Goal: Task Accomplishment & Management: Use online tool/utility

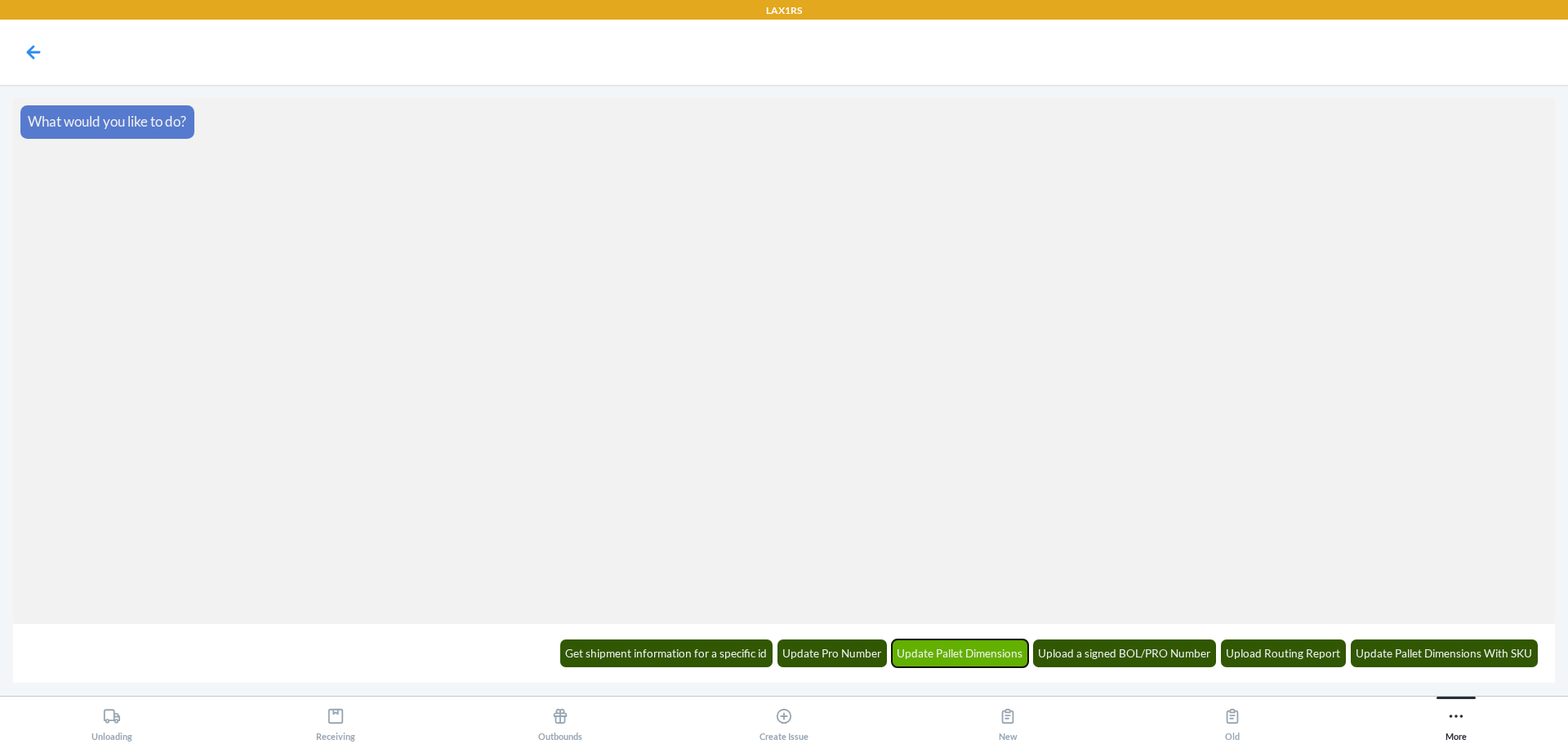
click at [923, 658] on button "Update Pallet Dimensions" at bounding box center [961, 654] width 138 height 28
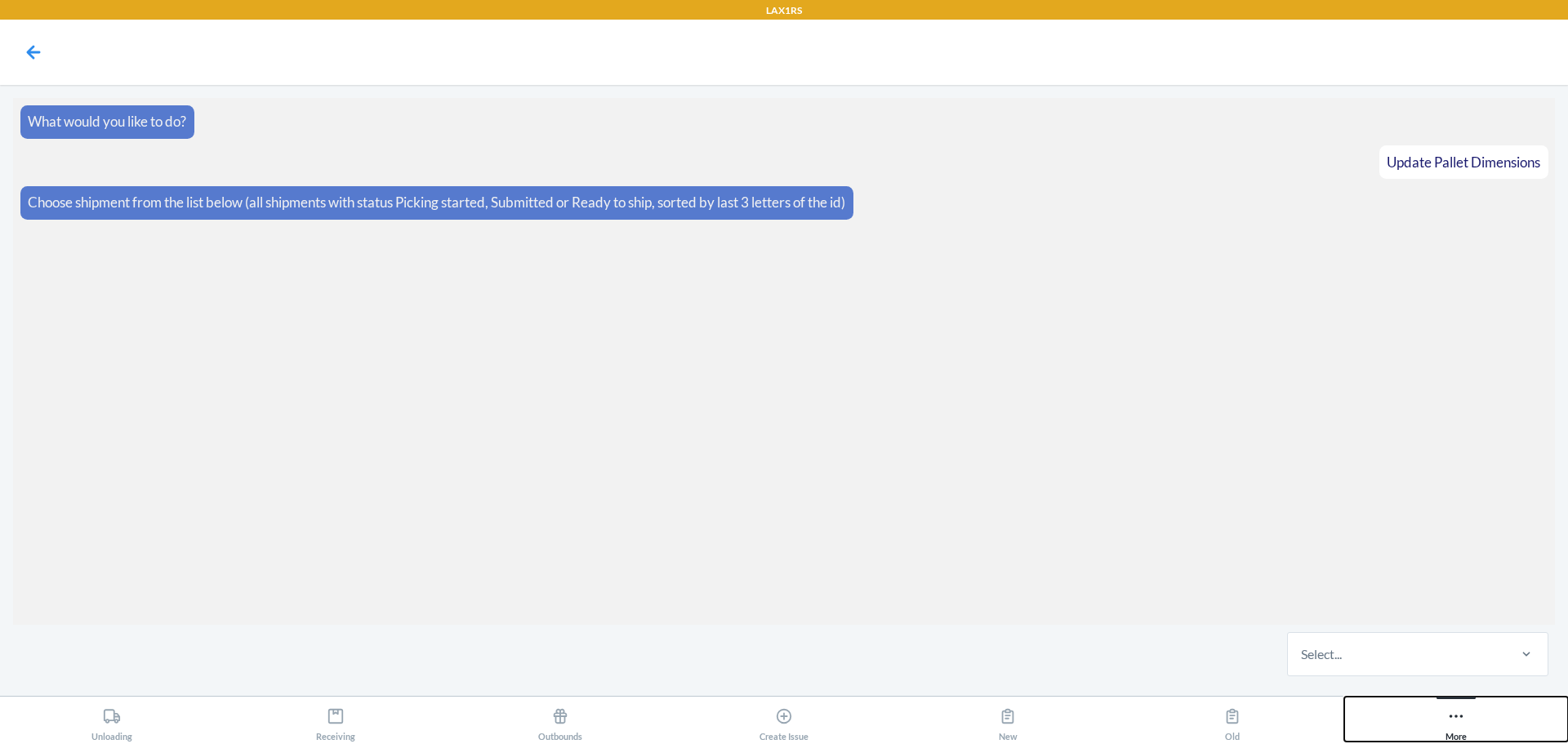
click at [1471, 717] on button "More" at bounding box center [1456, 719] width 224 height 45
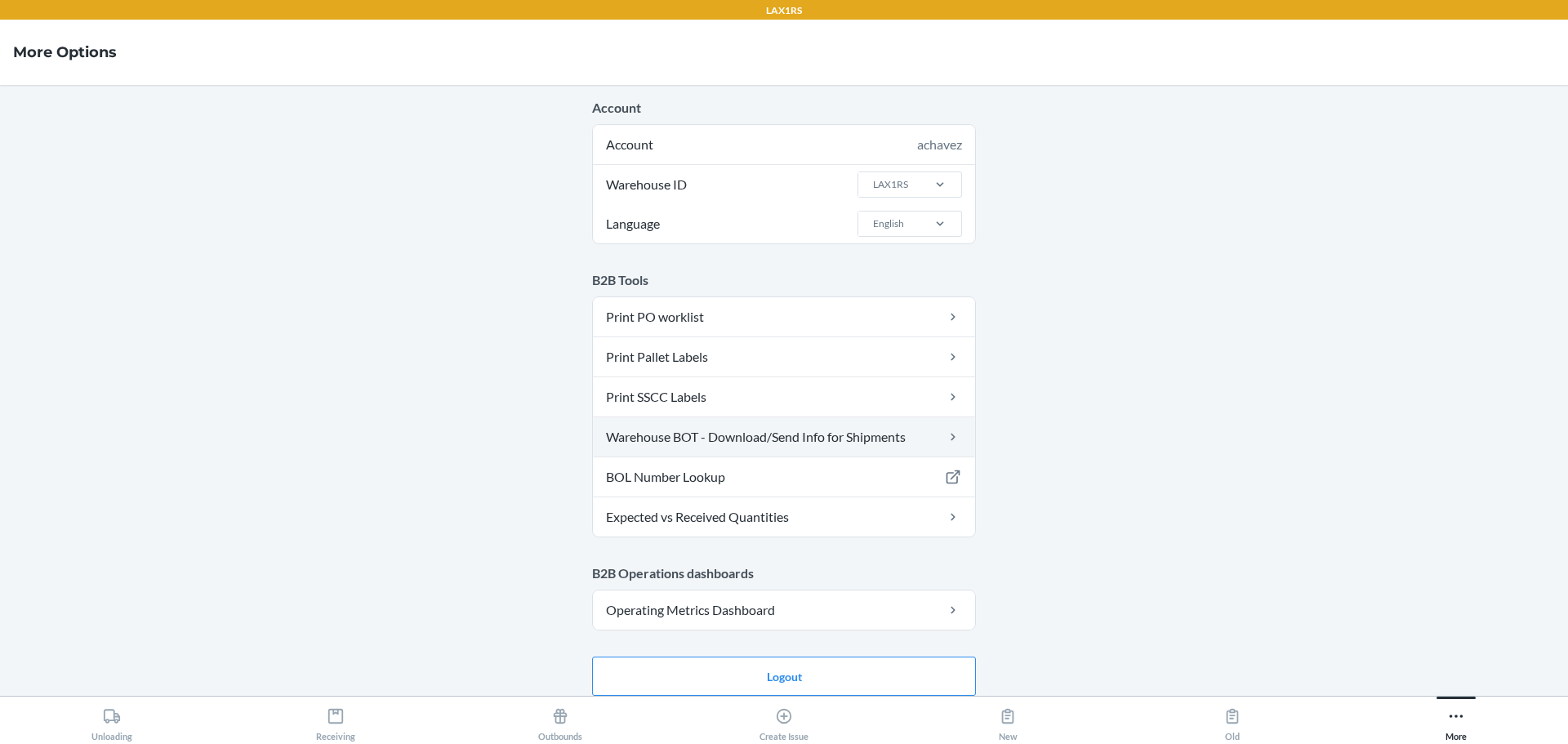
click at [763, 439] on link "Warehouse BOT - Download/Send Info for Shipments" at bounding box center [783, 437] width 382 height 39
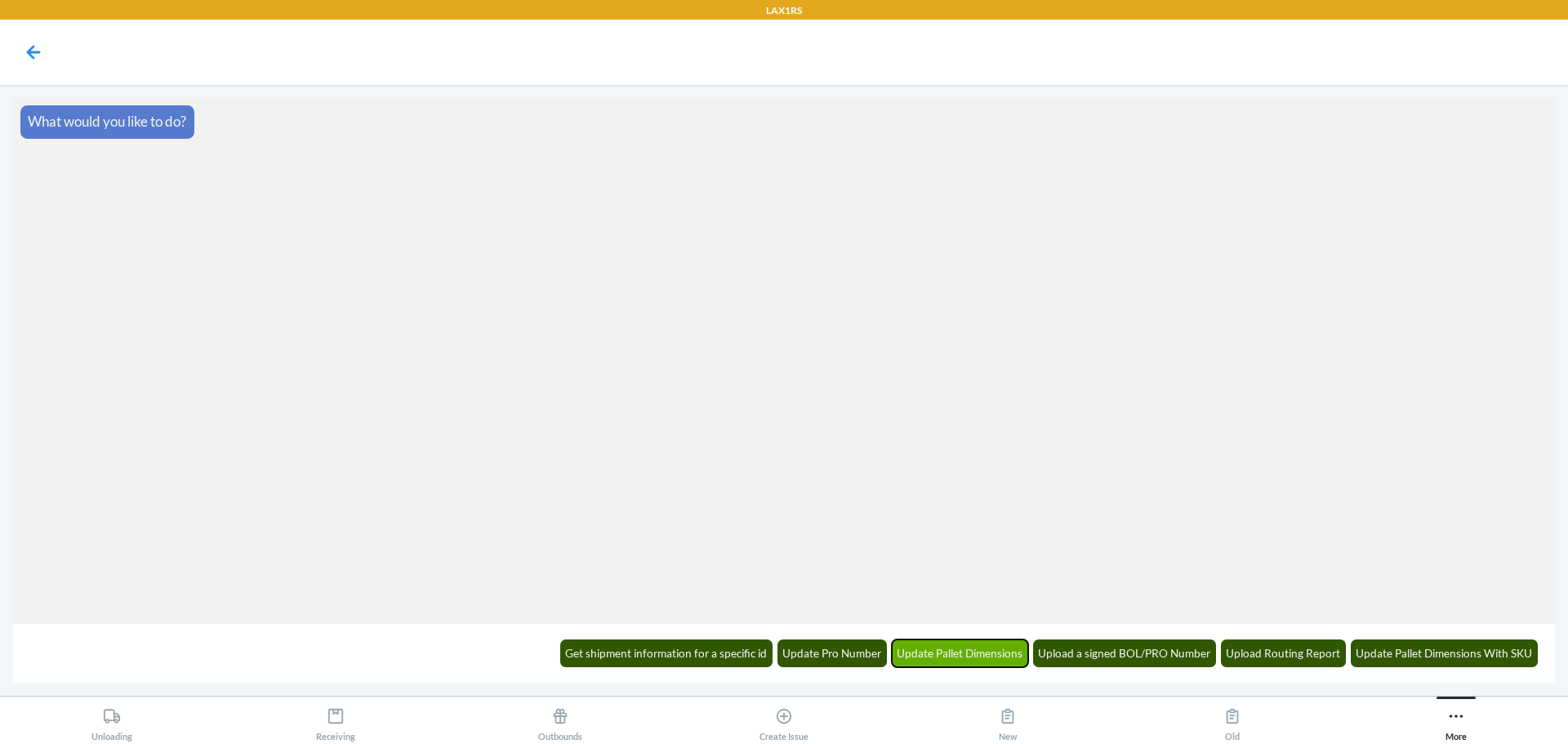
click at [936, 652] on button "Update Pallet Dimensions" at bounding box center [961, 654] width 138 height 28
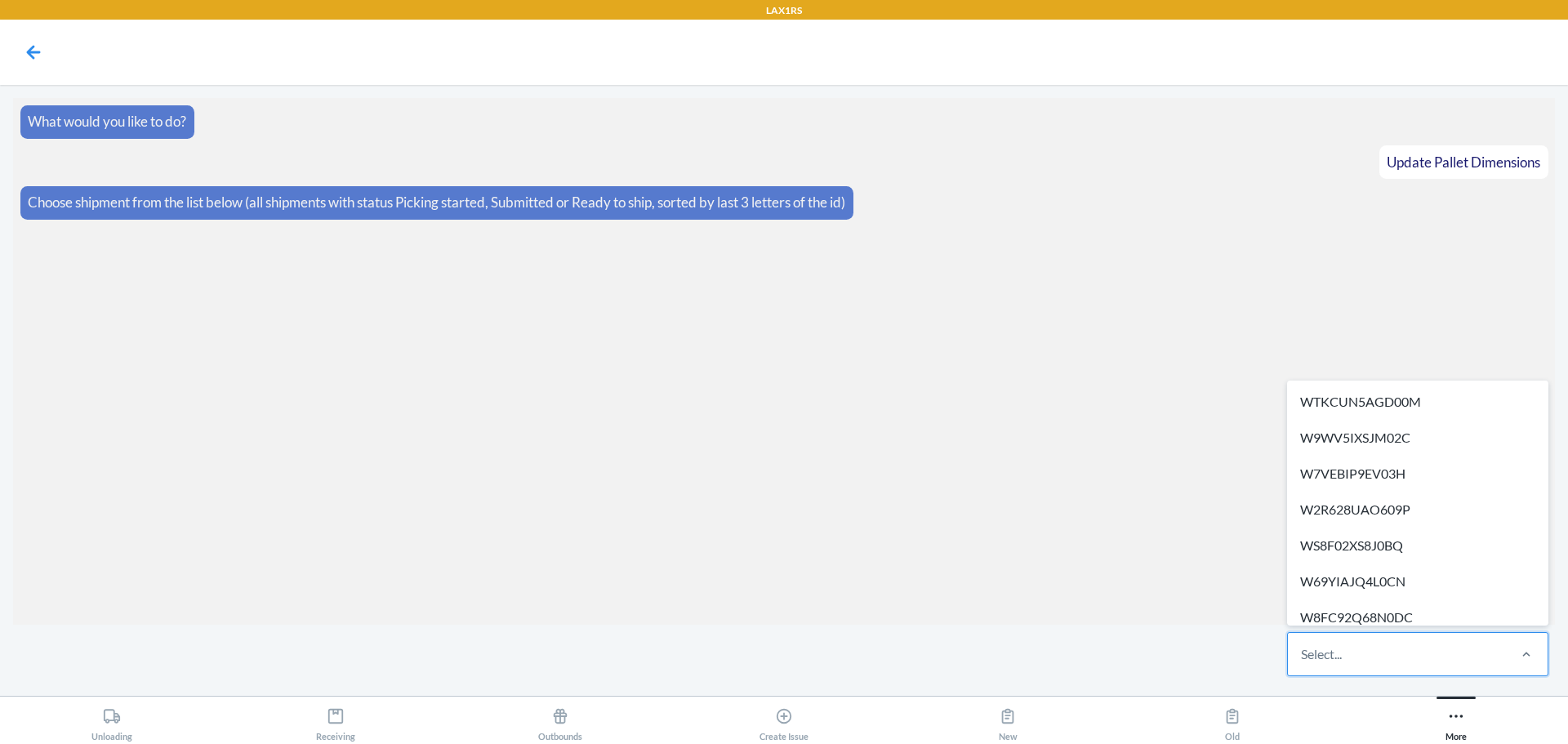
click at [1409, 655] on div "Select..." at bounding box center [1396, 654] width 217 height 42
click at [1303, 655] on input "option WTKCUN5AGD00M focused, 1 of 344. 344 results available. Use Up and Down …" at bounding box center [1302, 655] width 2 height 20
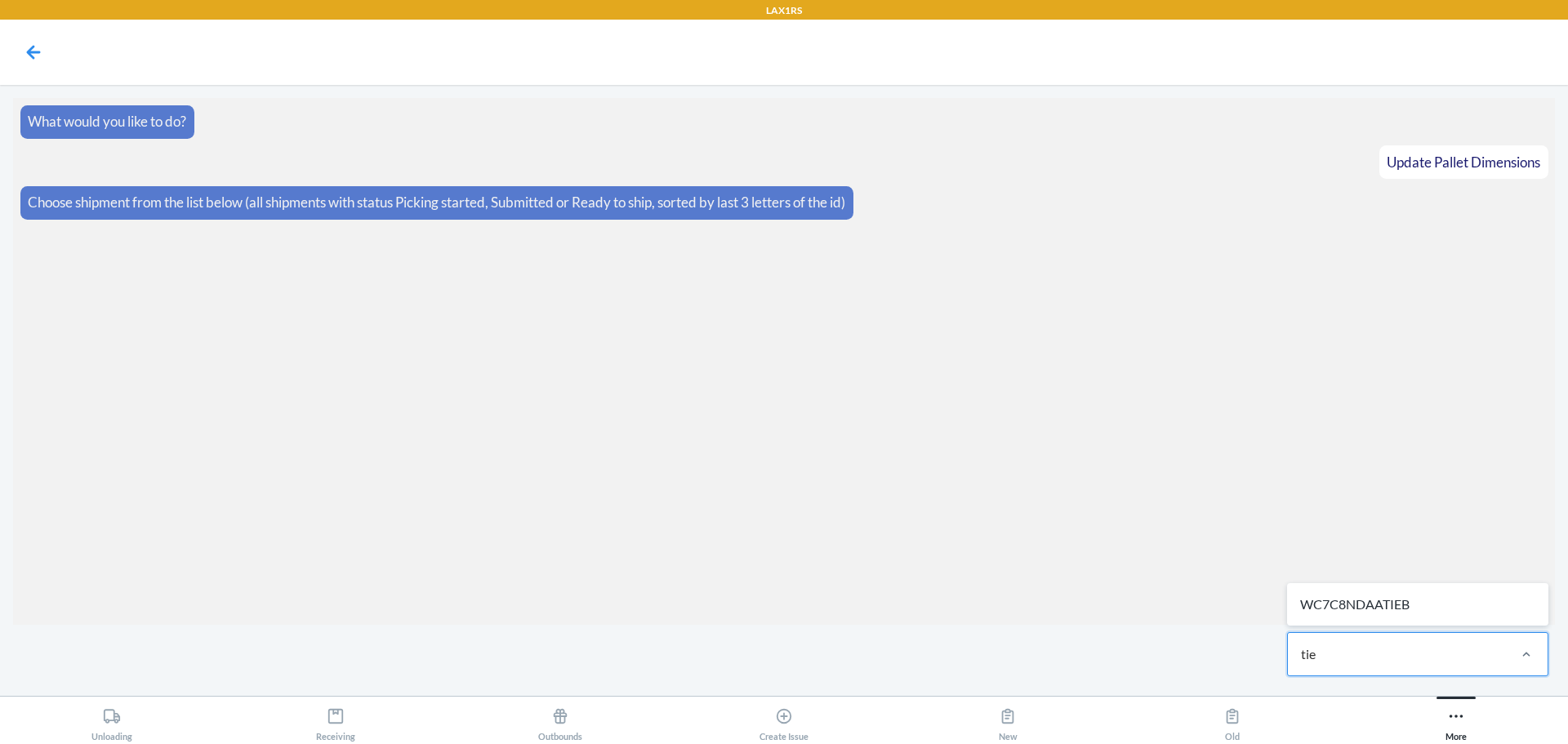
type input "tieb"
click at [1321, 614] on div "WC7C8NDAATIEB" at bounding box center [1417, 604] width 254 height 36
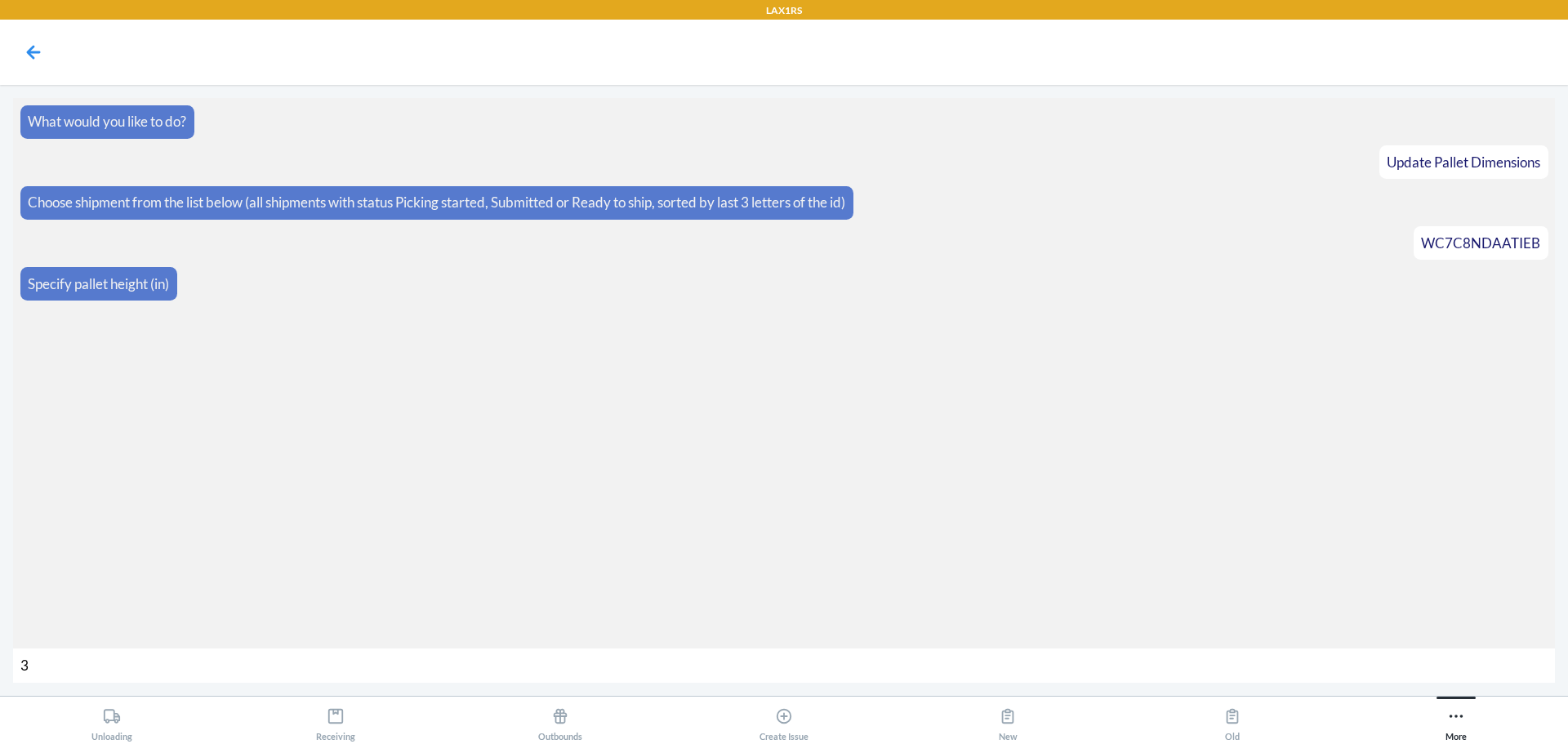
type input "33"
type input "400"
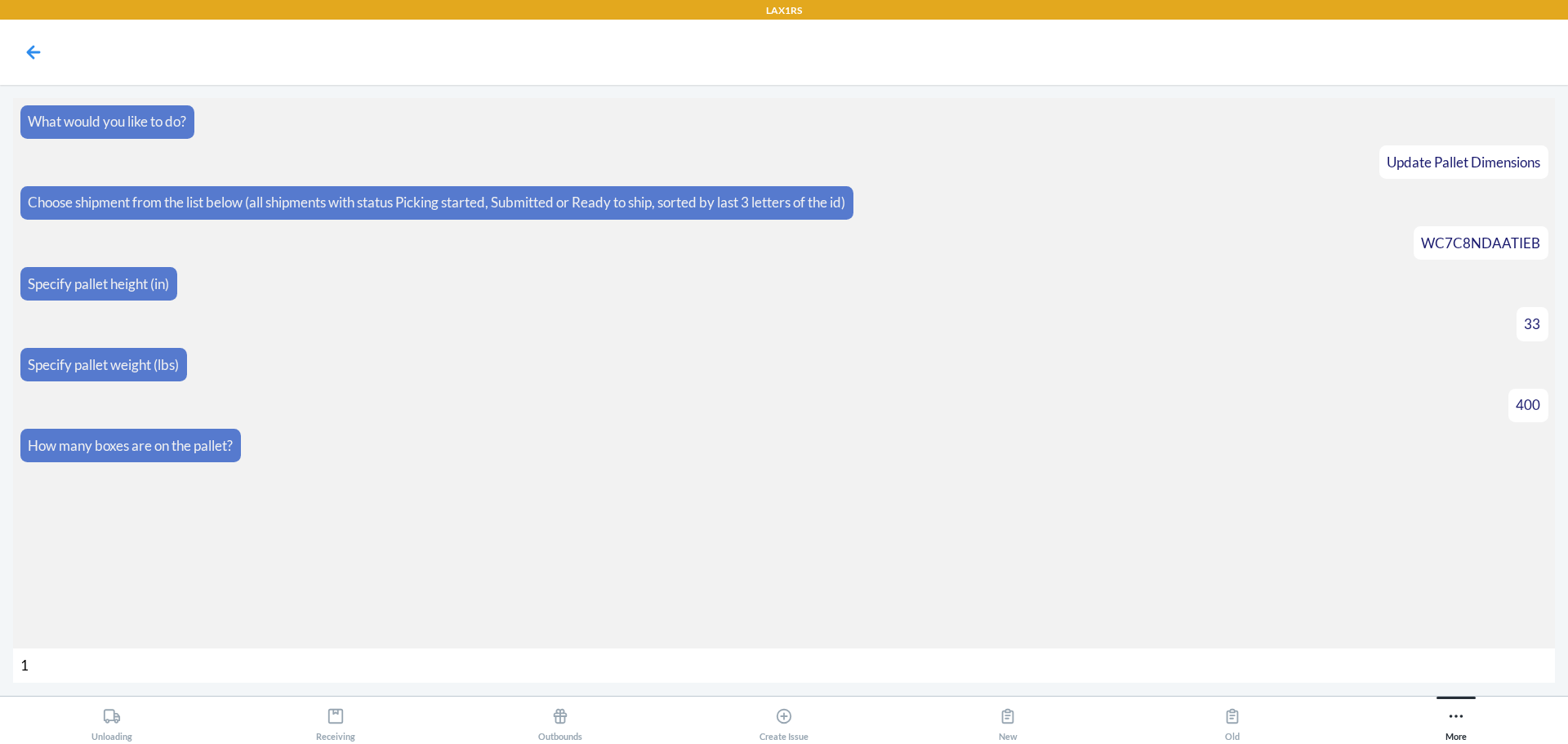
type input "14"
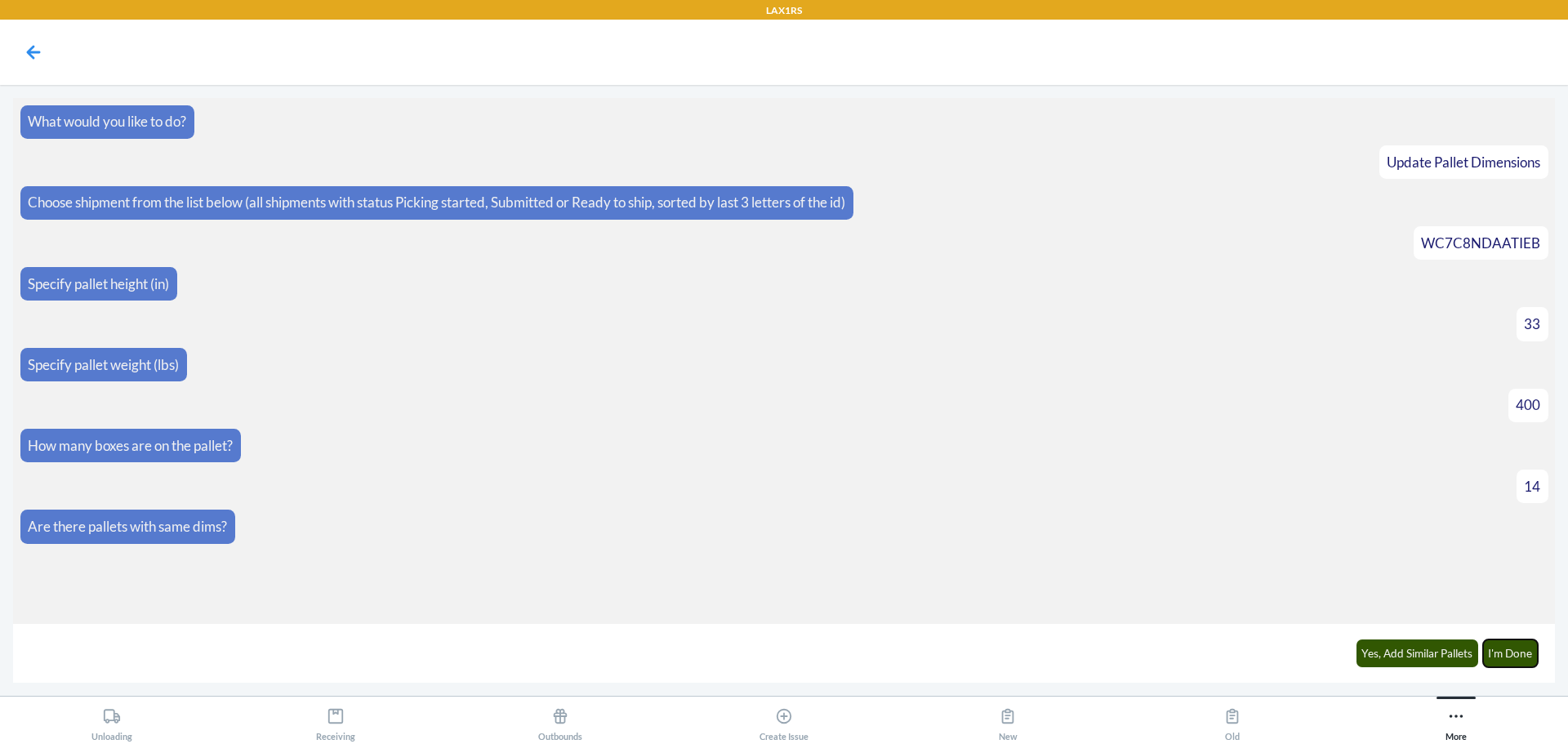
click at [1529, 644] on button "I'm Done" at bounding box center [1510, 654] width 56 height 28
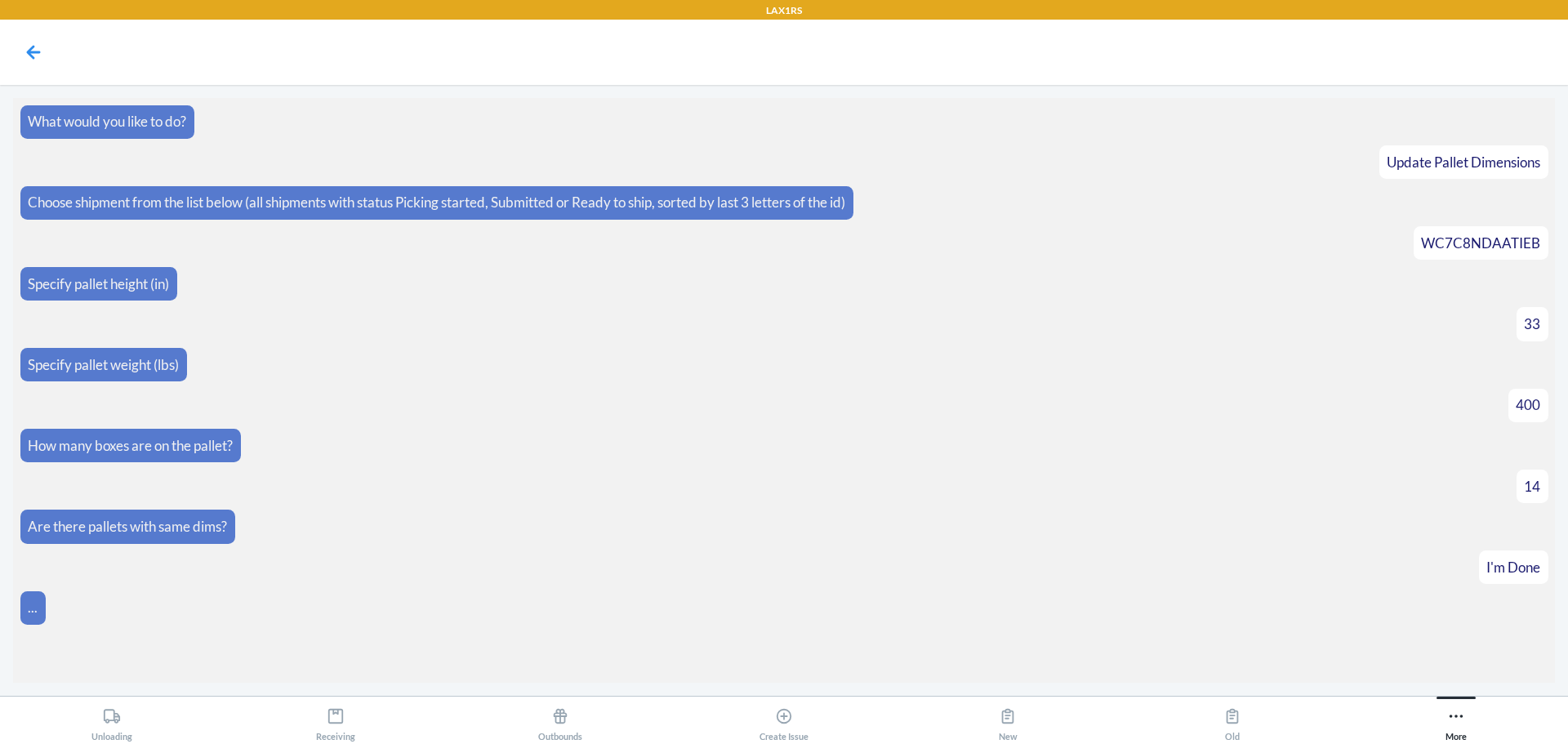
scroll to position [112, 0]
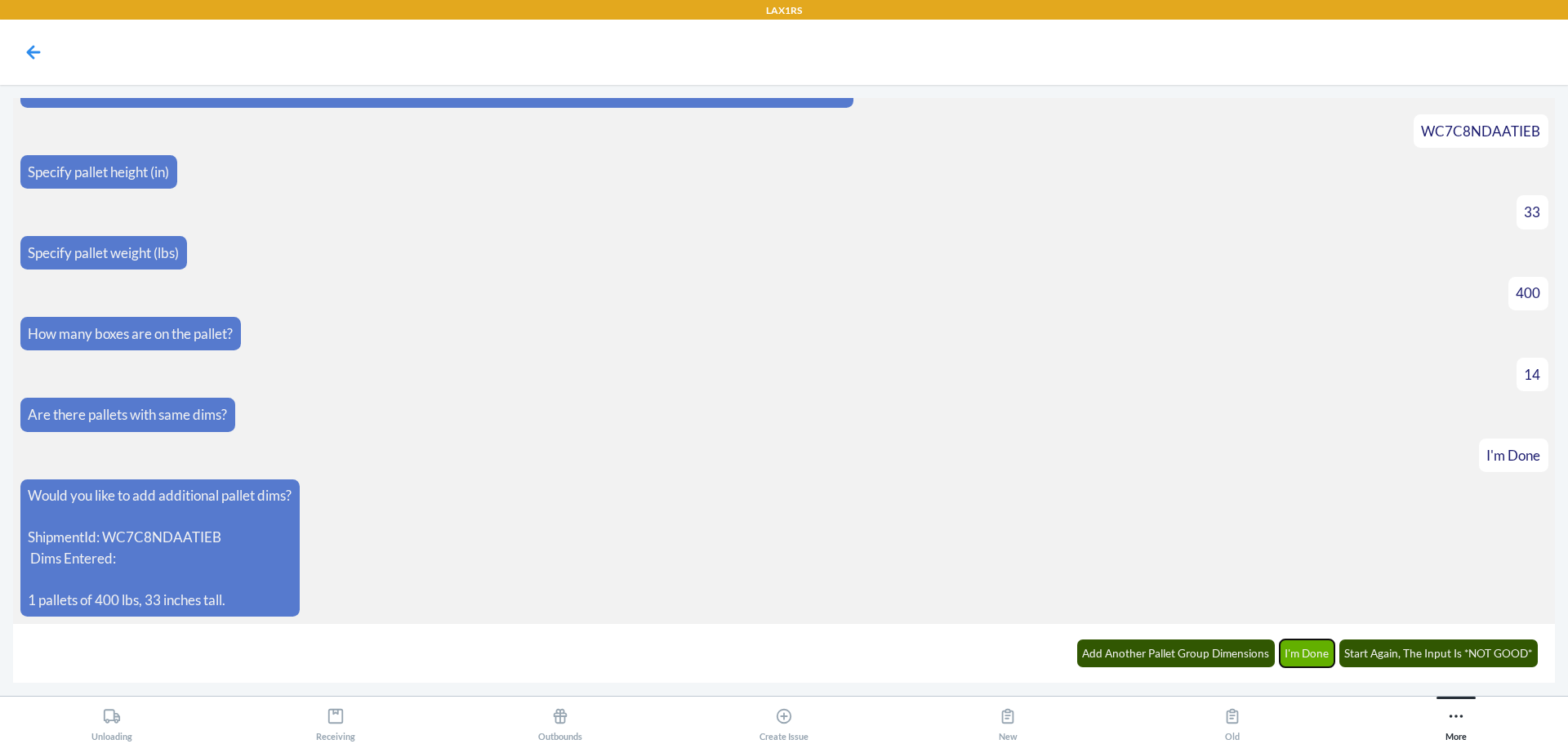
click at [1295, 656] on button "I'm Done" at bounding box center [1307, 654] width 56 height 28
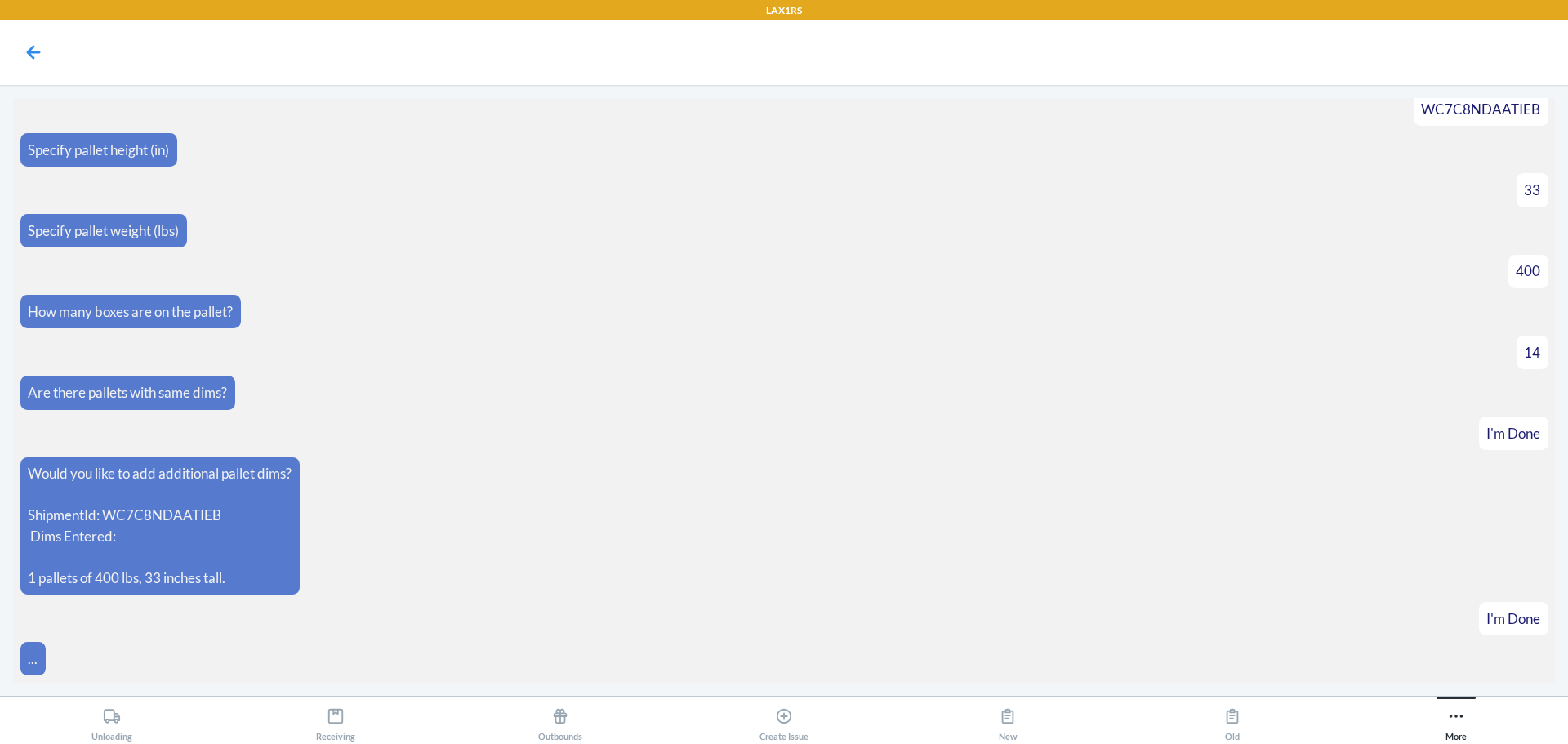
scroll to position [193, 0]
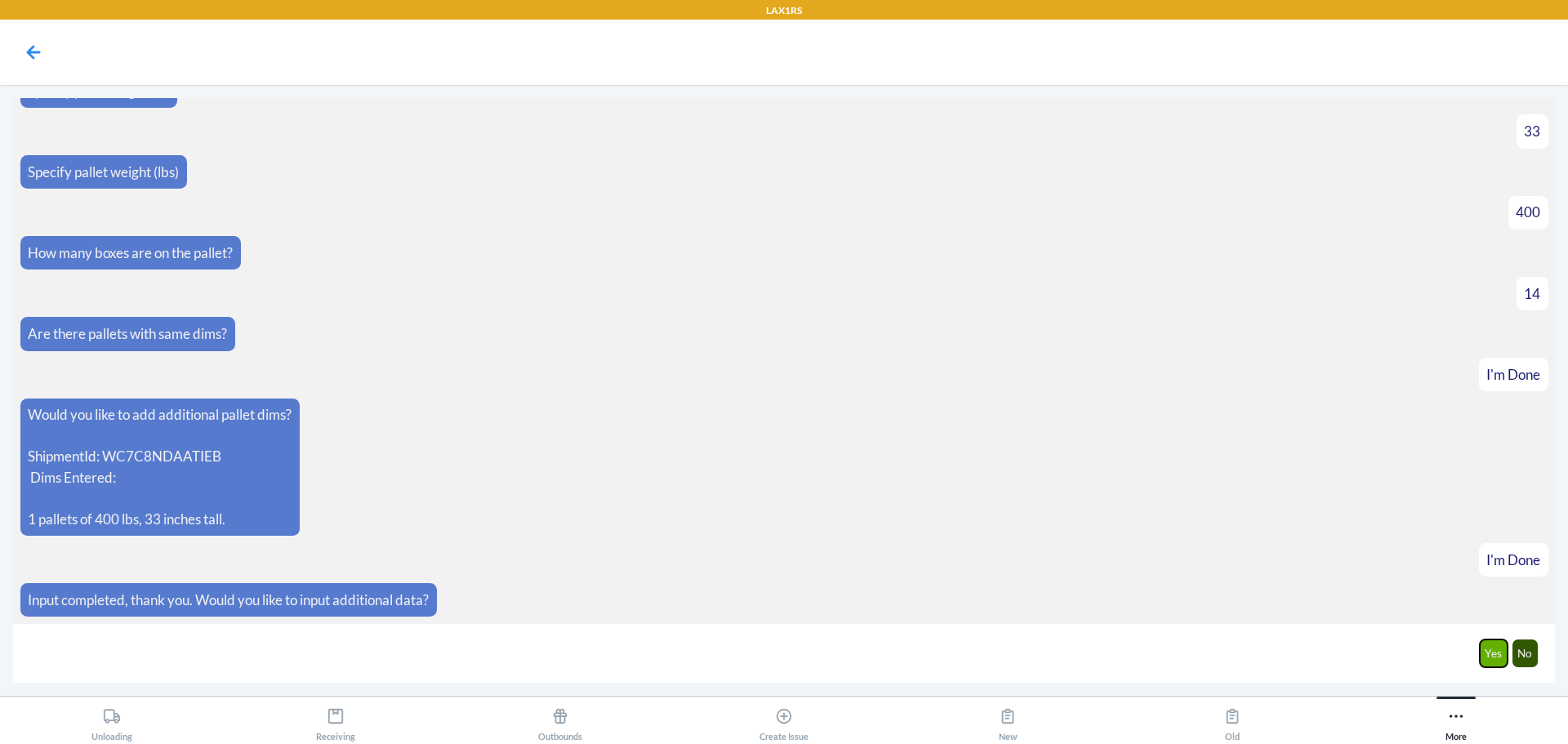
click at [1486, 649] on button "Yes" at bounding box center [1493, 654] width 28 height 28
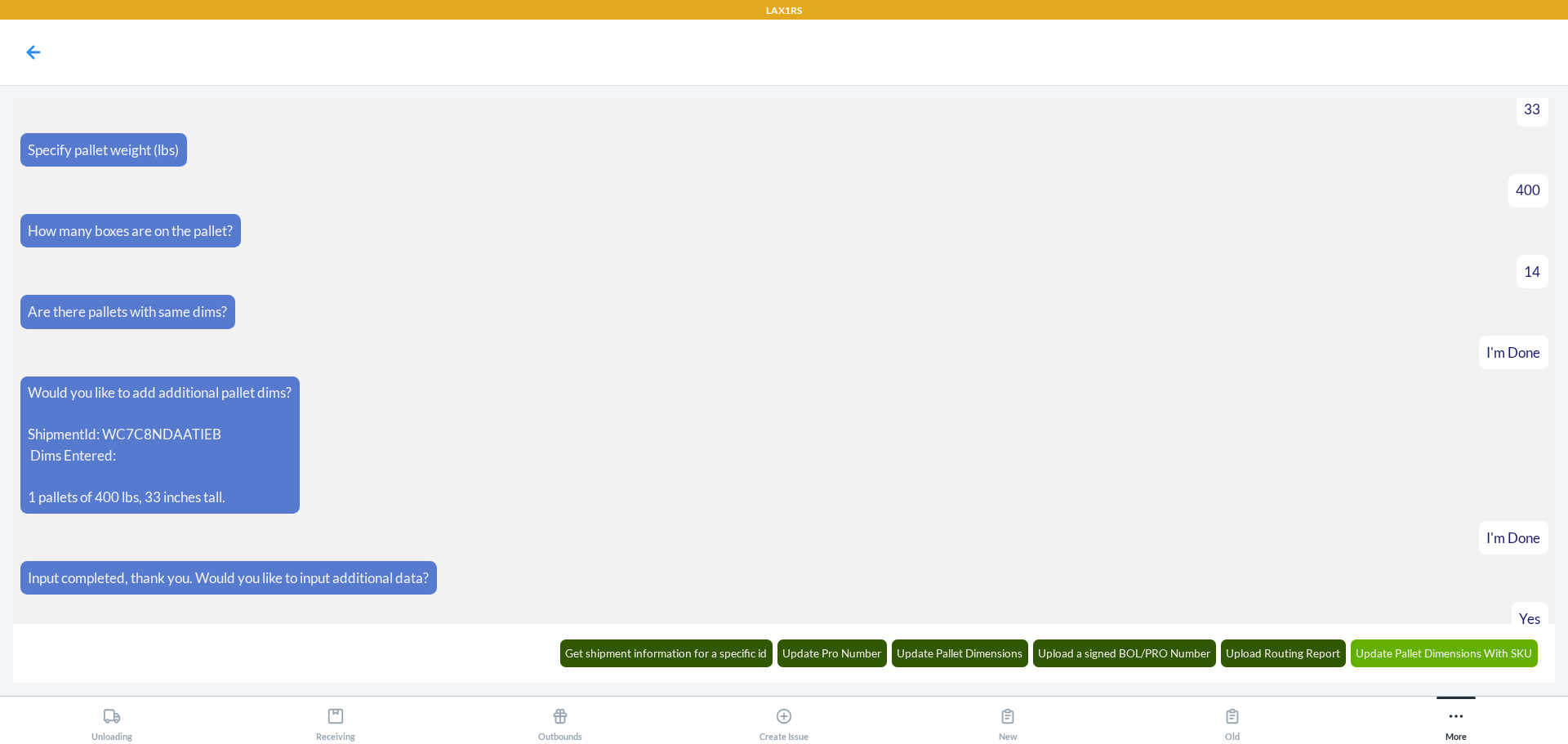
scroll to position [273, 0]
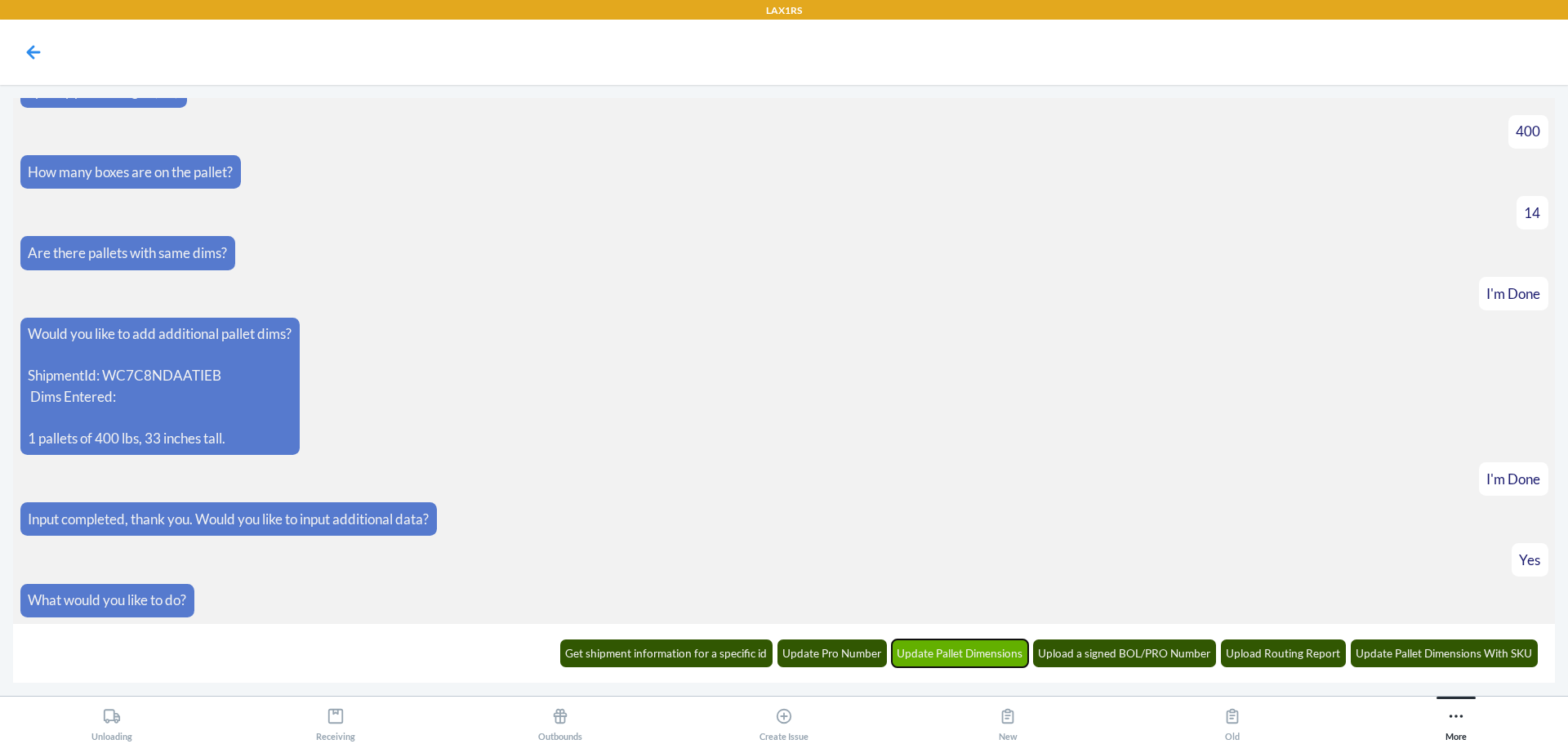
click at [935, 657] on button "Update Pallet Dimensions" at bounding box center [961, 654] width 138 height 28
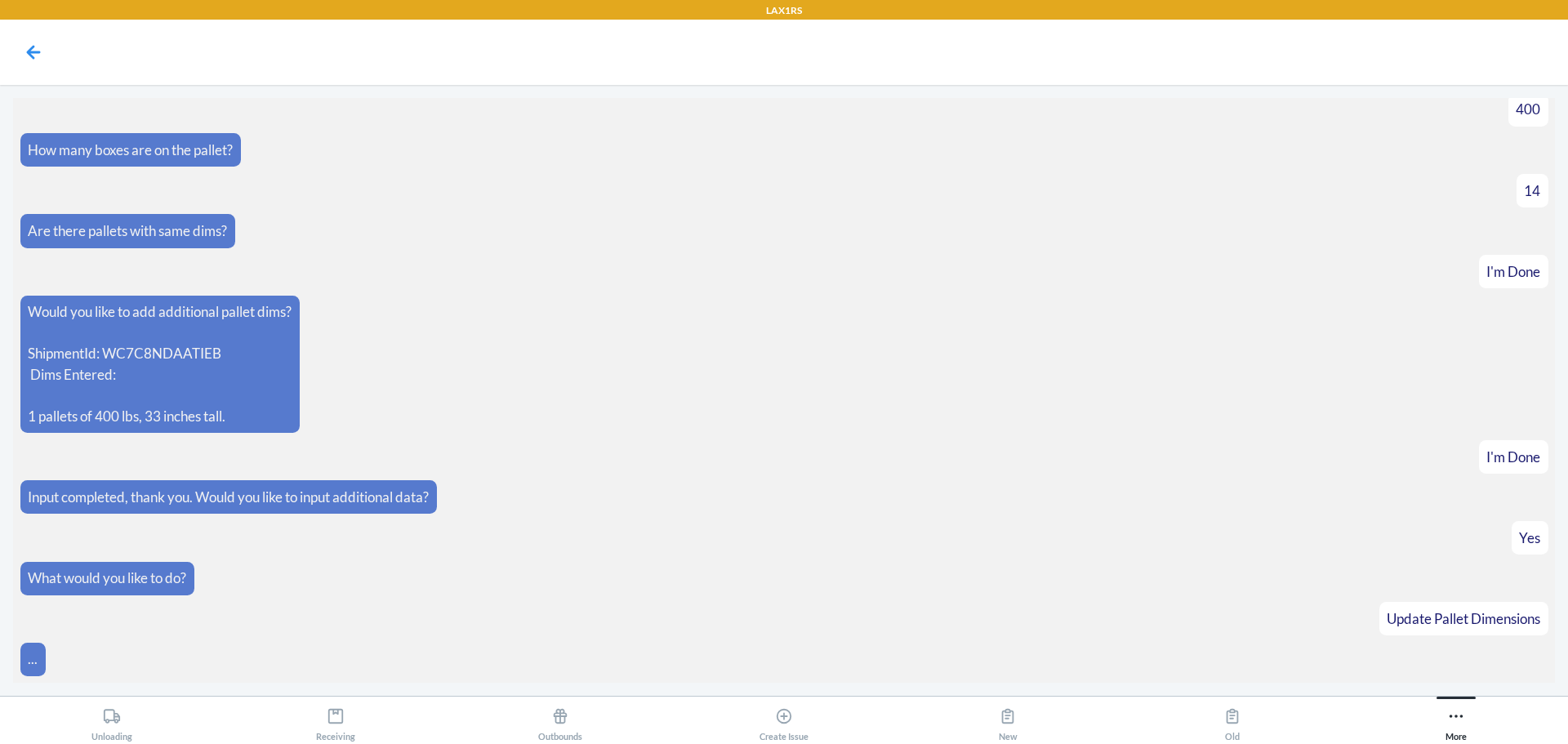
scroll to position [354, 0]
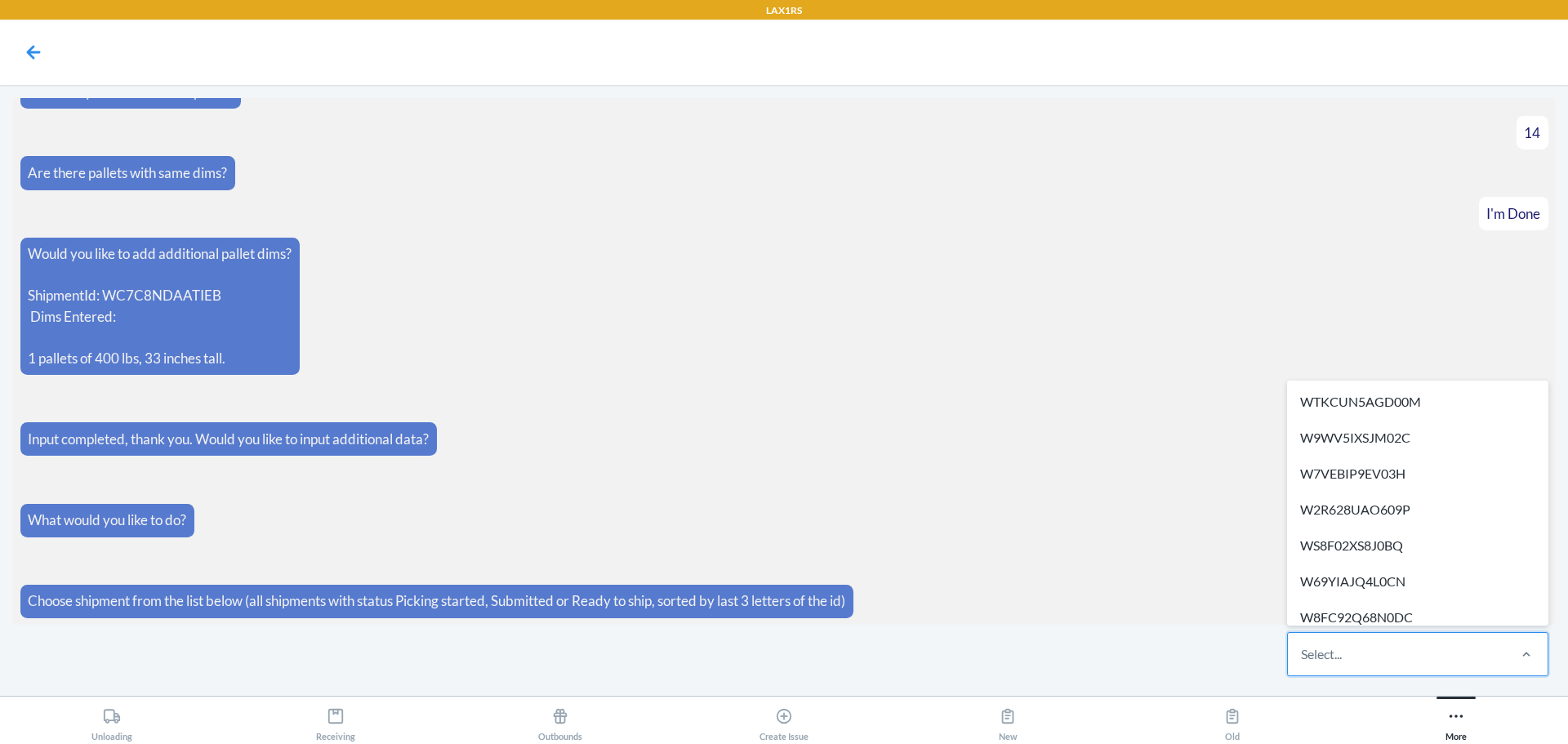
click at [1385, 656] on div "Select..." at bounding box center [1396, 654] width 217 height 42
click at [1303, 656] on input "option WTKCUN5AGD00M focused, 1 of 344. 344 results available. Use Up and Down …" at bounding box center [1302, 655] width 2 height 20
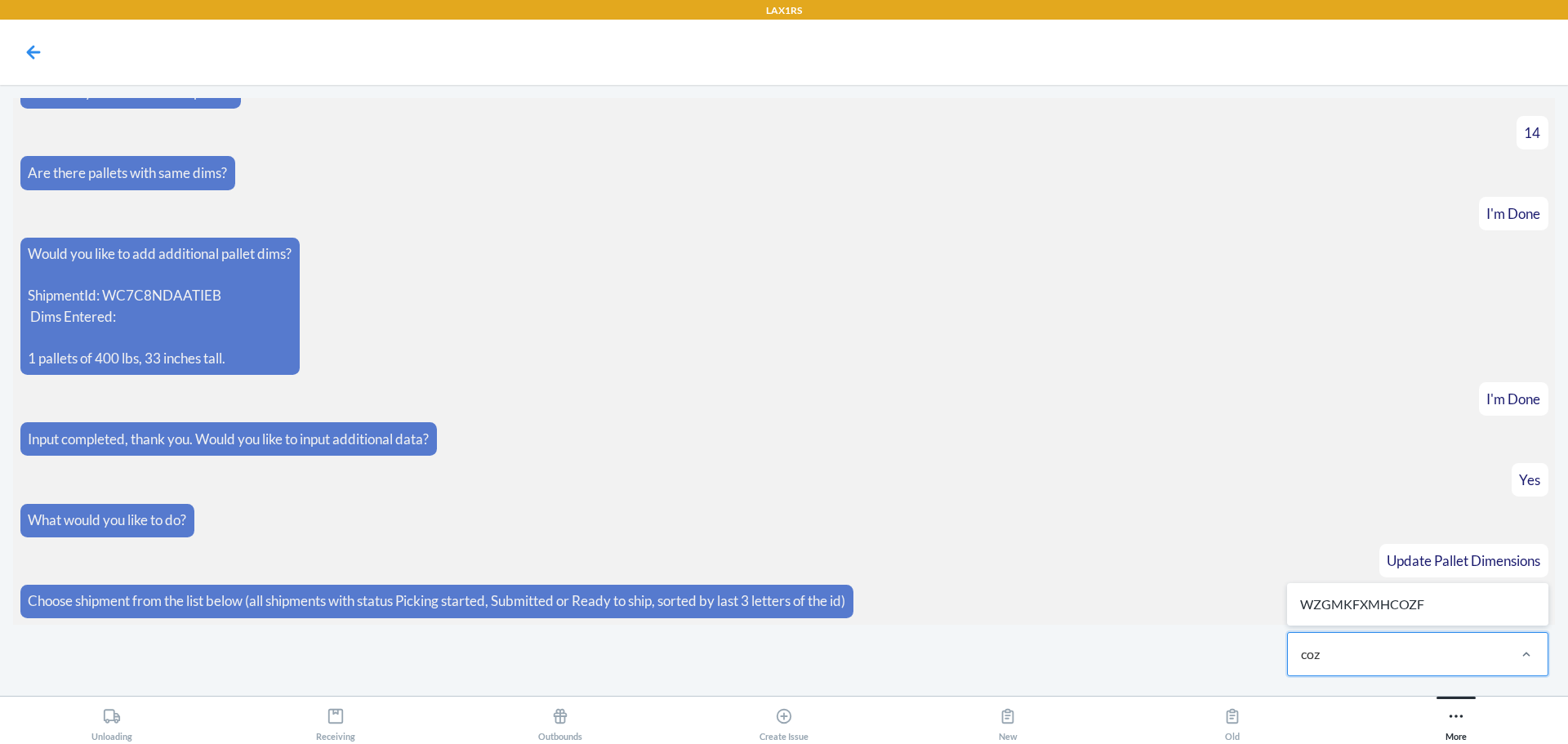
type input "cozf"
click at [1395, 605] on div "WZGMKFXMHCOZF" at bounding box center [1417, 604] width 254 height 36
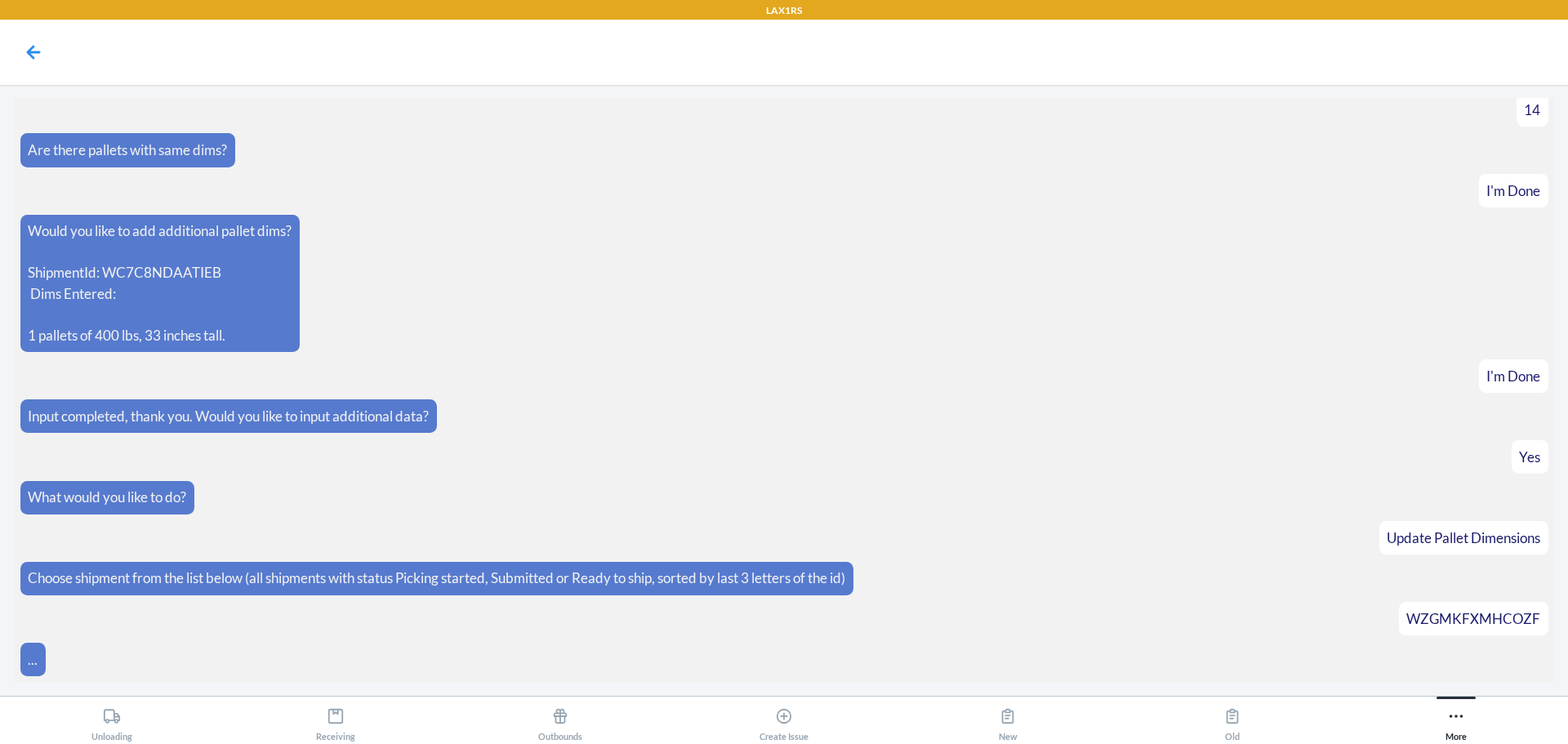
scroll to position [411, 0]
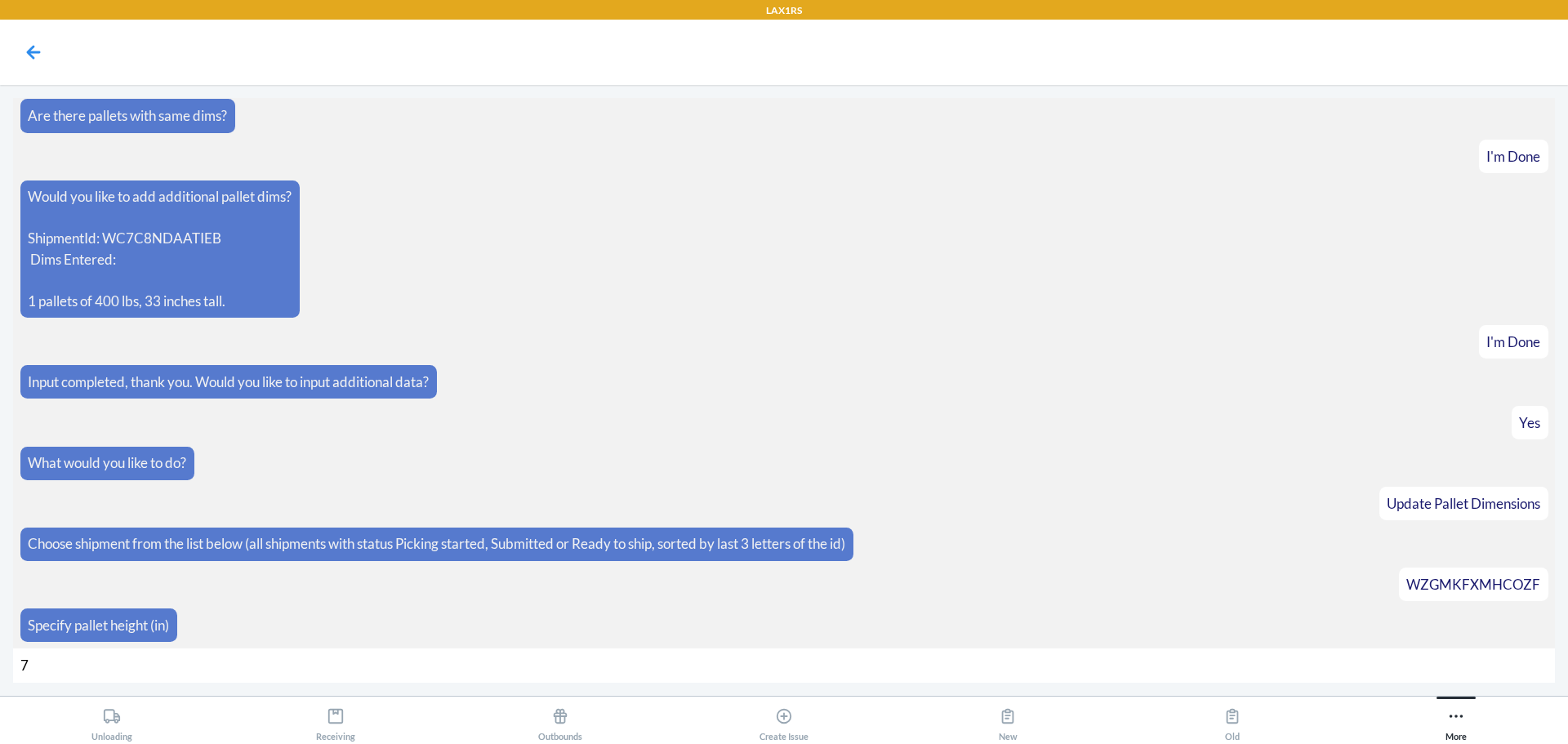
type input "70"
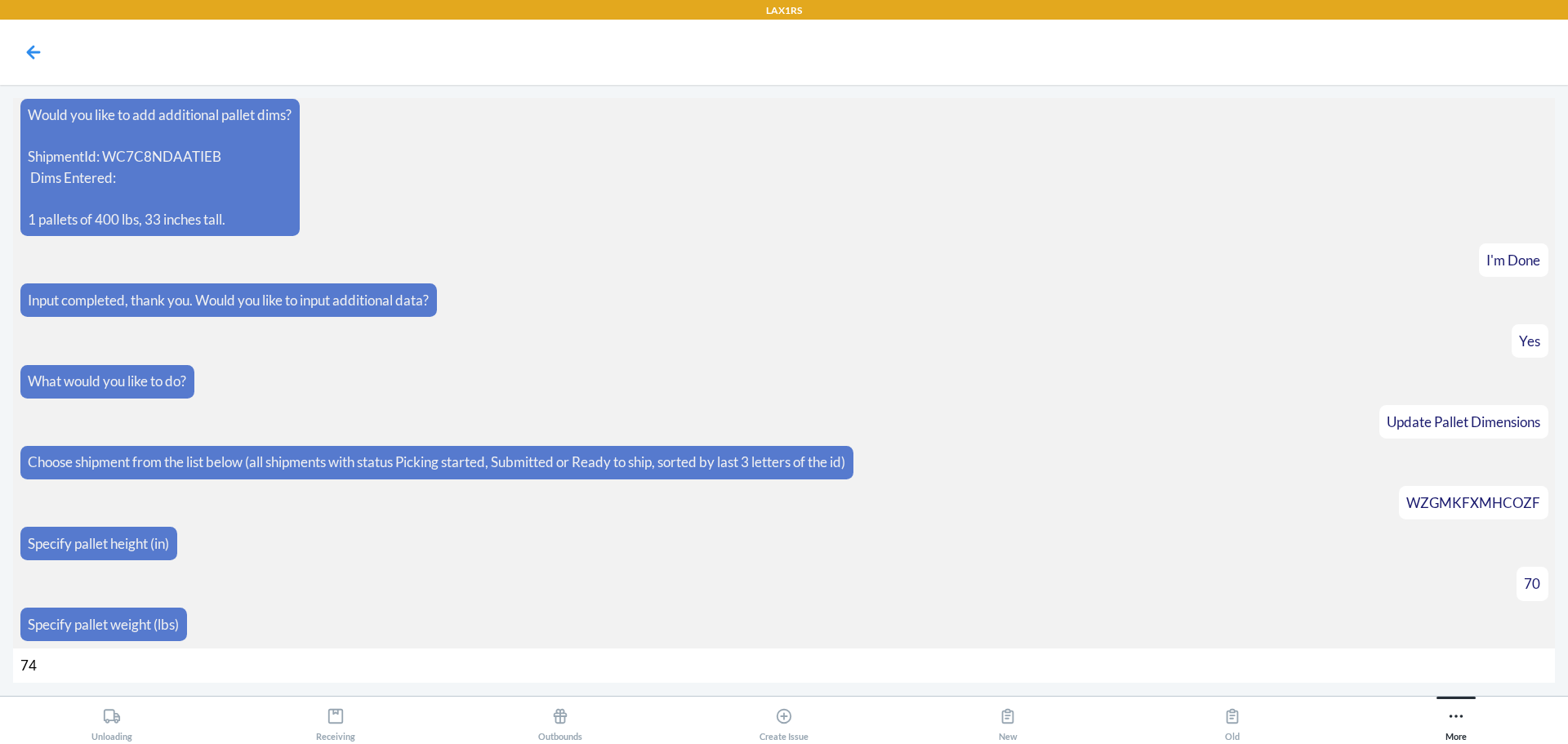
type input "748"
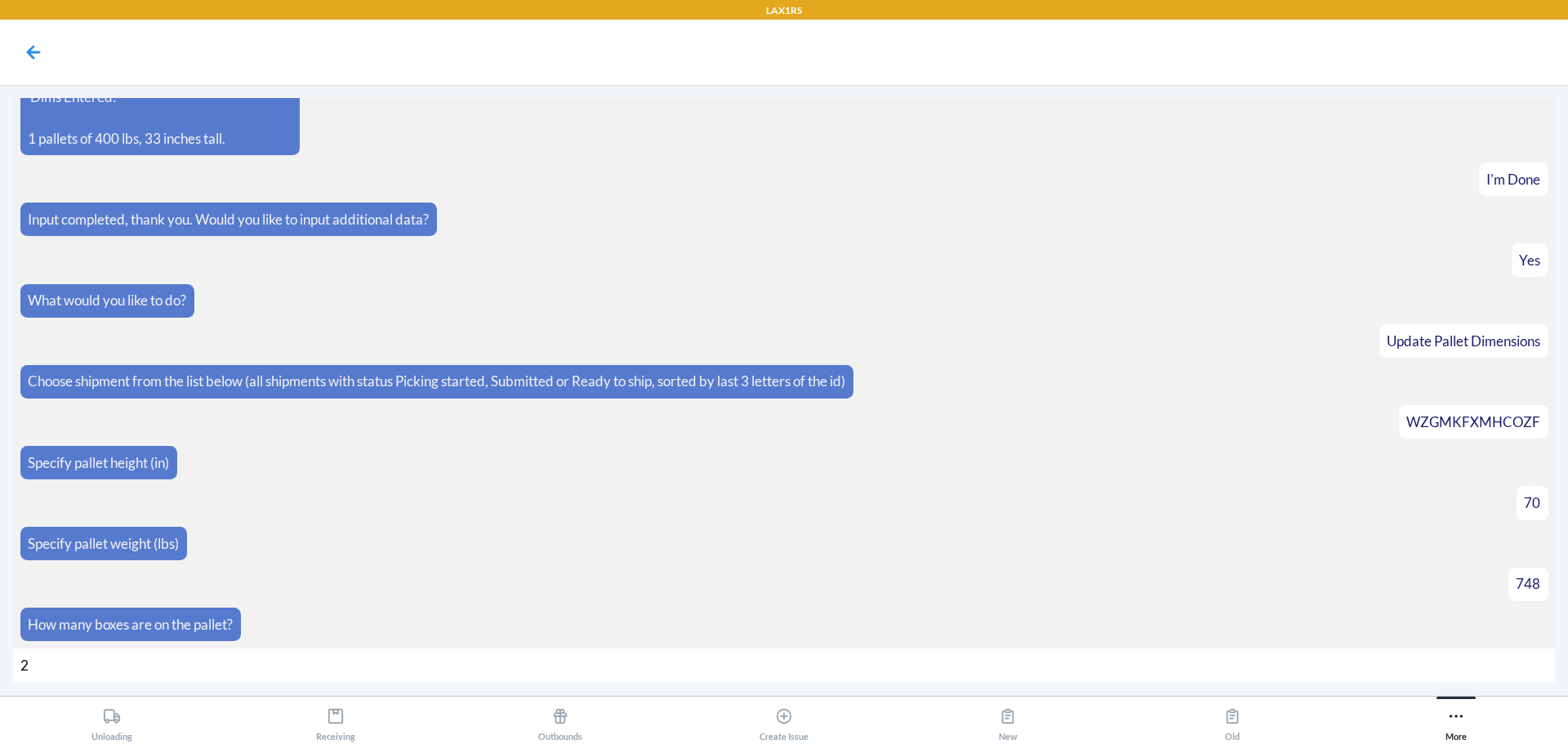
type input "21"
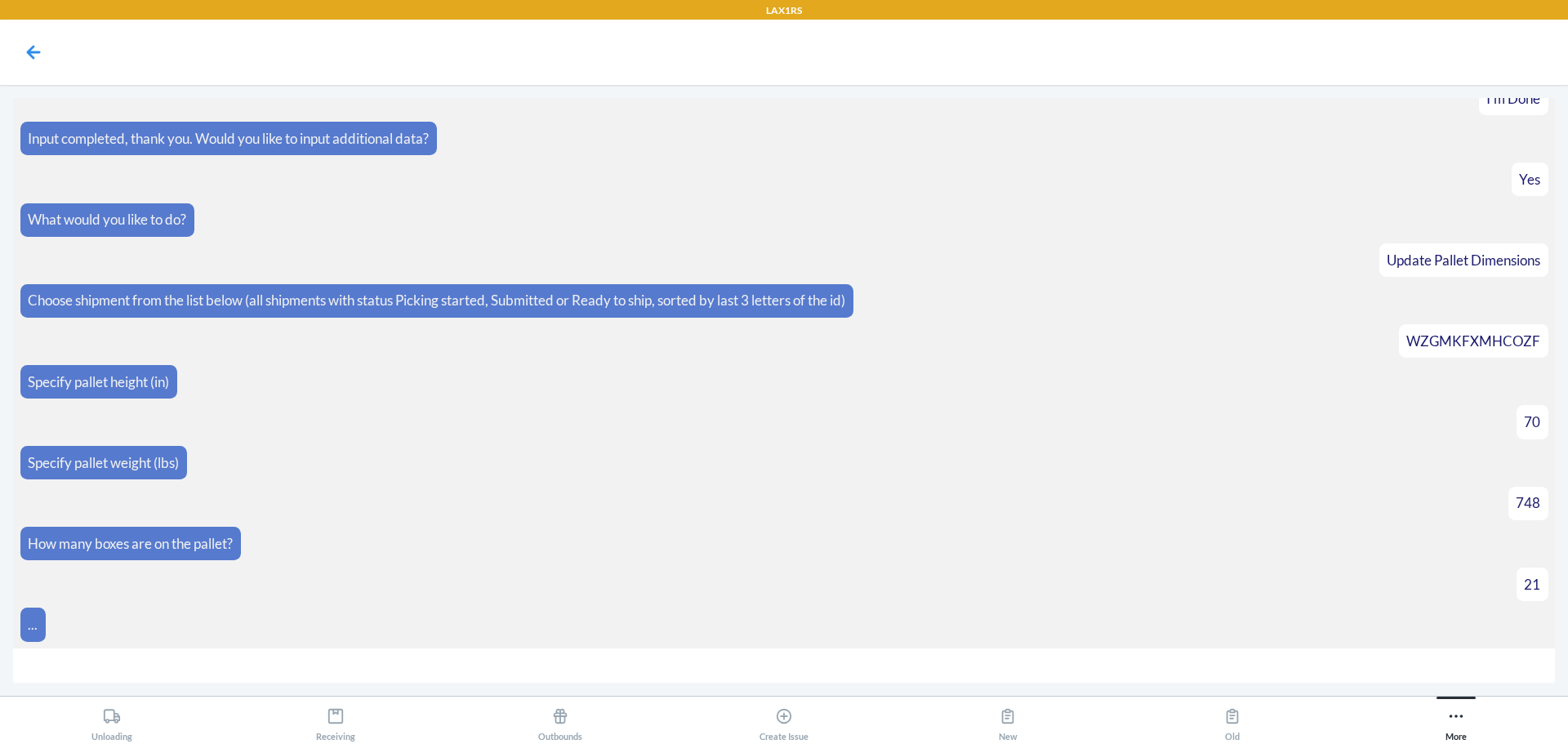
scroll to position [679, 0]
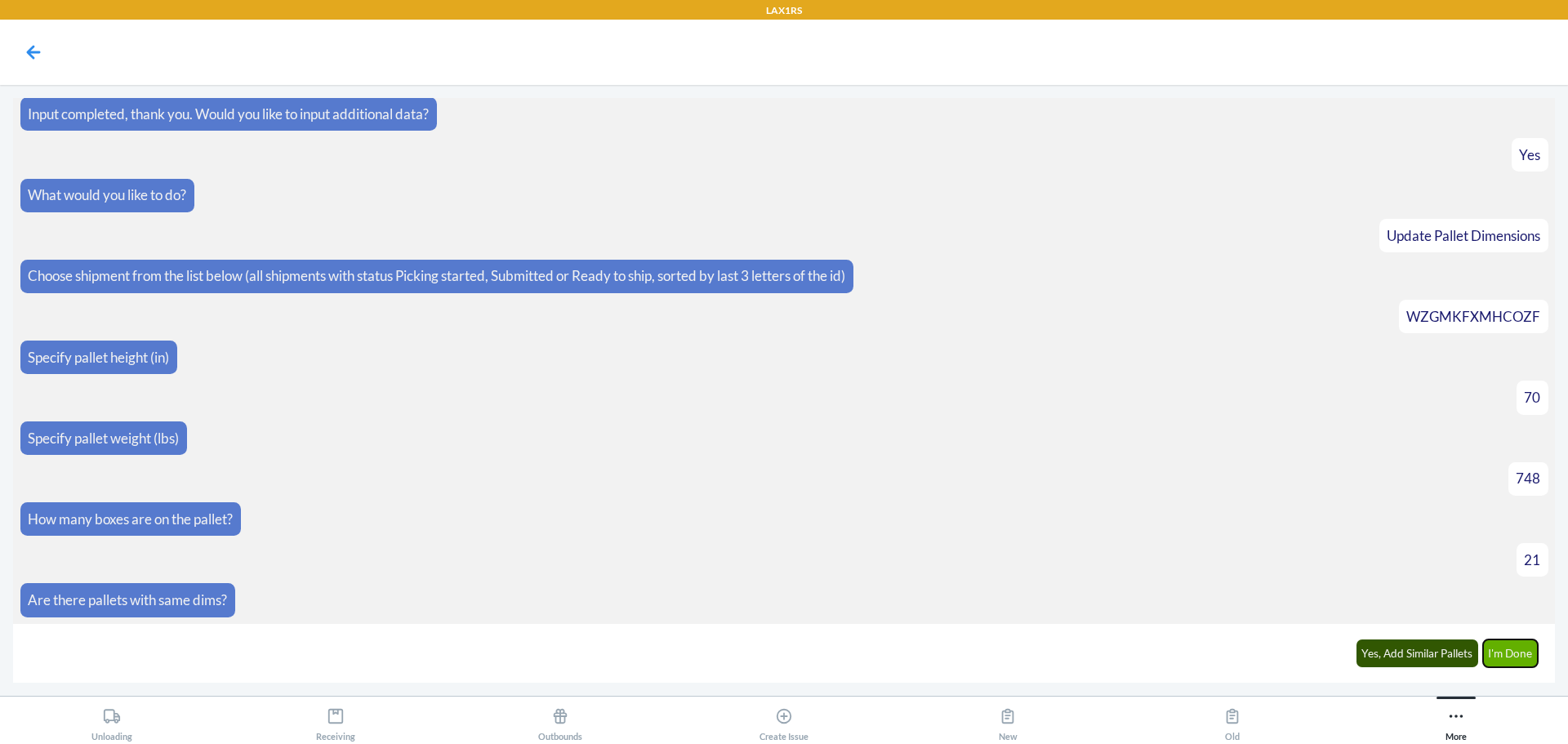
click at [1520, 646] on button "I'm Done" at bounding box center [1510, 654] width 56 height 28
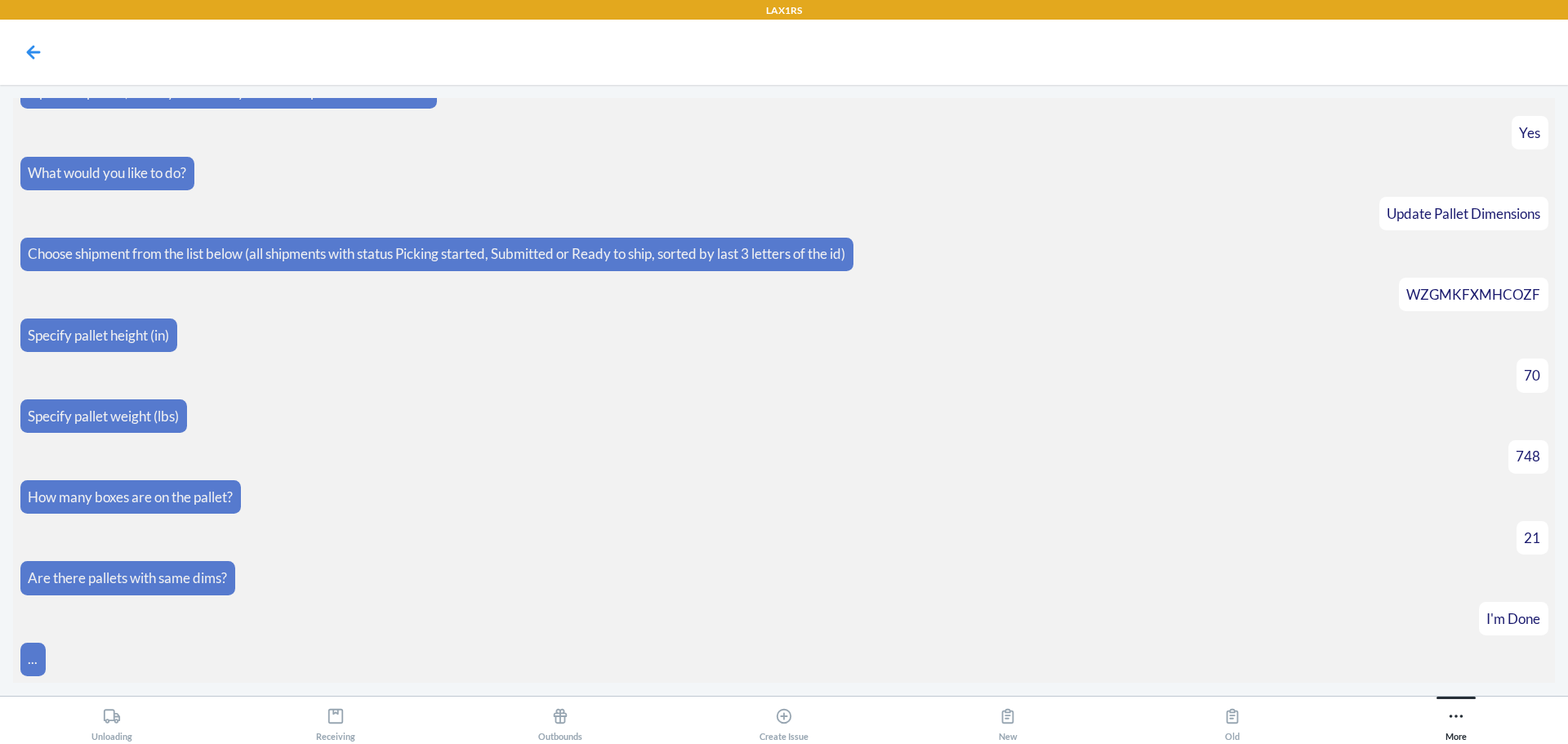
scroll to position [864, 0]
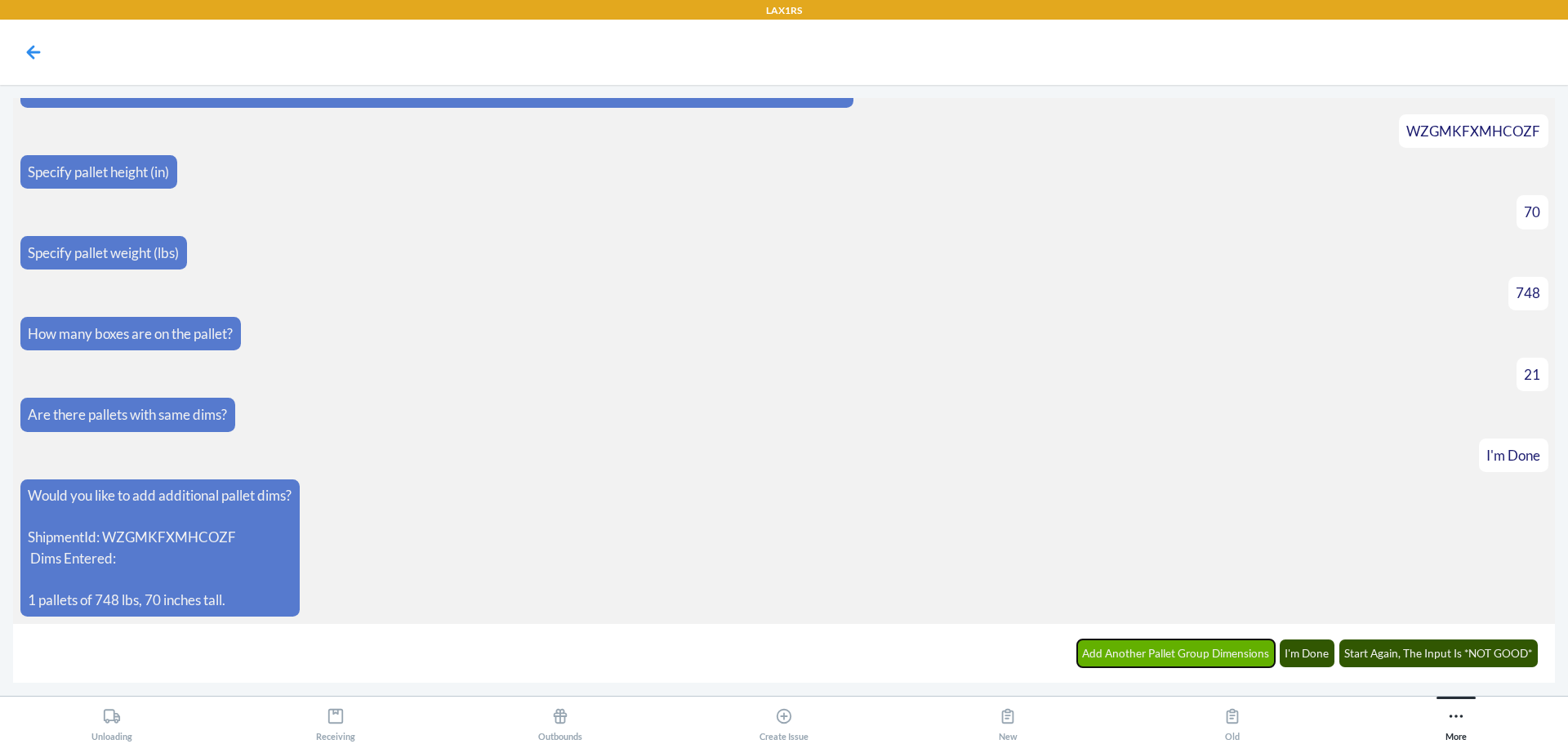
click at [1206, 660] on button "Add Another Pallet Group Dimensions" at bounding box center [1176, 654] width 198 height 28
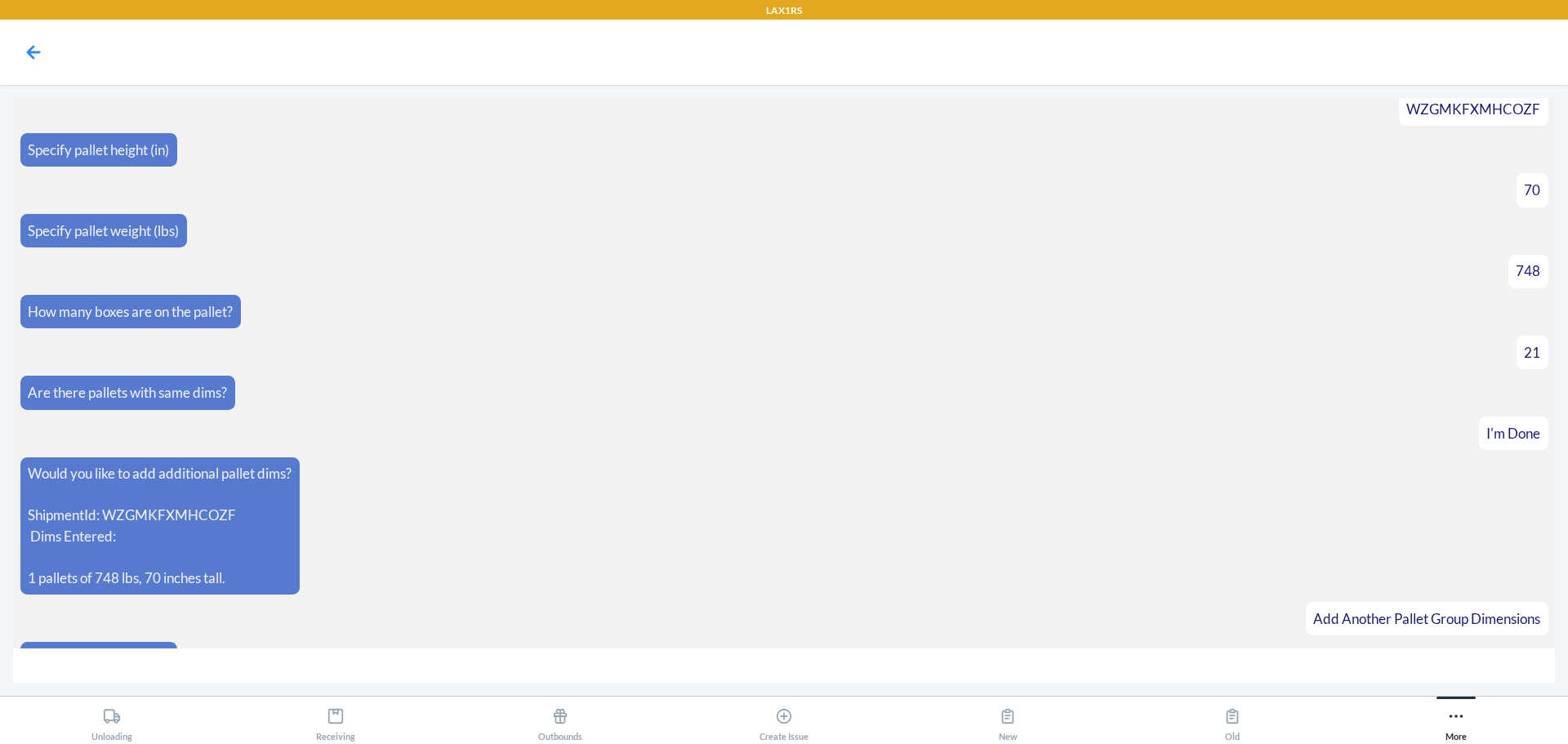
scroll to position [921, 0]
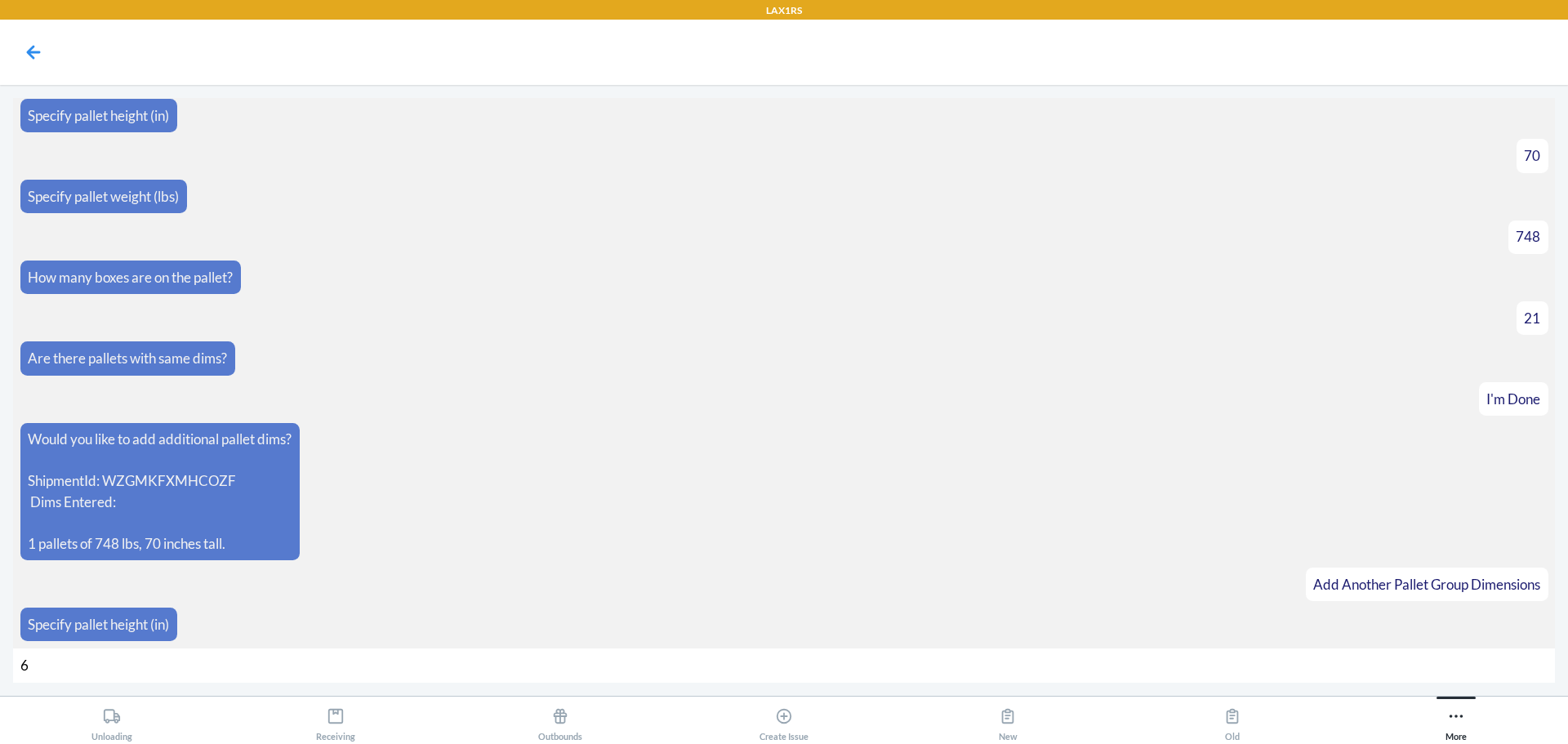
type input "68"
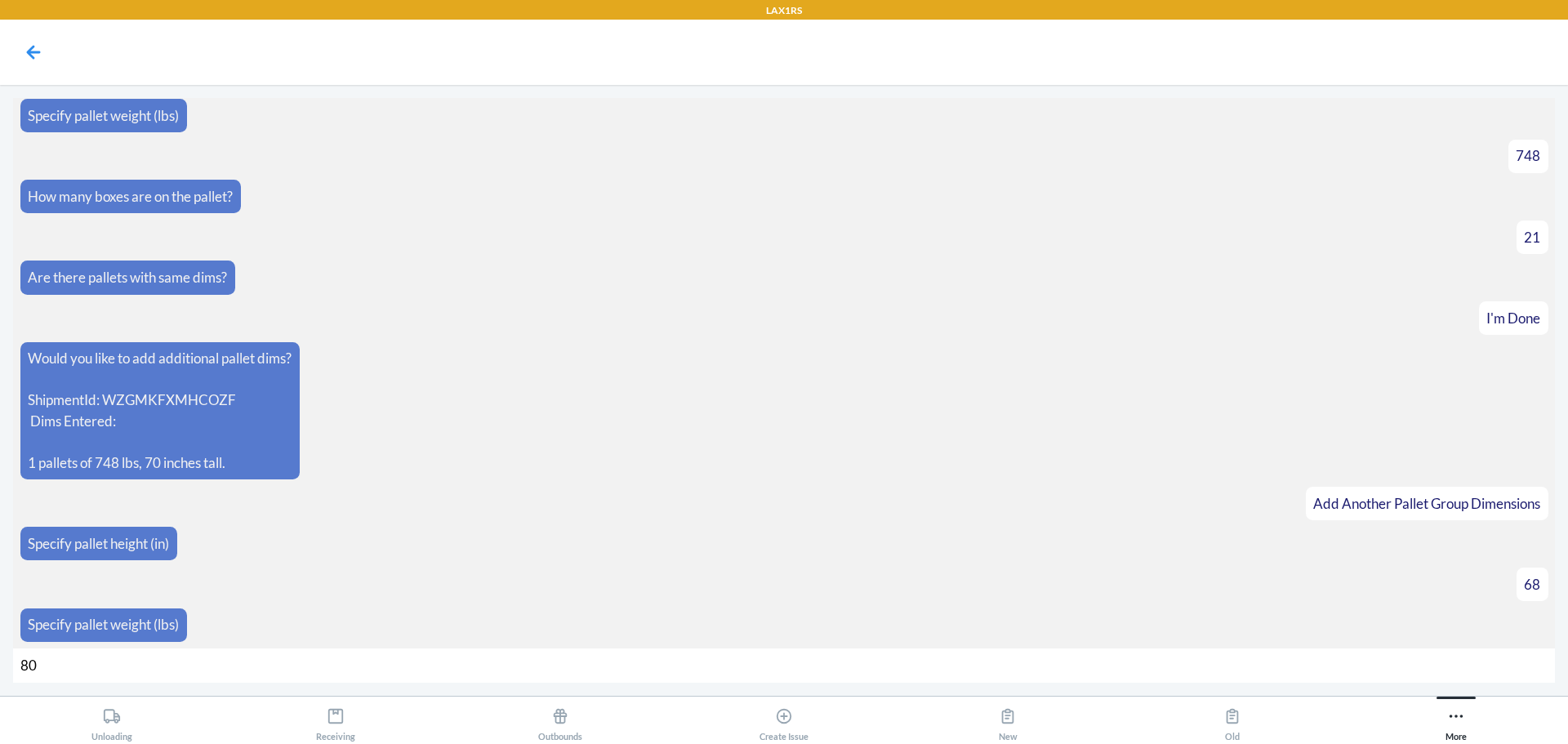
type input "806"
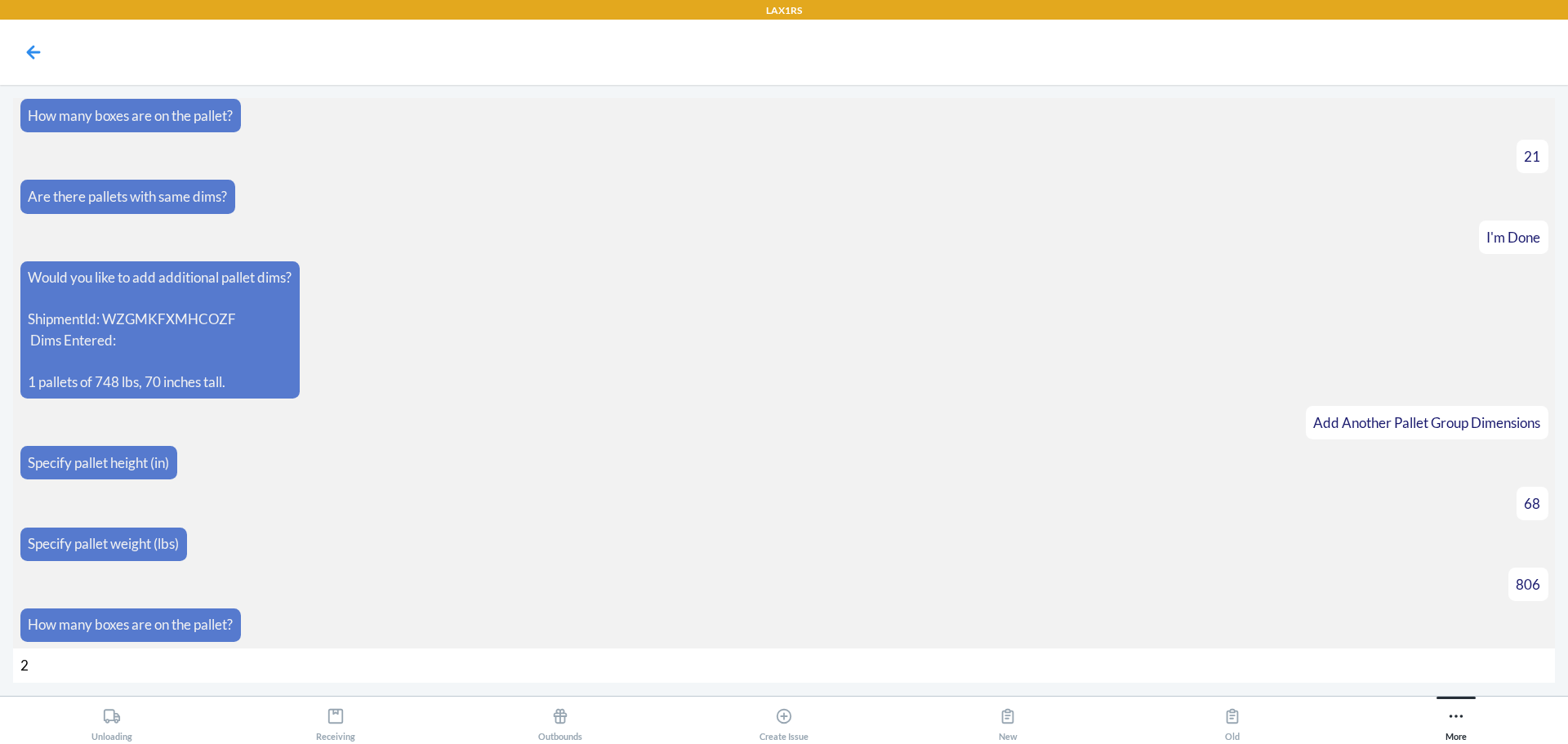
type input "21"
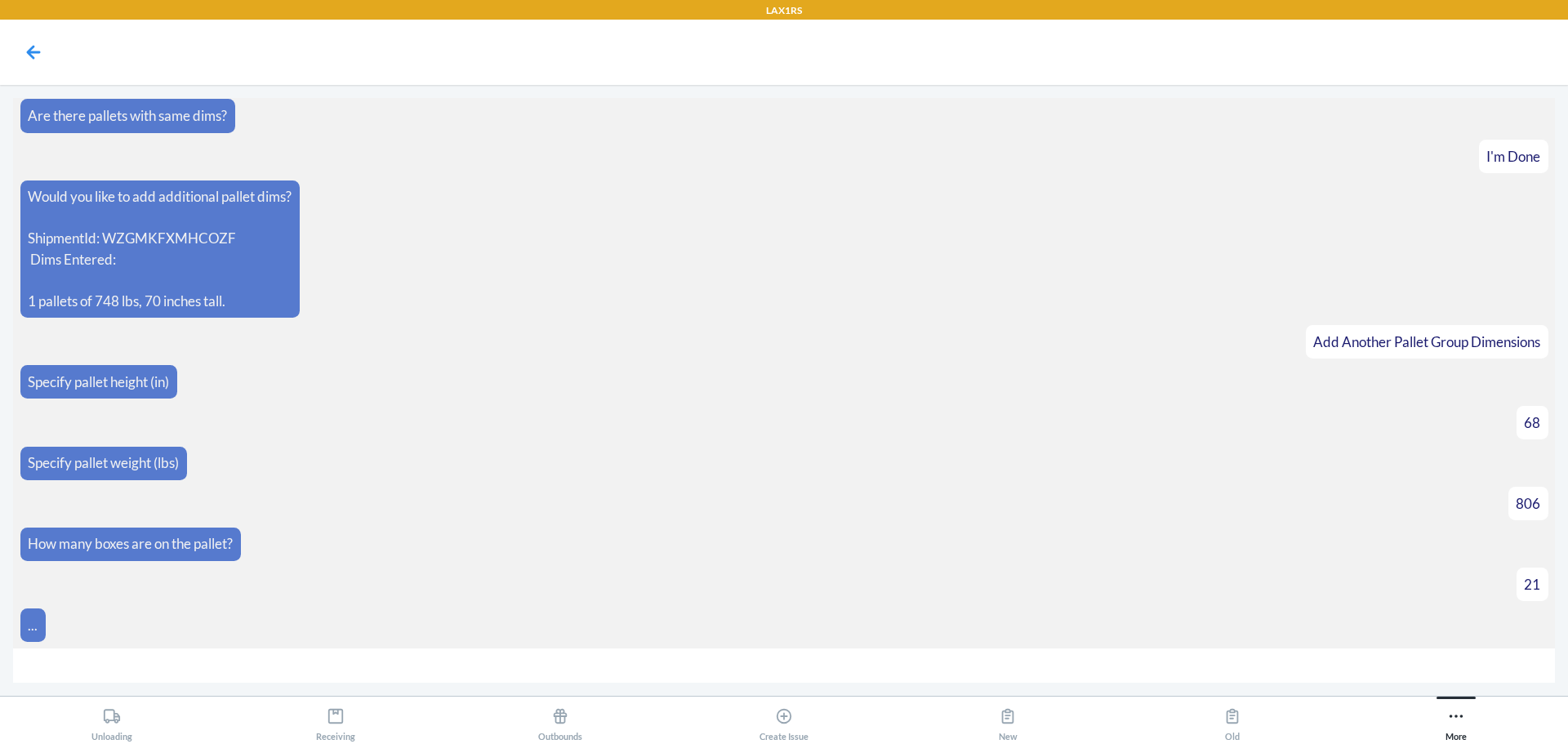
scroll to position [1187, 0]
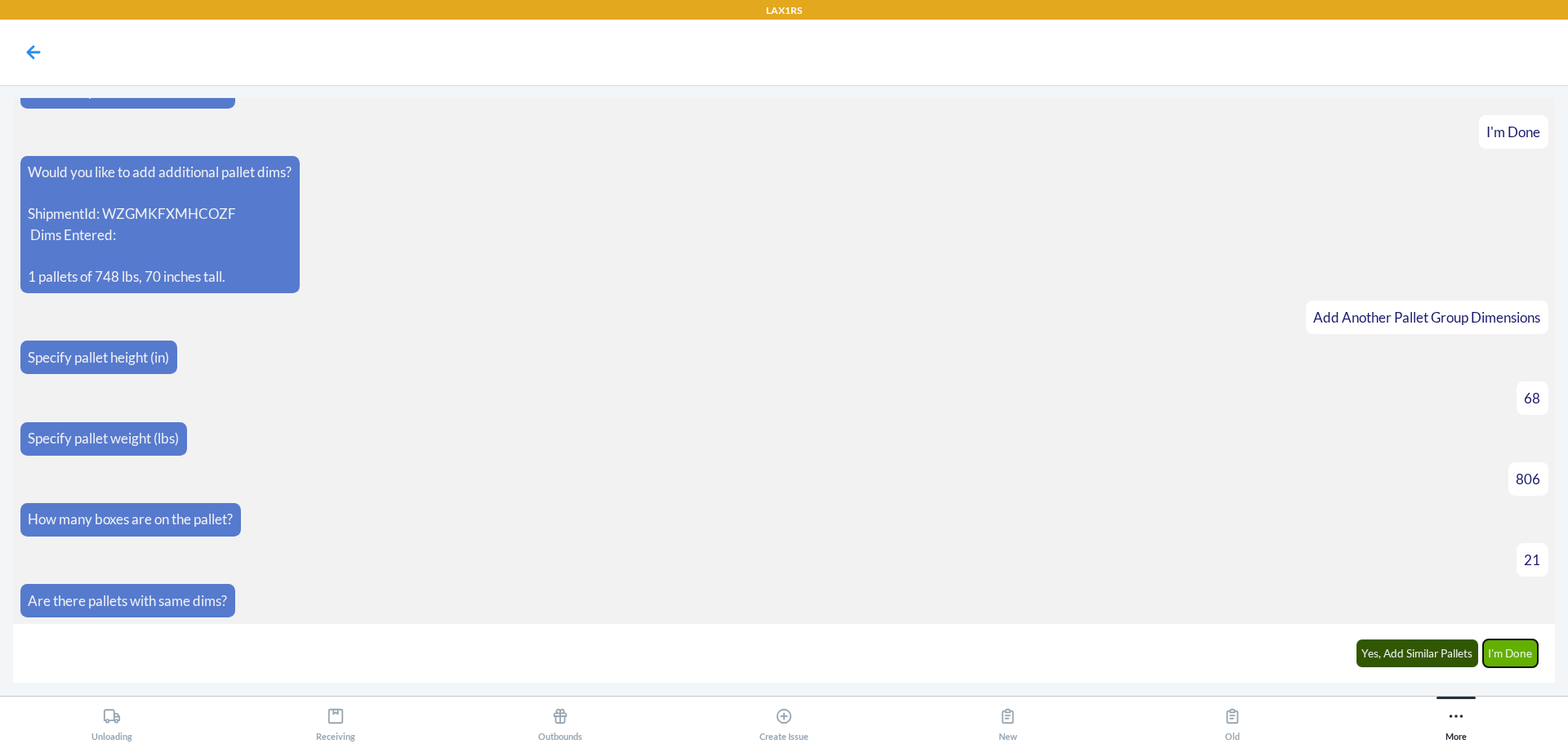
click at [1506, 646] on button "I'm Done" at bounding box center [1510, 654] width 56 height 28
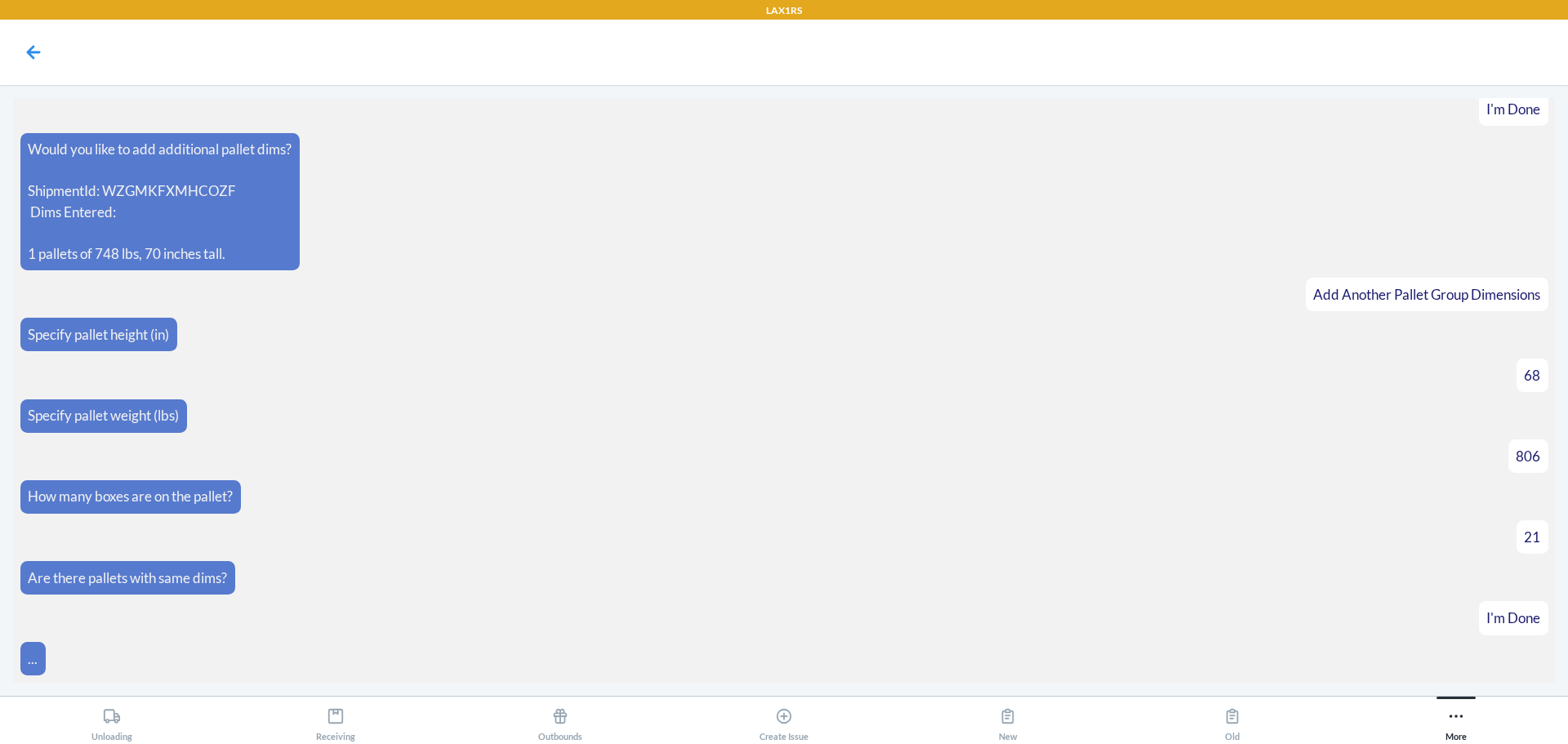
scroll to position [1414, 0]
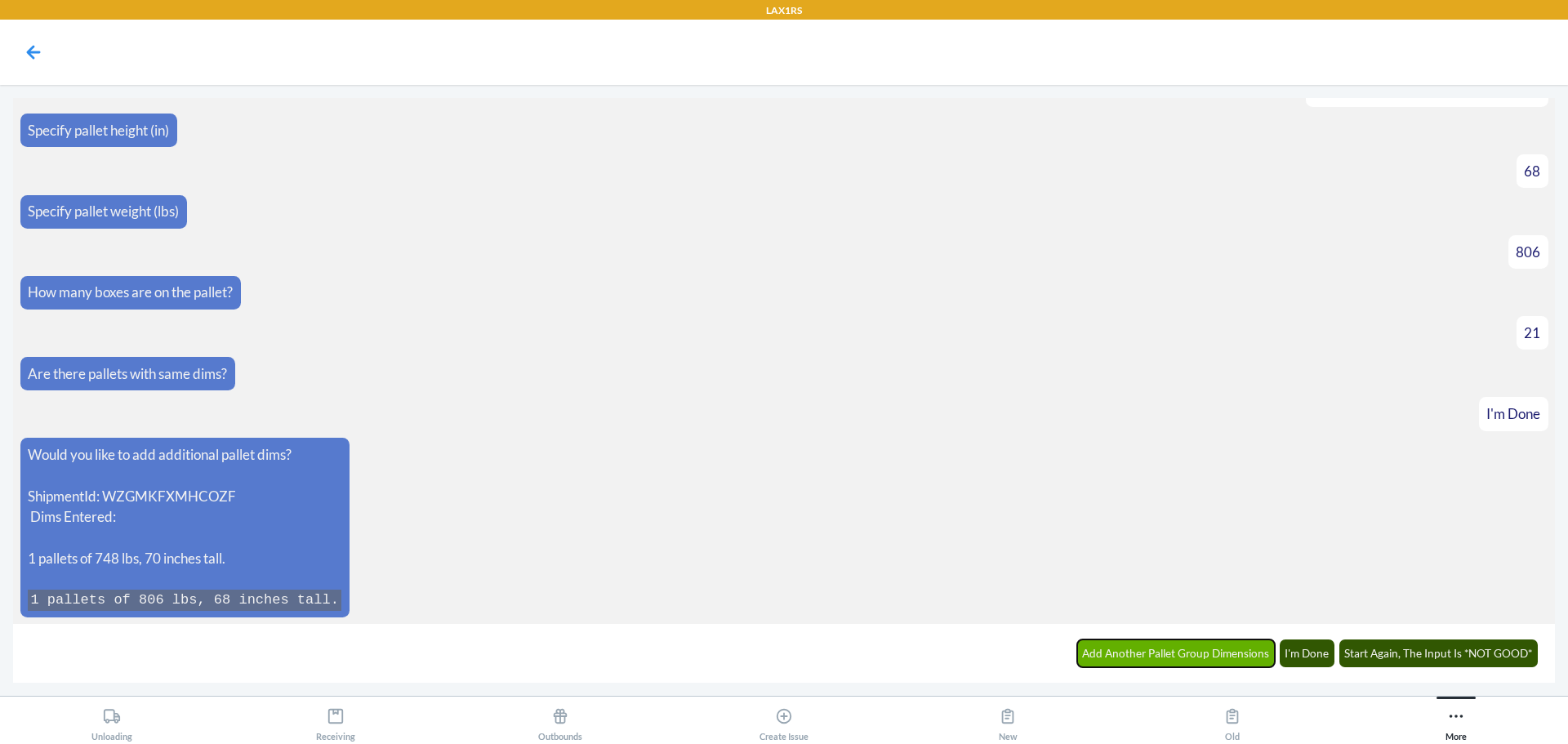
click at [1189, 659] on button "Add Another Pallet Group Dimensions" at bounding box center [1176, 654] width 198 height 28
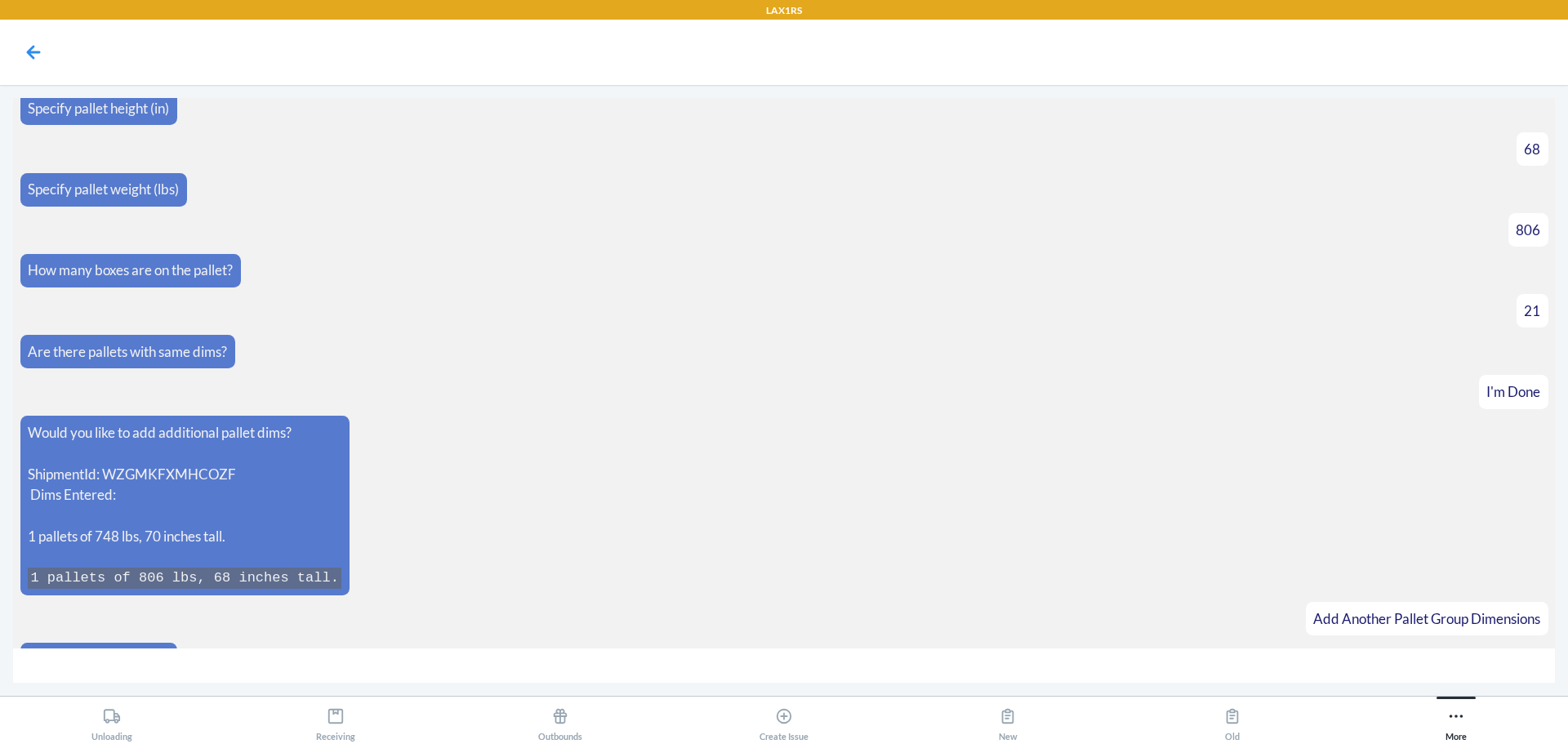
scroll to position [1471, 0]
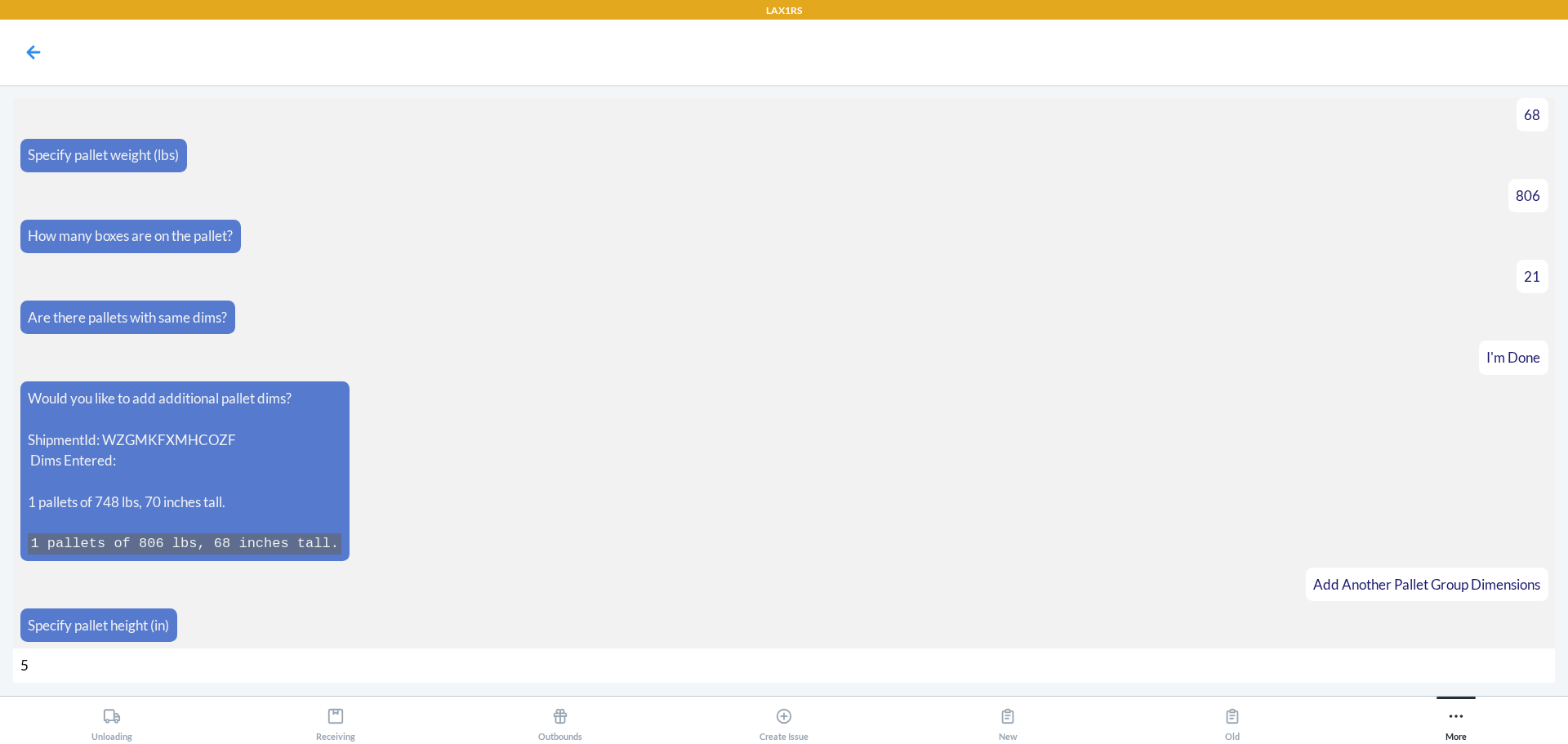
type input "55"
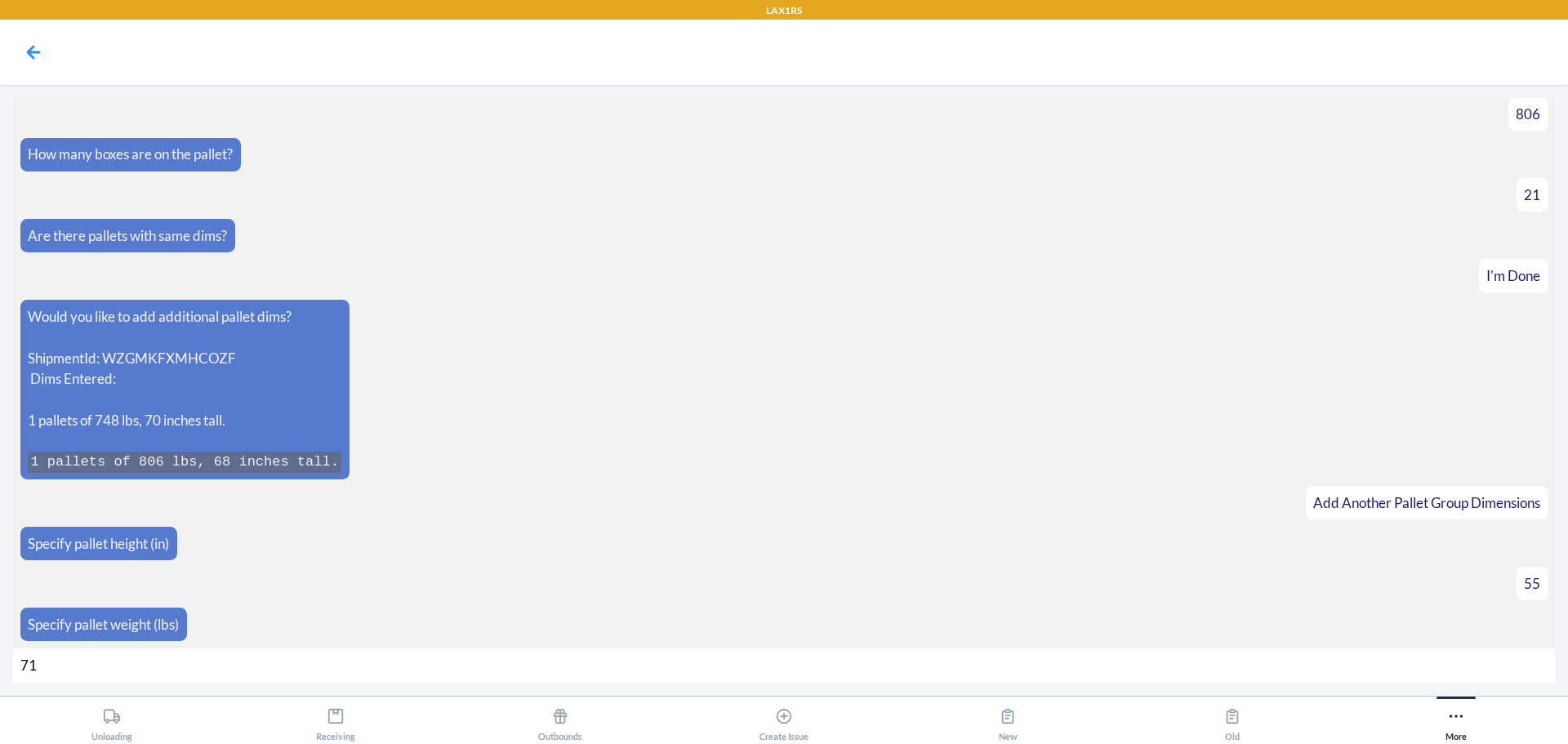
type input "710"
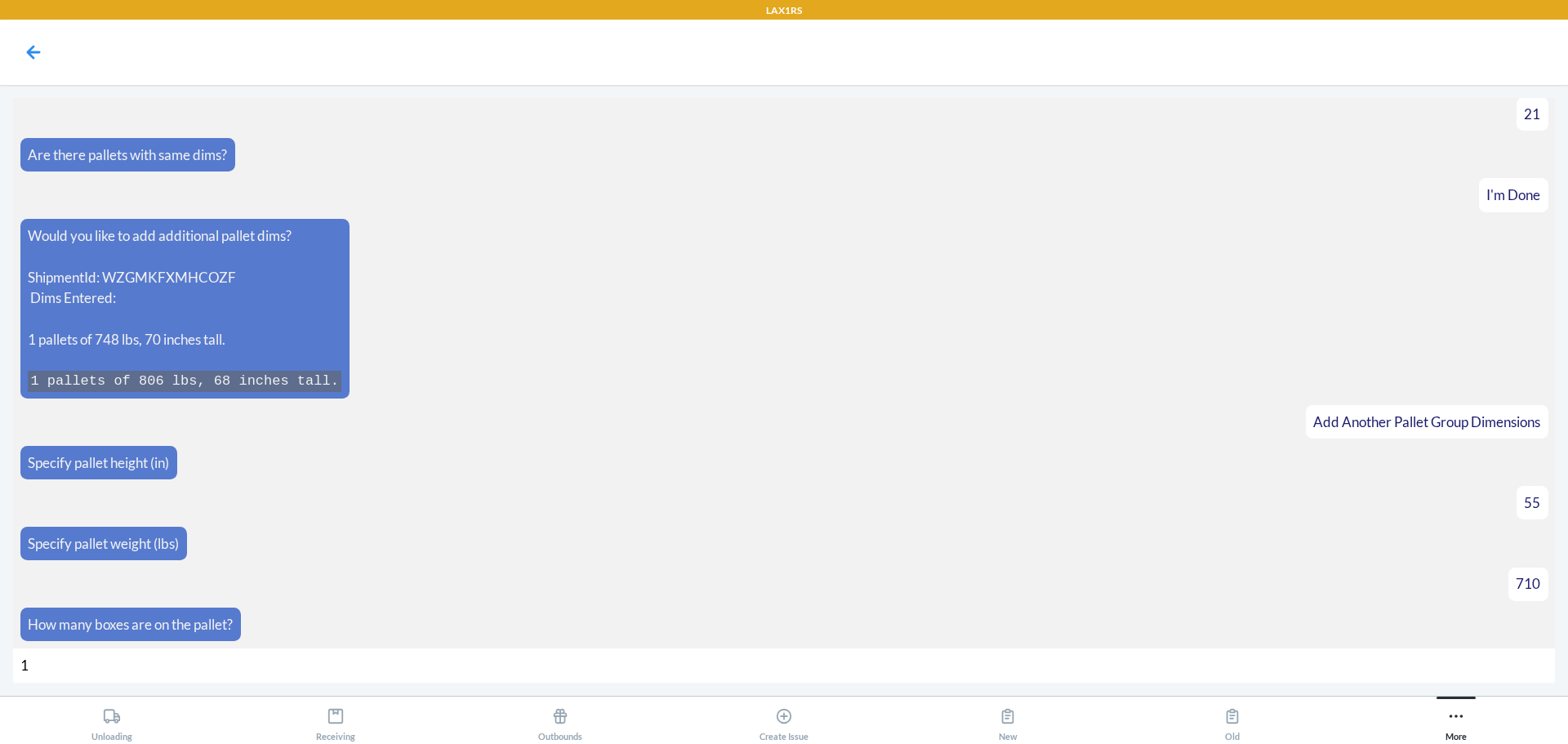
type input "15"
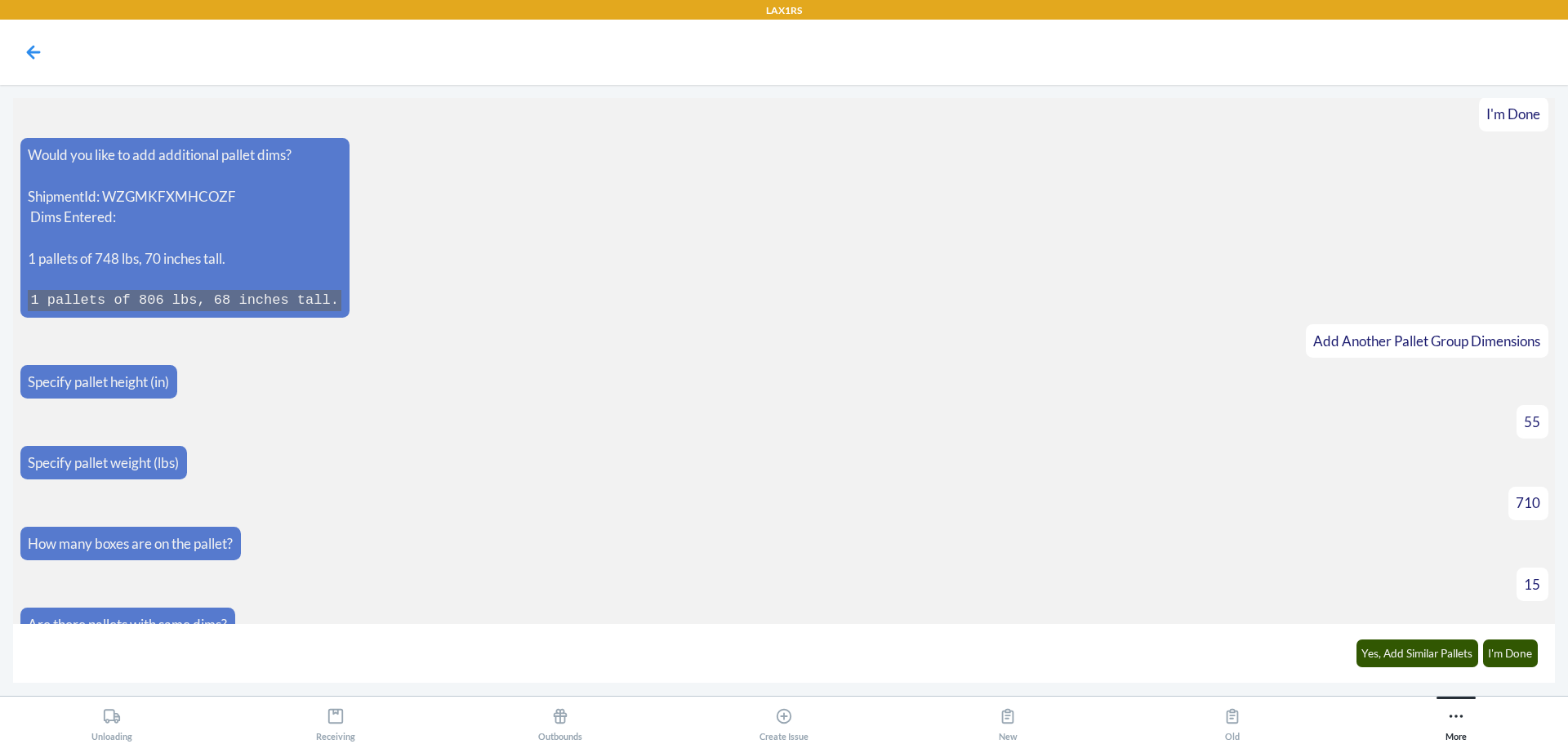
scroll to position [1739, 0]
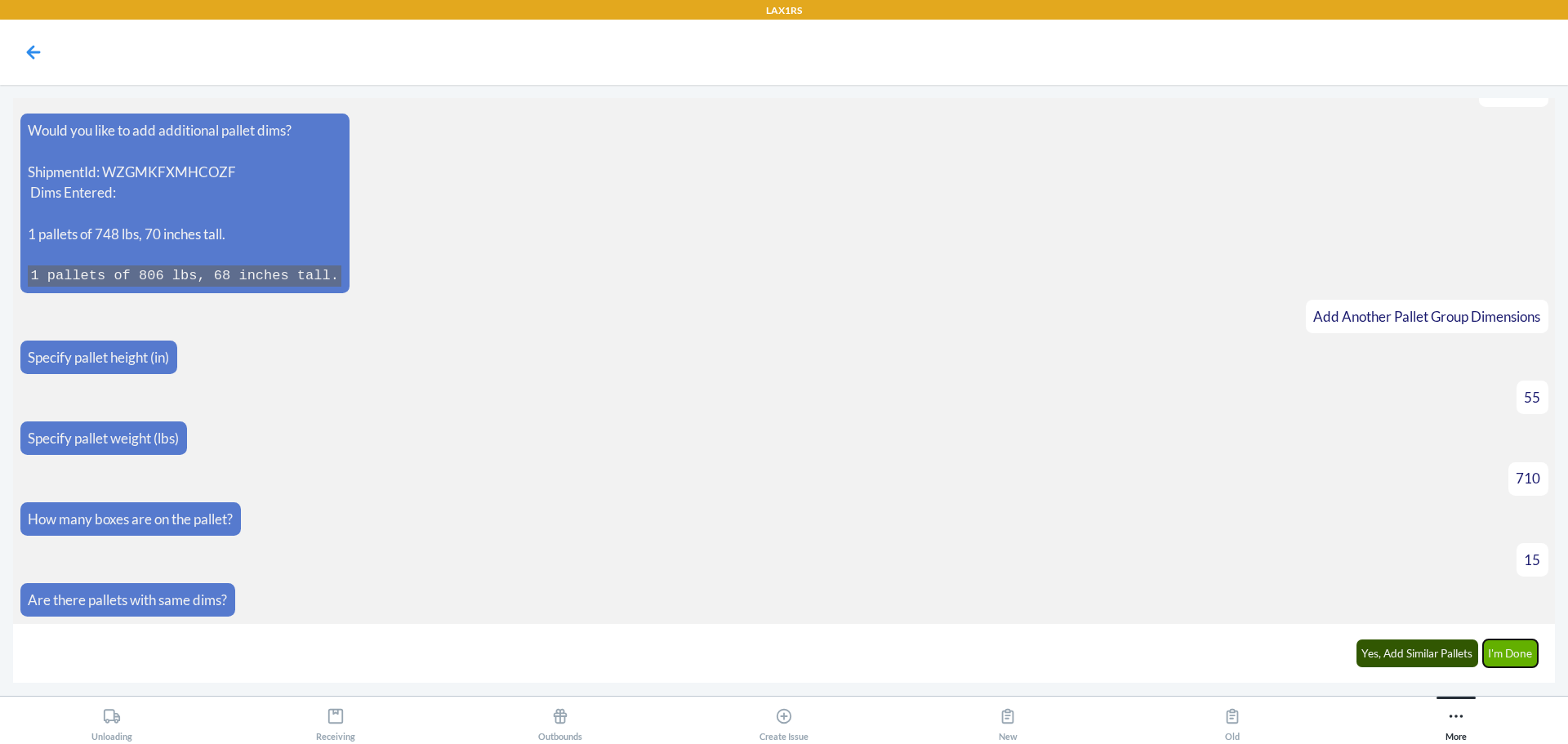
click at [1525, 651] on button "I'm Done" at bounding box center [1510, 654] width 56 height 28
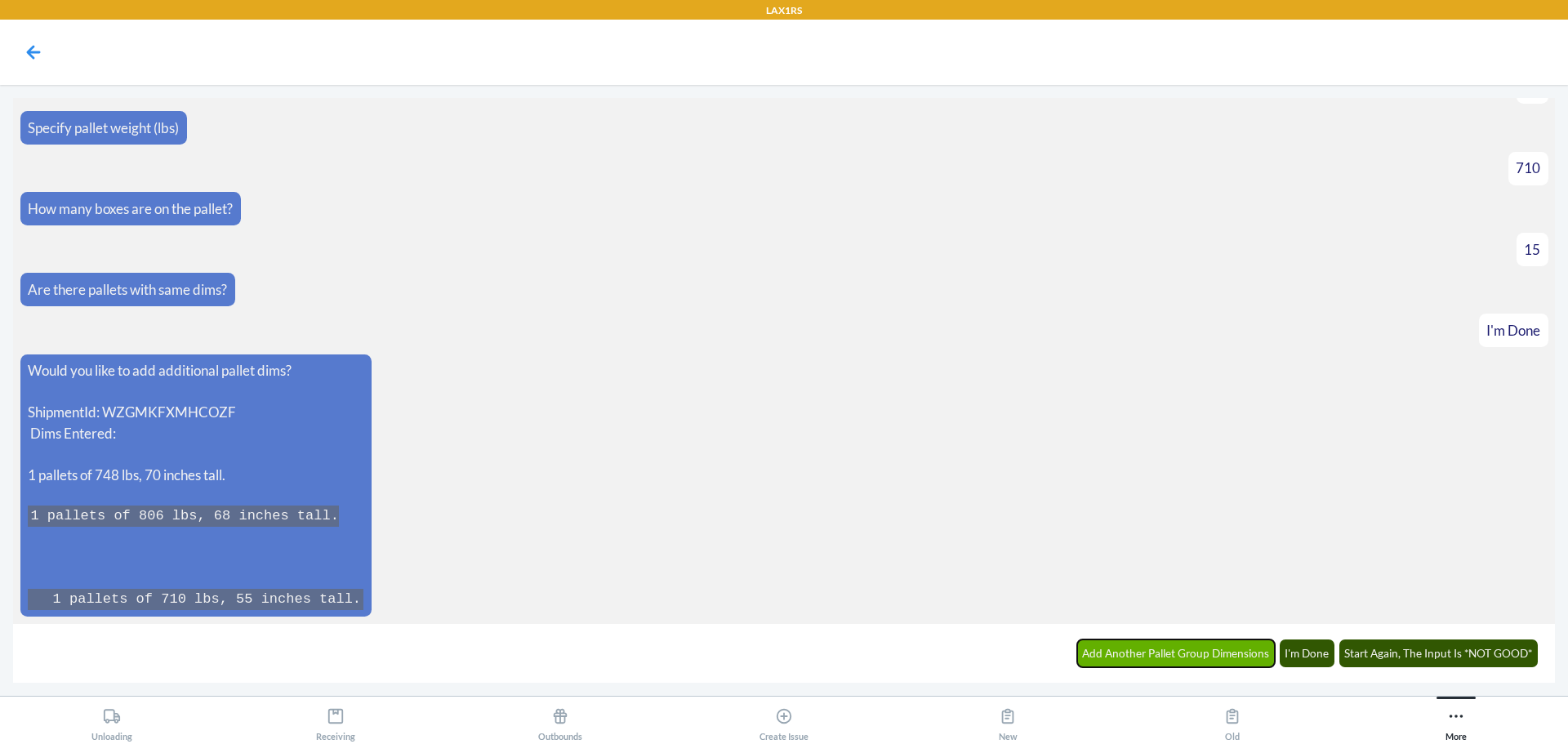
click at [1233, 658] on button "Add Another Pallet Group Dimensions" at bounding box center [1176, 654] width 198 height 28
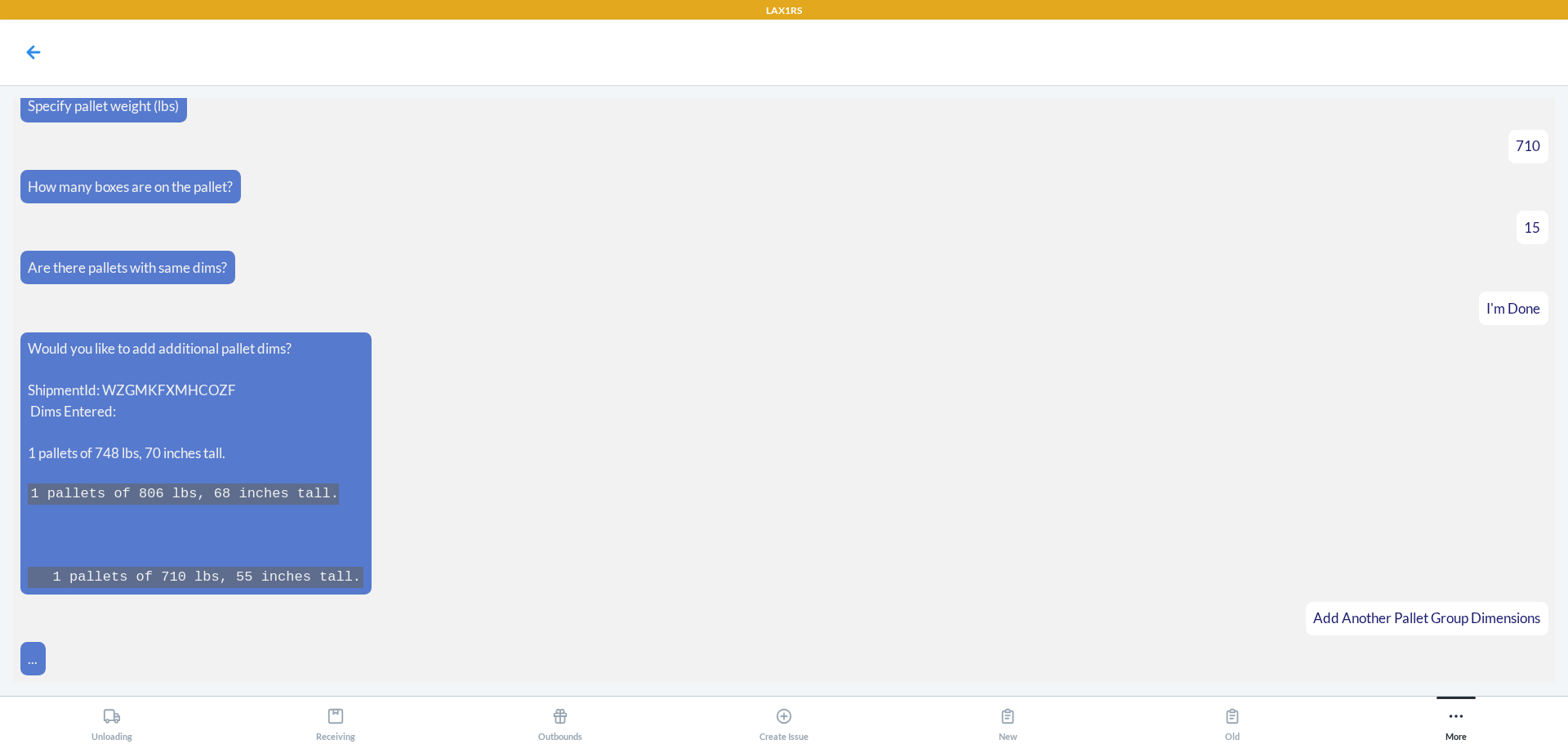
scroll to position [2106, 0]
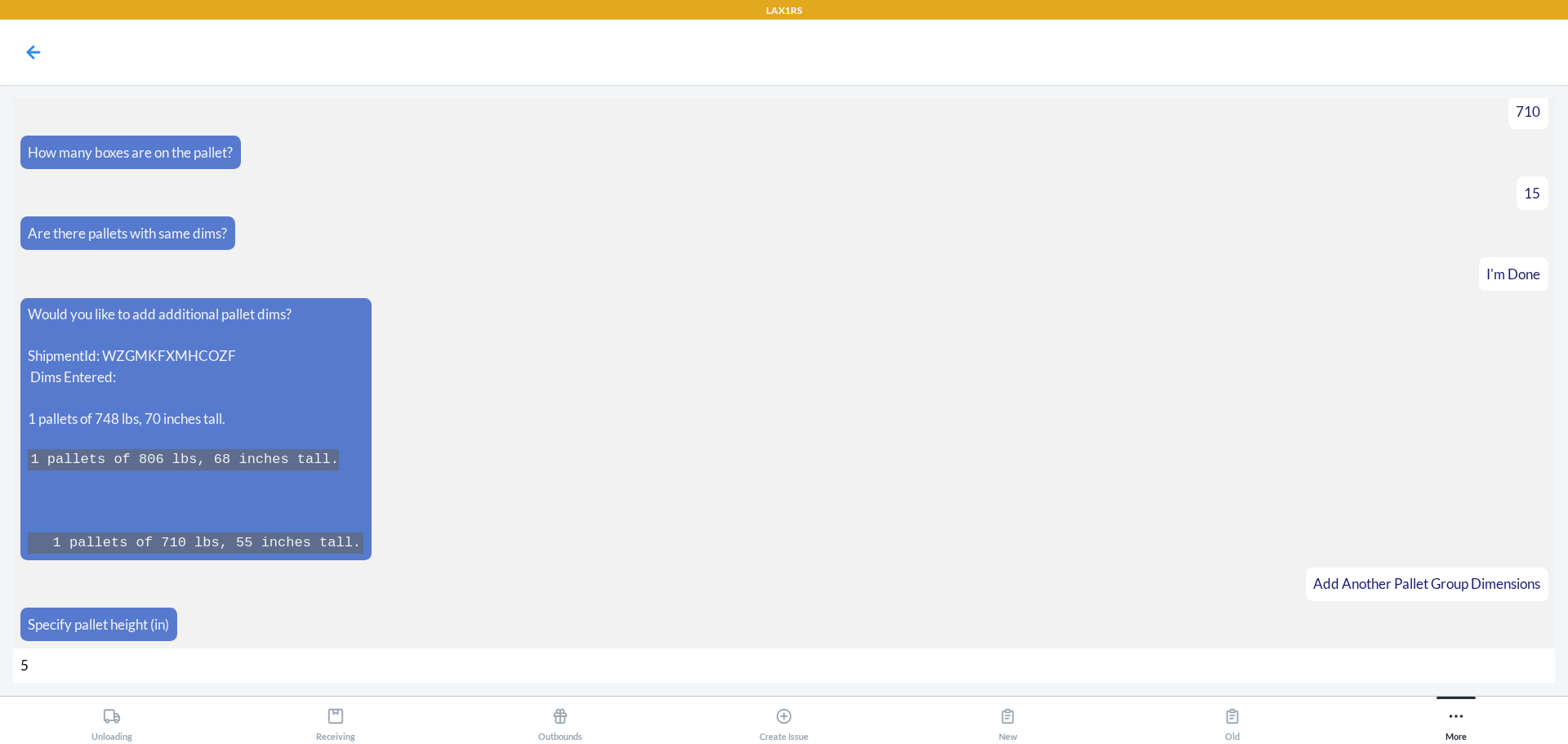
type input "52"
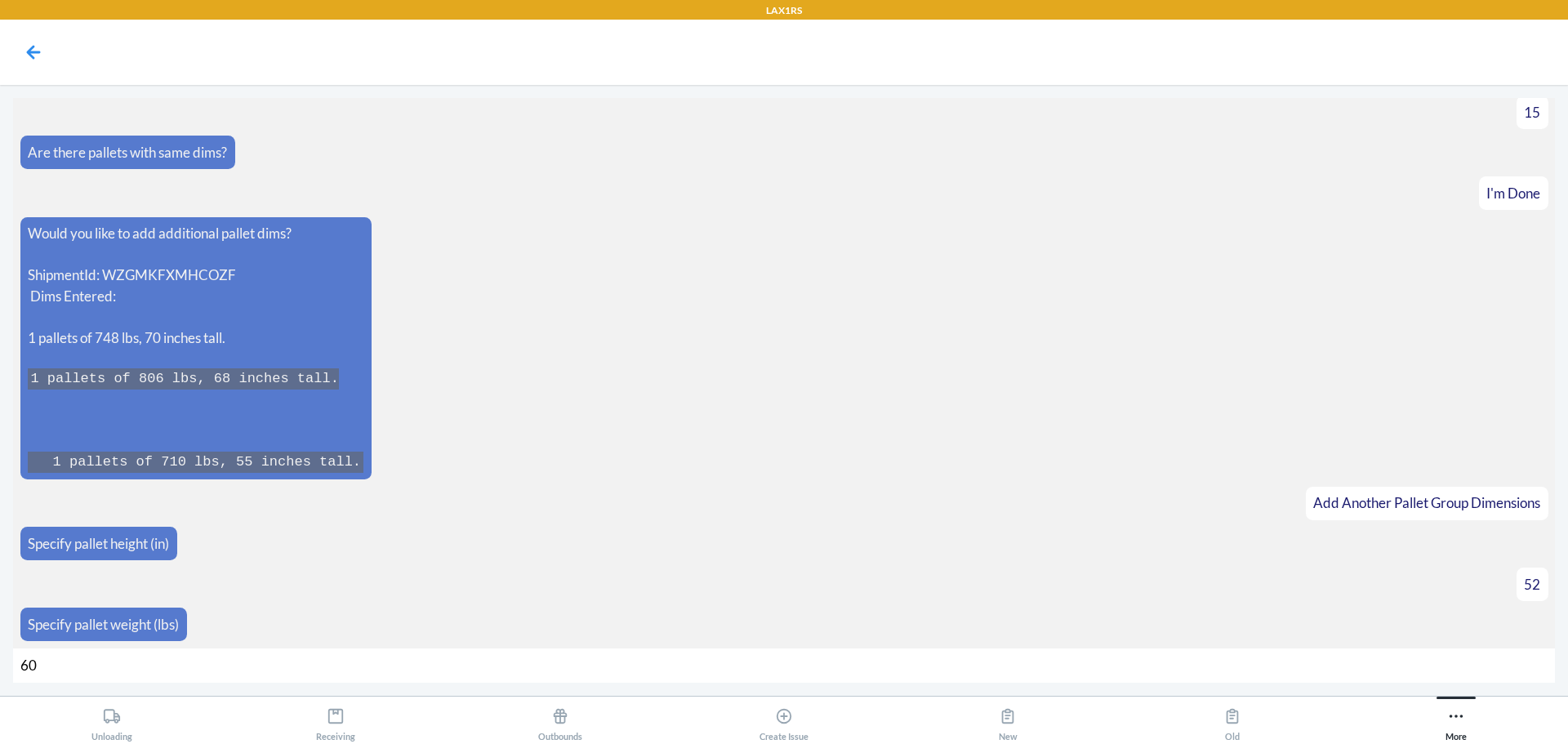
type input "600"
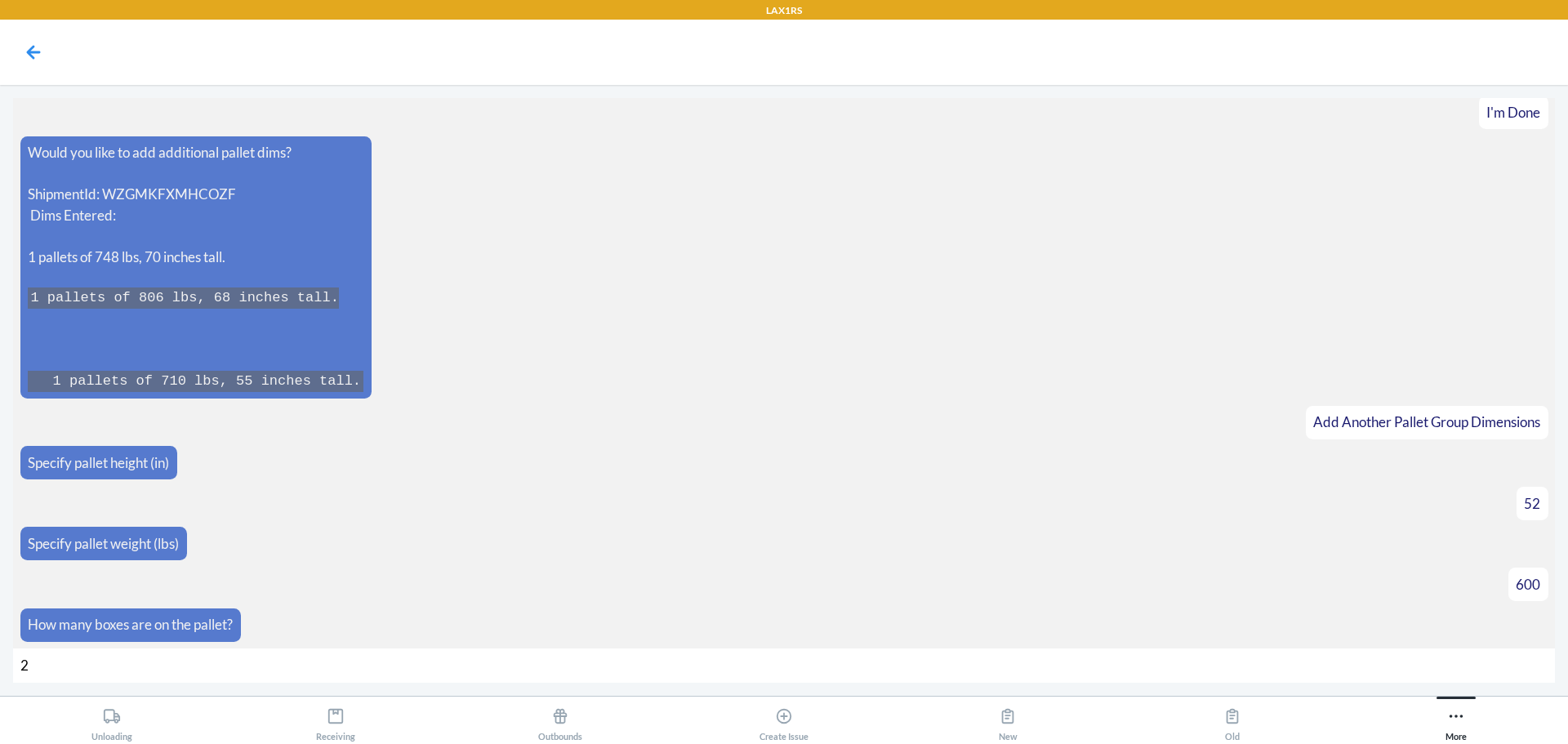
type input "25"
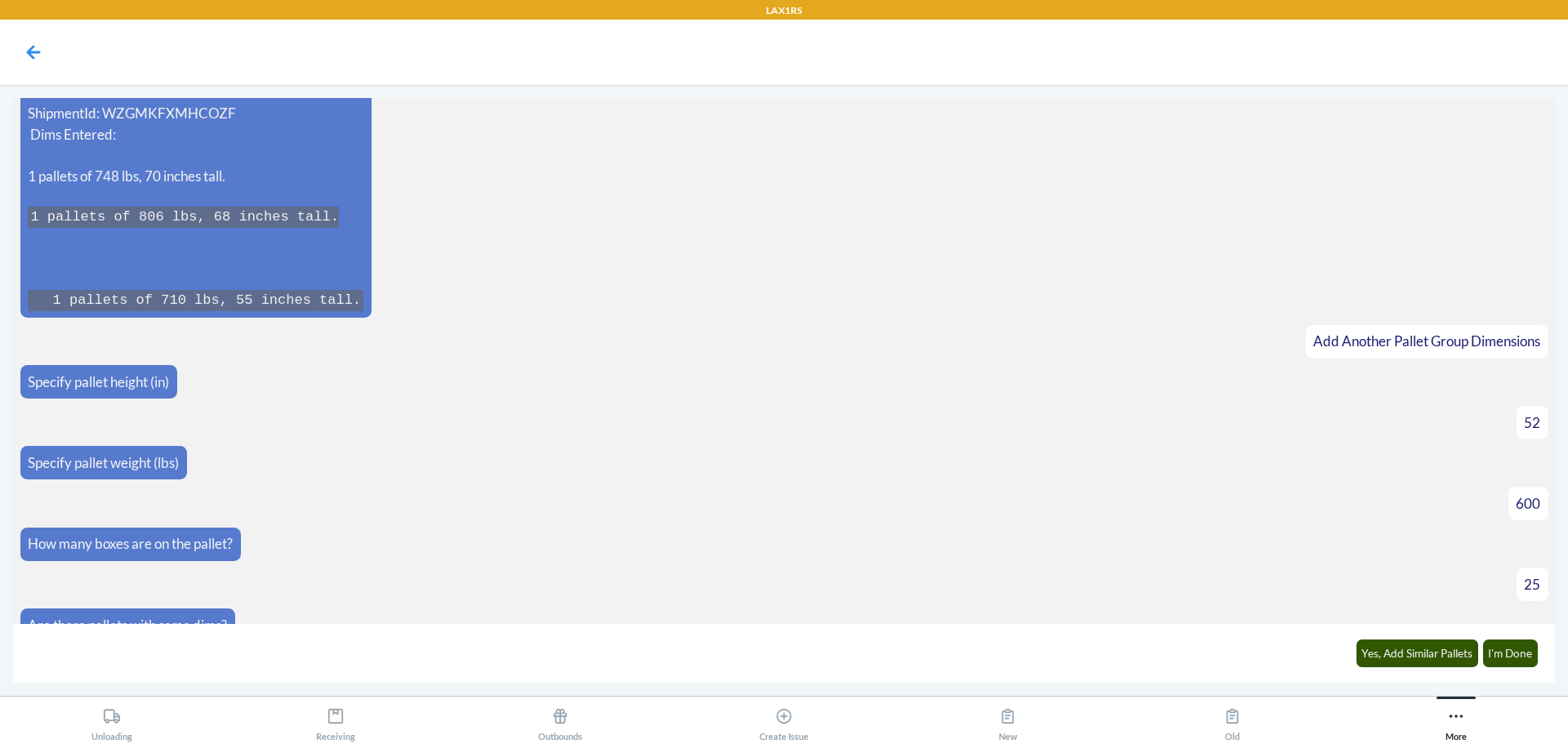
scroll to position [2373, 0]
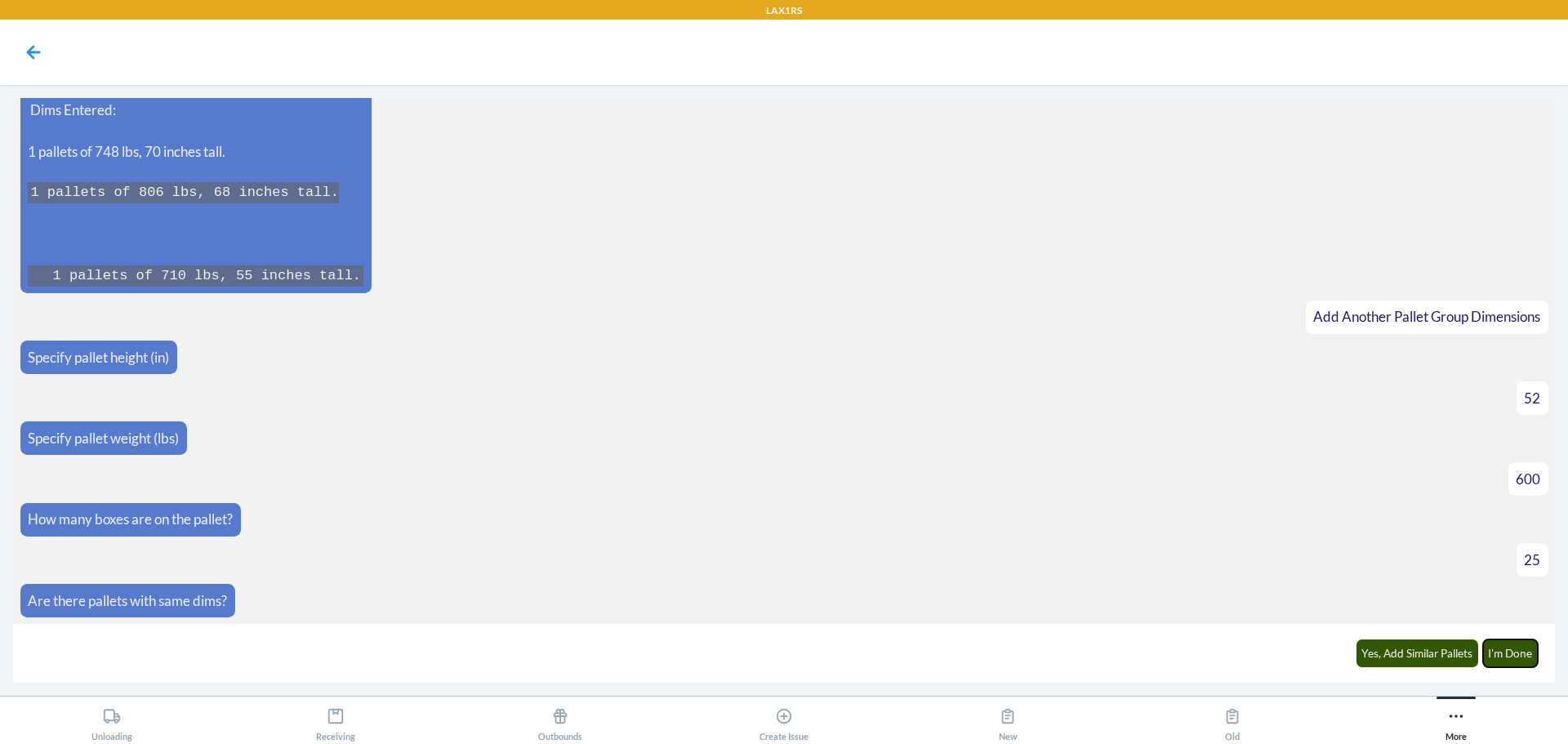
click at [1516, 663] on button "I'm Done" at bounding box center [1510, 654] width 56 height 28
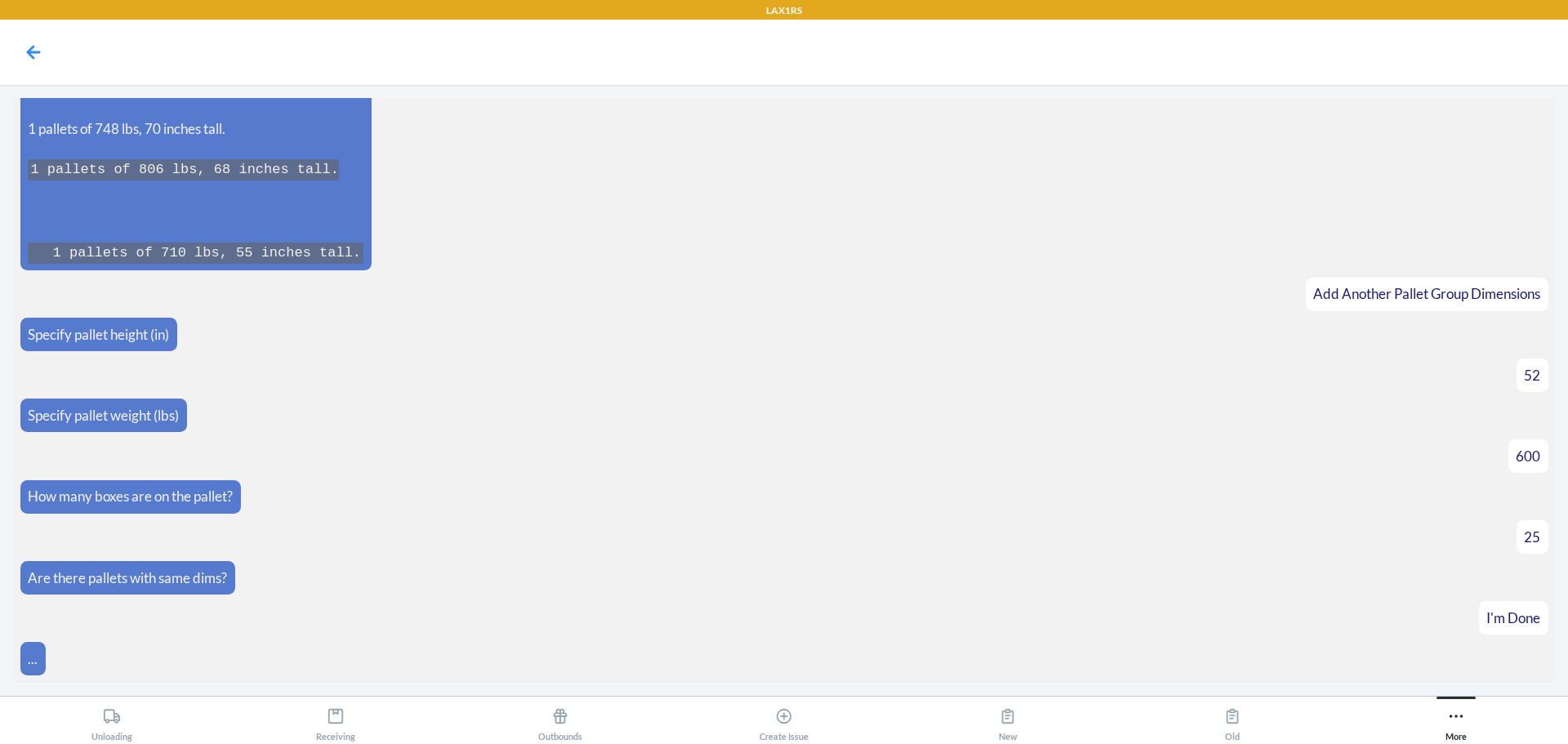
scroll to position [2767, 0]
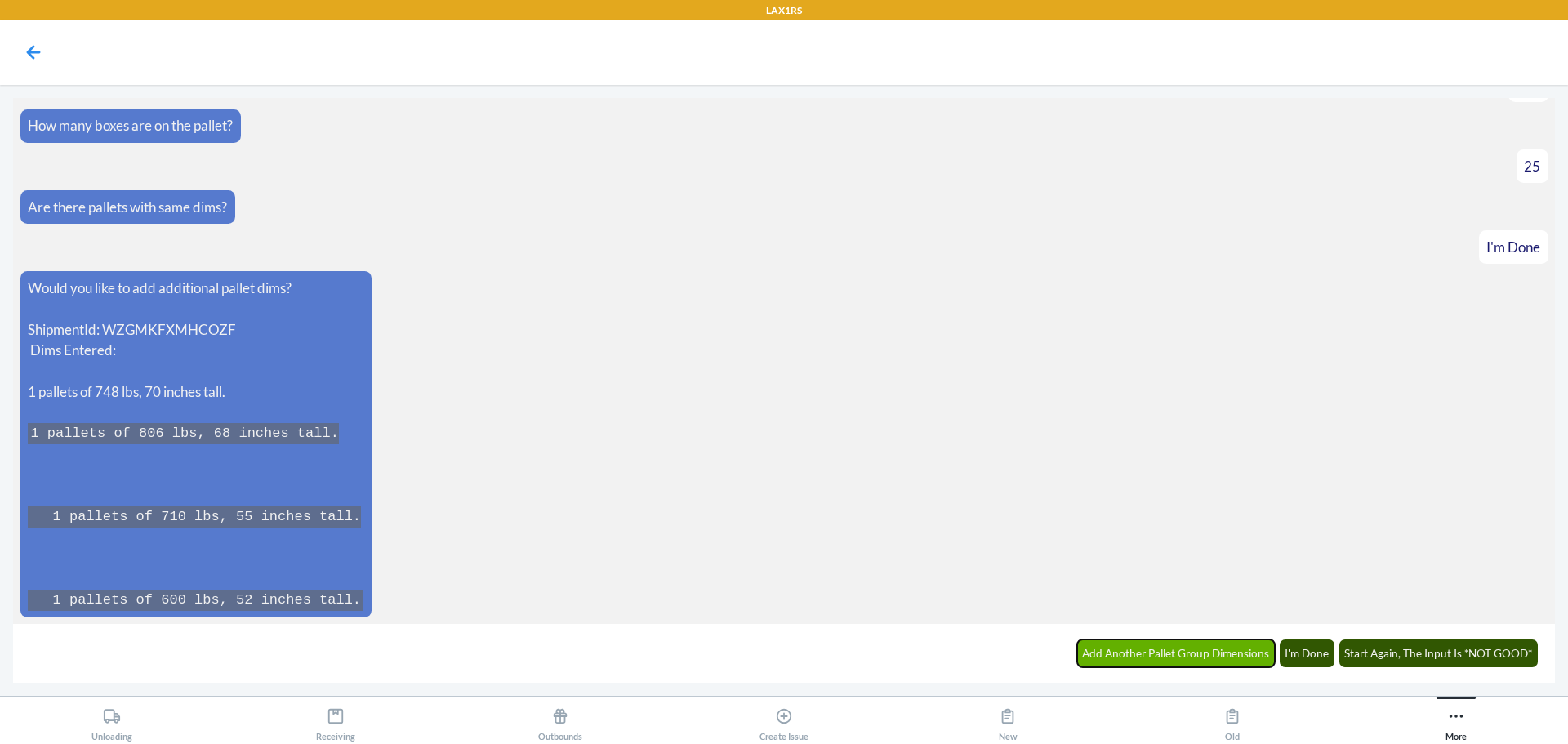
click at [1212, 660] on button "Add Another Pallet Group Dimensions" at bounding box center [1176, 654] width 198 height 28
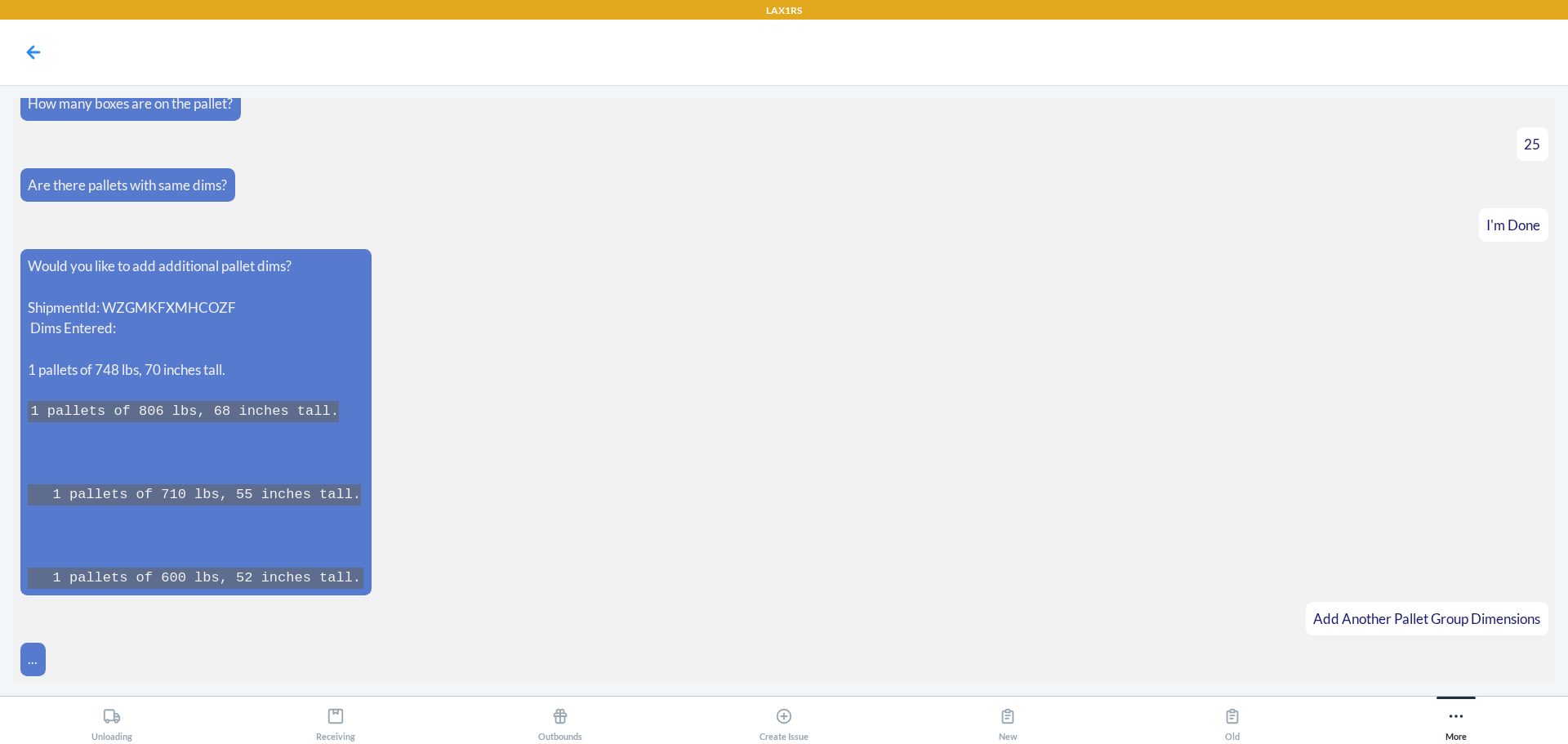
scroll to position [2823, 0]
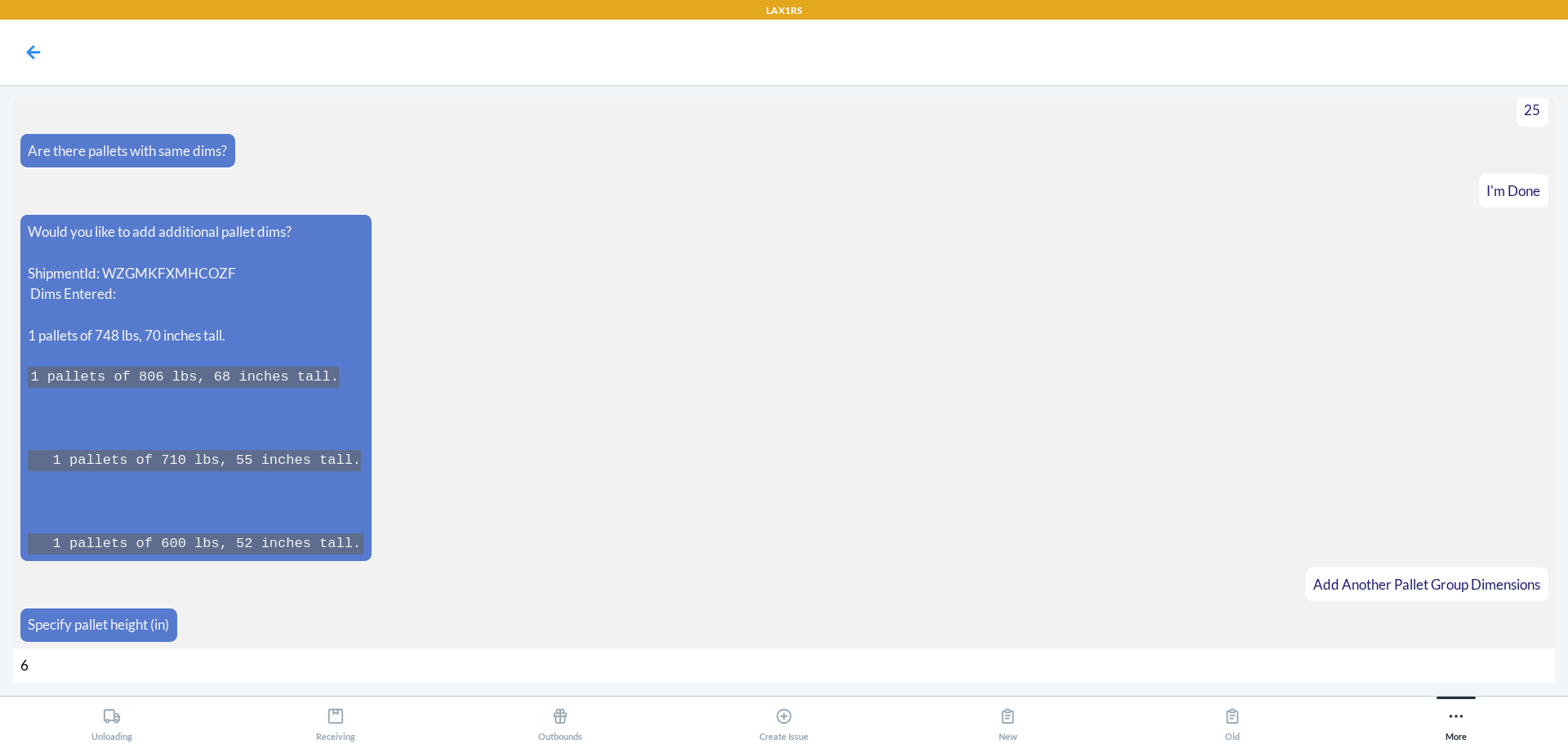
type input "61"
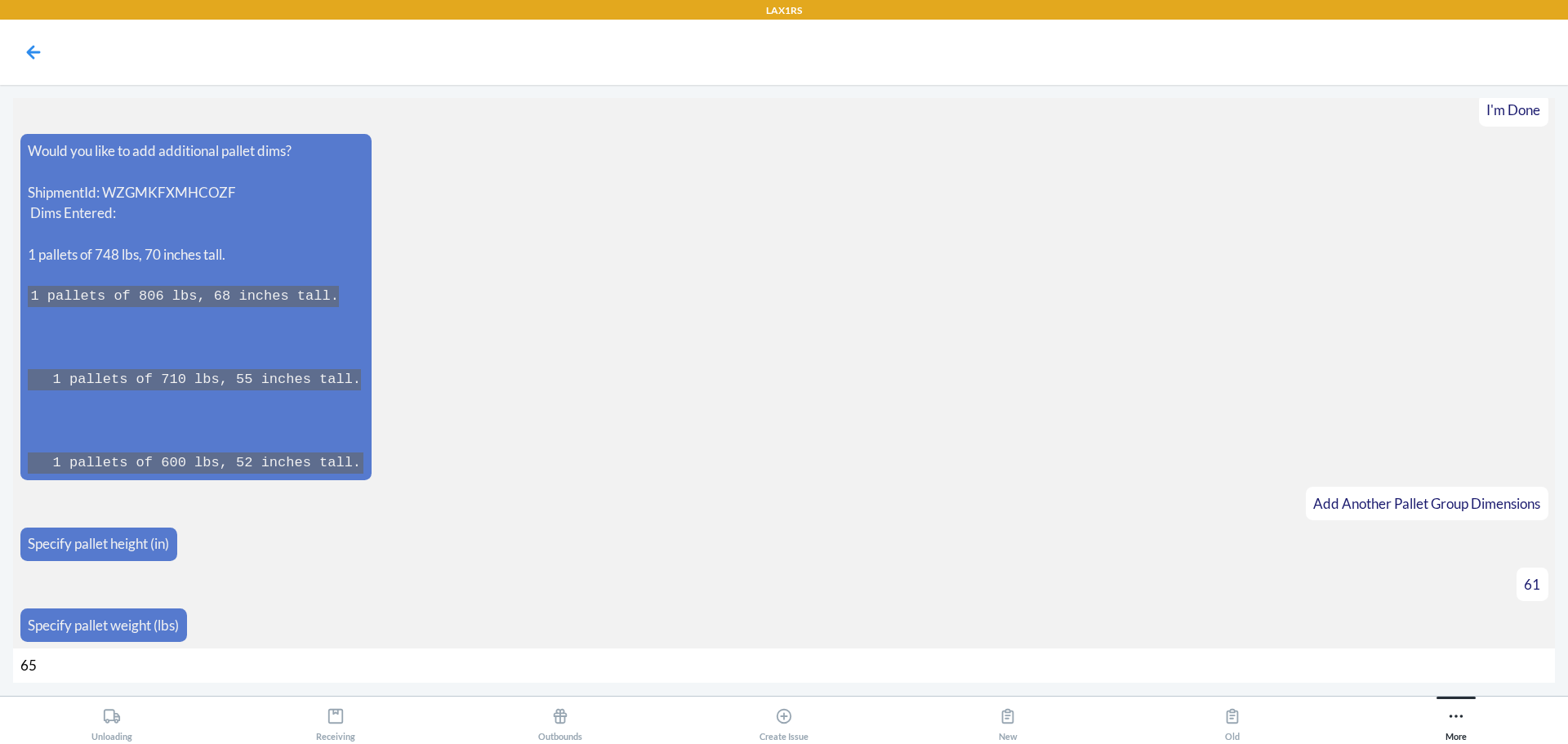
type input "650"
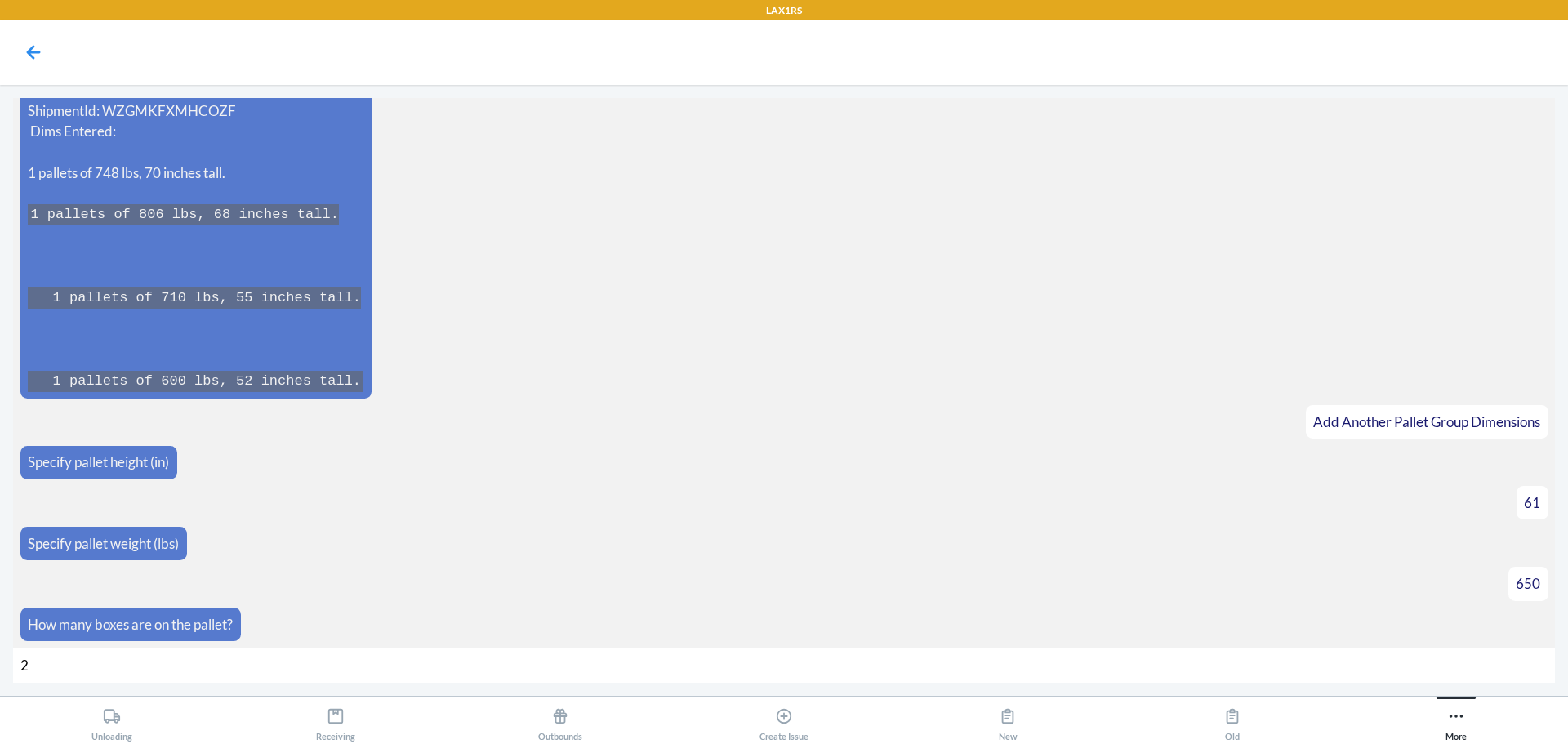
type input "24"
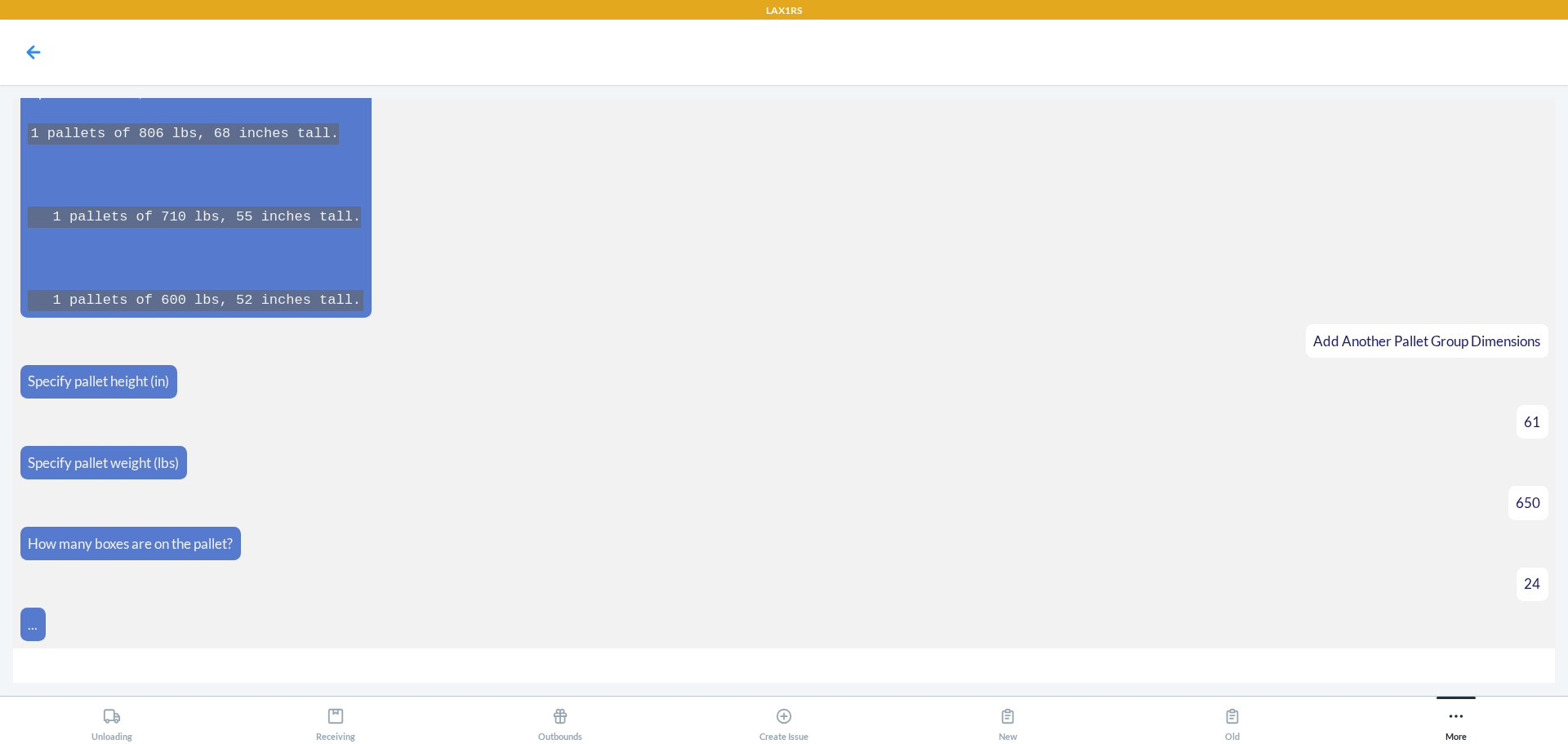
scroll to position [3091, 0]
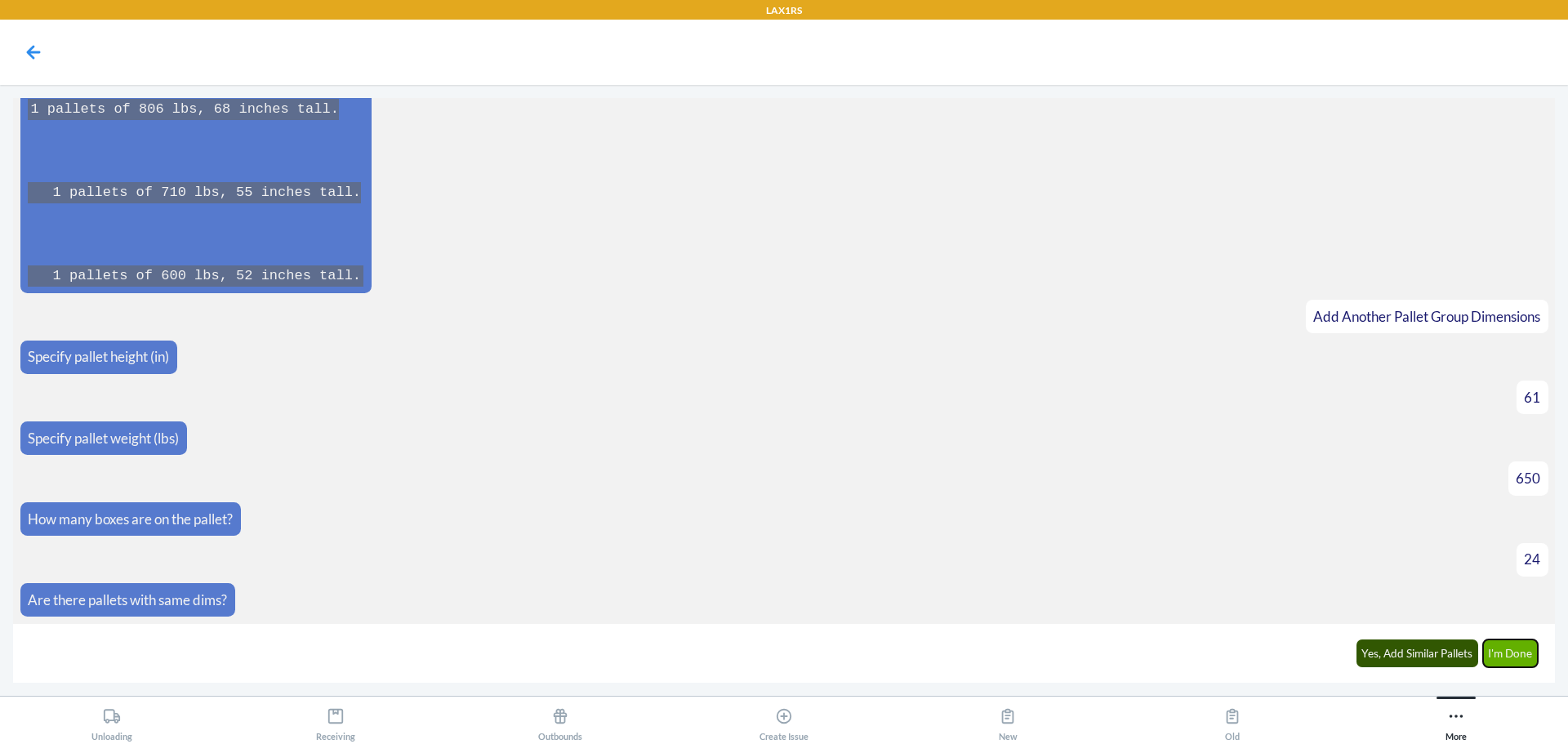
click at [1521, 654] on button "I'm Done" at bounding box center [1510, 654] width 56 height 28
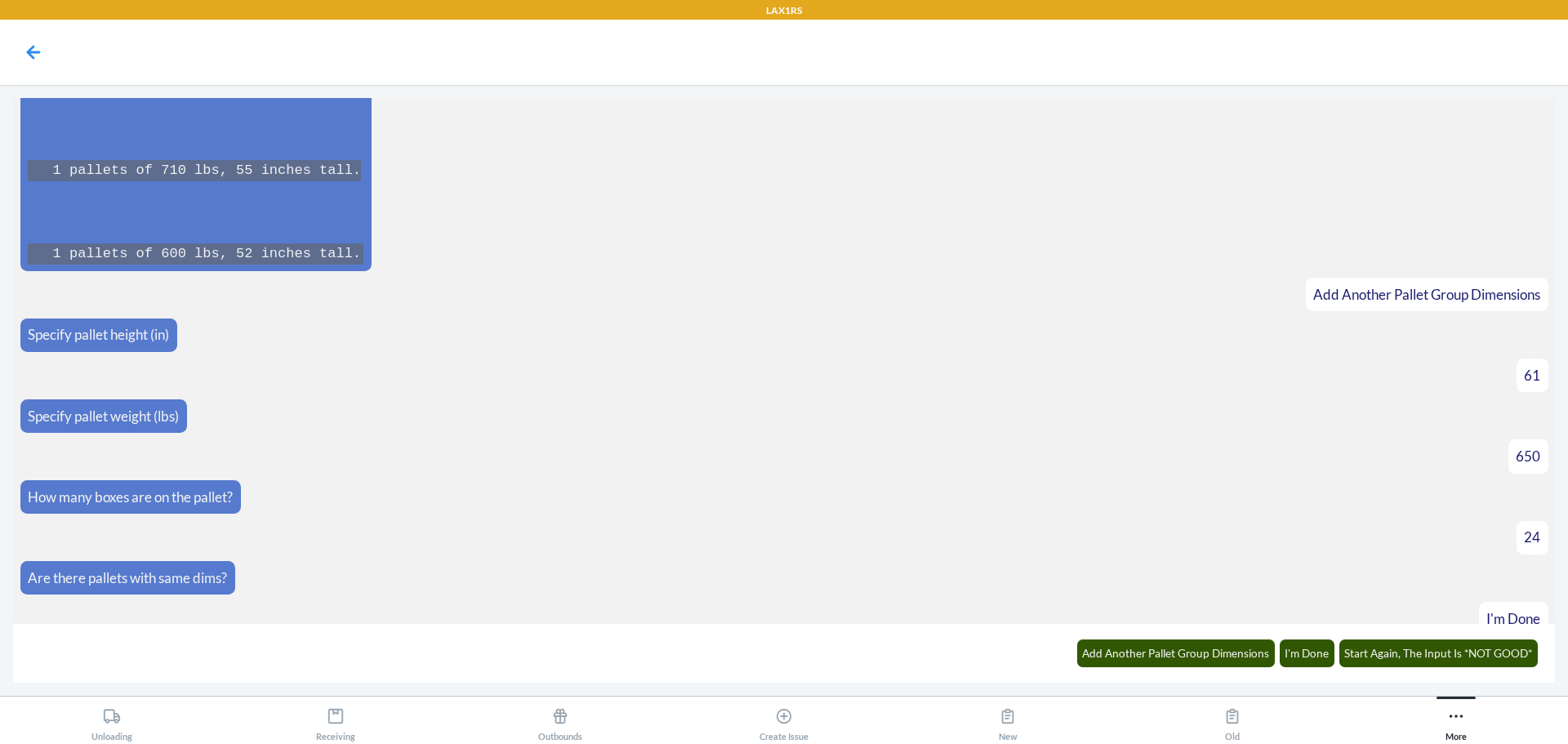
scroll to position [3567, 0]
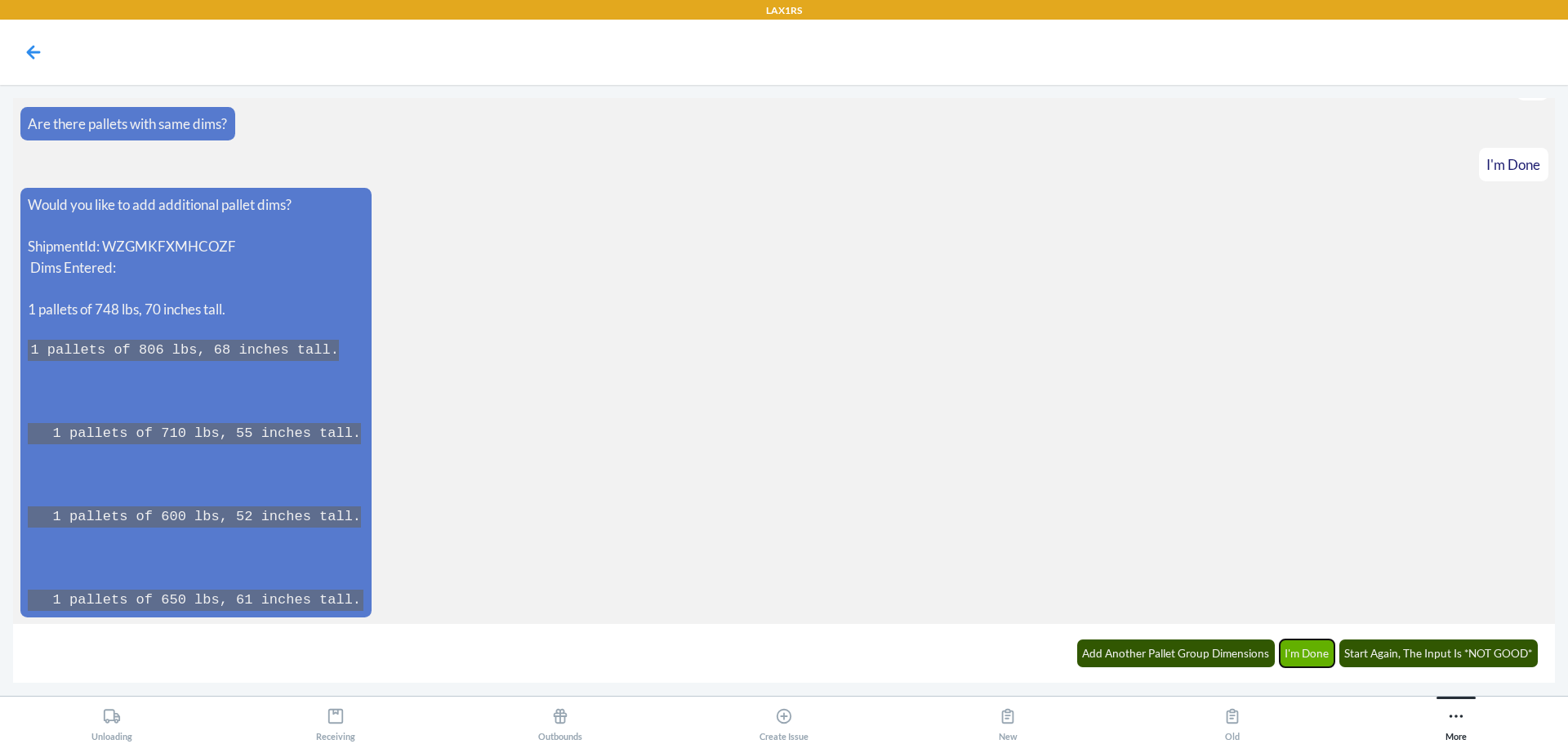
click at [1296, 651] on button "I'm Done" at bounding box center [1307, 654] width 56 height 28
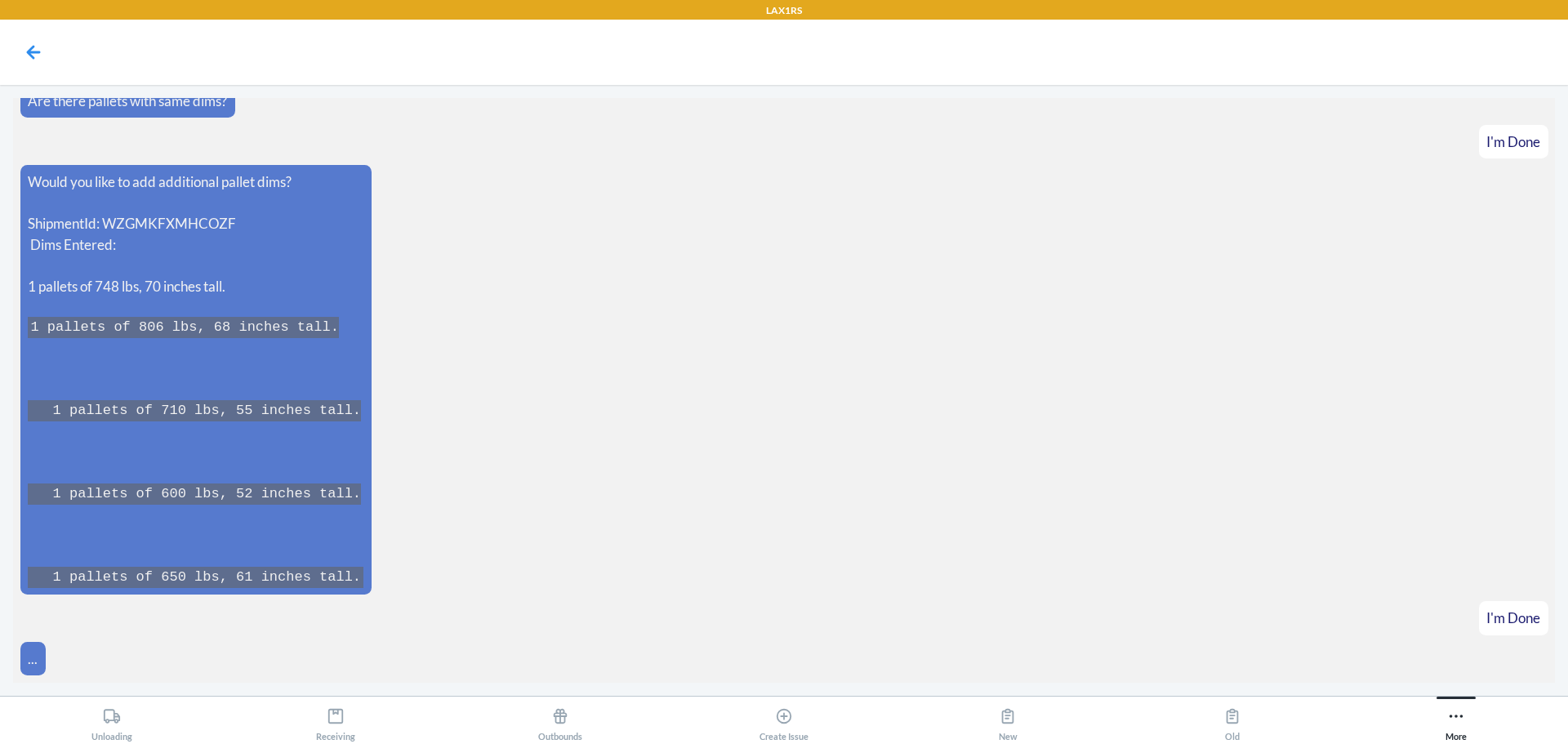
scroll to position [3649, 0]
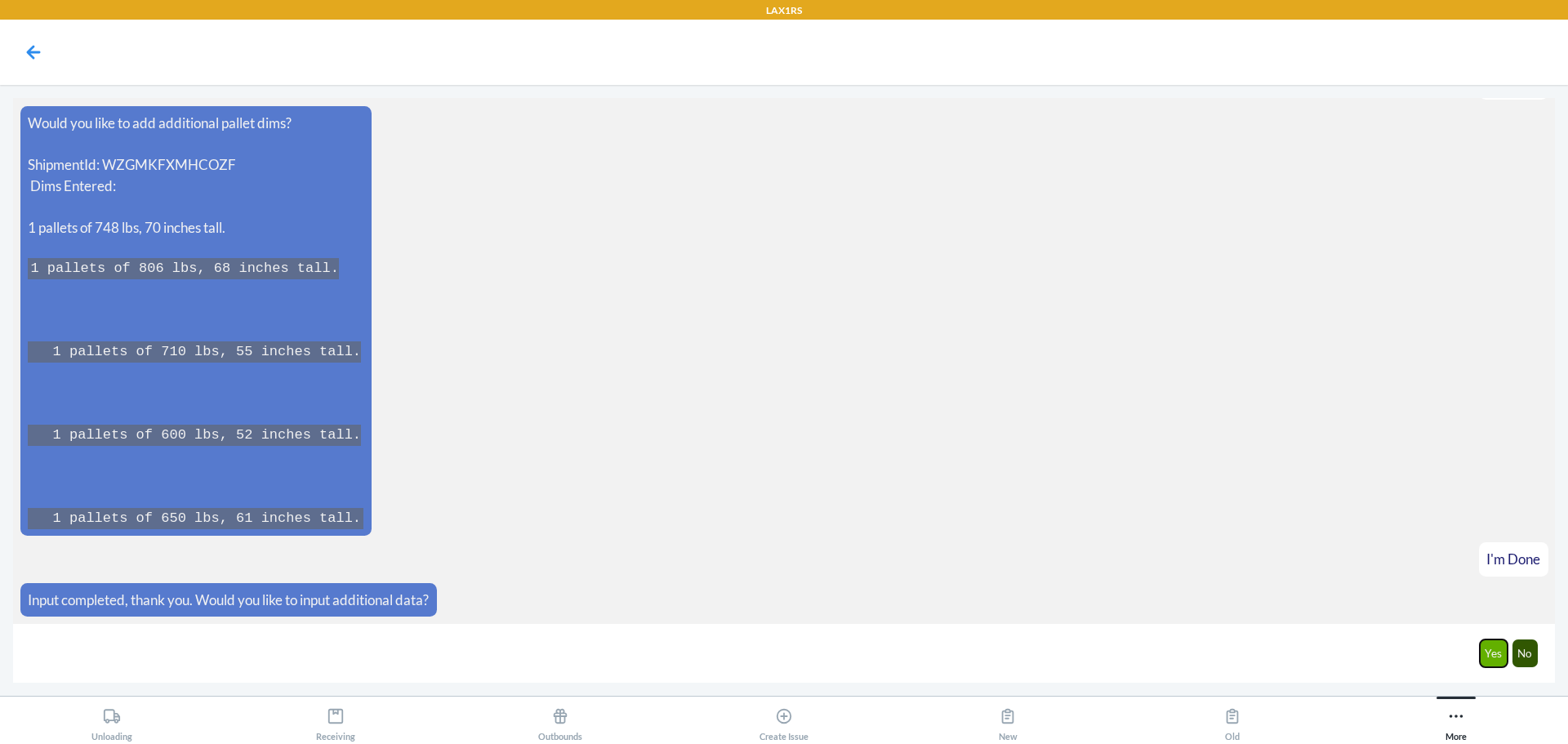
click at [1483, 651] on button "Yes" at bounding box center [1493, 654] width 28 height 28
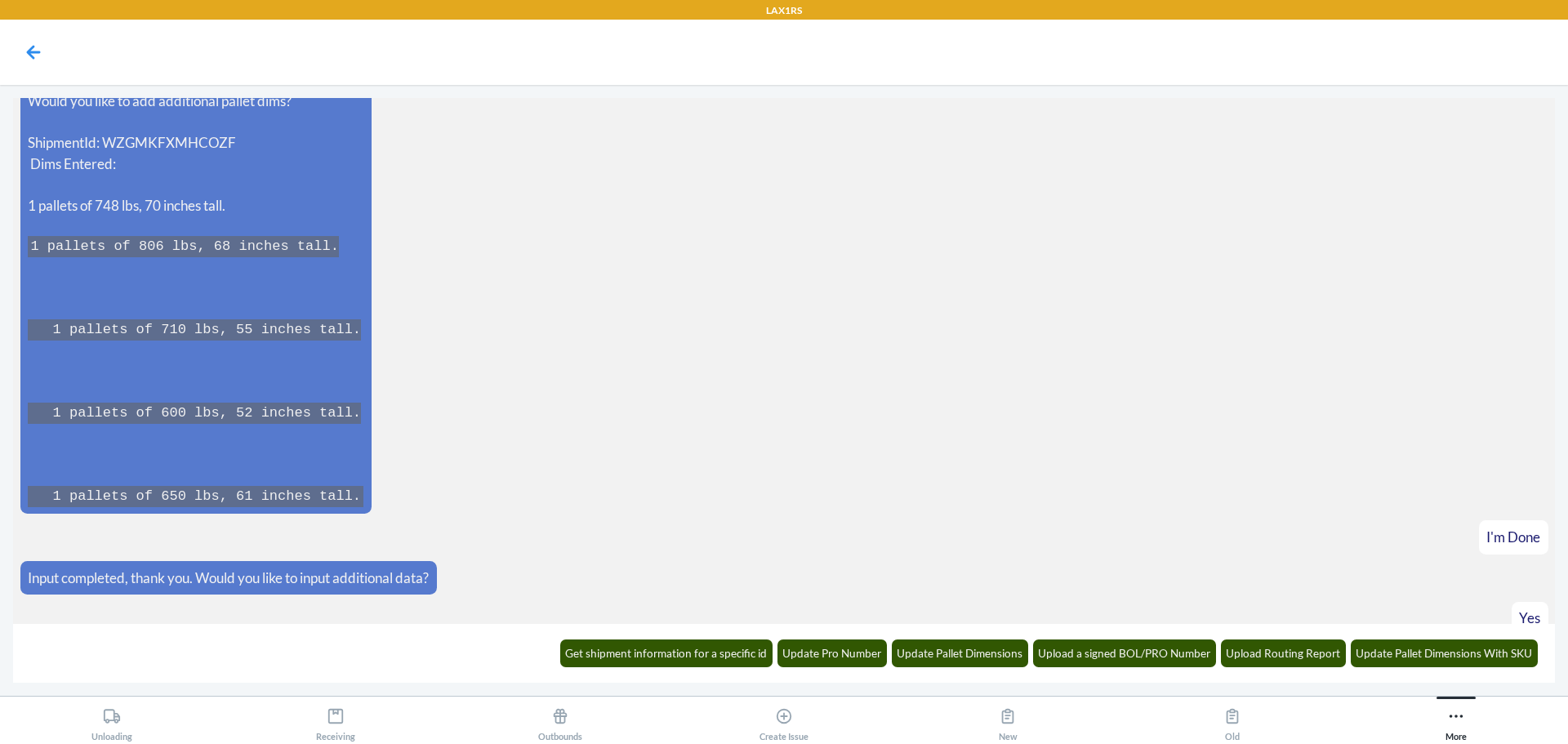
scroll to position [3730, 0]
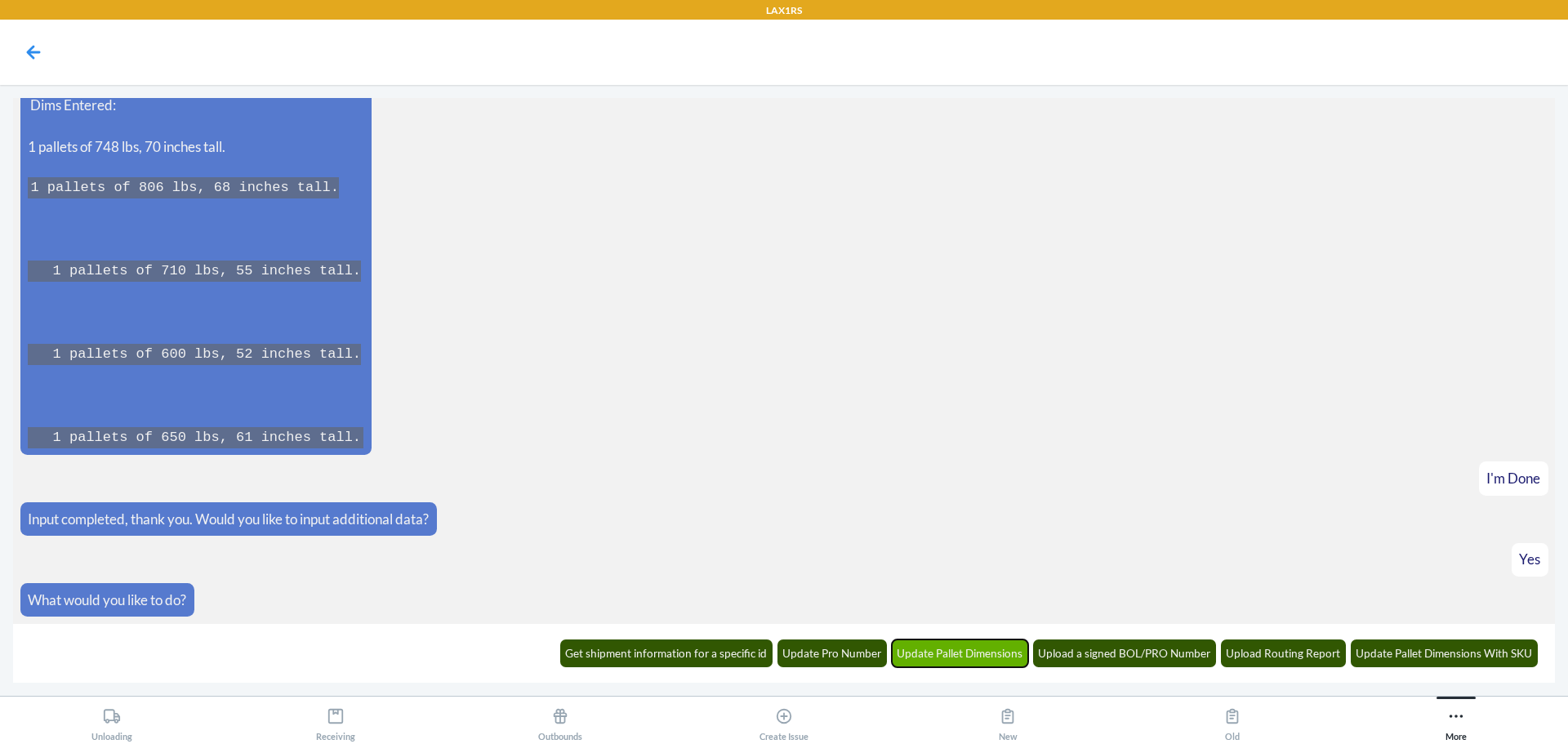
click at [976, 656] on button "Update Pallet Dimensions" at bounding box center [961, 654] width 138 height 28
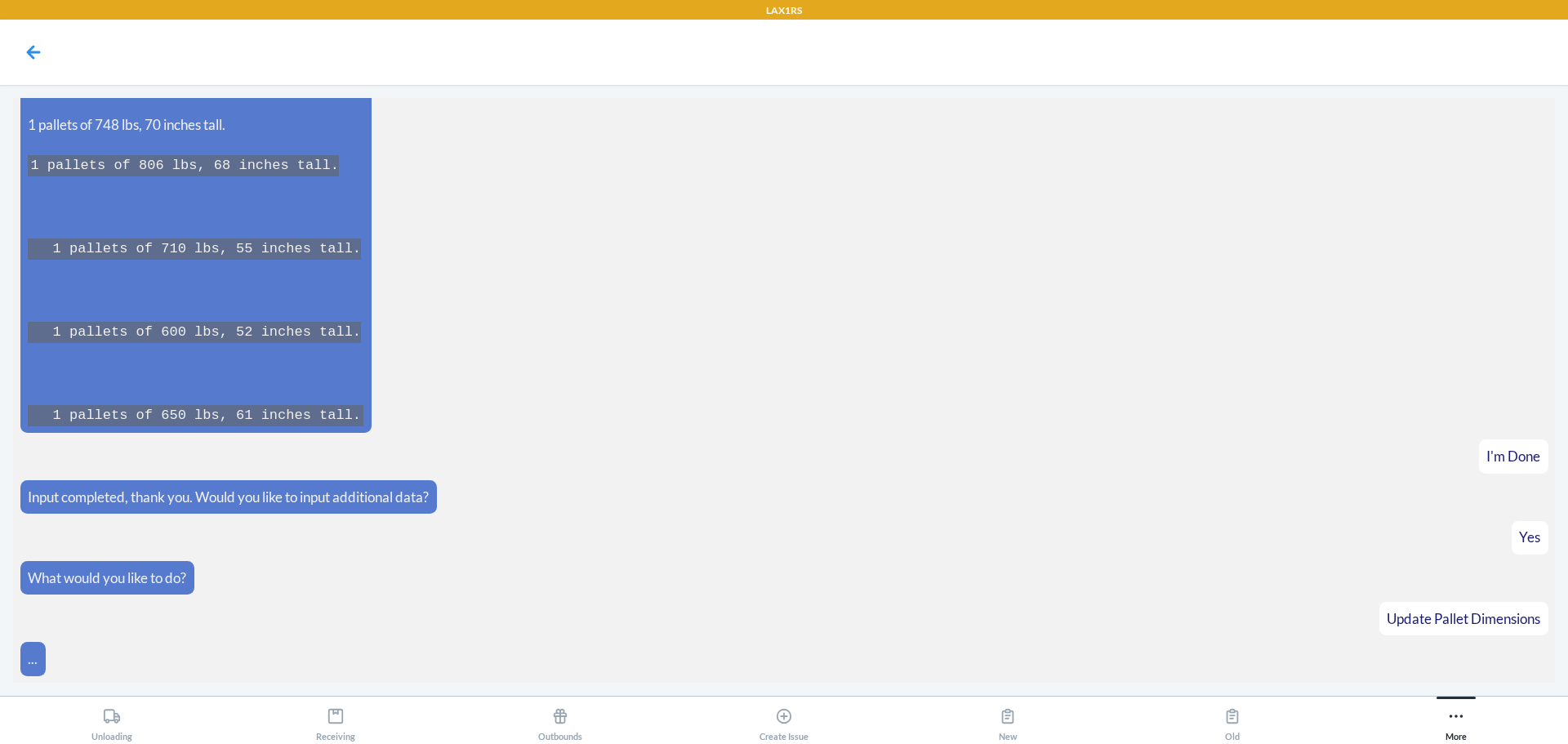
scroll to position [3809, 0]
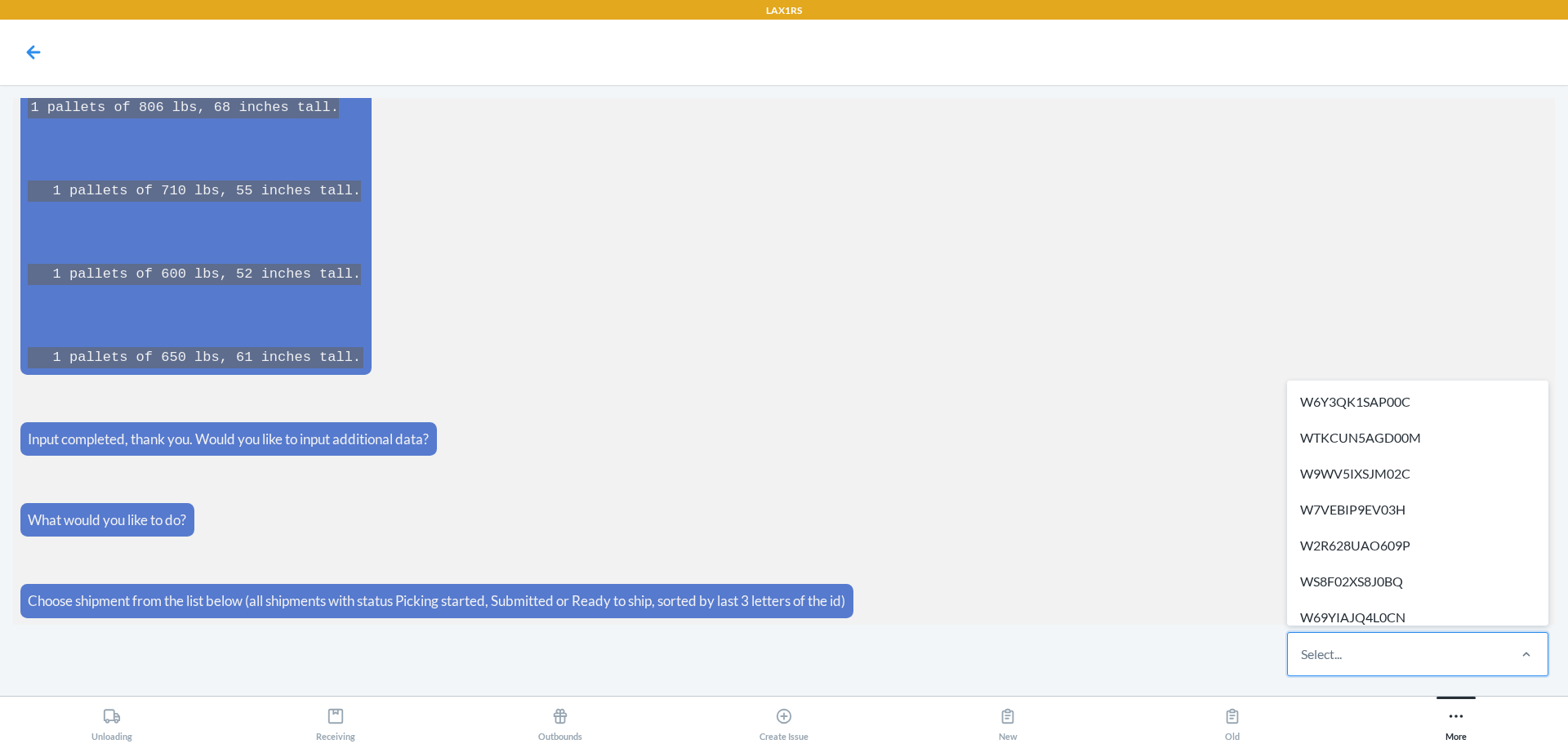
click at [1355, 656] on div "Select..." at bounding box center [1396, 654] width 217 height 42
click at [1303, 656] on input "option W6Y3QK1SAP00C focused, 1 of 345. 345 results available. Use Up and Down …" at bounding box center [1302, 655] width 2 height 20
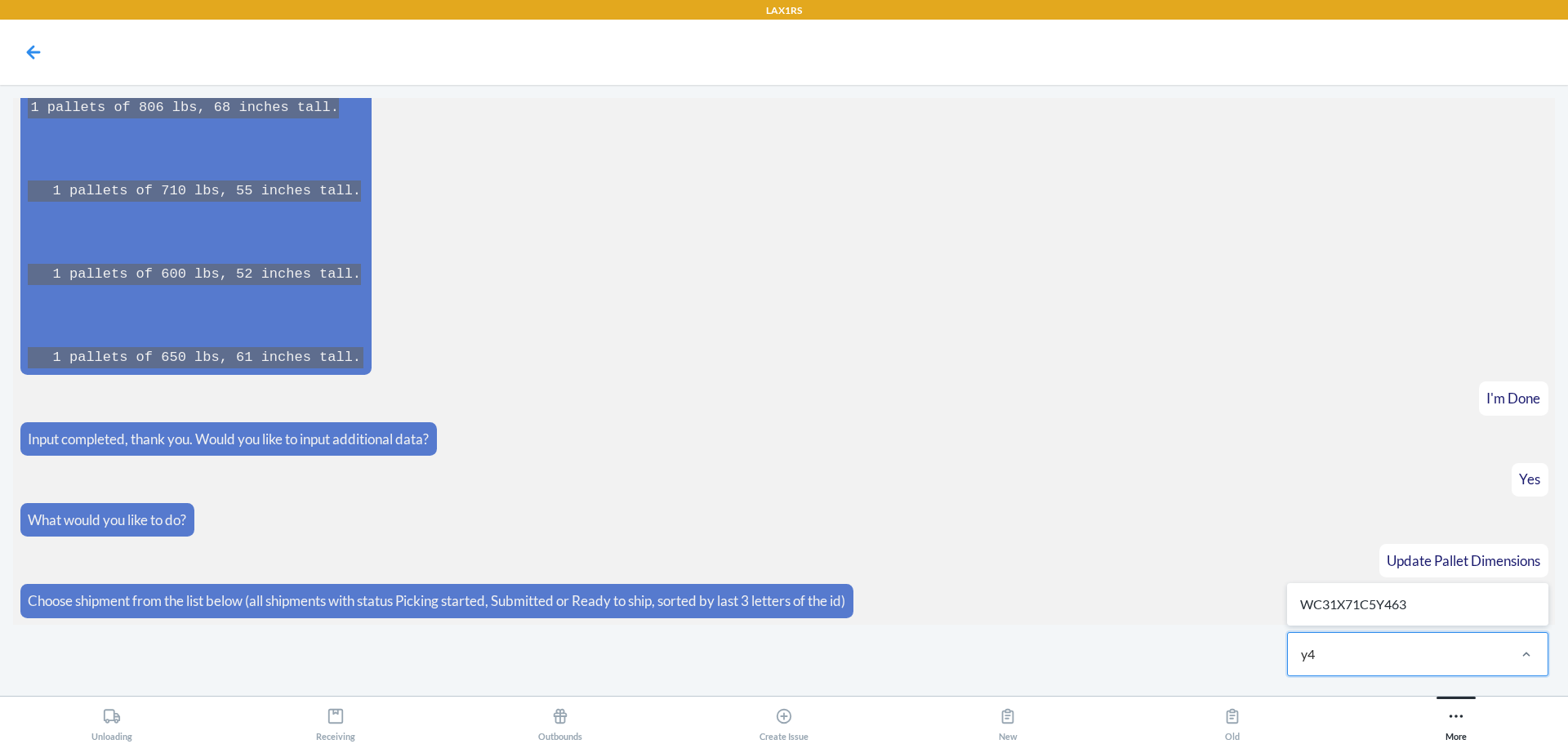
type input "y46"
click at [1428, 606] on div "WC31X71C5Y463" at bounding box center [1417, 604] width 254 height 36
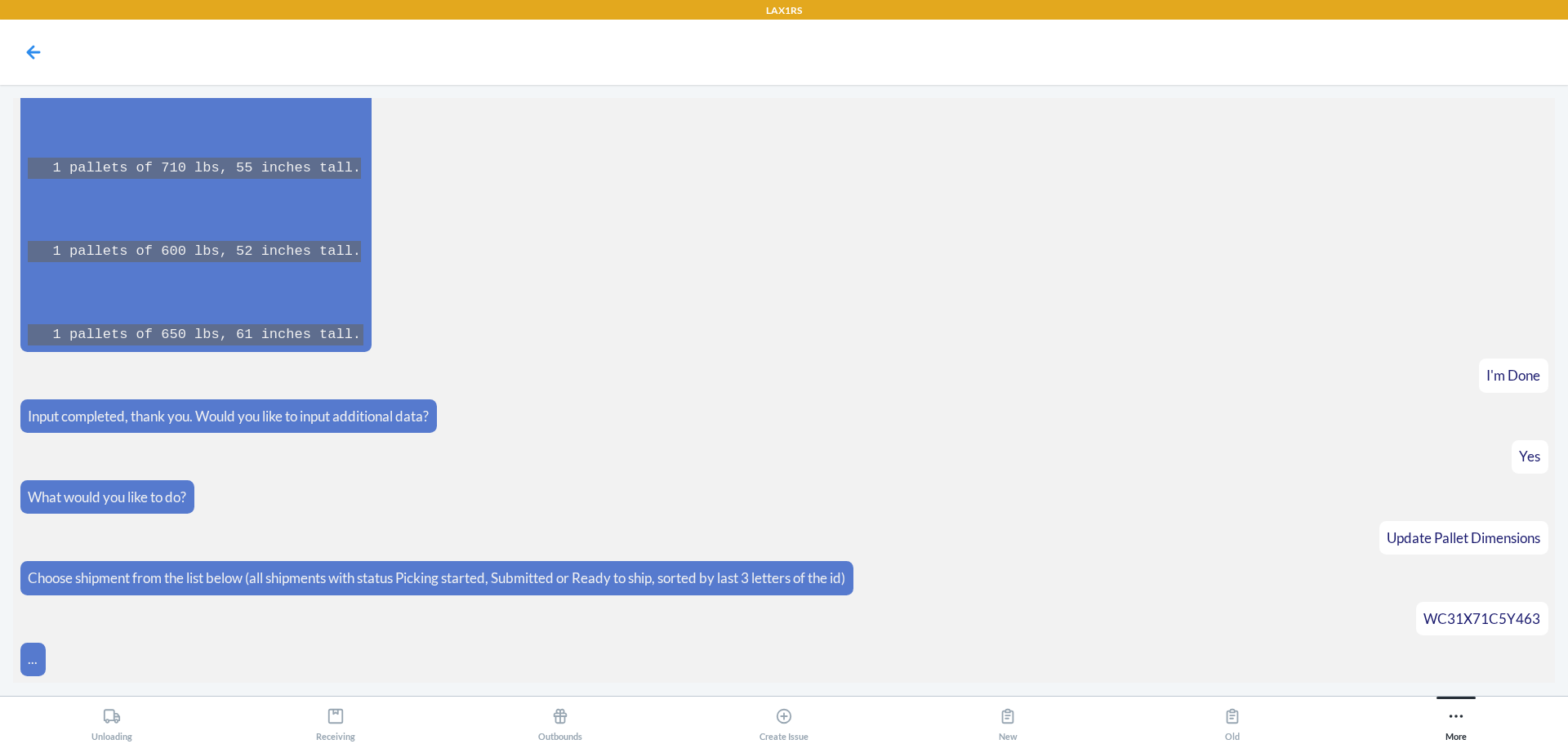
scroll to position [3866, 0]
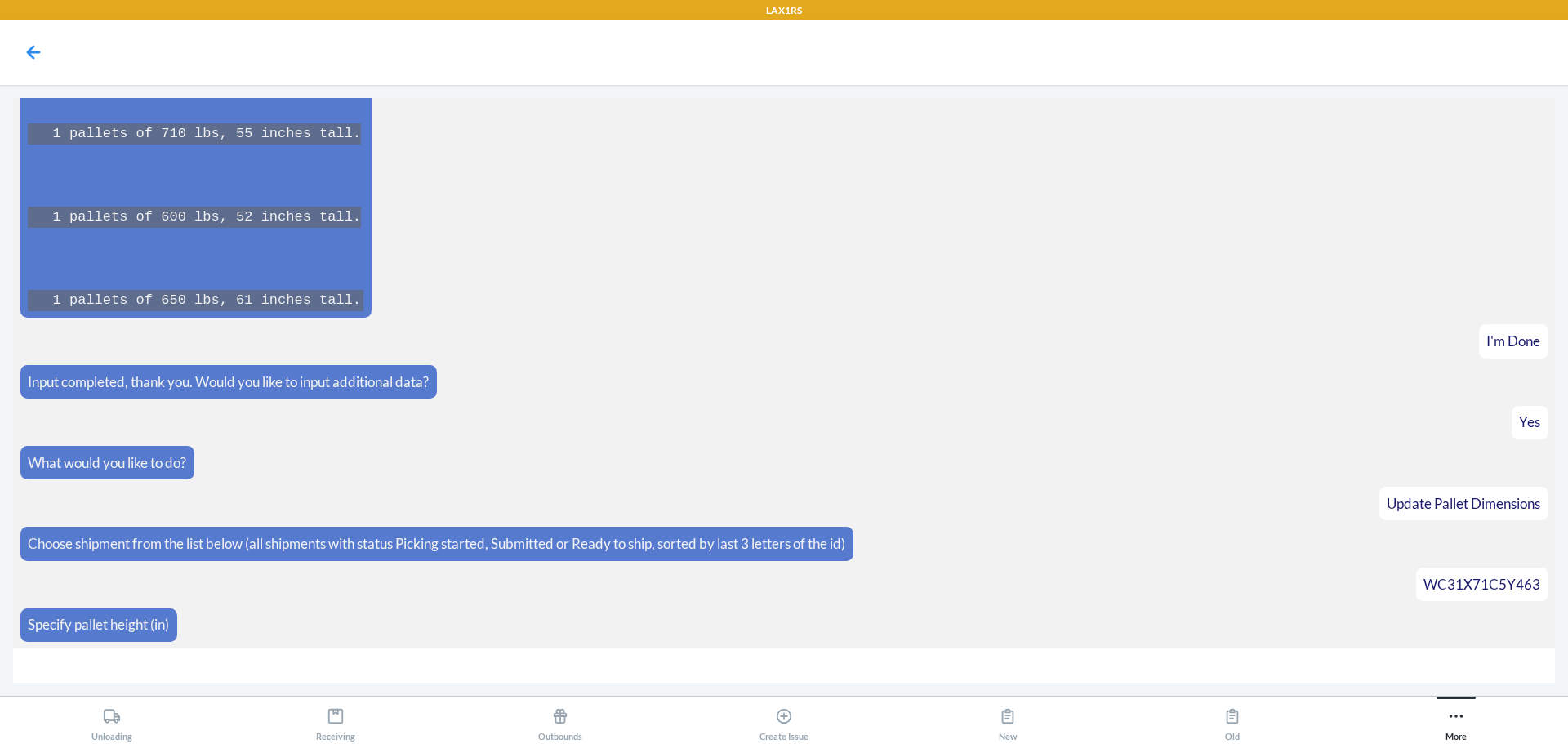
click at [1465, 672] on input "number" at bounding box center [783, 666] width 1541 height 35
type input "71"
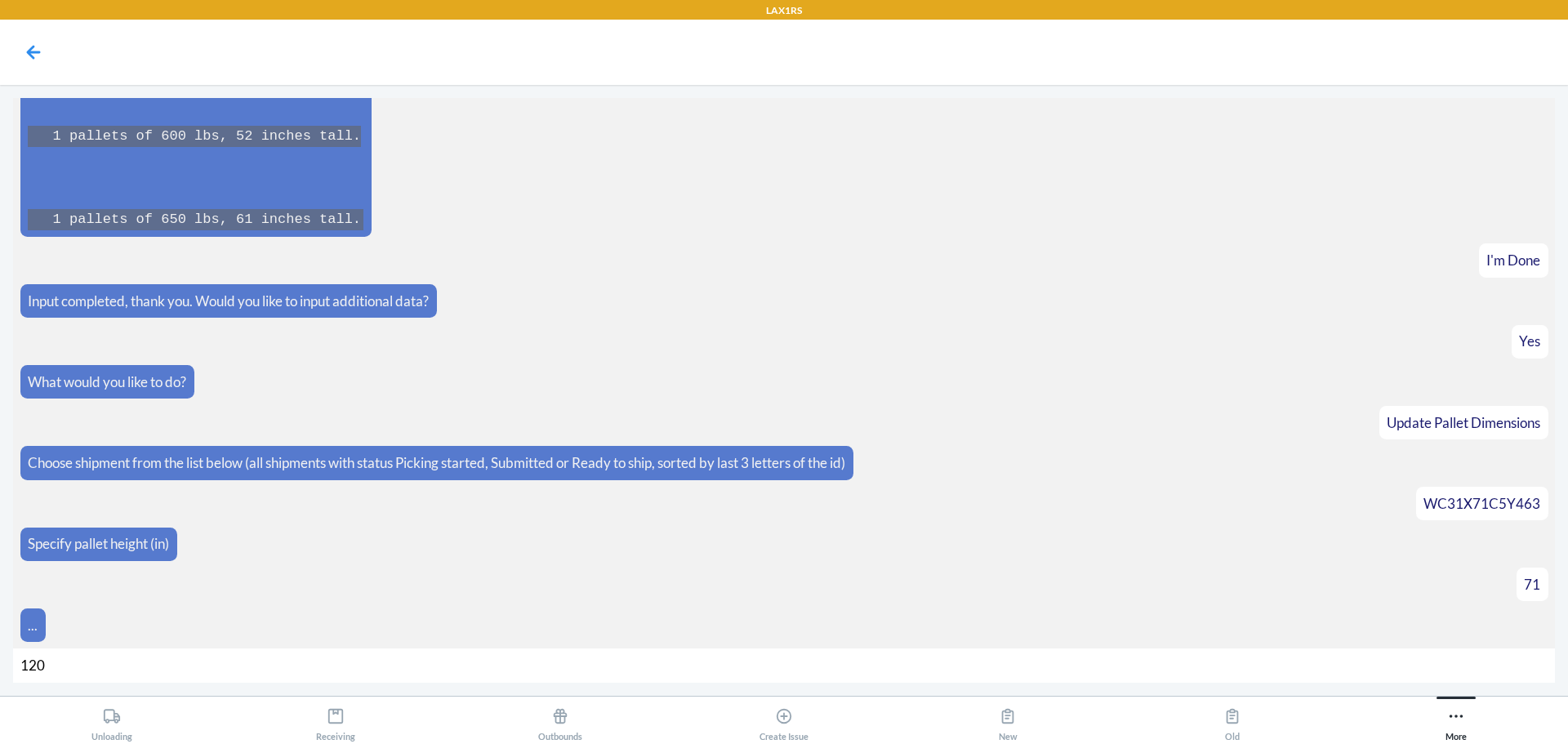
type input "1200"
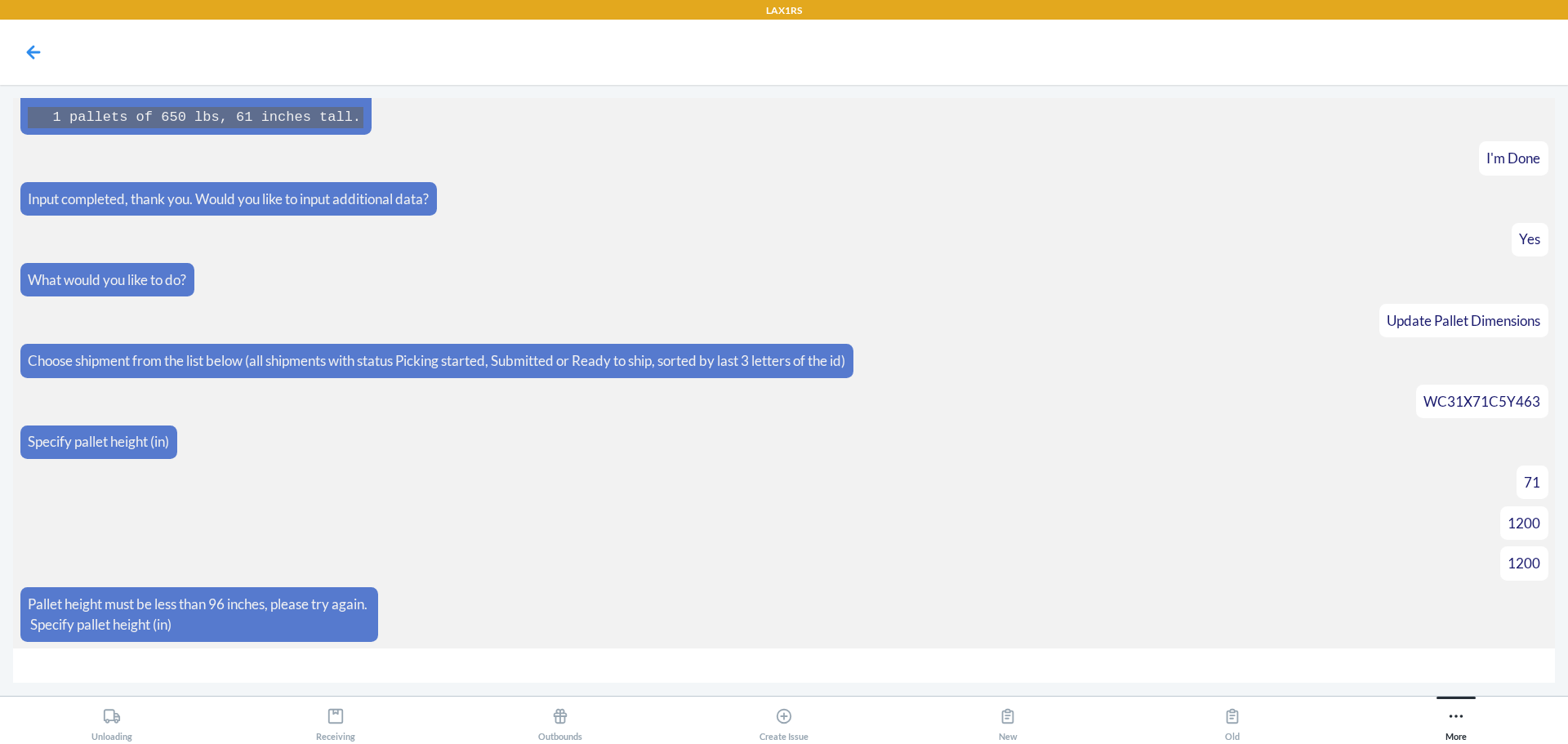
scroll to position [4091, 0]
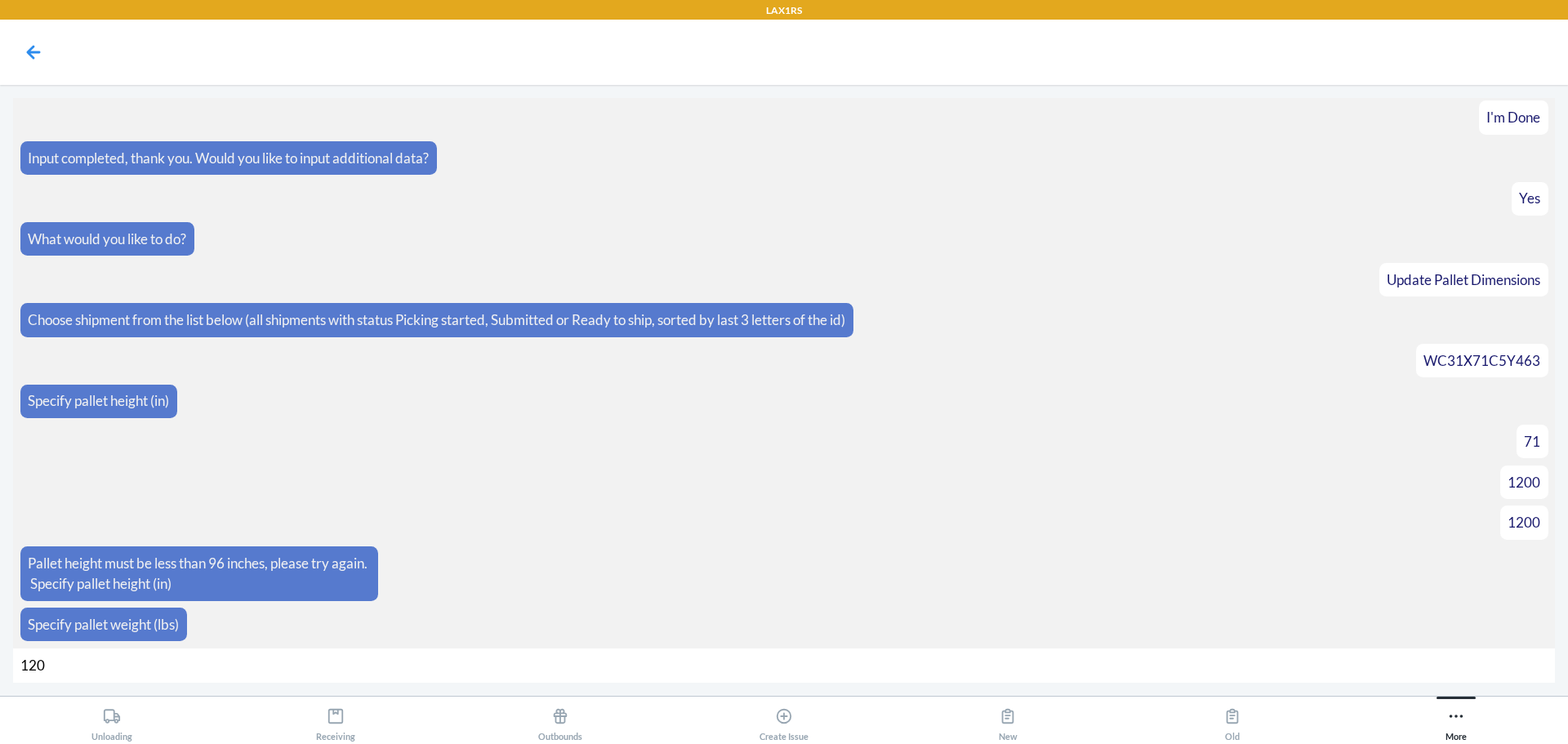
type input "1200"
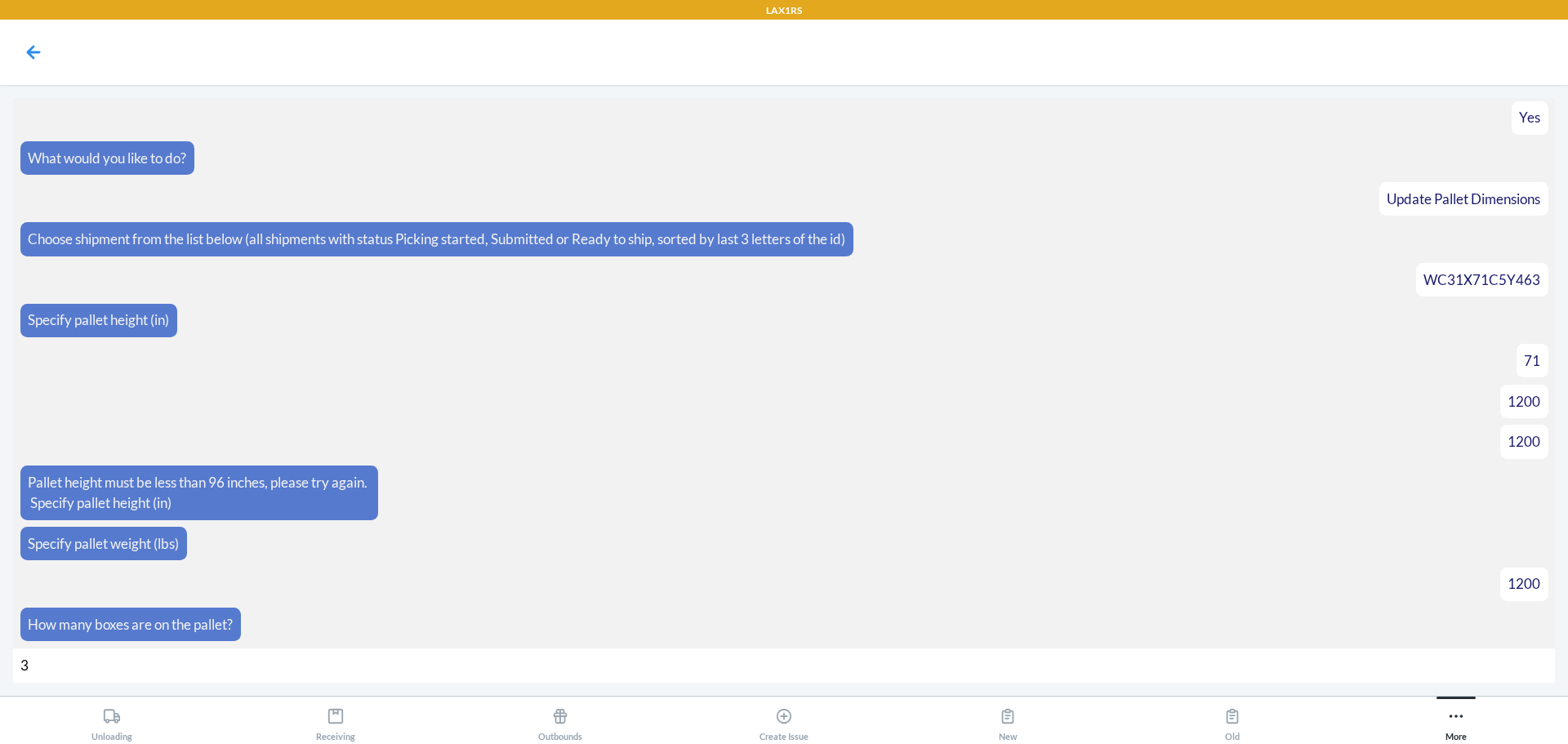
type input "39"
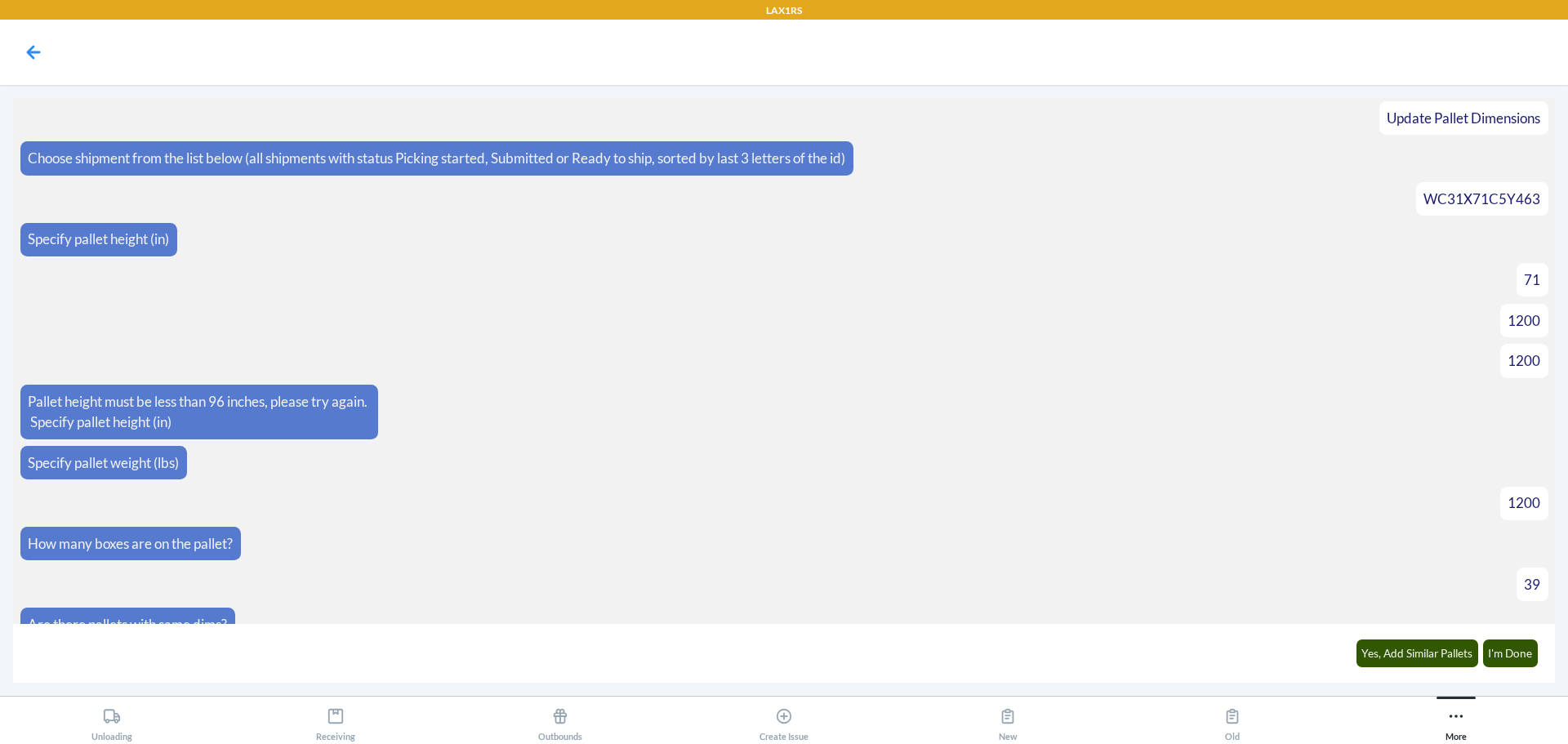
scroll to position [4277, 0]
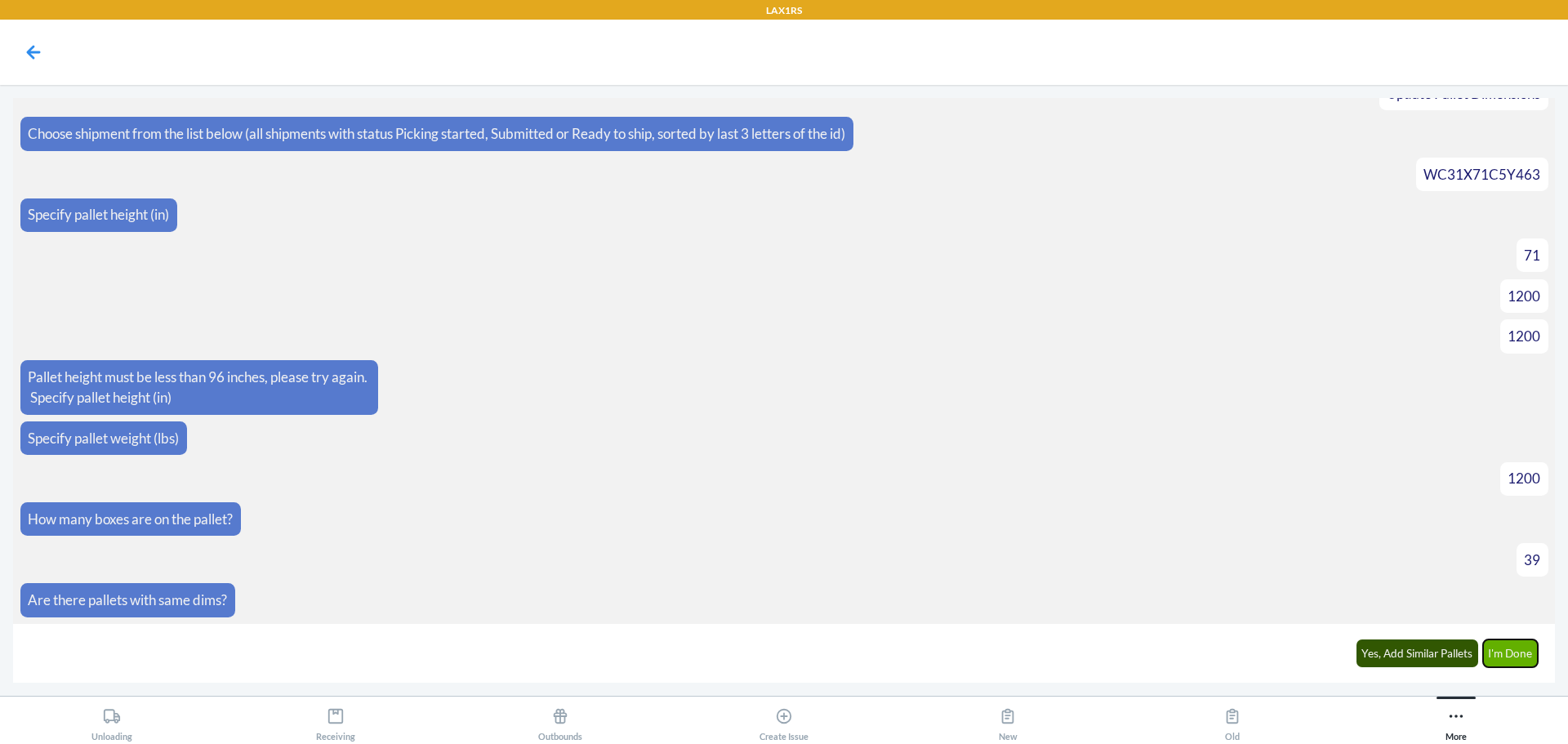
click at [1515, 666] on button "I'm Done" at bounding box center [1510, 654] width 56 height 28
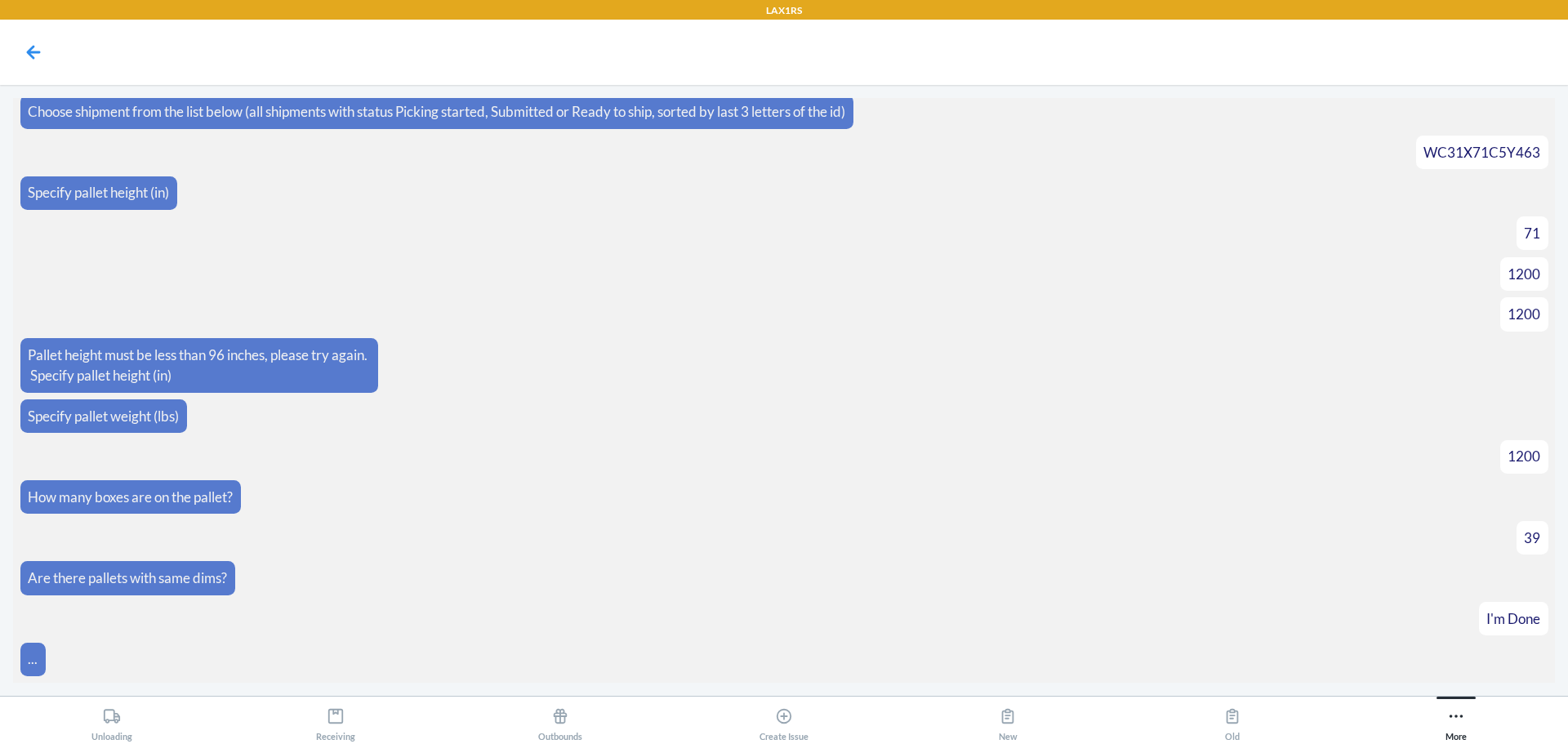
scroll to position [4462, 0]
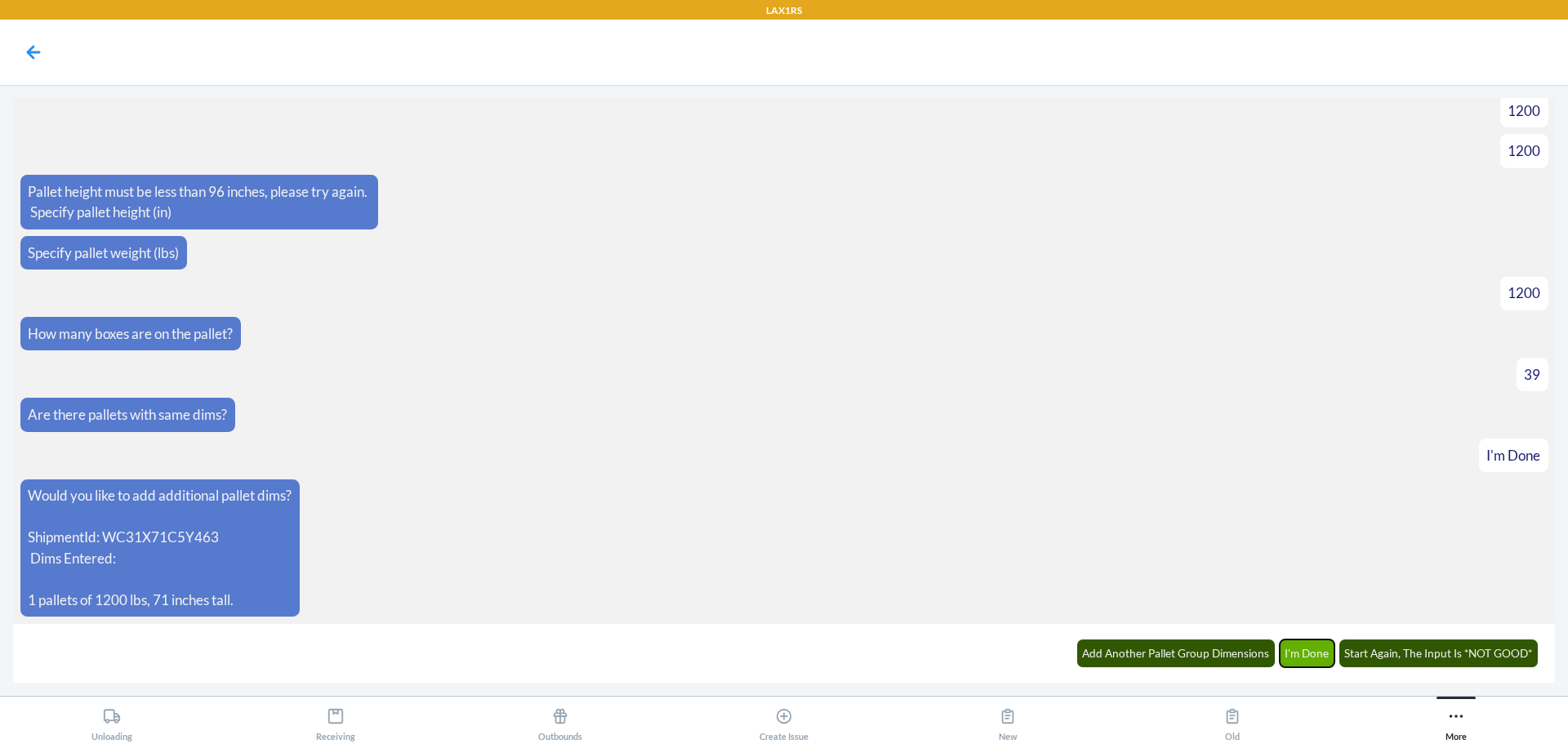
click at [1325, 652] on button "I'm Done" at bounding box center [1307, 654] width 56 height 28
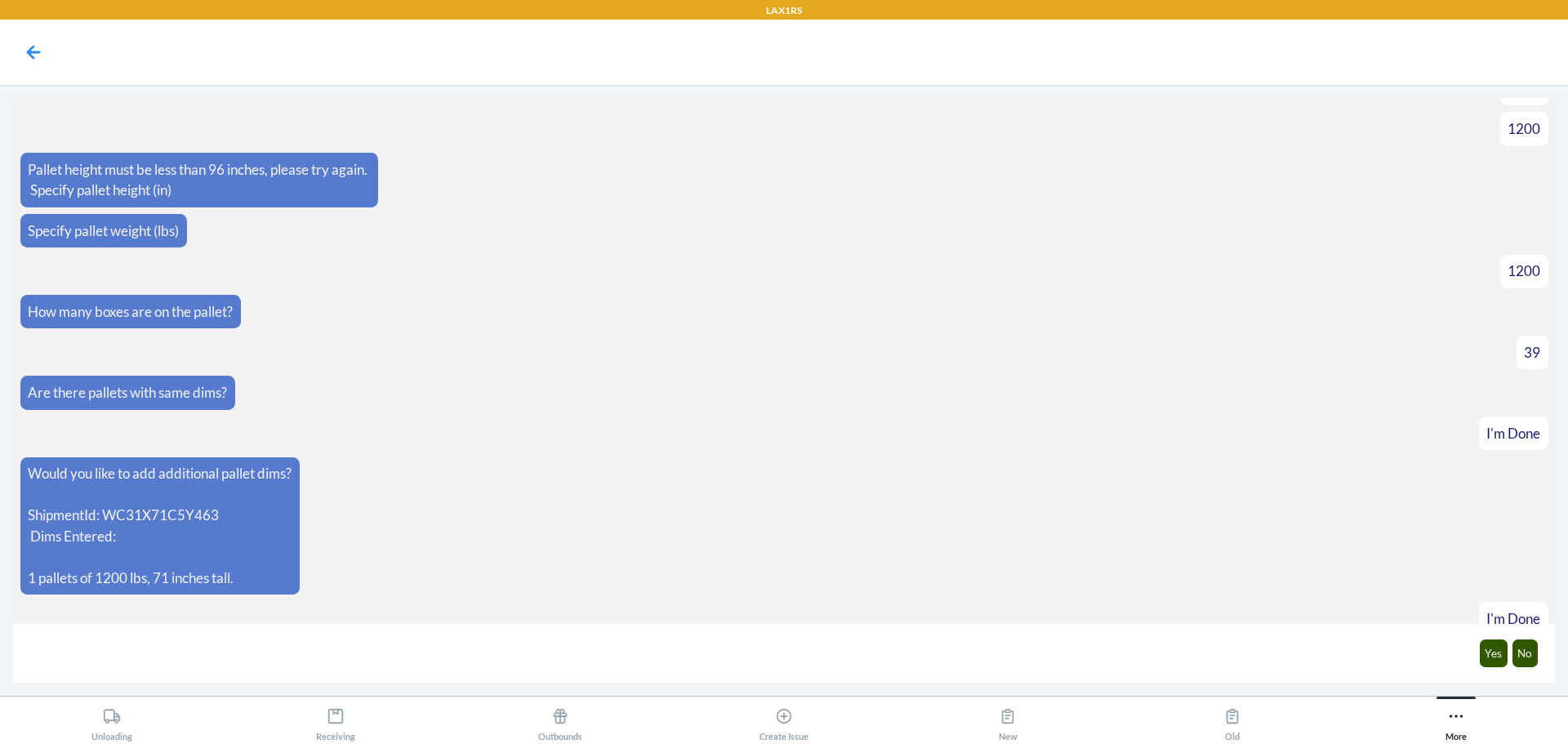
scroll to position [4544, 0]
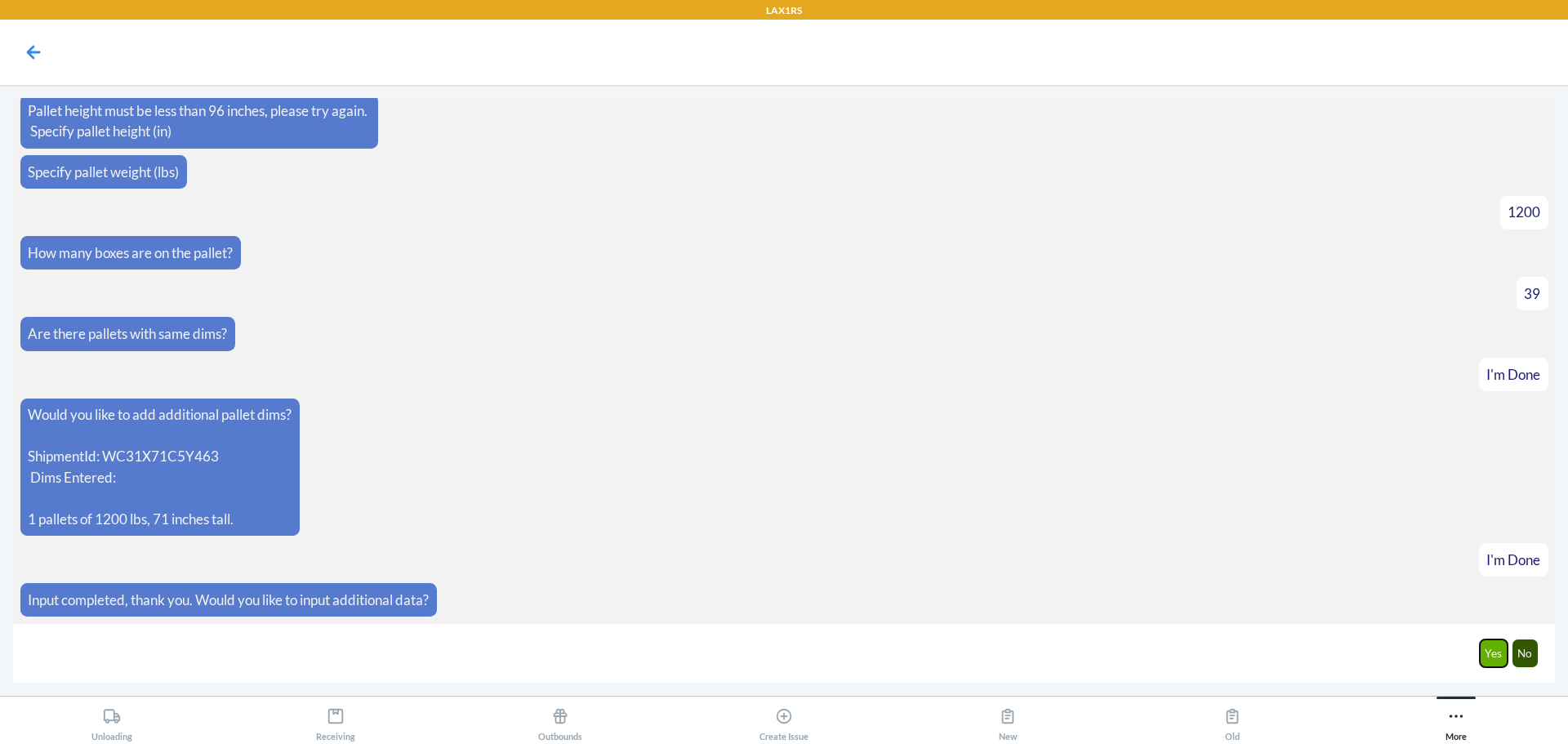
click at [1485, 650] on button "Yes" at bounding box center [1493, 654] width 28 height 28
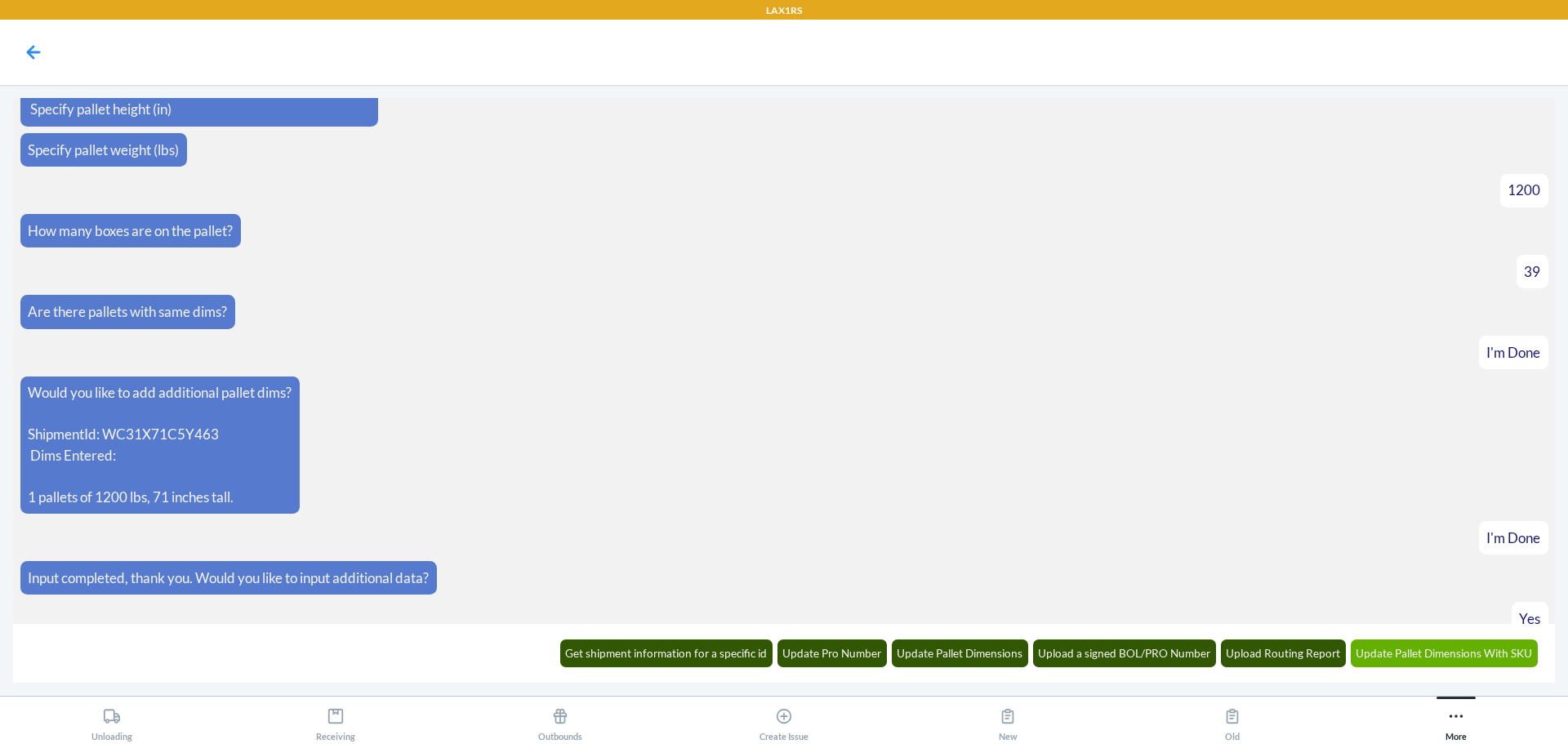
scroll to position [4624, 0]
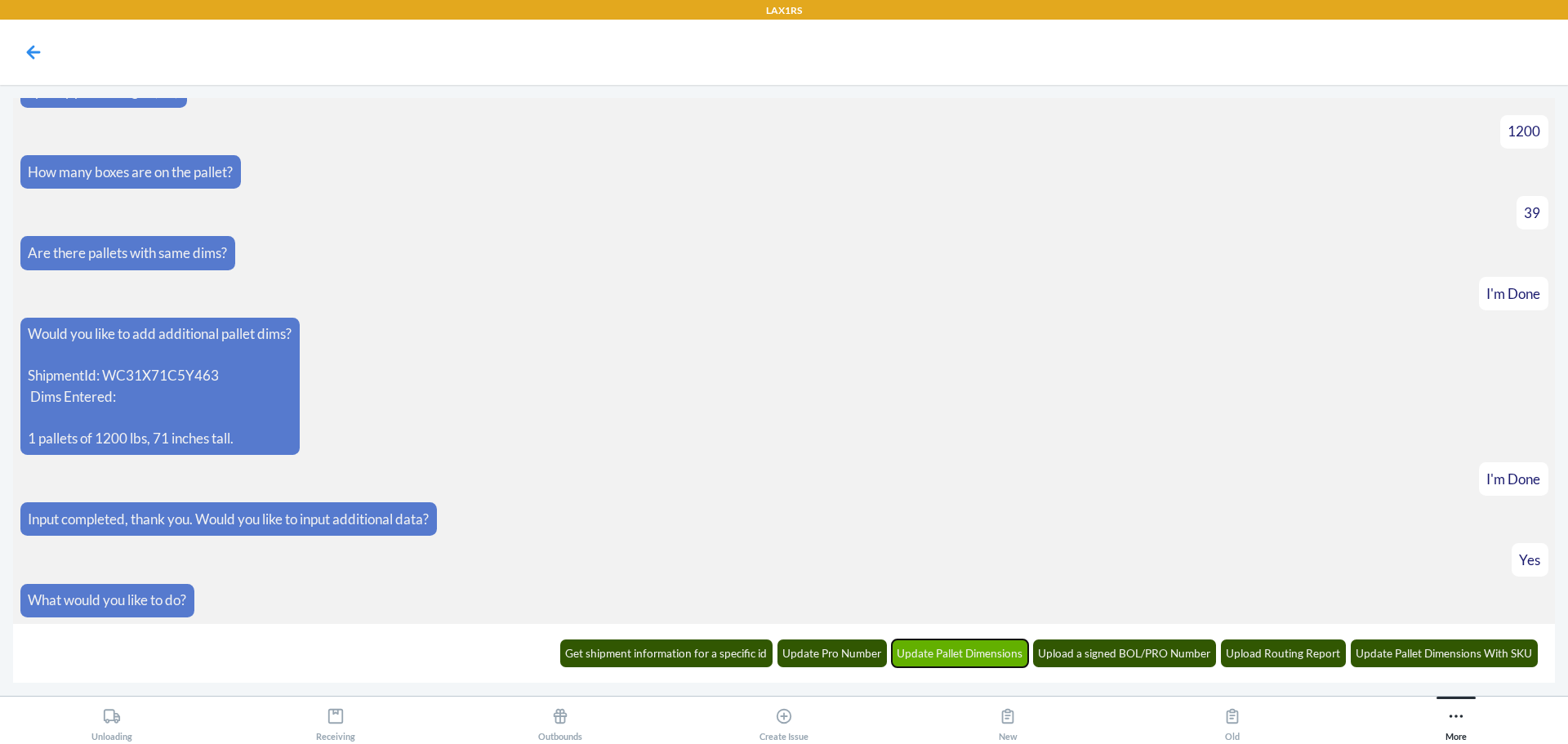
click at [971, 664] on button "Update Pallet Dimensions" at bounding box center [961, 654] width 138 height 28
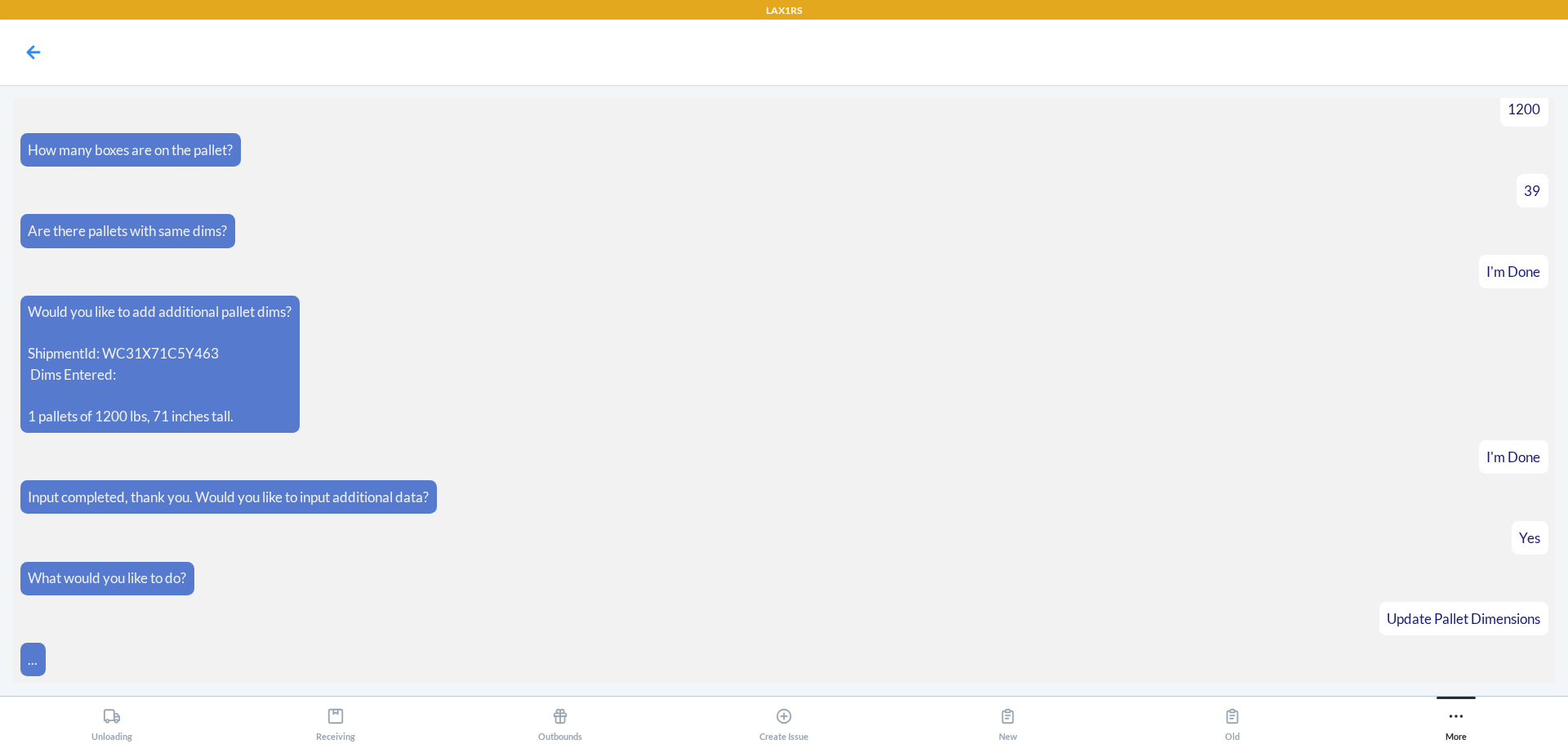
scroll to position [4704, 0]
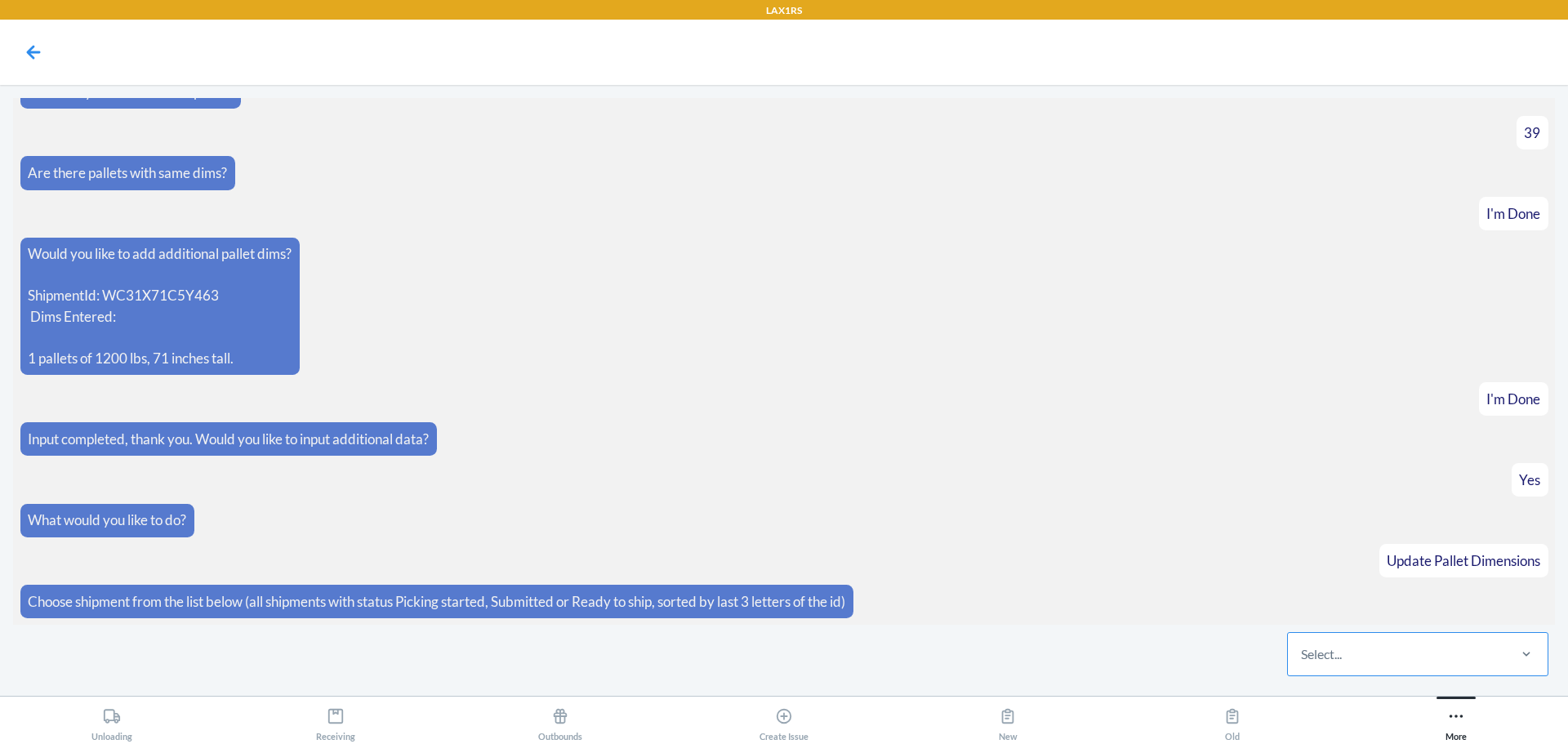
click at [1404, 660] on div "Select..." at bounding box center [1396, 654] width 217 height 42
click at [1303, 660] on input "Select..." at bounding box center [1302, 655] width 2 height 20
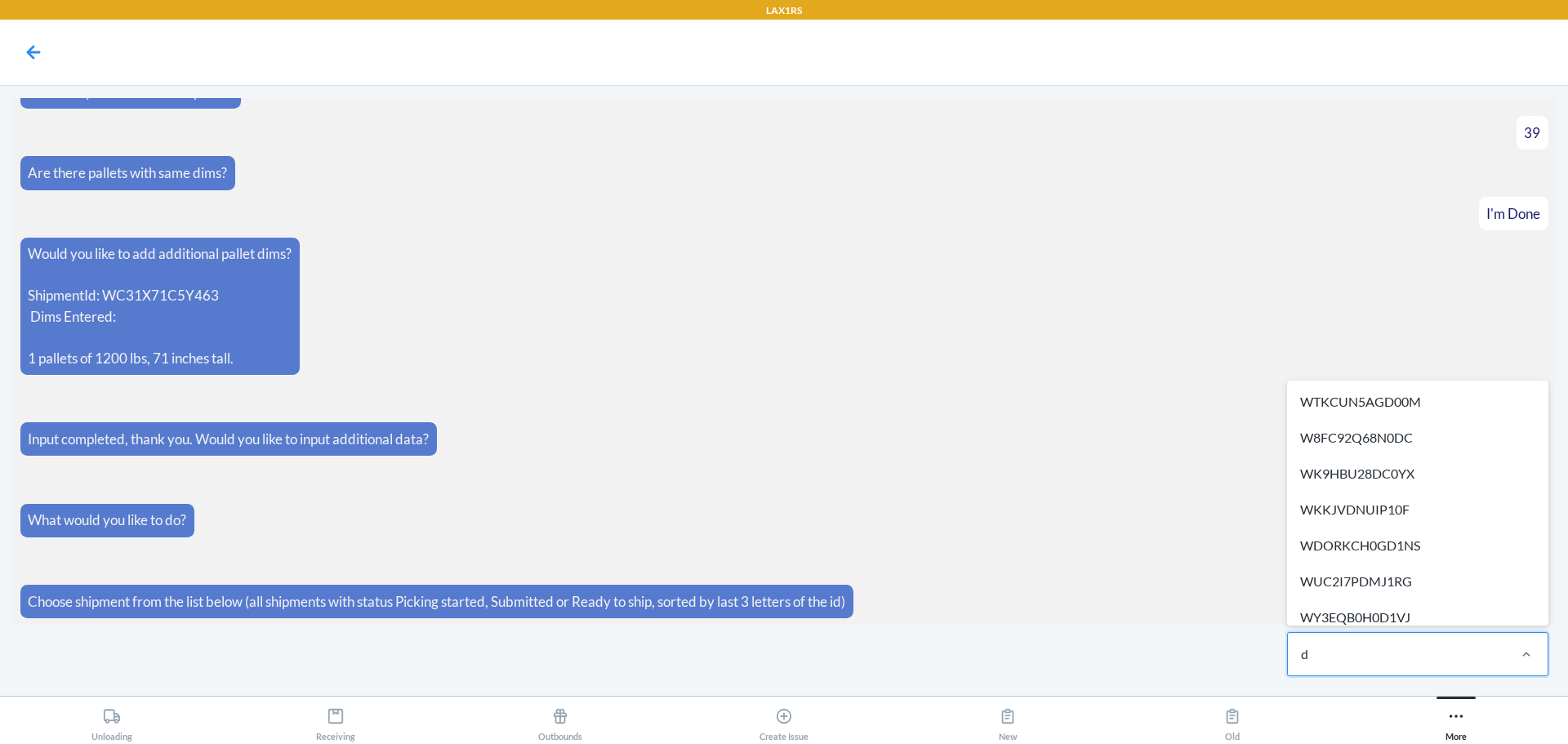
type input "db"
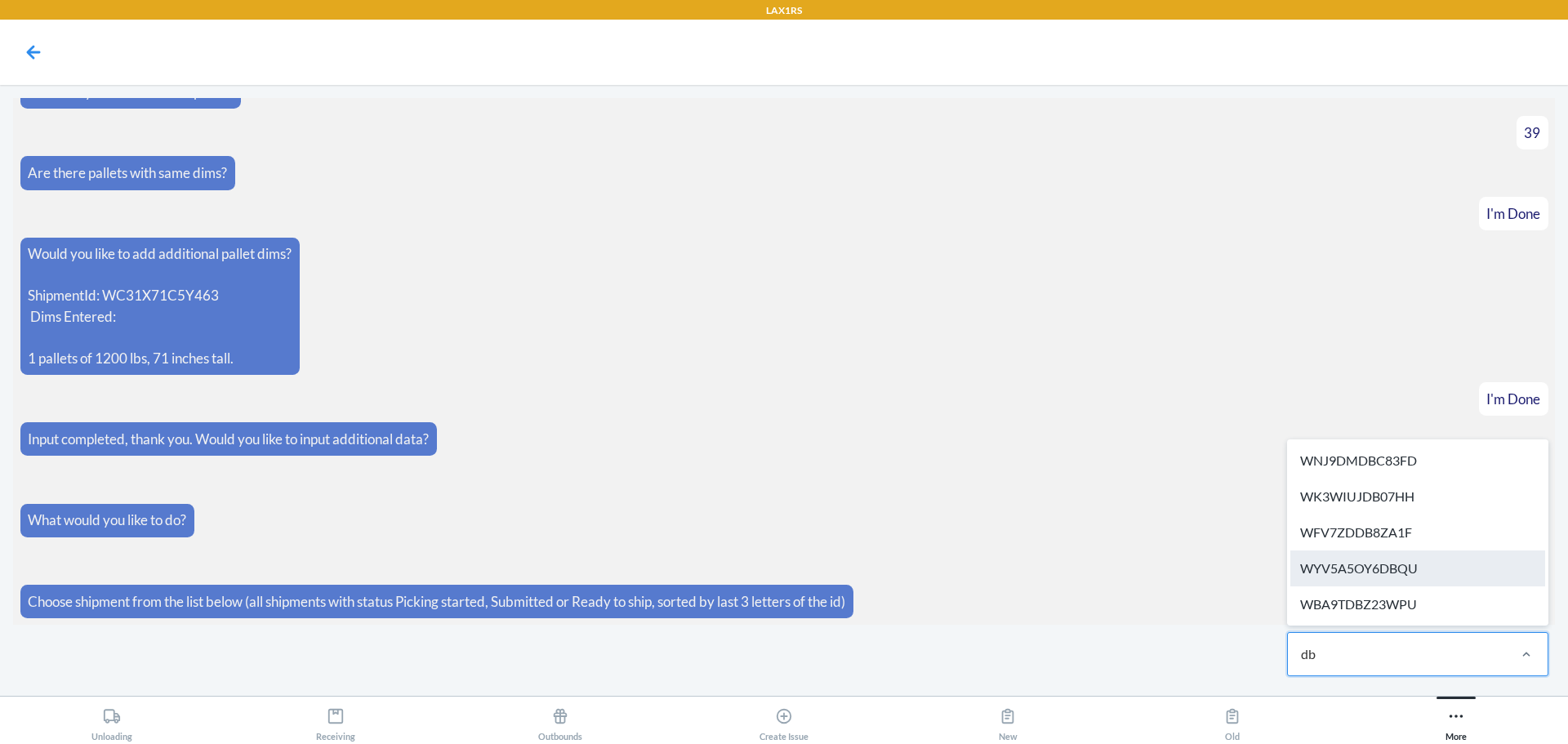
click at [1337, 577] on div "WYV5A5OY6DBQU" at bounding box center [1417, 568] width 254 height 36
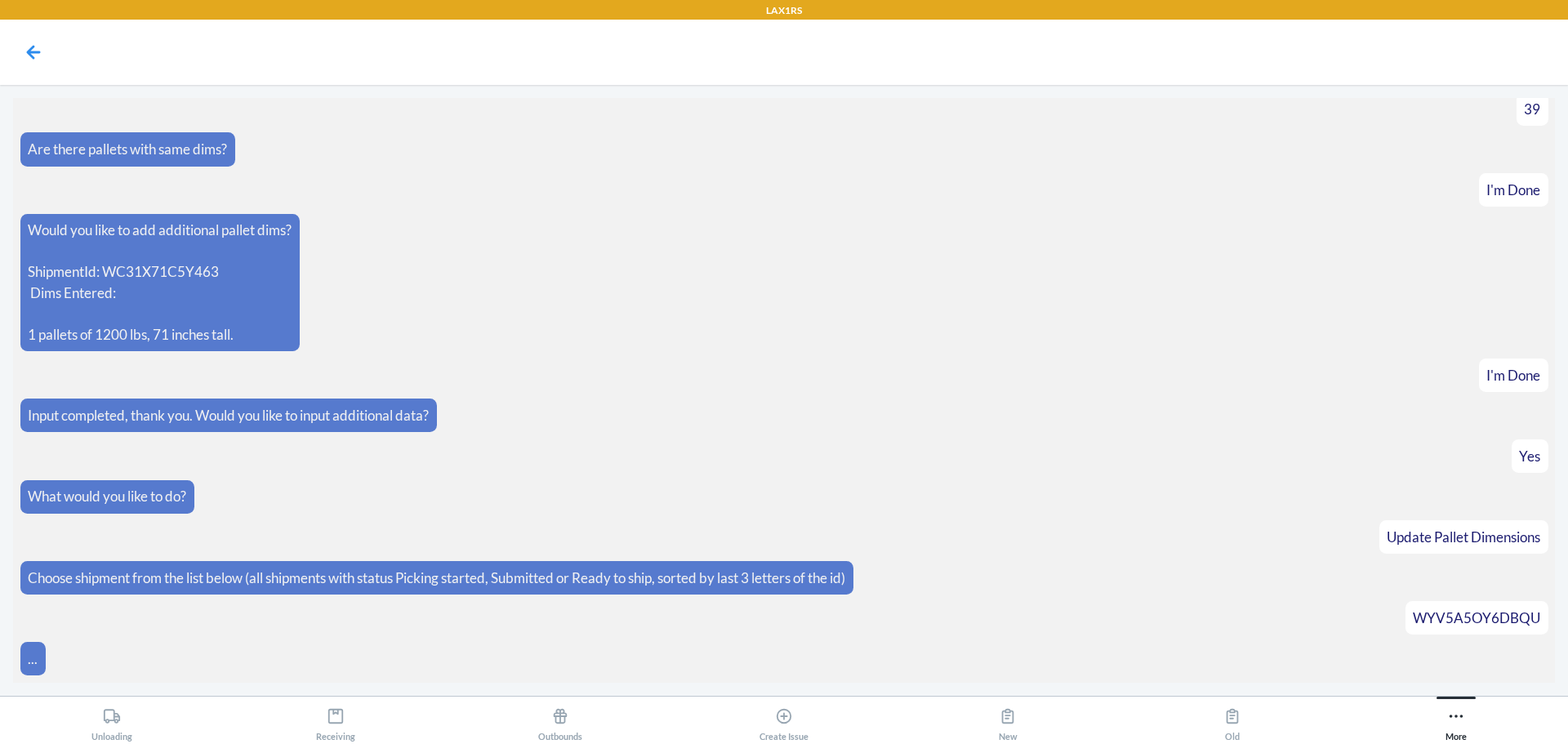
scroll to position [4762, 0]
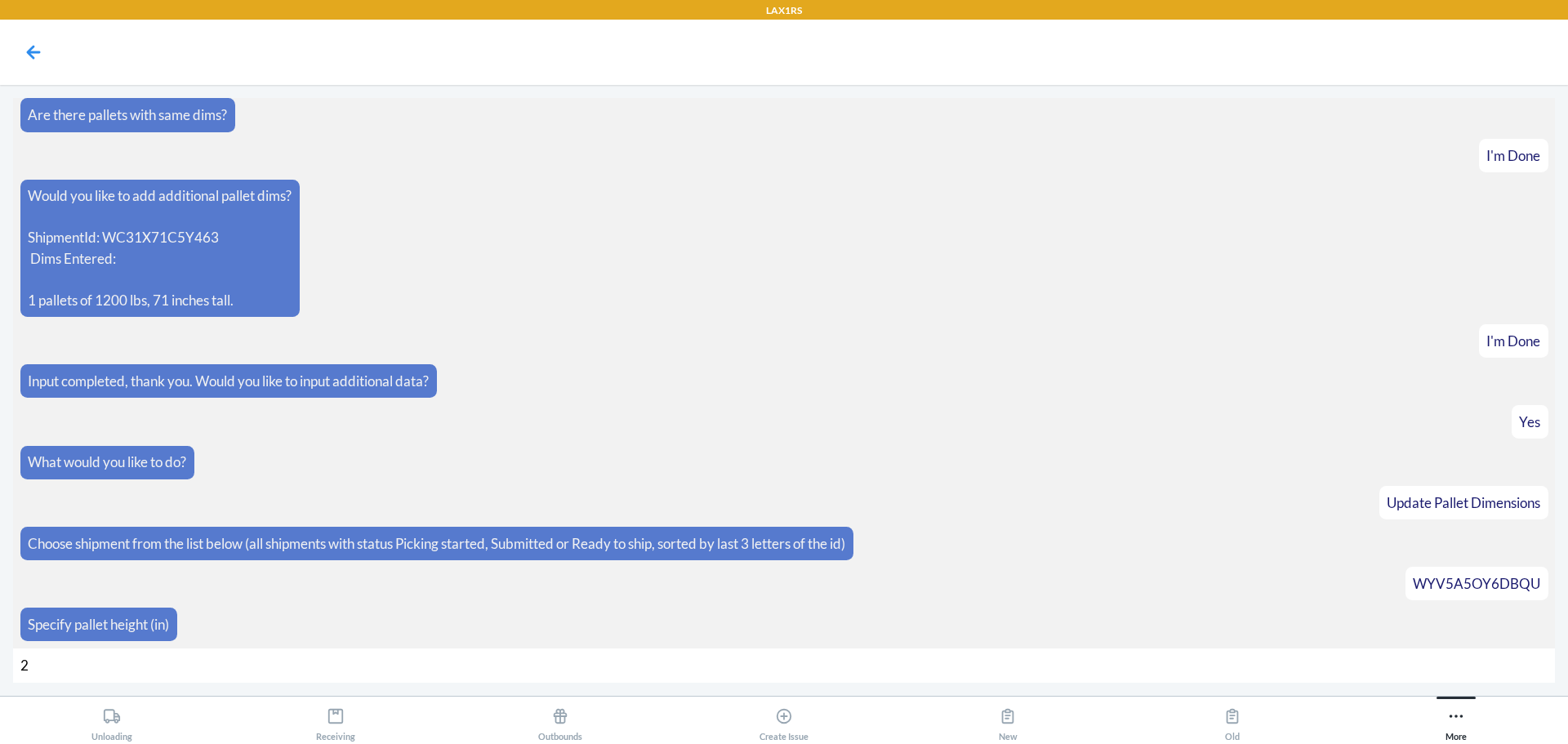
type input "28"
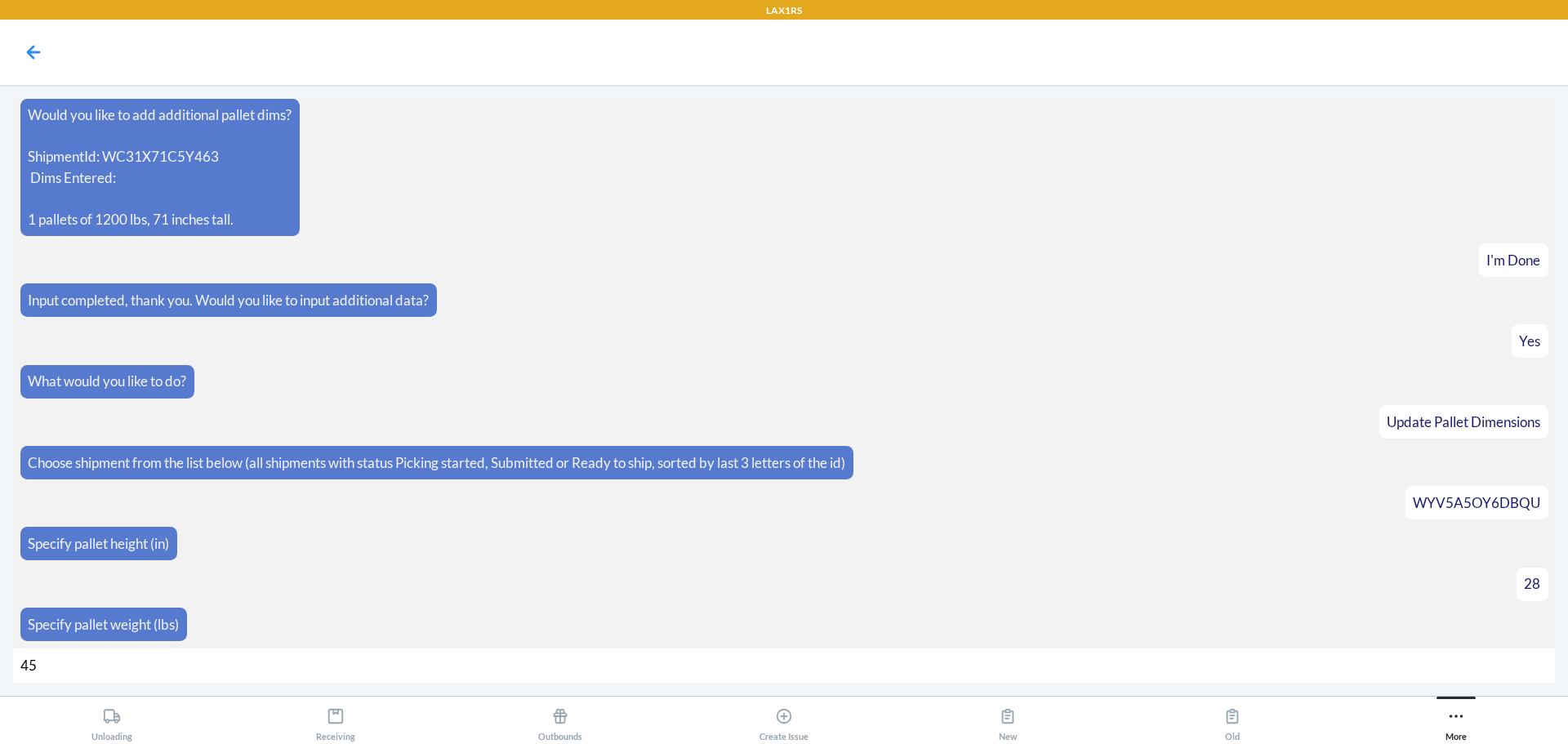
type input "450"
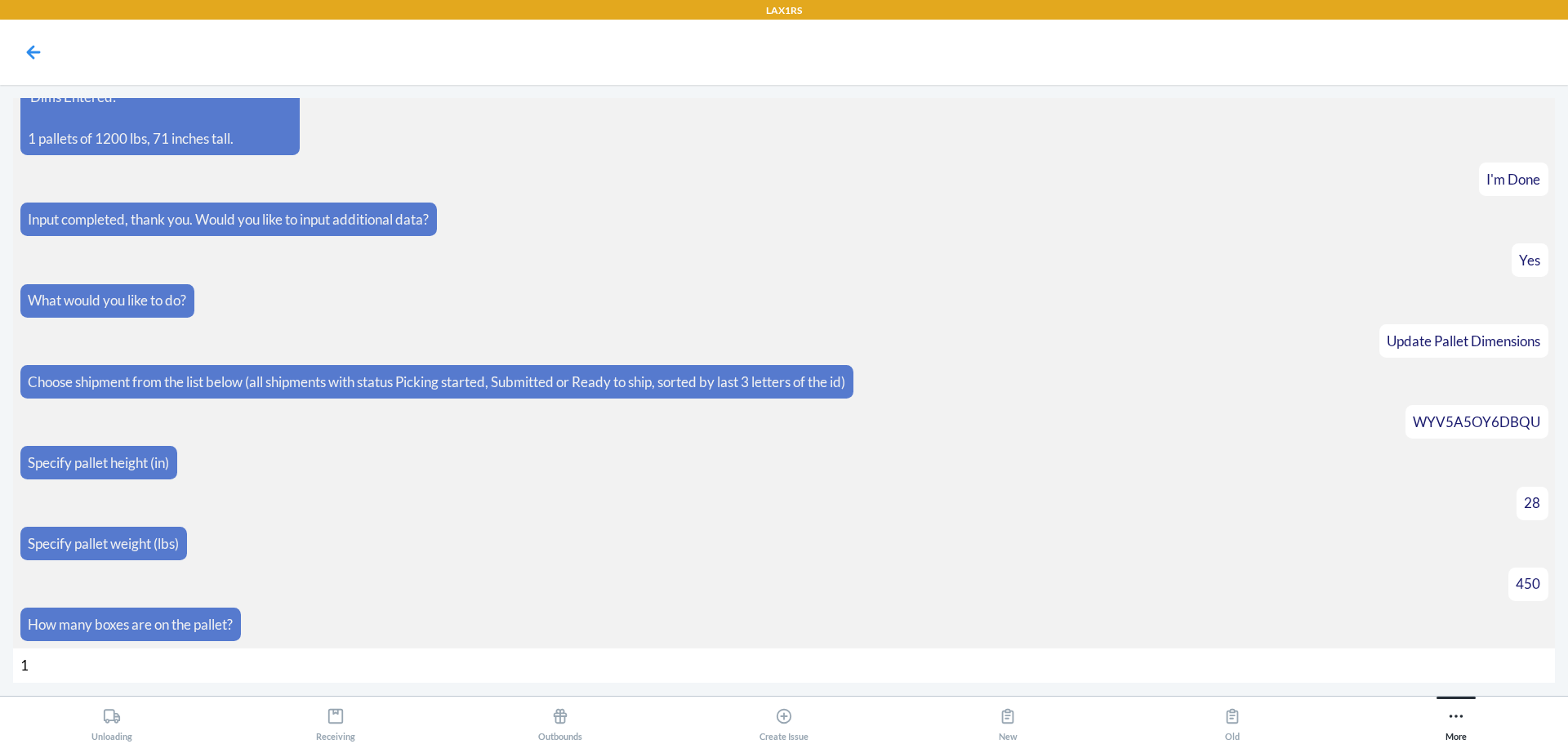
type input "18"
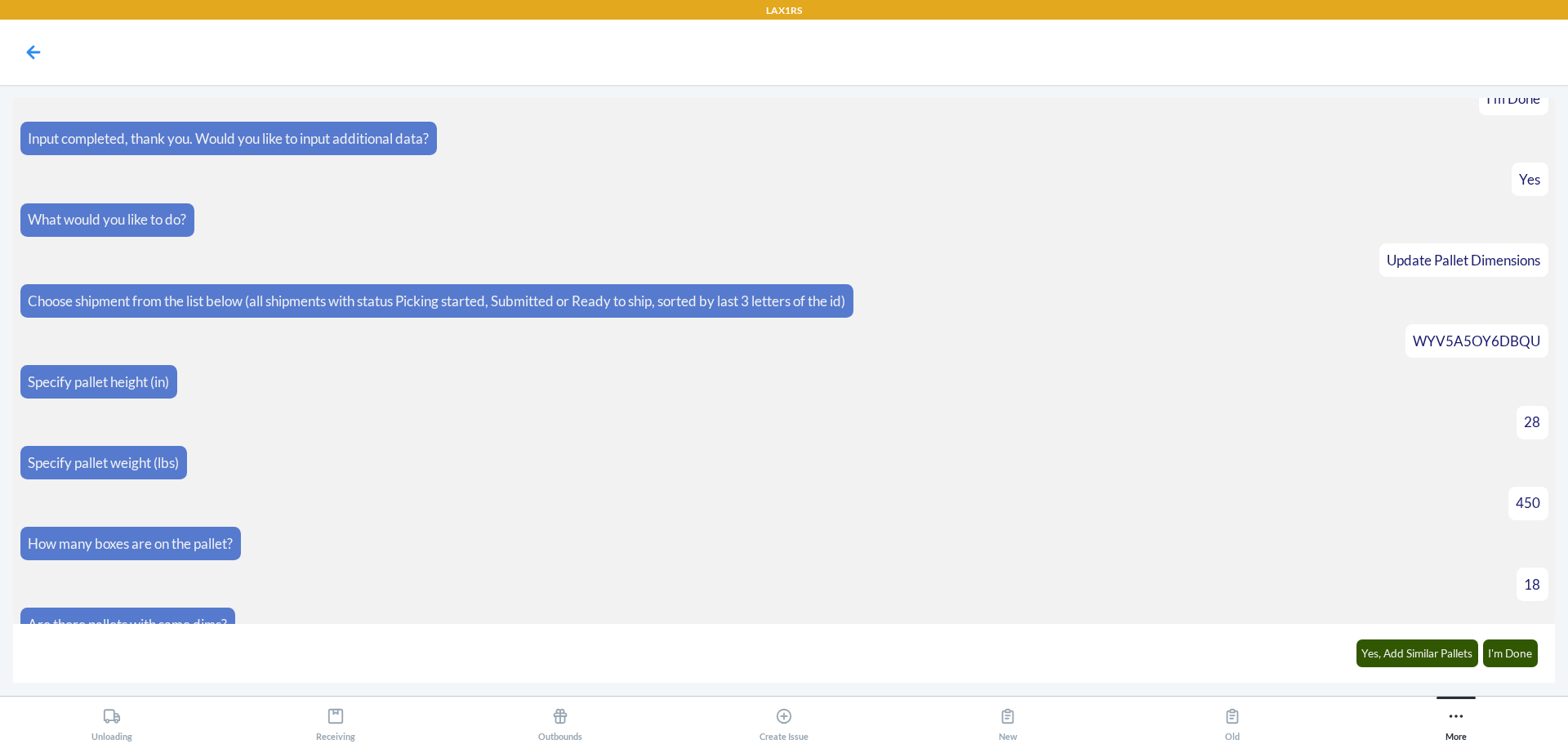
scroll to position [5029, 0]
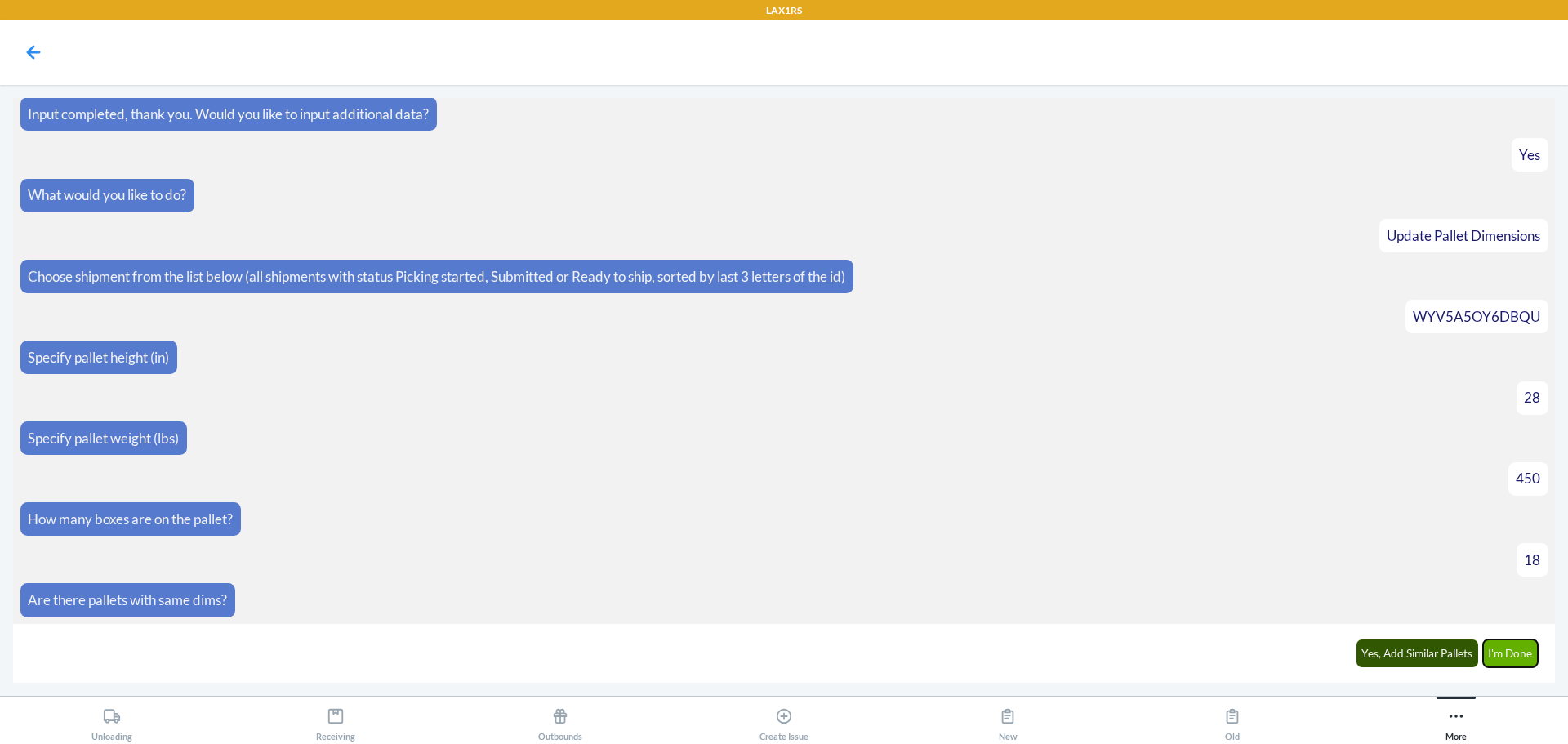
click at [1514, 655] on button "I'm Done" at bounding box center [1510, 654] width 56 height 28
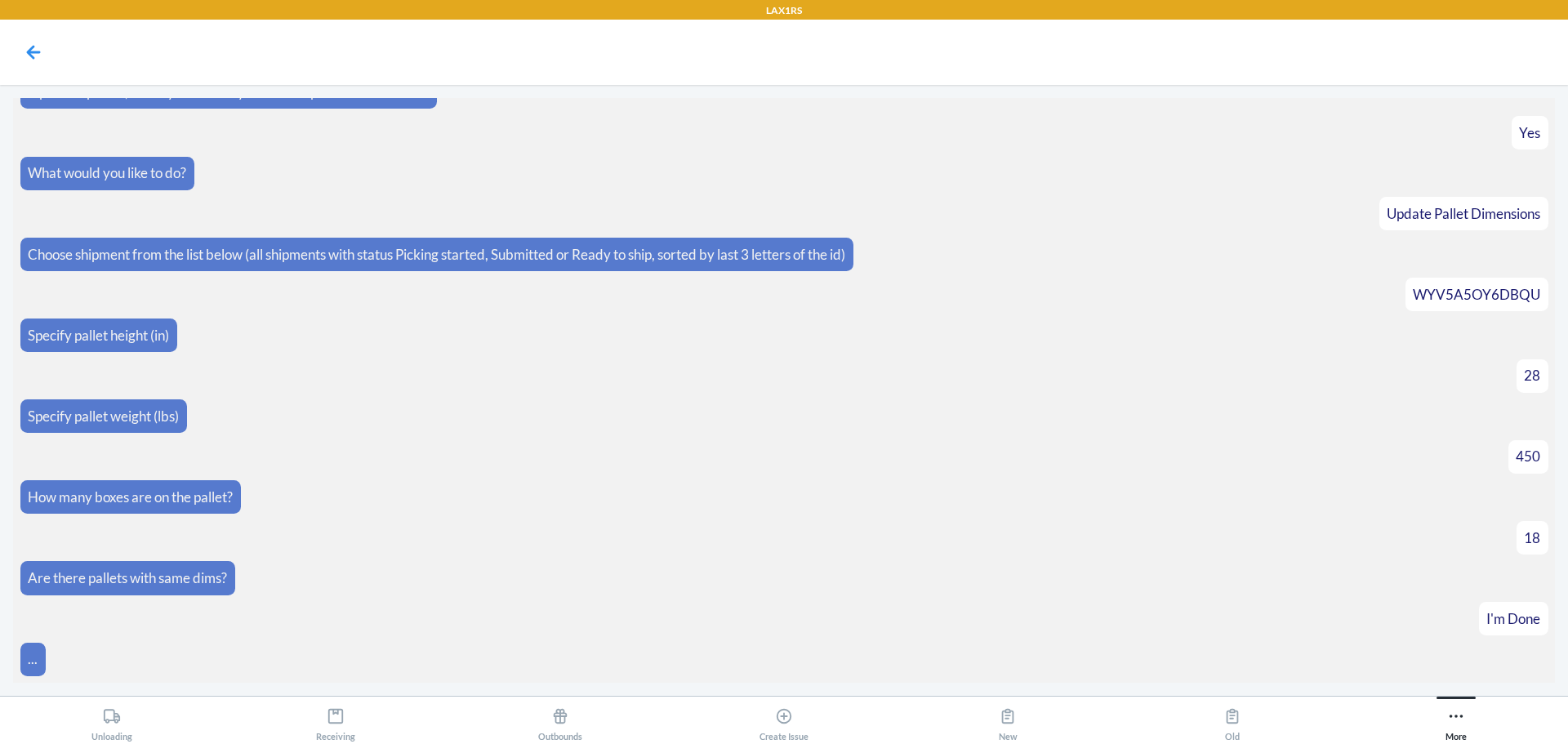
scroll to position [5215, 0]
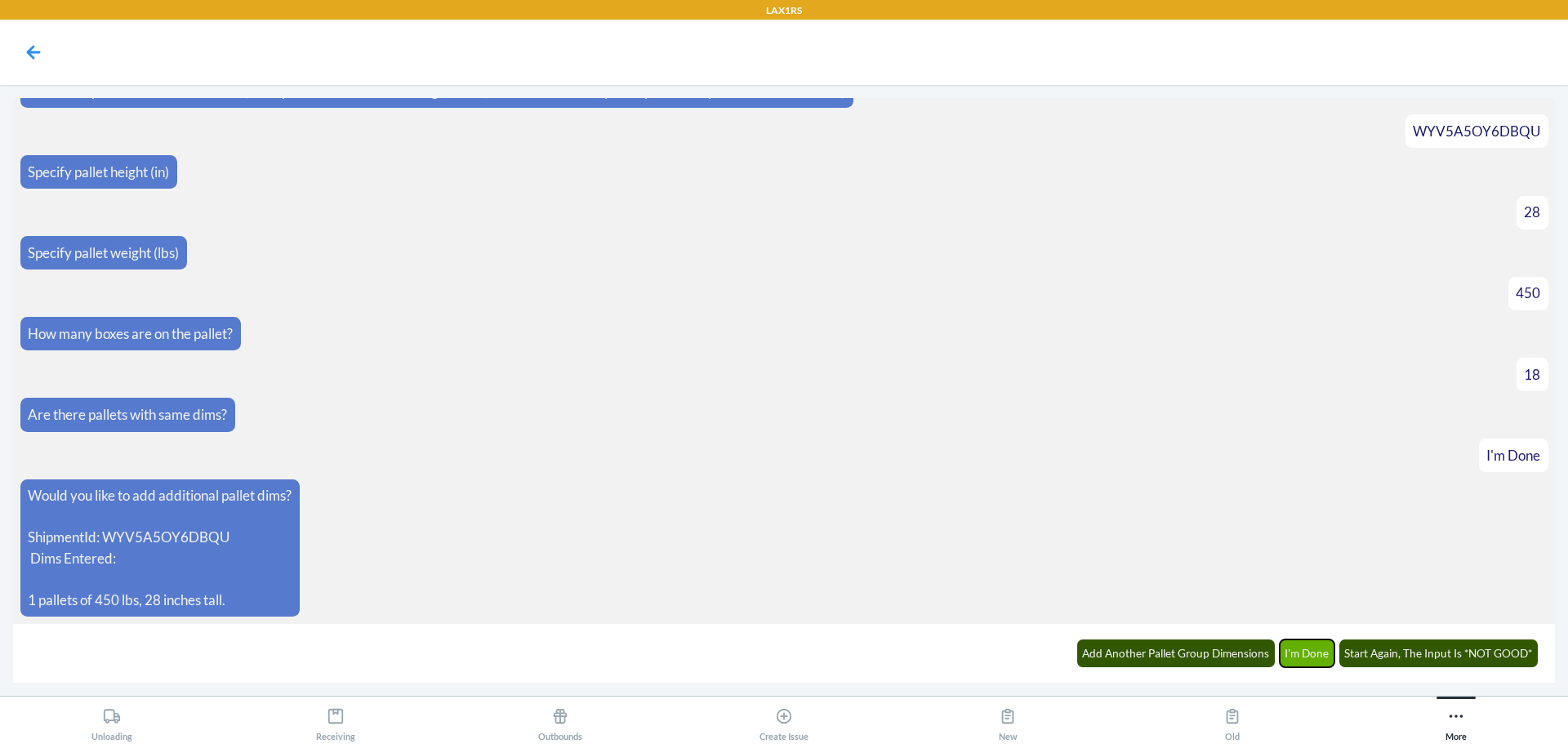
click at [1298, 650] on button "I'm Done" at bounding box center [1307, 654] width 56 height 28
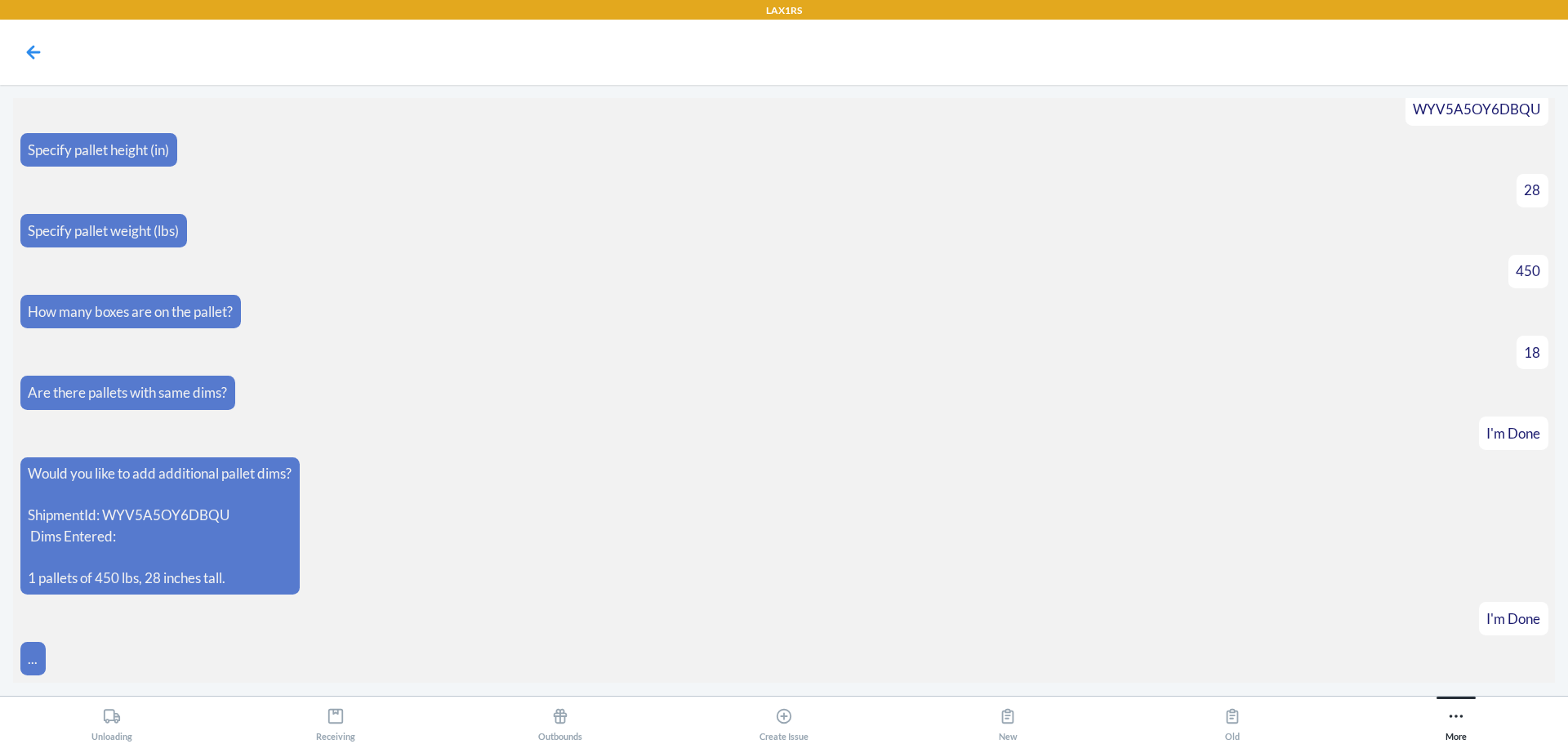
scroll to position [5295, 0]
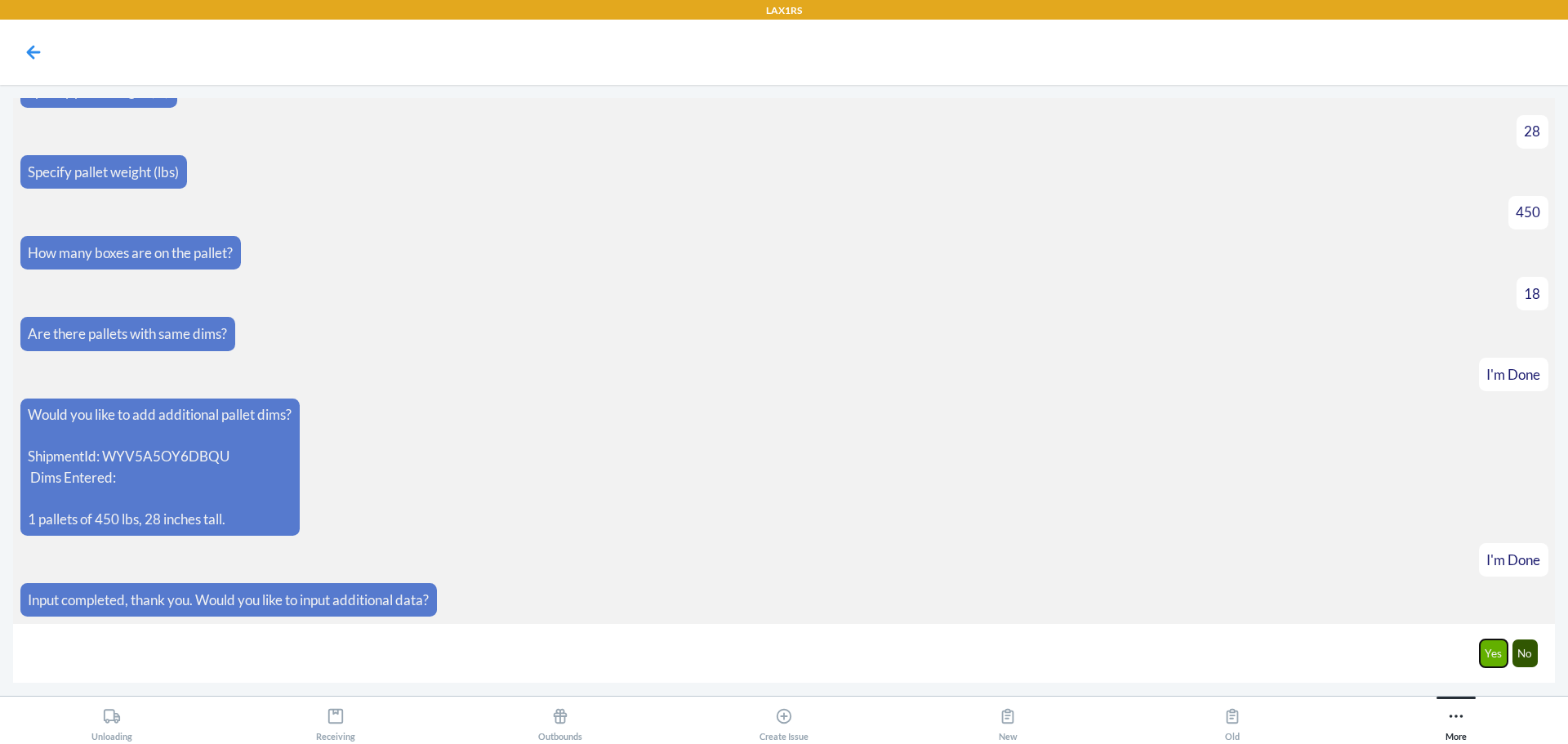
click at [1487, 652] on button "Yes" at bounding box center [1493, 654] width 28 height 28
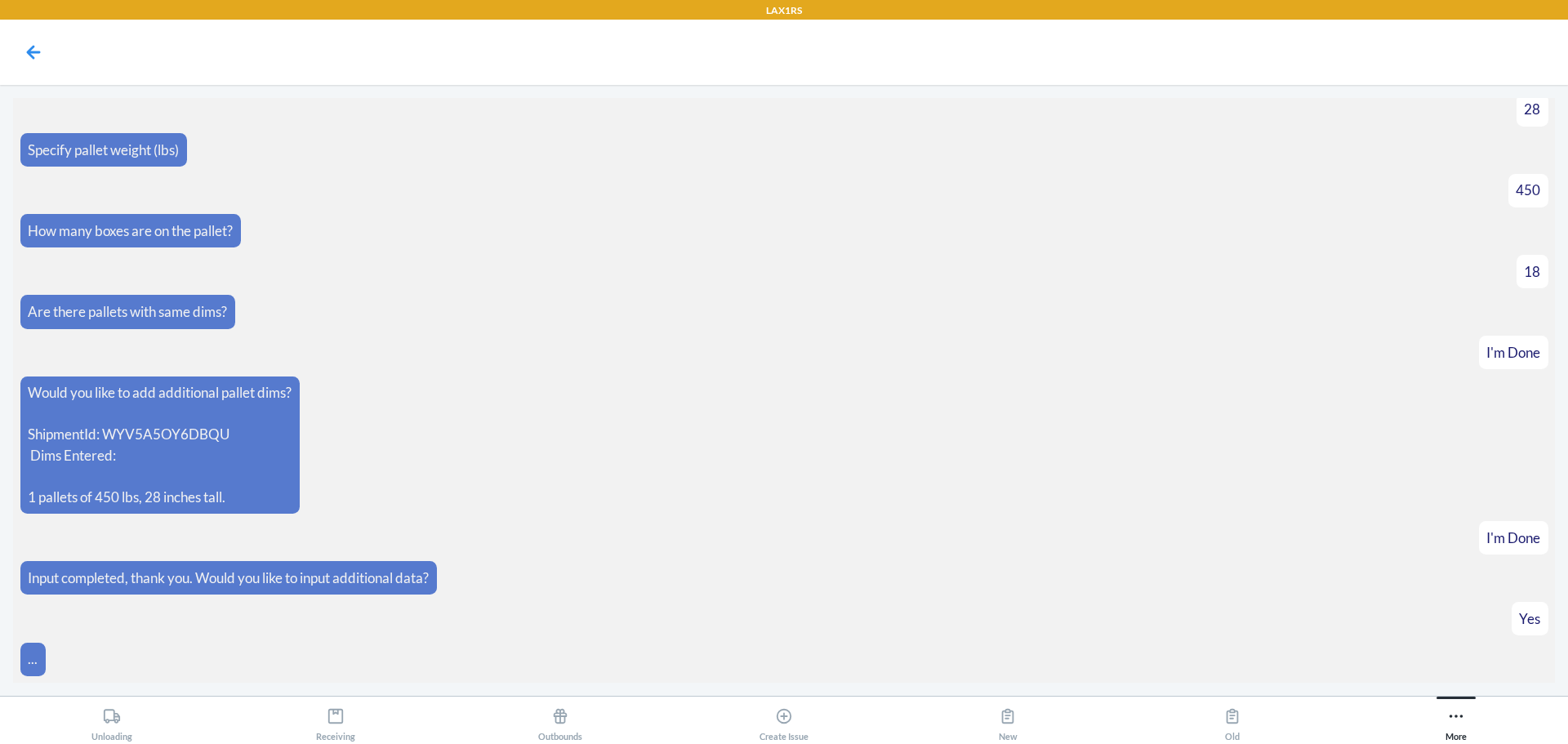
scroll to position [5376, 0]
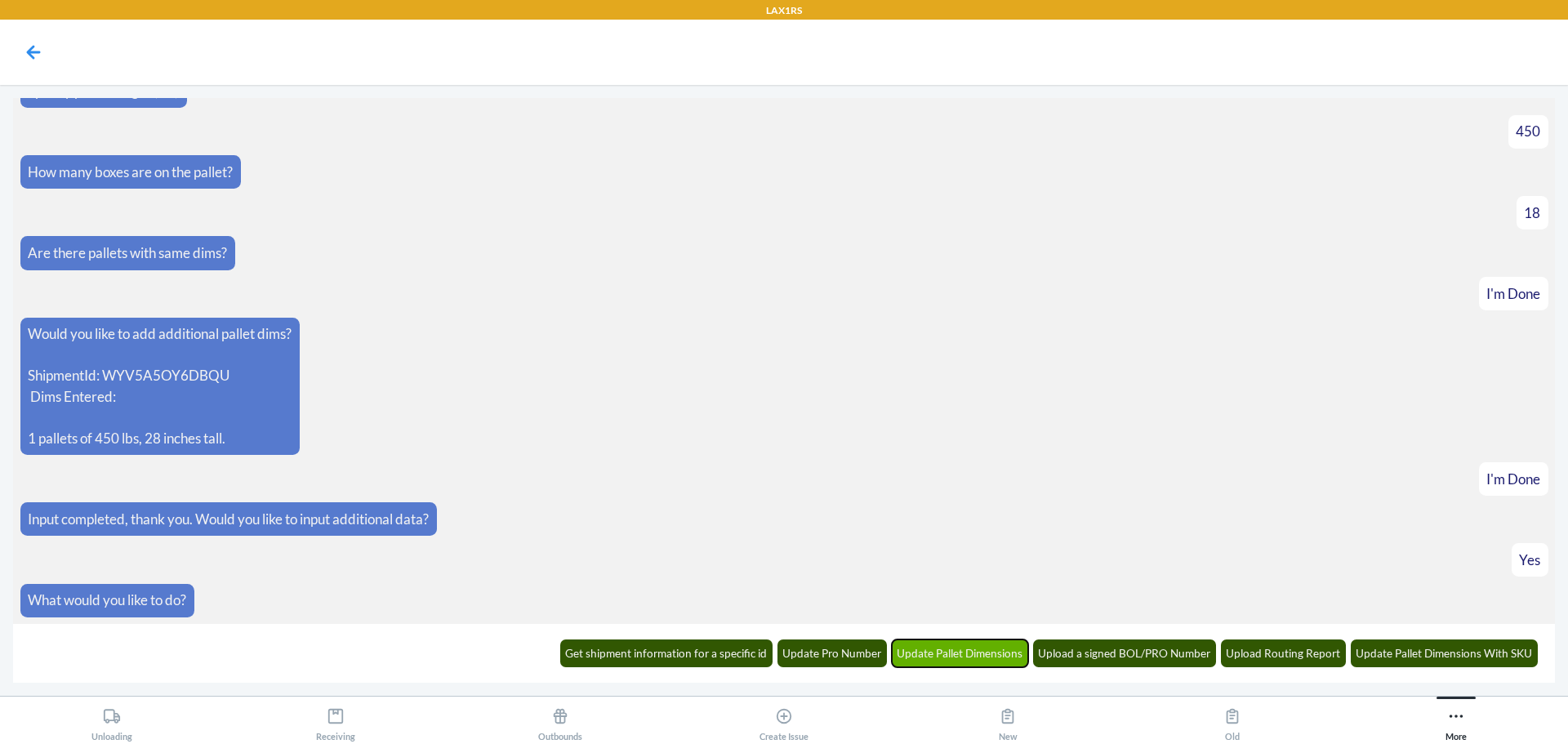
click at [957, 650] on button "Update Pallet Dimensions" at bounding box center [961, 654] width 138 height 28
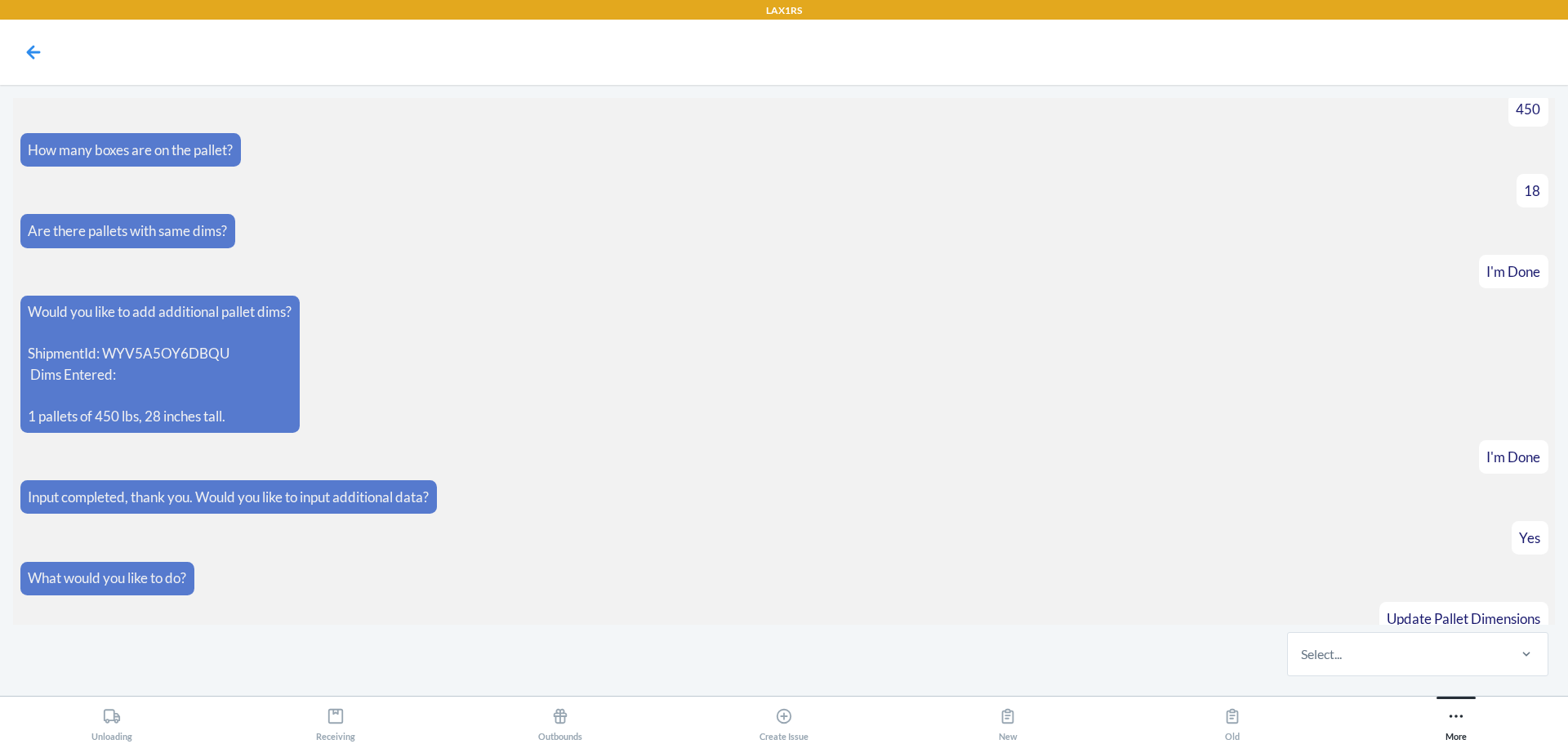
scroll to position [5457, 0]
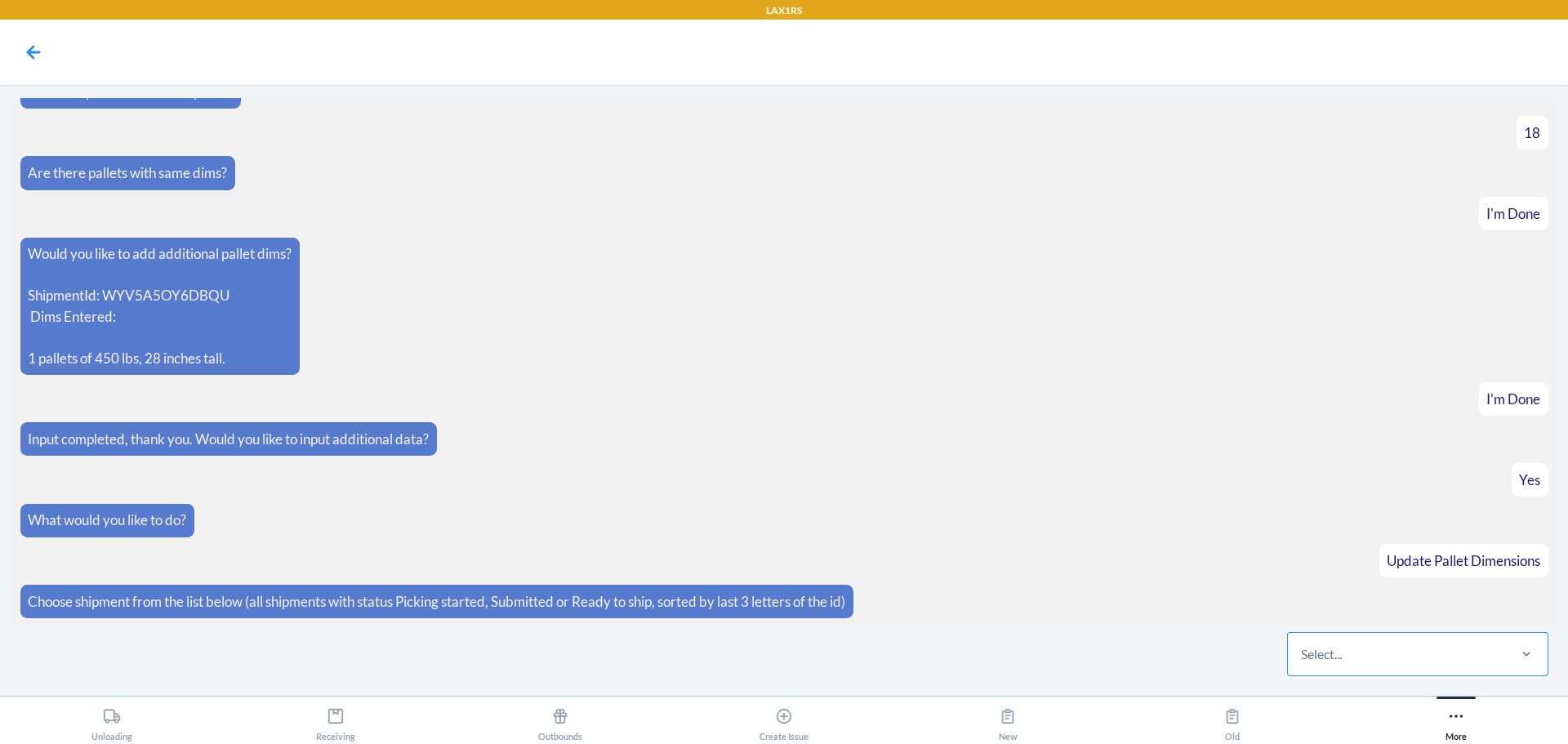
click at [1313, 651] on div "Select..." at bounding box center [1321, 655] width 41 height 20
click at [1303, 651] on input "Select..." at bounding box center [1302, 655] width 2 height 20
type input "ohit"
click at [1392, 611] on div "WLCUOR4MMOHIT" at bounding box center [1417, 604] width 254 height 36
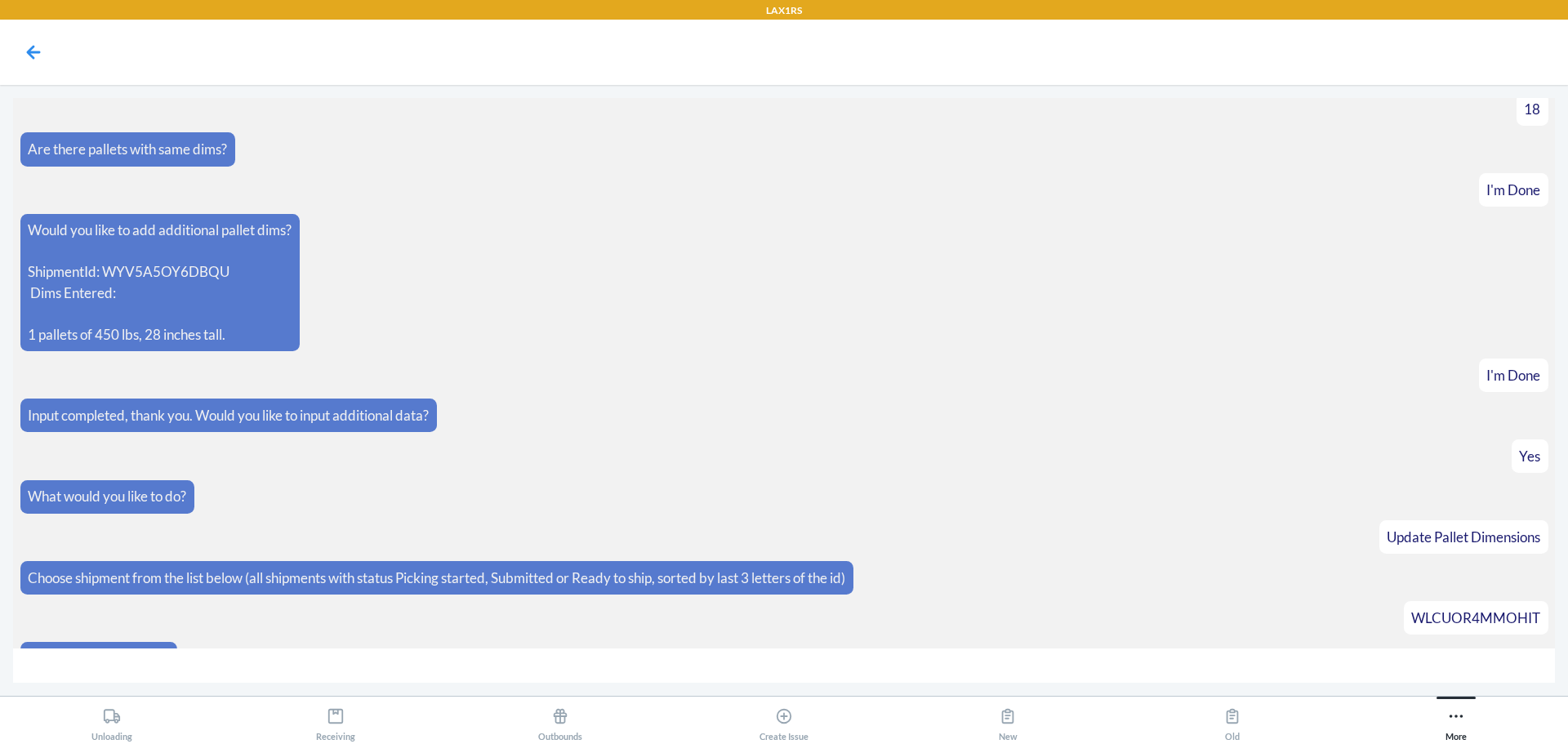
scroll to position [5515, 0]
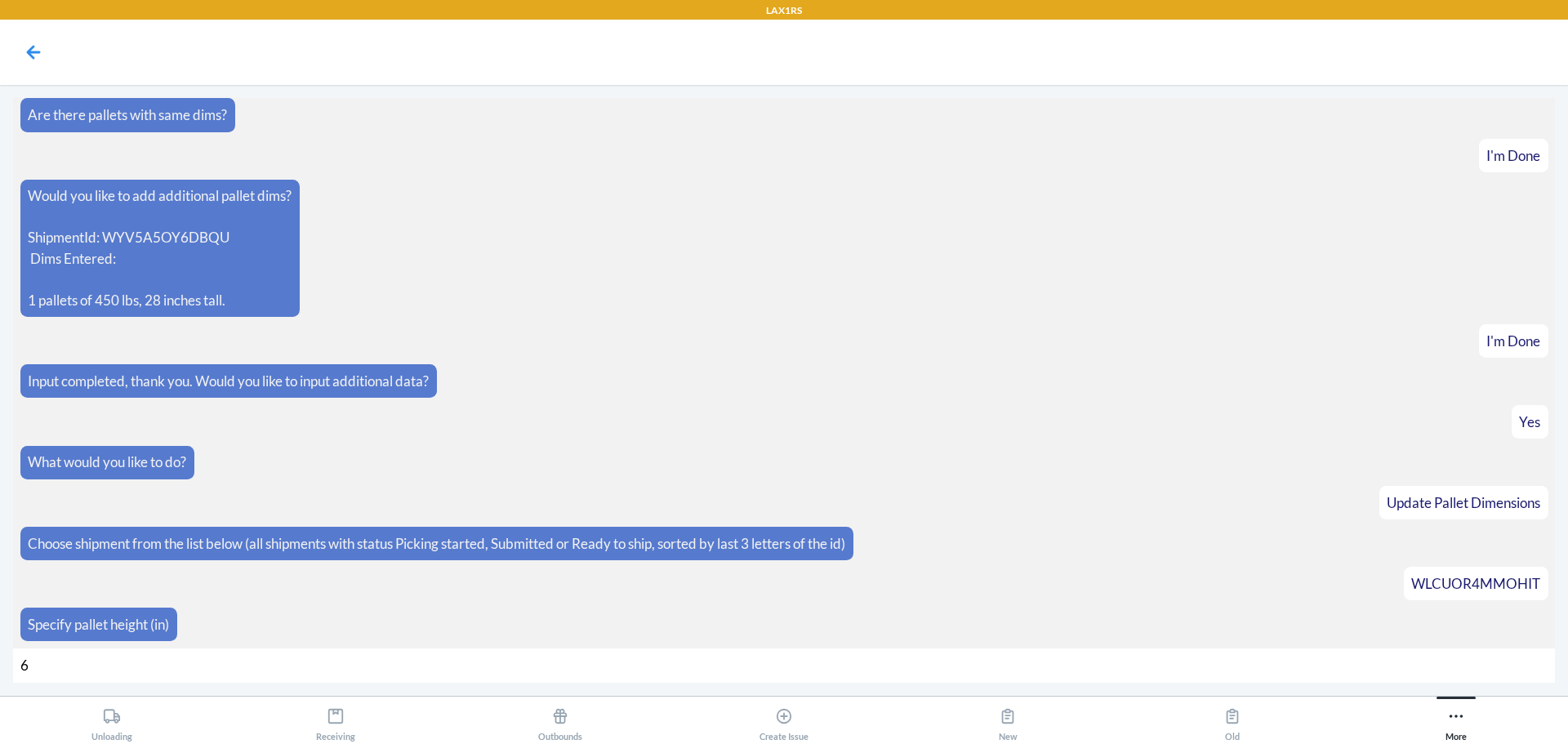
type input "67"
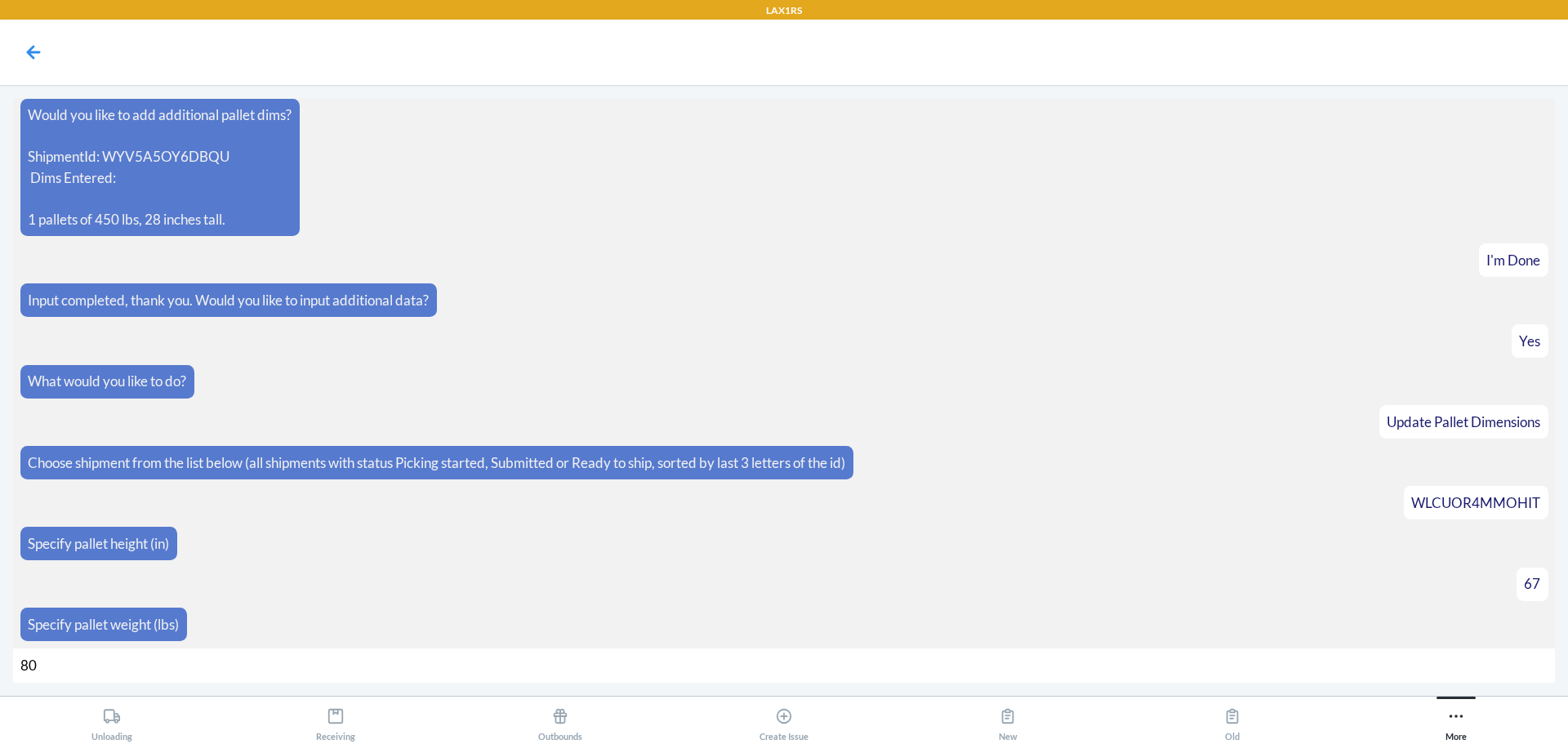
type input "800"
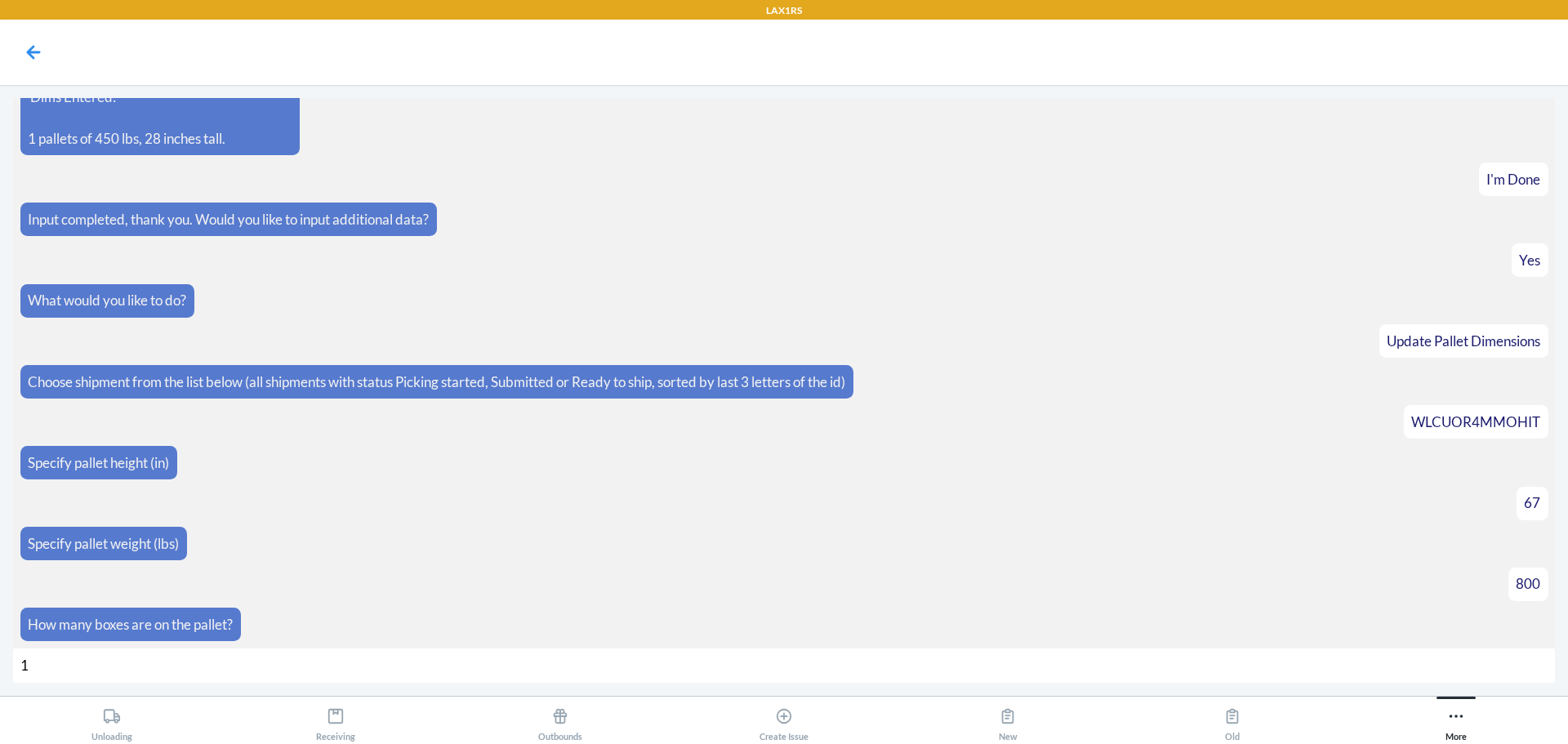
type input "19"
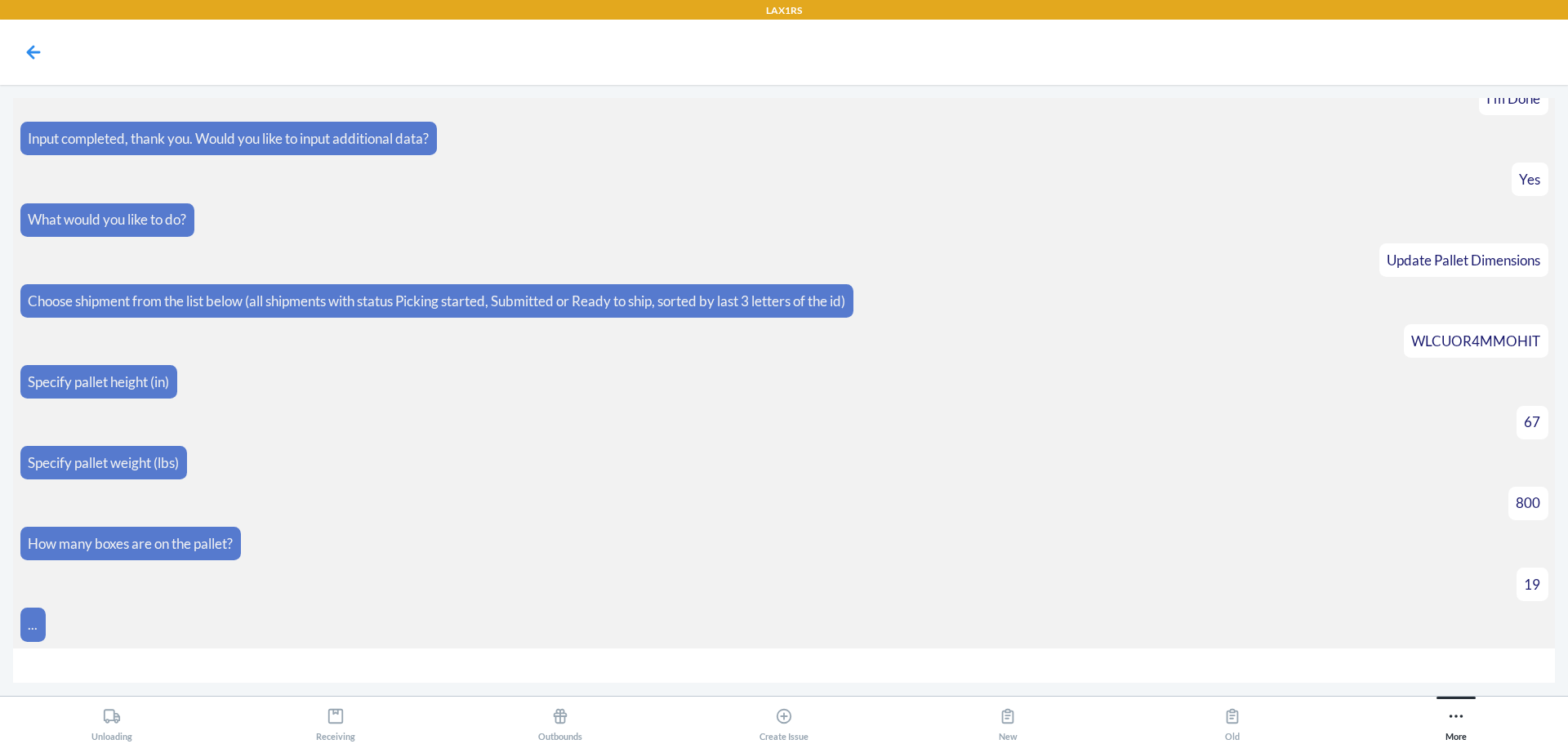
scroll to position [5781, 0]
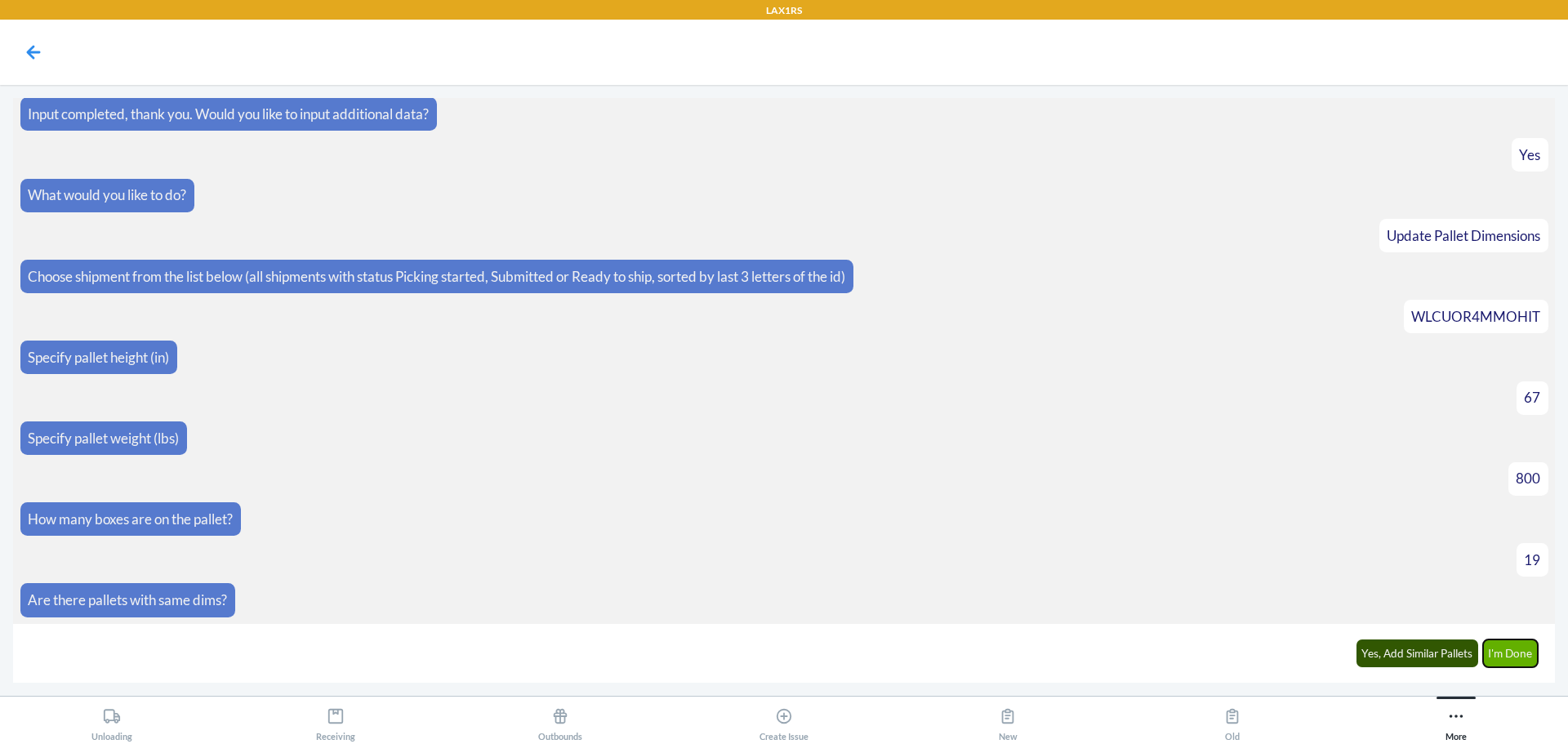
click at [1498, 657] on button "I'm Done" at bounding box center [1510, 654] width 56 height 28
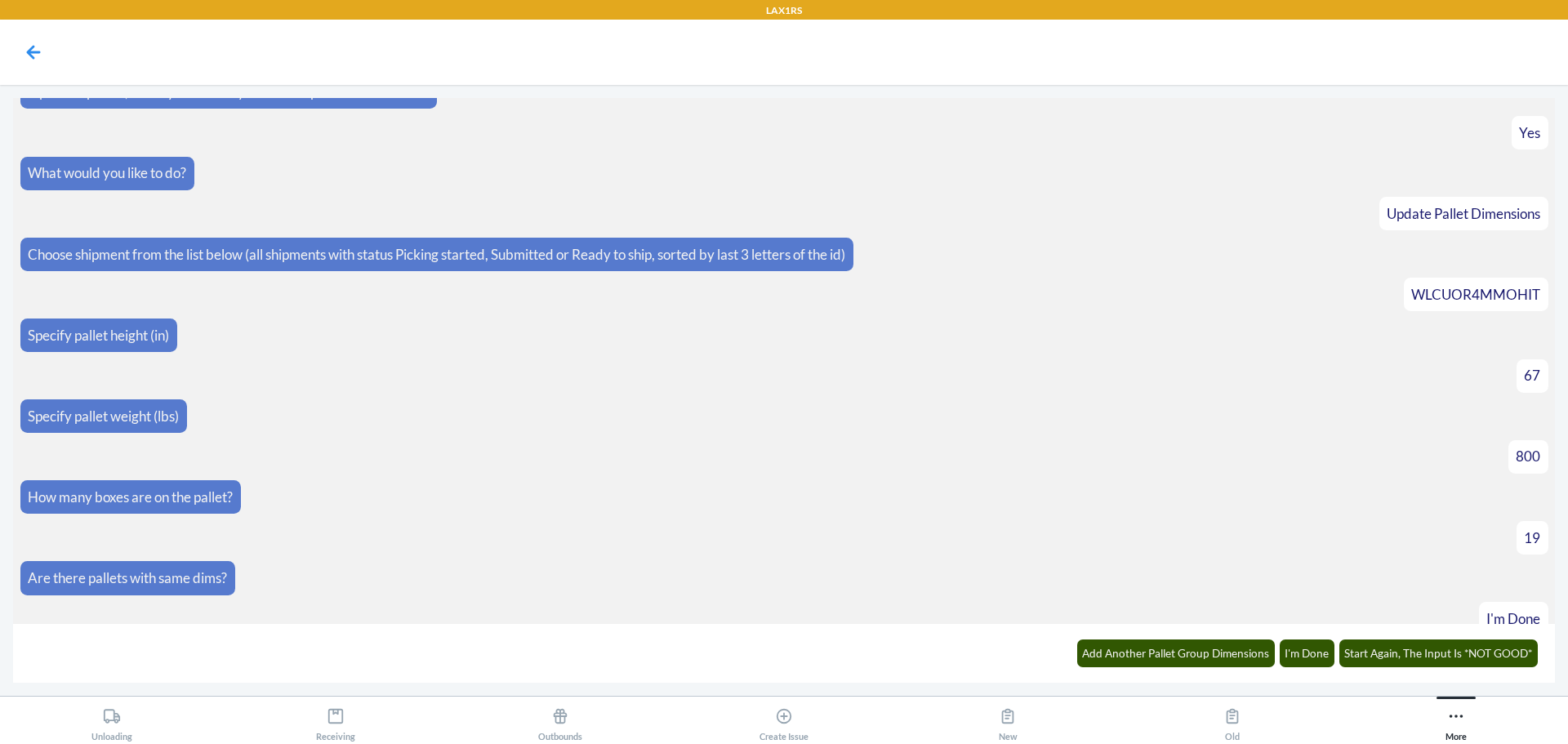
scroll to position [5967, 0]
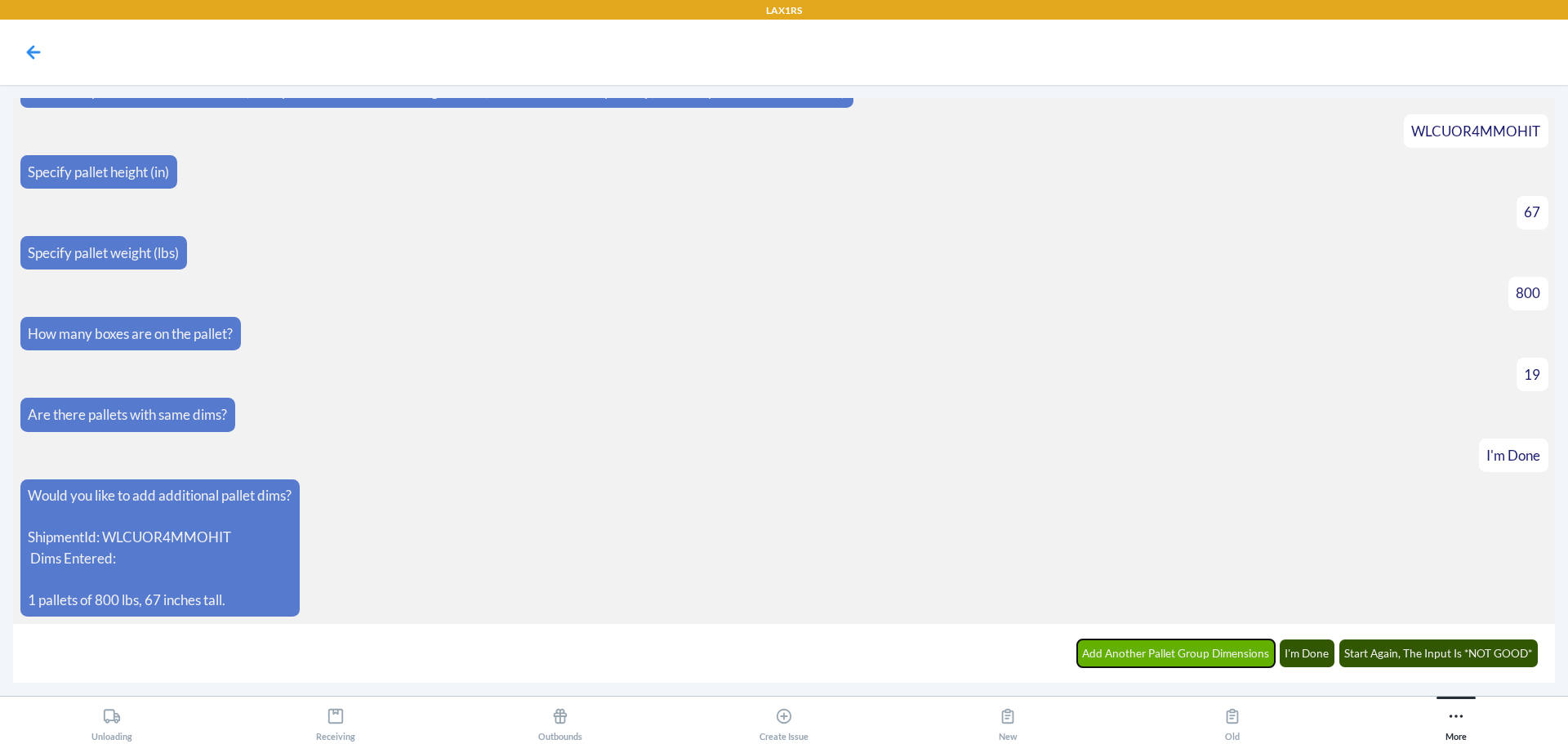
click at [1124, 640] on button "Add Another Pallet Group Dimensions" at bounding box center [1176, 654] width 198 height 28
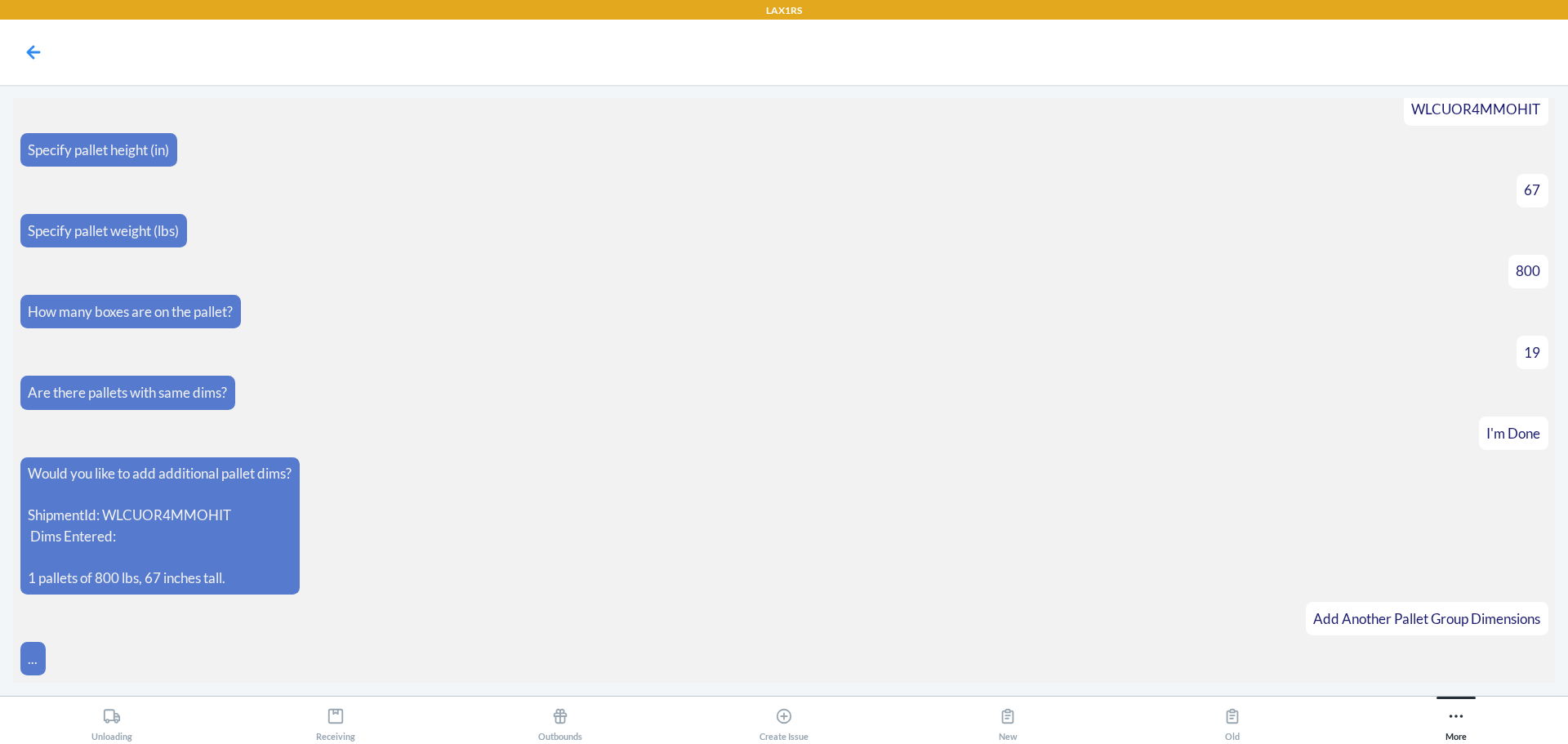
scroll to position [6024, 0]
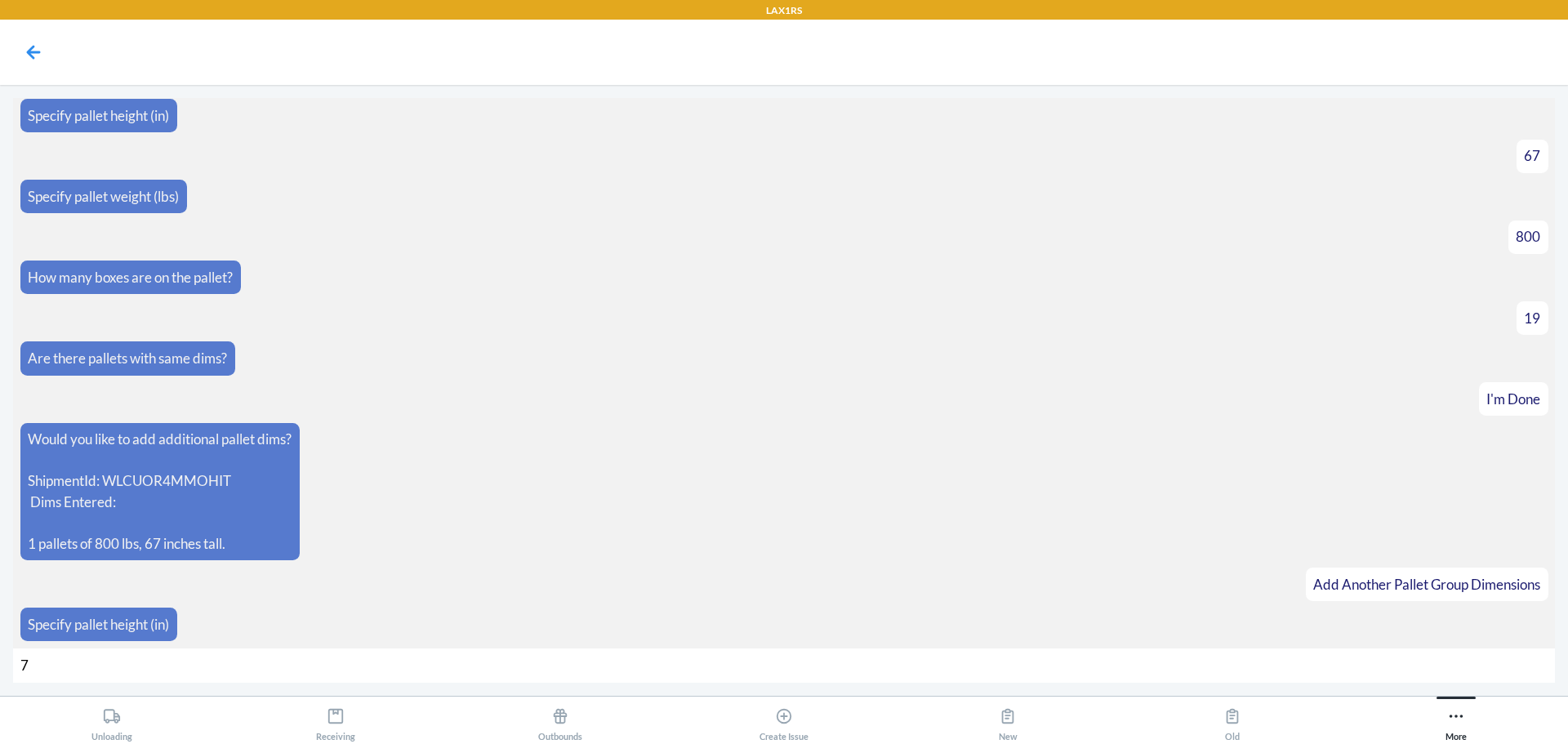
type input "71"
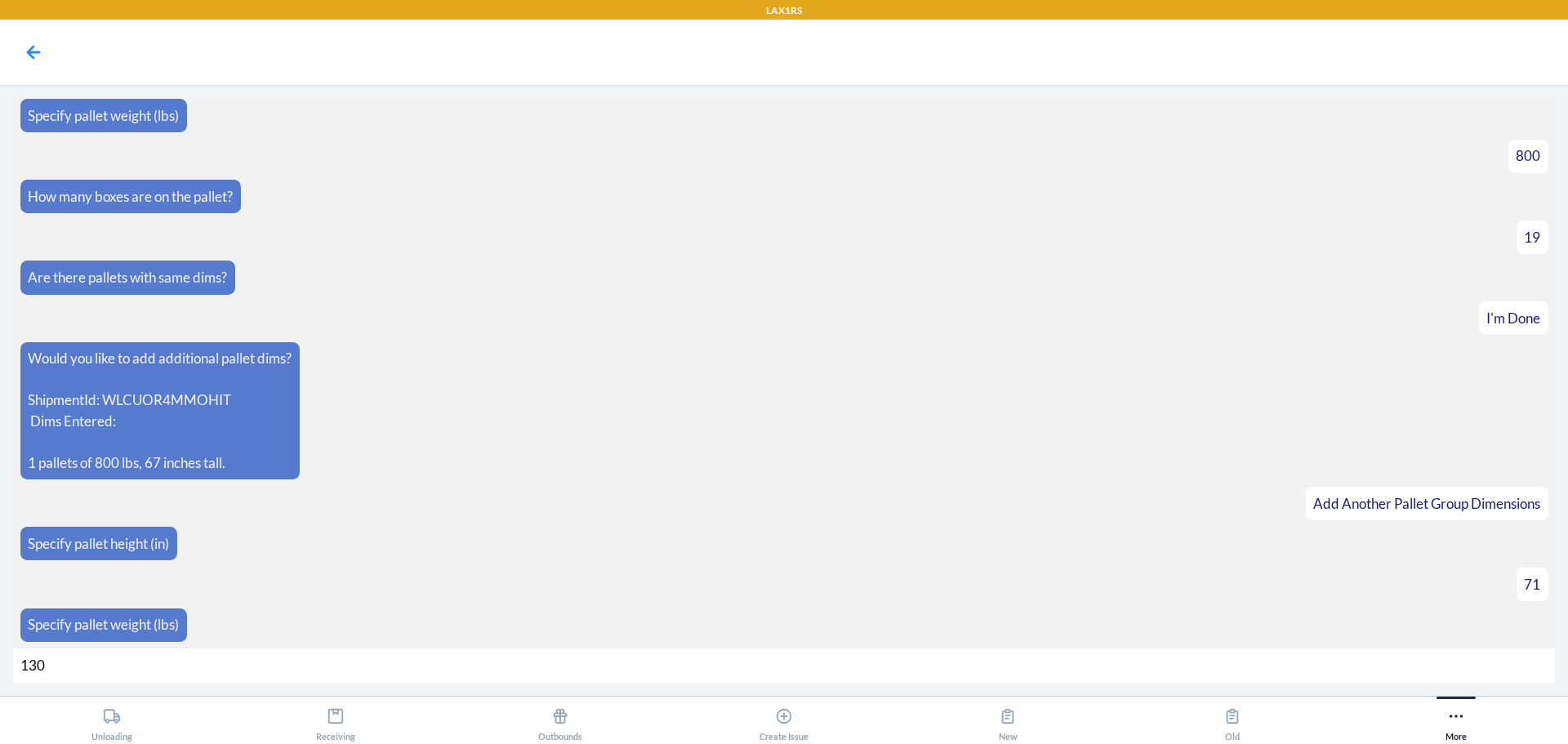
type input "1300"
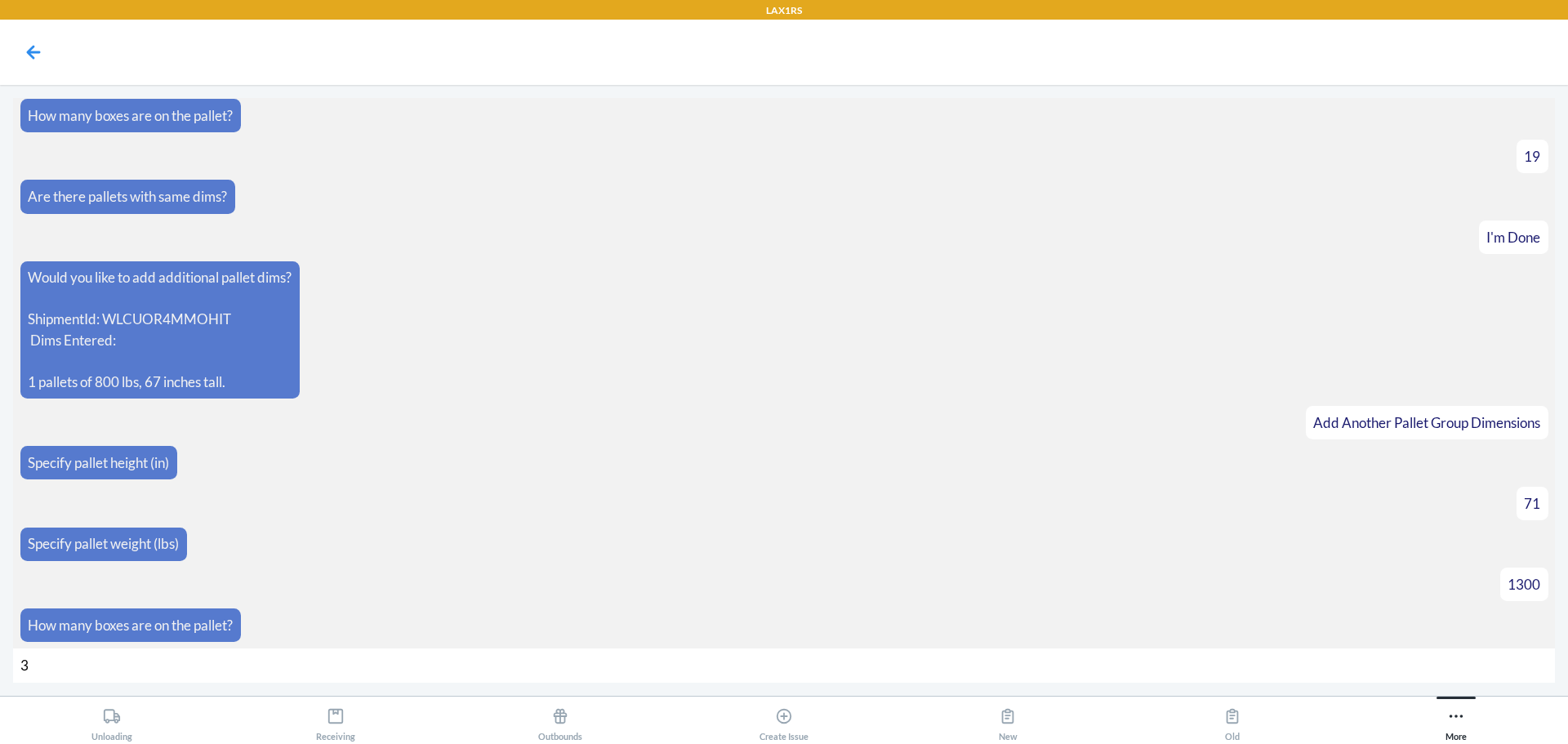
type input "30"
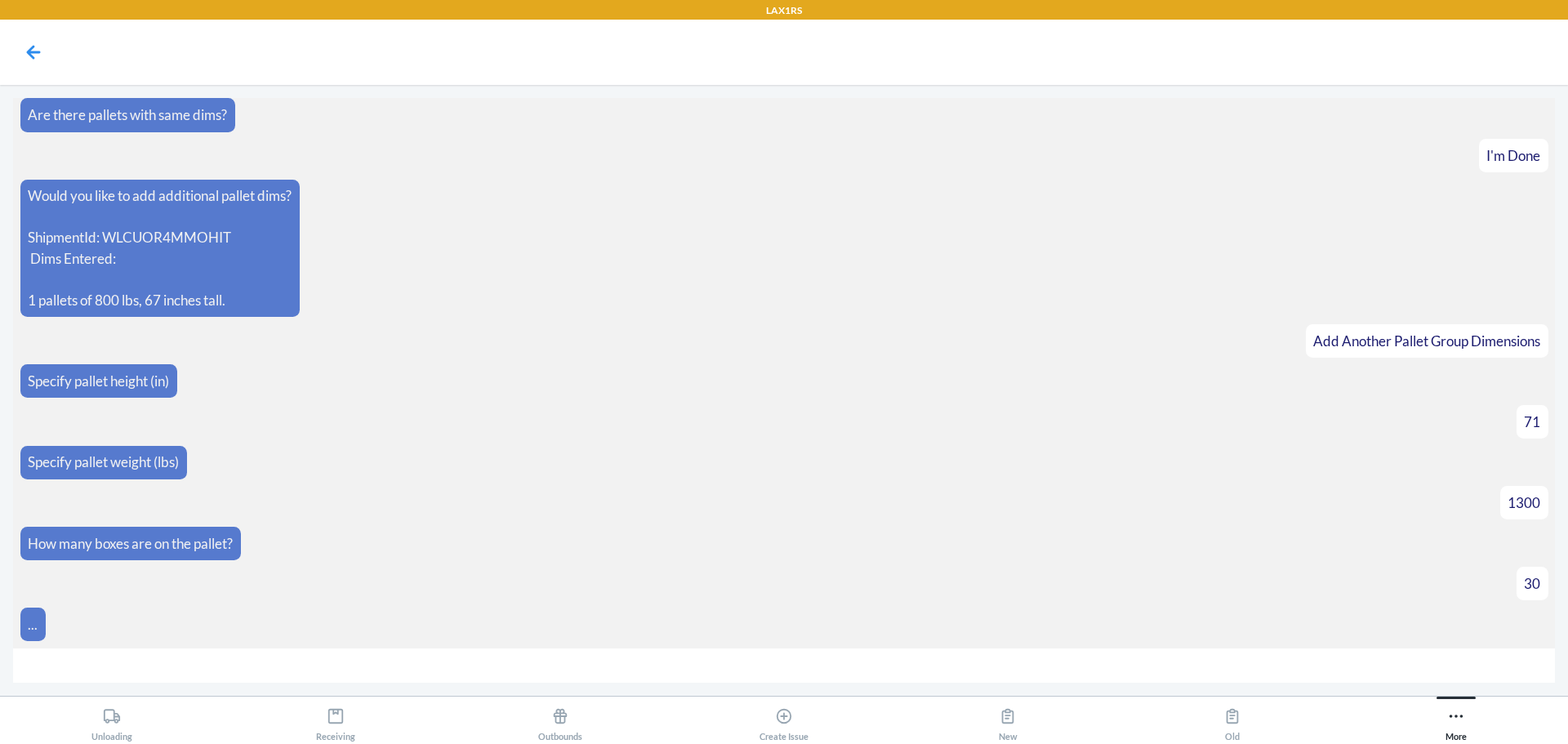
scroll to position [6291, 0]
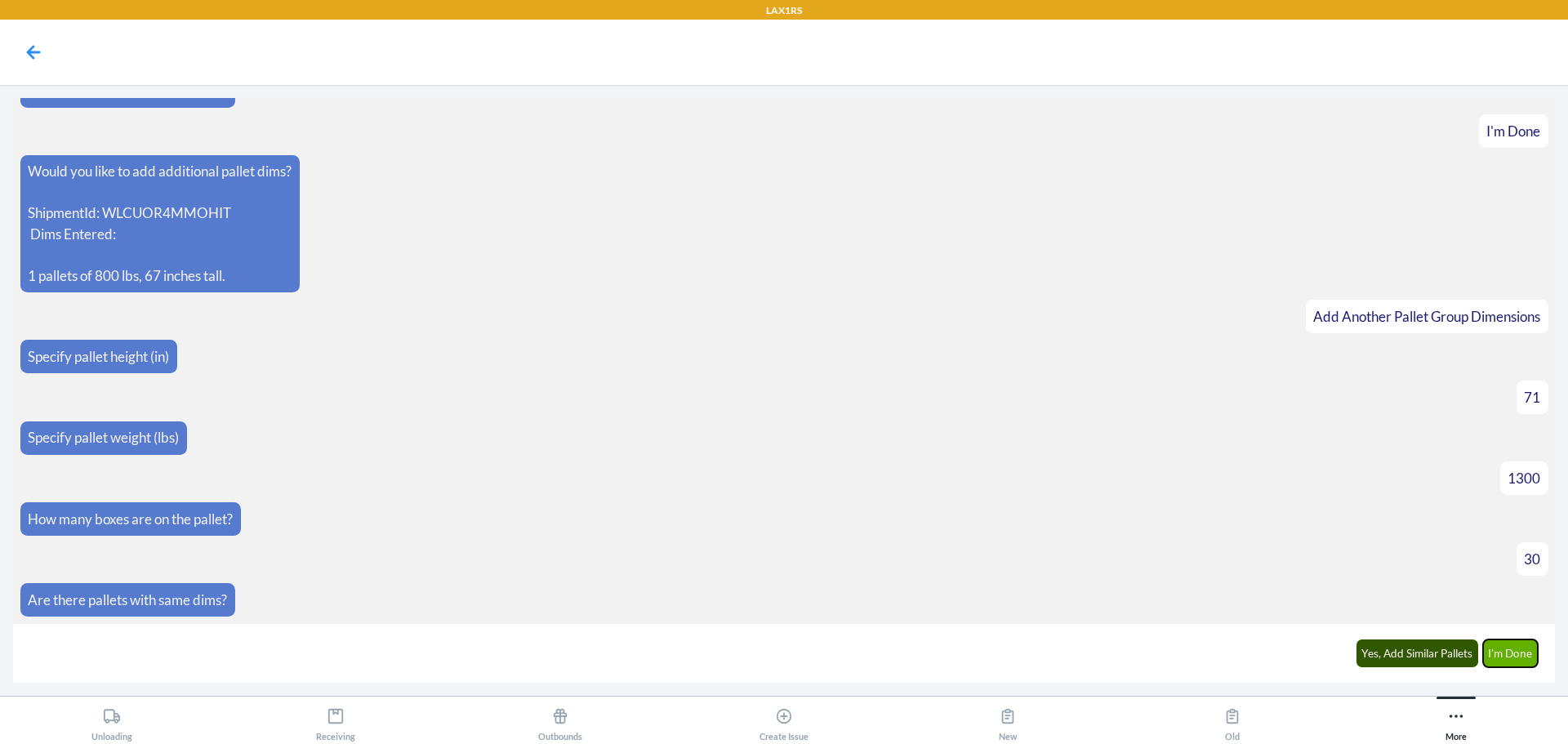
click at [1507, 645] on button "I'm Done" at bounding box center [1510, 654] width 56 height 28
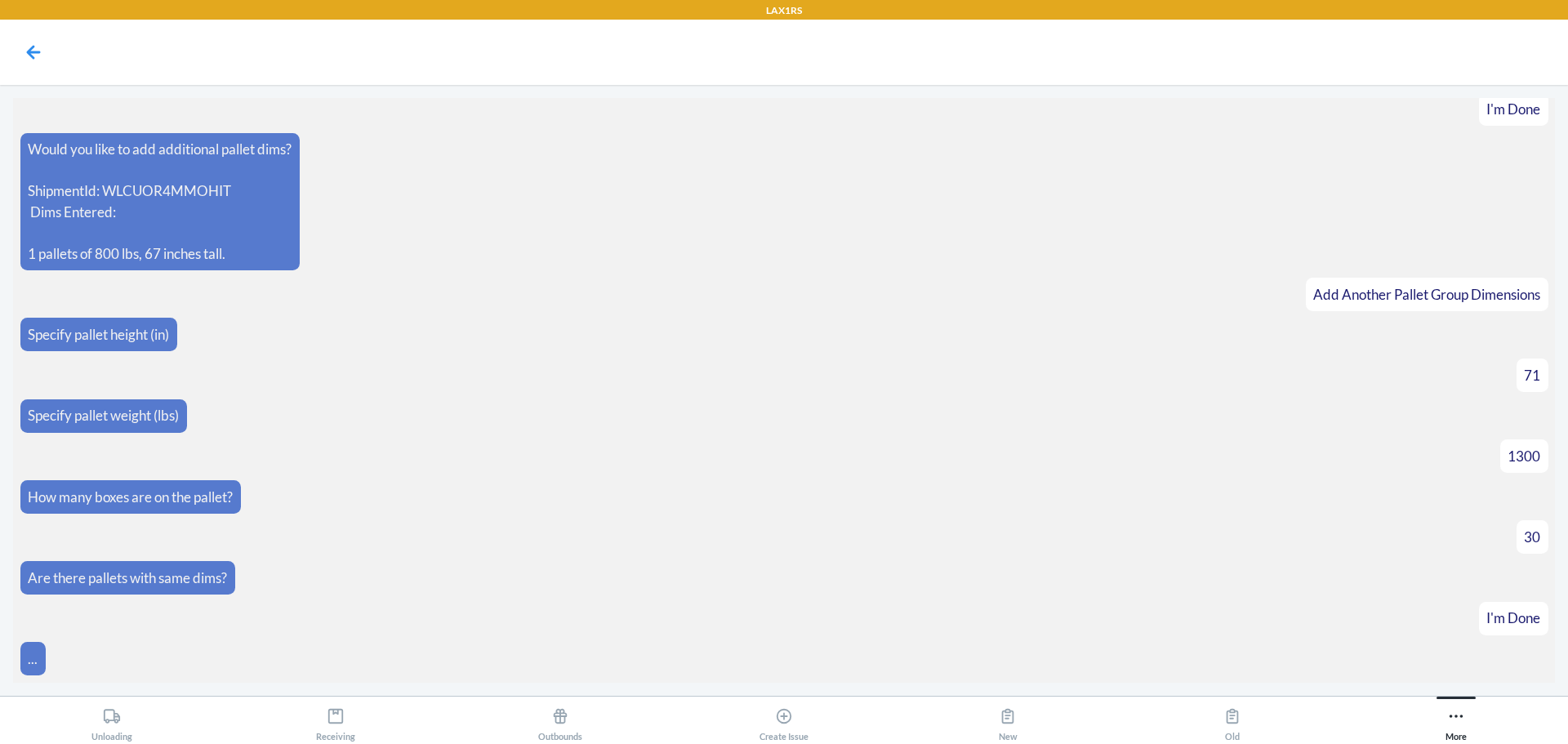
scroll to position [6517, 0]
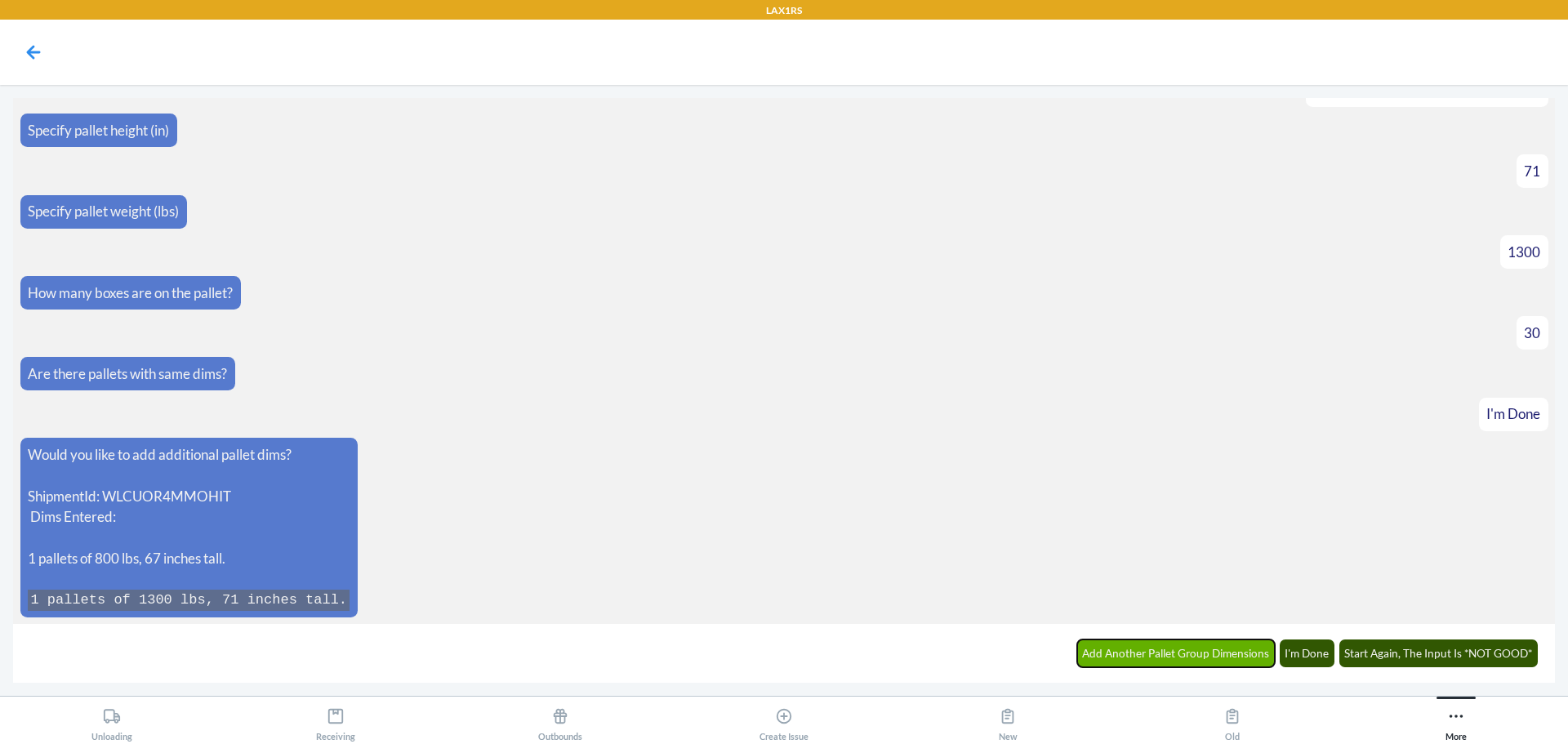
click at [1228, 655] on button "Add Another Pallet Group Dimensions" at bounding box center [1176, 654] width 198 height 28
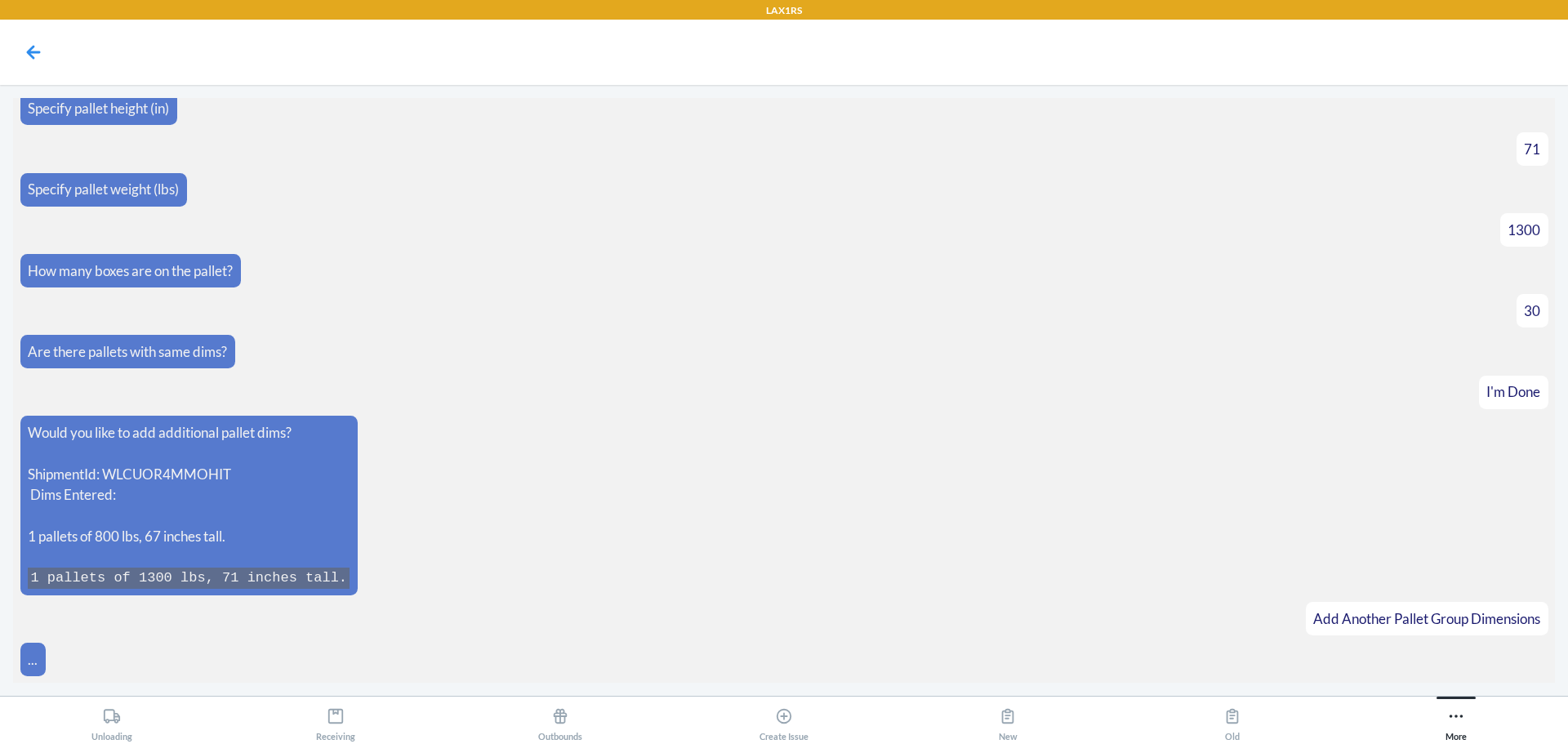
scroll to position [6574, 0]
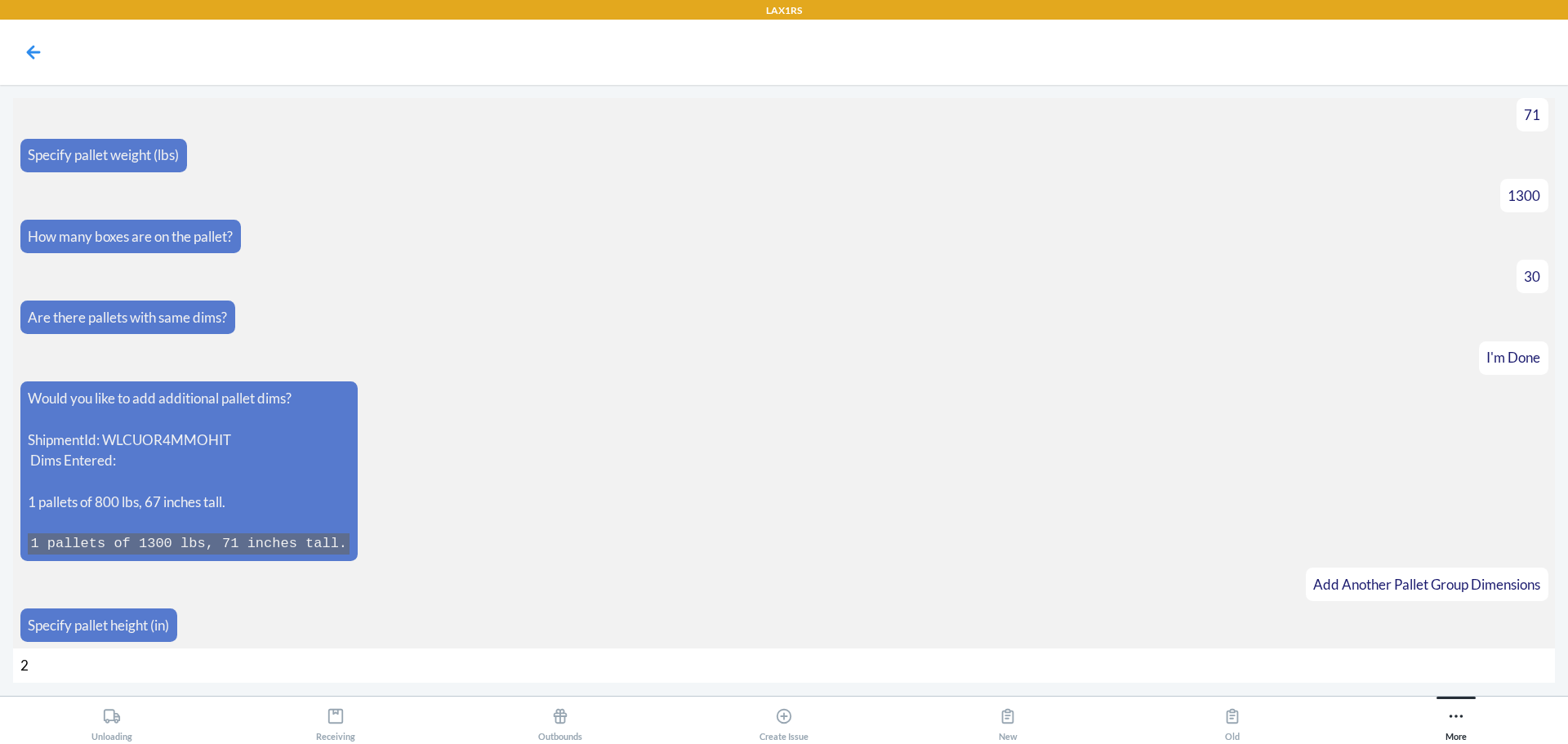
type input "28"
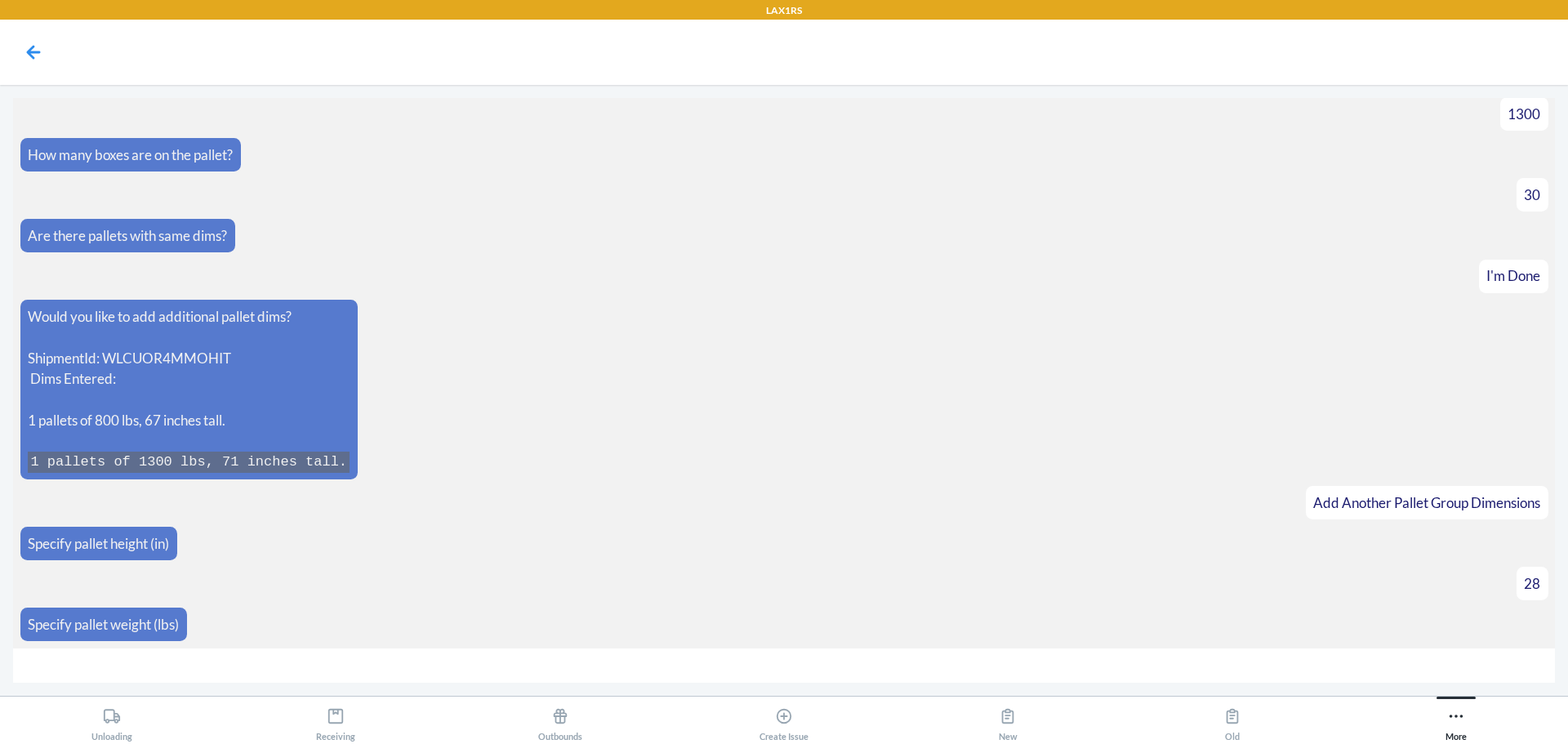
type input "2"
type input "350"
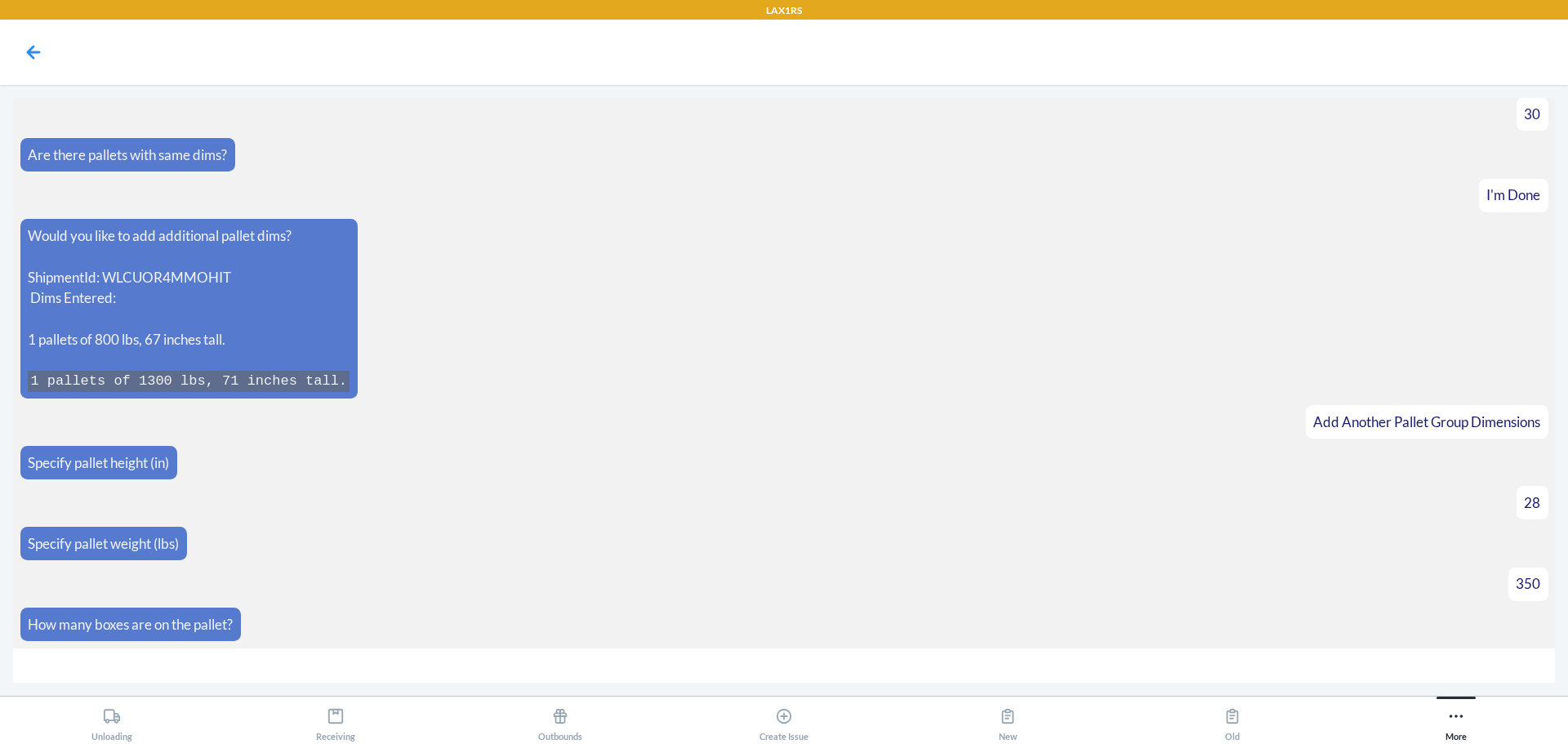
type input "7"
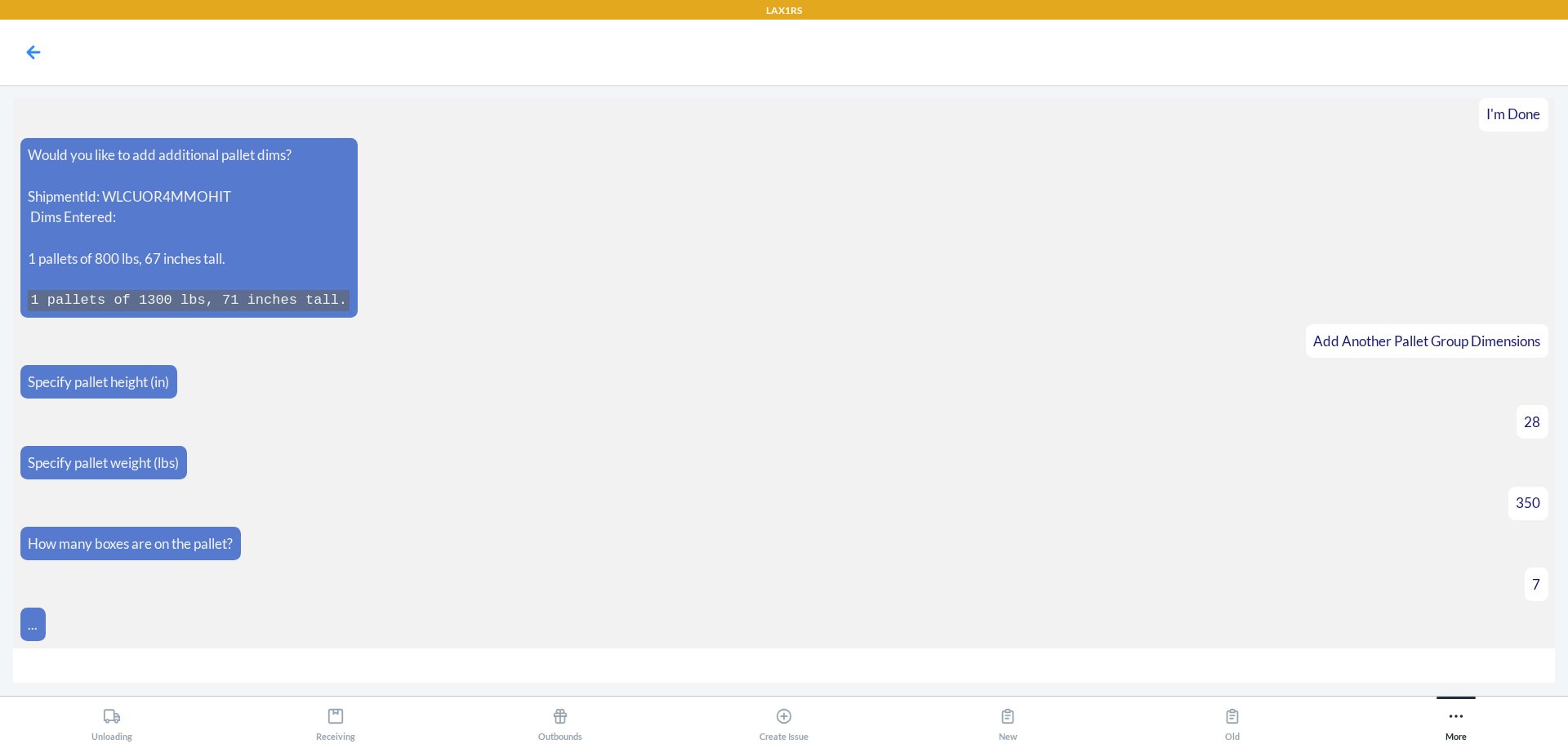
scroll to position [6841, 0]
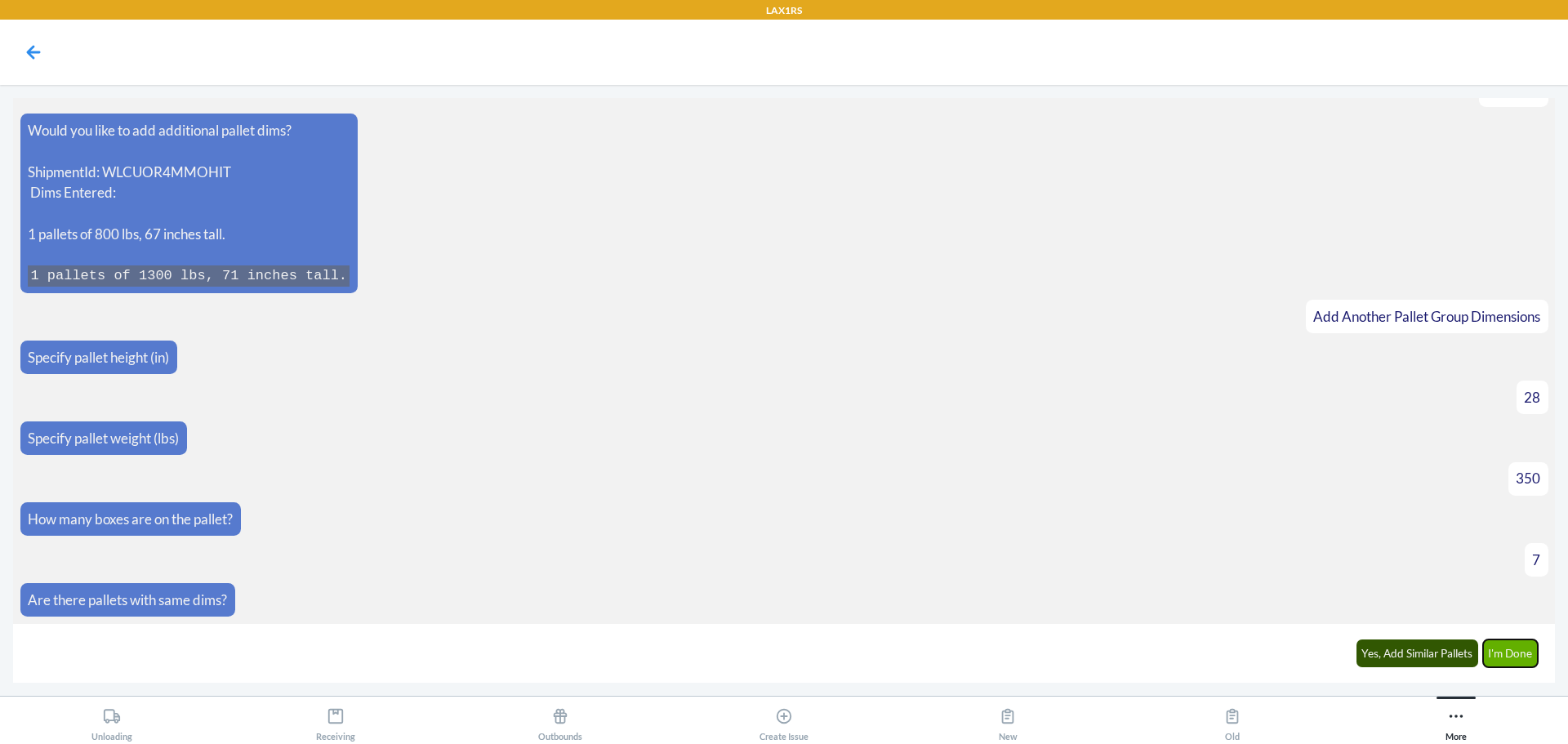
click at [1505, 648] on button "I'm Done" at bounding box center [1510, 654] width 56 height 28
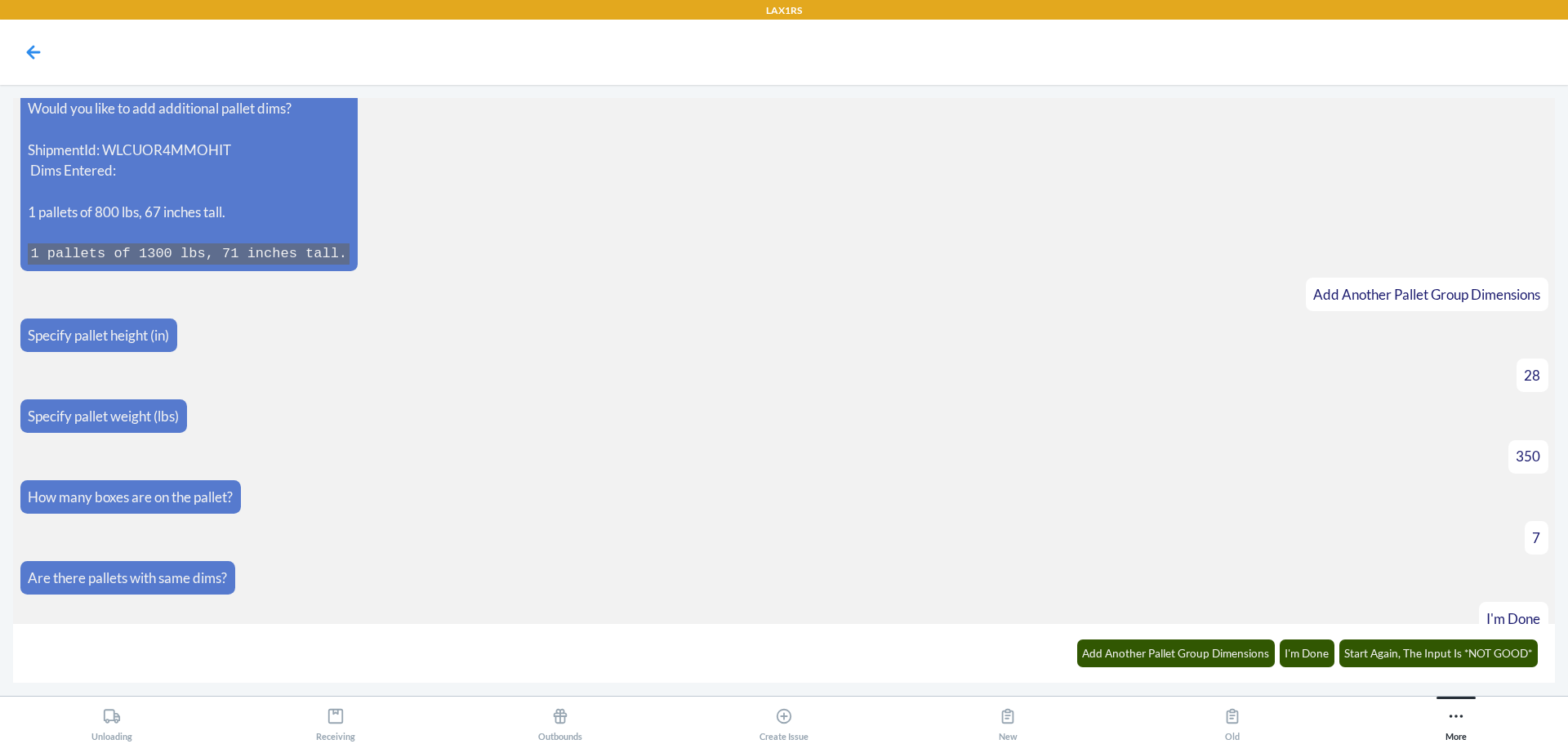
scroll to position [7152, 0]
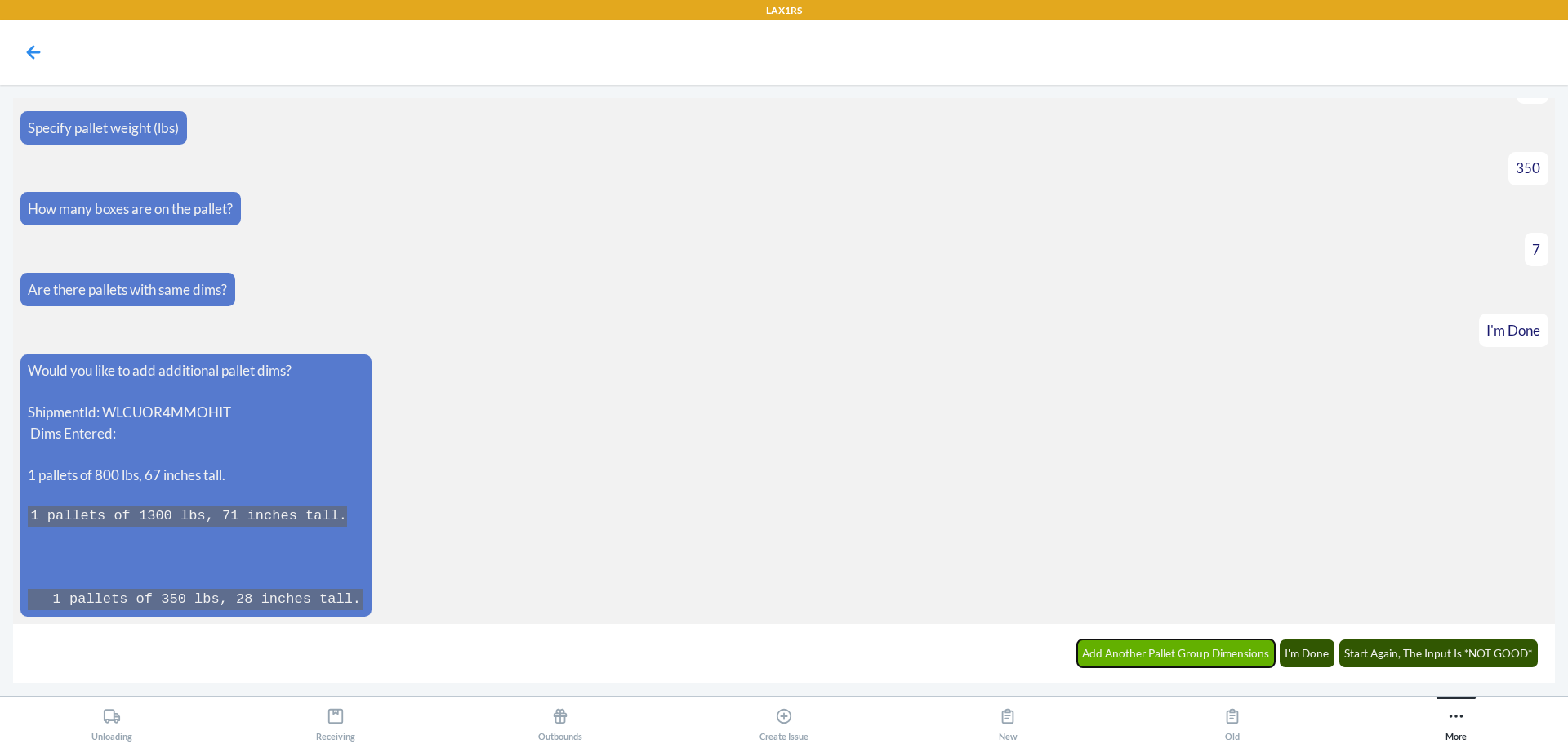
click at [1186, 651] on button "Add Another Pallet Group Dimensions" at bounding box center [1176, 654] width 198 height 28
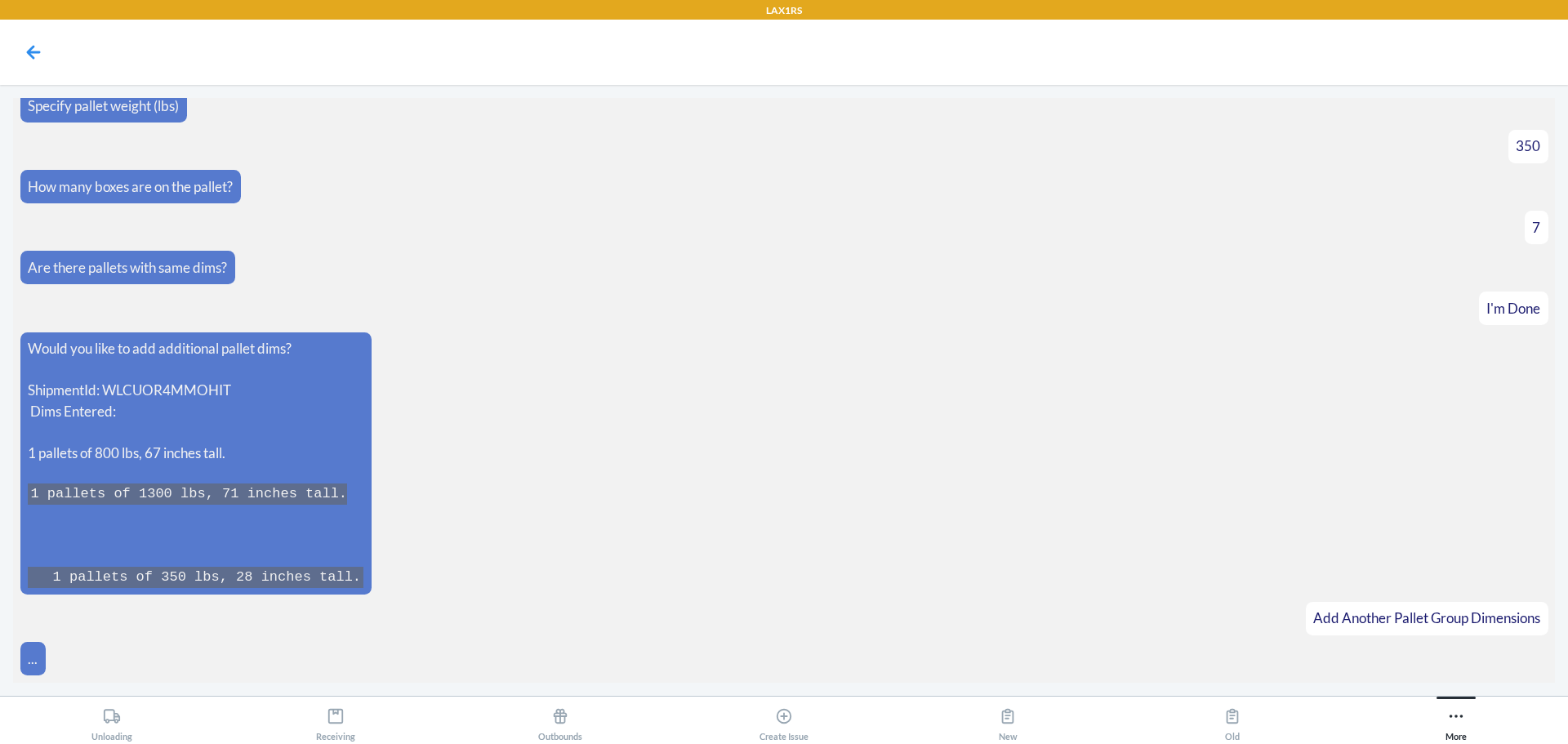
scroll to position [7208, 0]
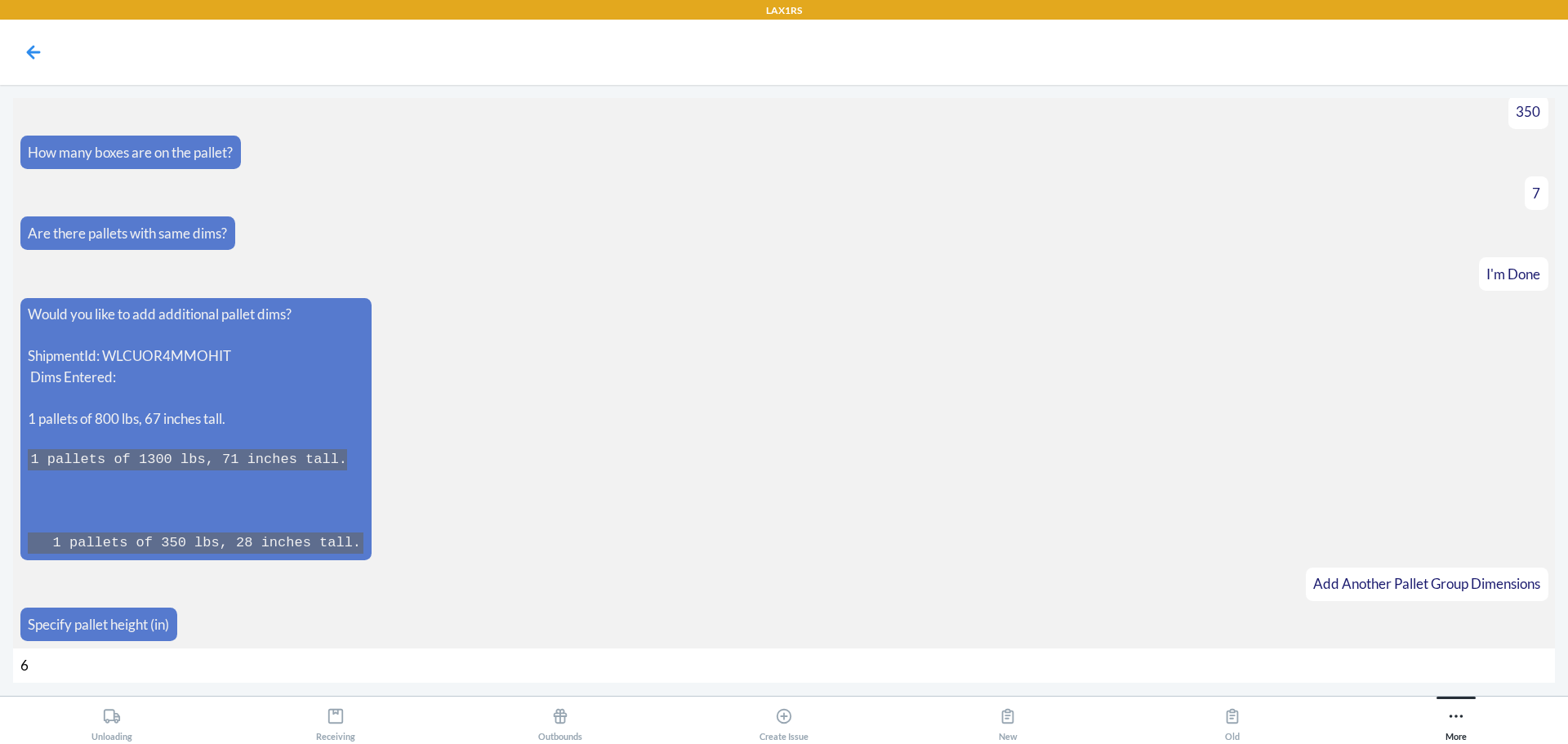
type input "67"
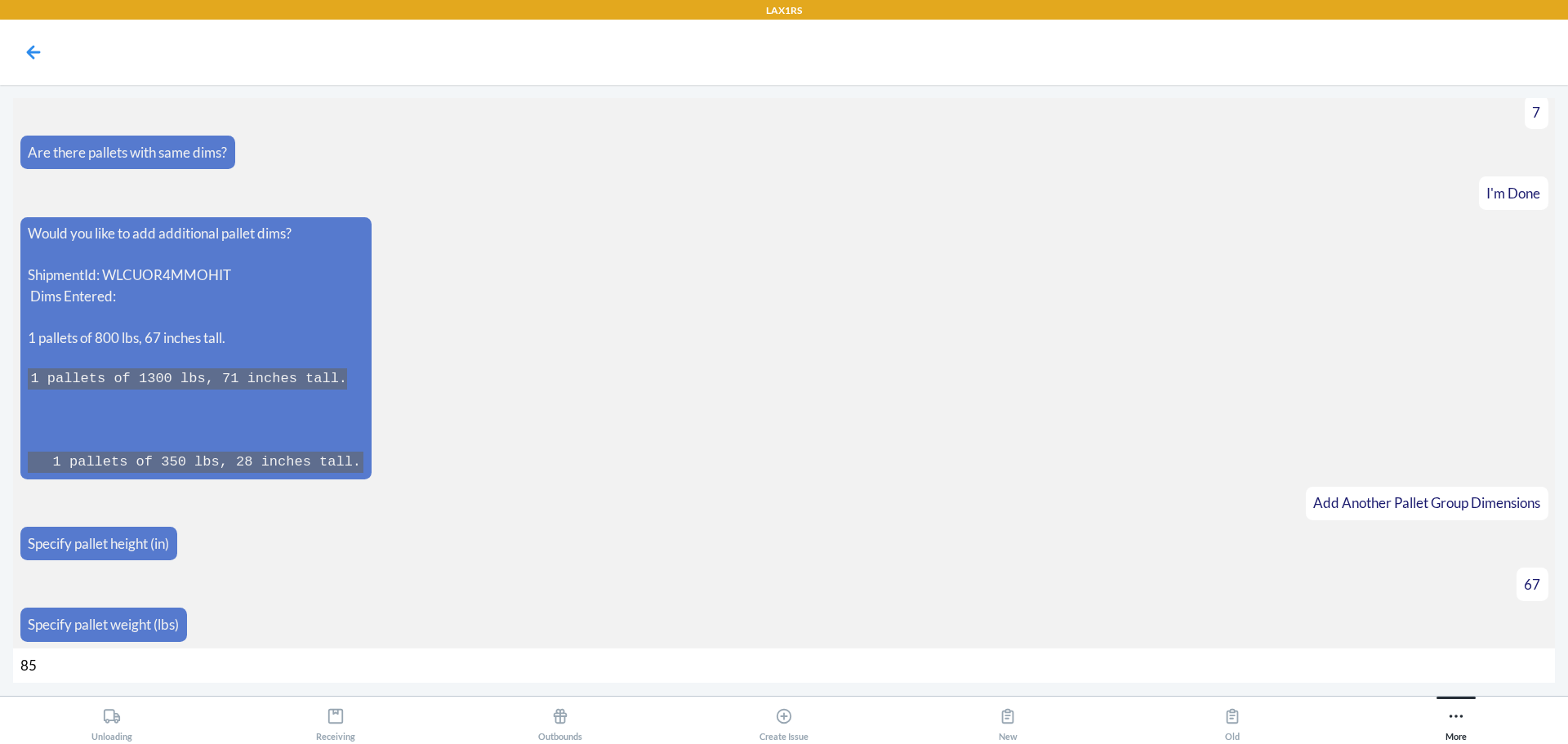
type input "850"
